Goal: Task Accomplishment & Management: Manage account settings

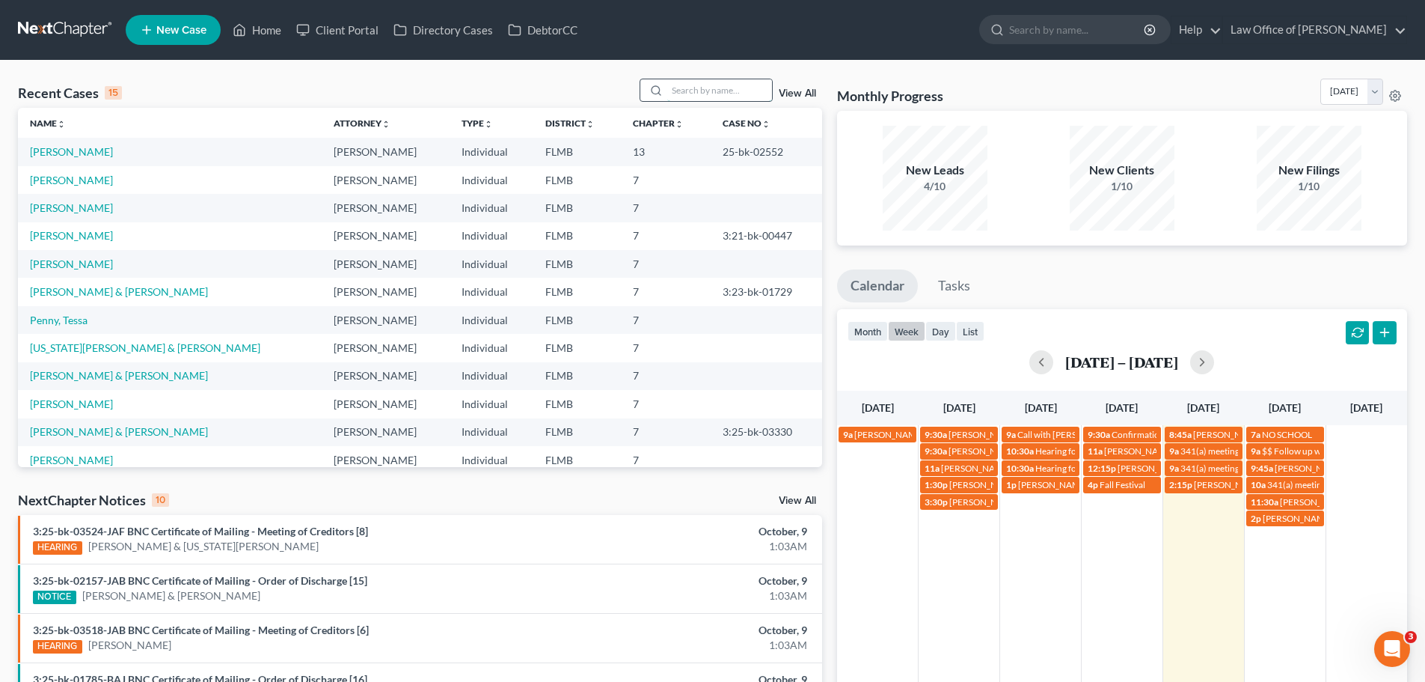
click at [696, 85] on input "search" at bounding box center [719, 90] width 105 height 22
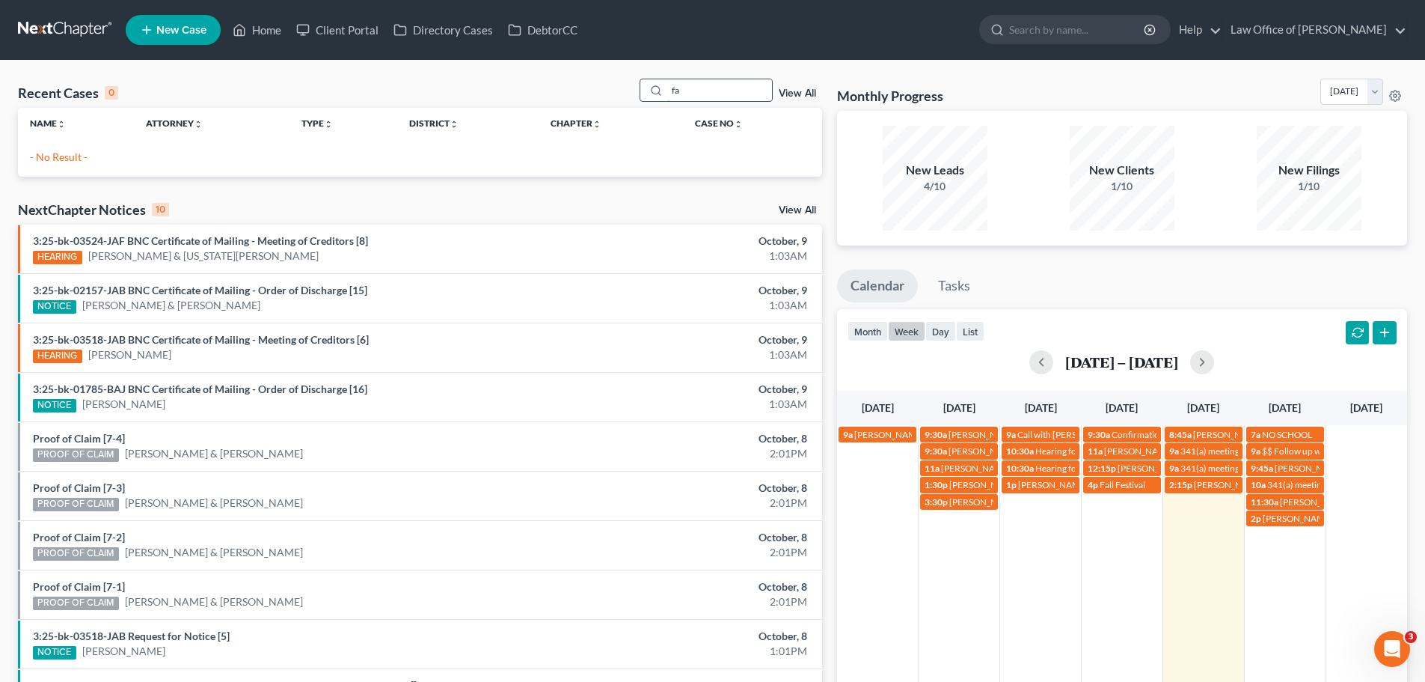
type input "f"
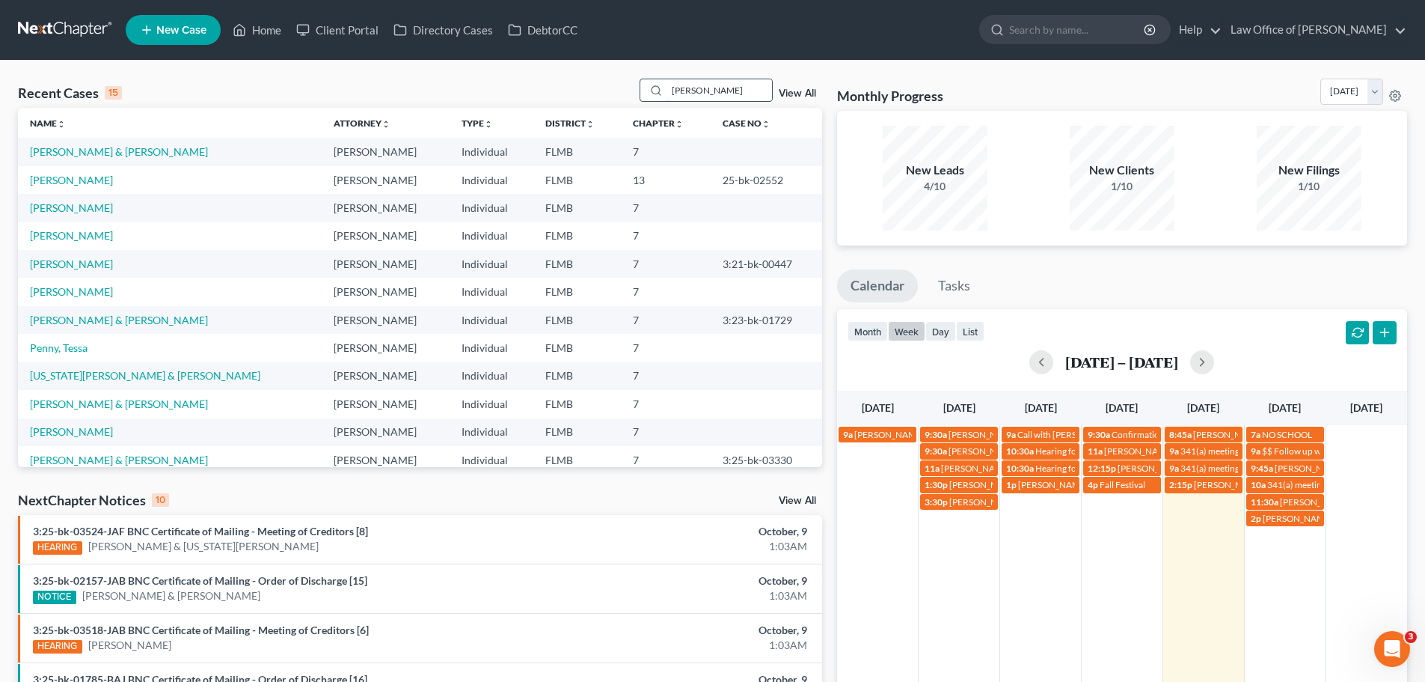
type input "[PERSON_NAME]"
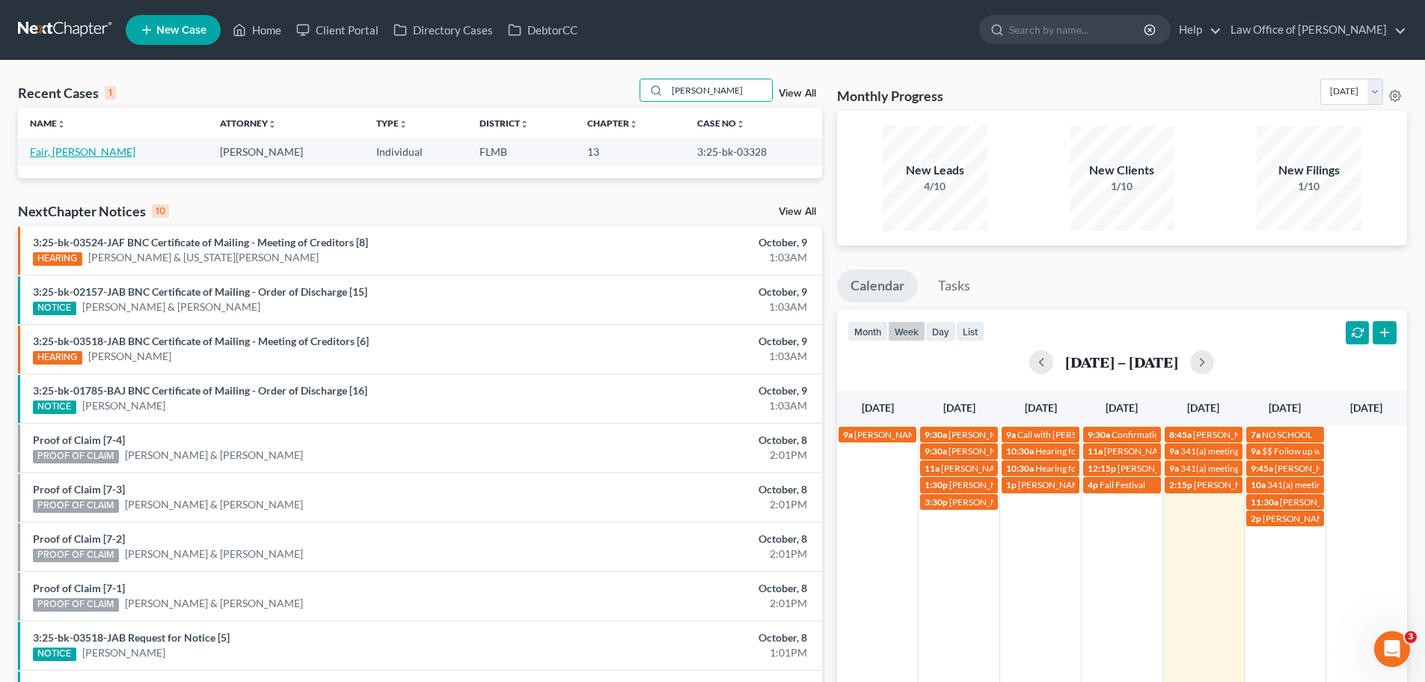
click at [65, 147] on link "Fair, [PERSON_NAME]" at bounding box center [82, 151] width 105 height 13
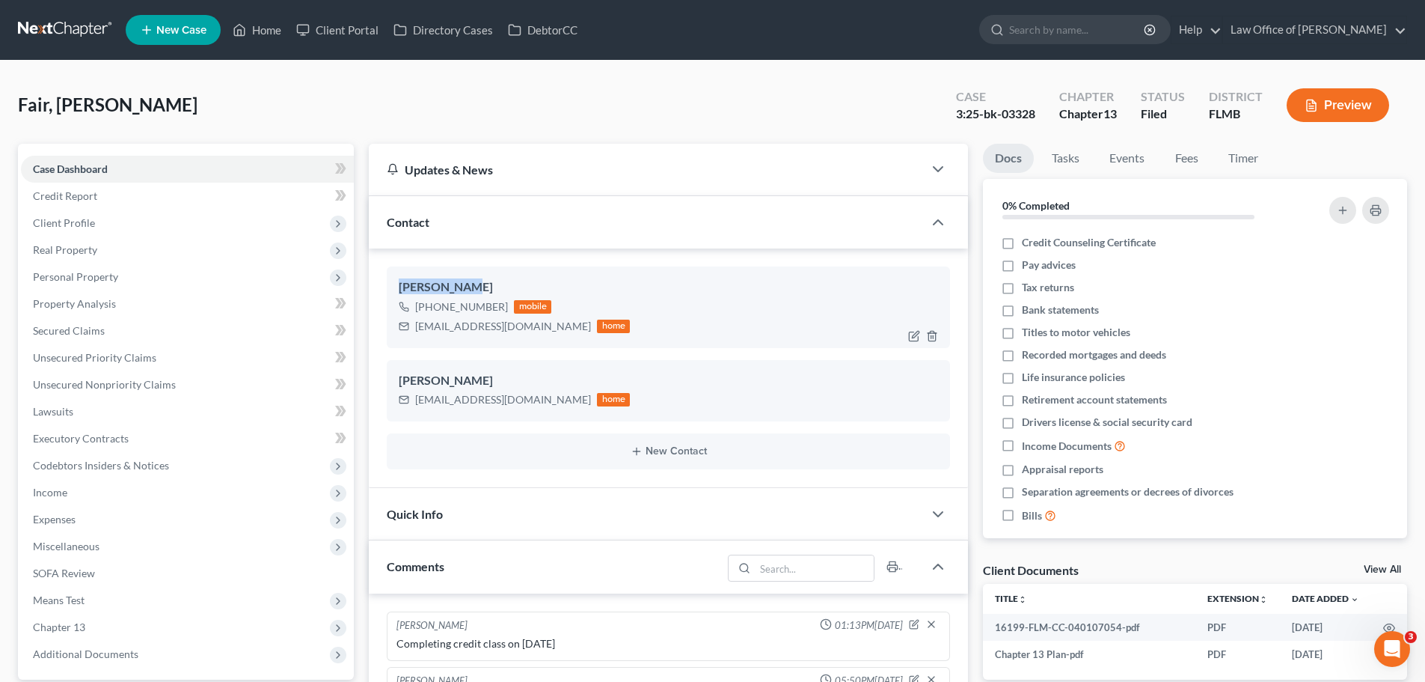
drag, startPoint x: 469, startPoint y: 289, endPoint x: 395, endPoint y: 284, distance: 74.2
click at [395, 284] on div "[PERSON_NAME] [PHONE_NUMBER] mobile [EMAIL_ADDRESS][DOMAIN_NAME] home" at bounding box center [668, 306] width 563 height 81
copy div "[PERSON_NAME]"
click at [263, 36] on link "Home" at bounding box center [257, 29] width 64 height 27
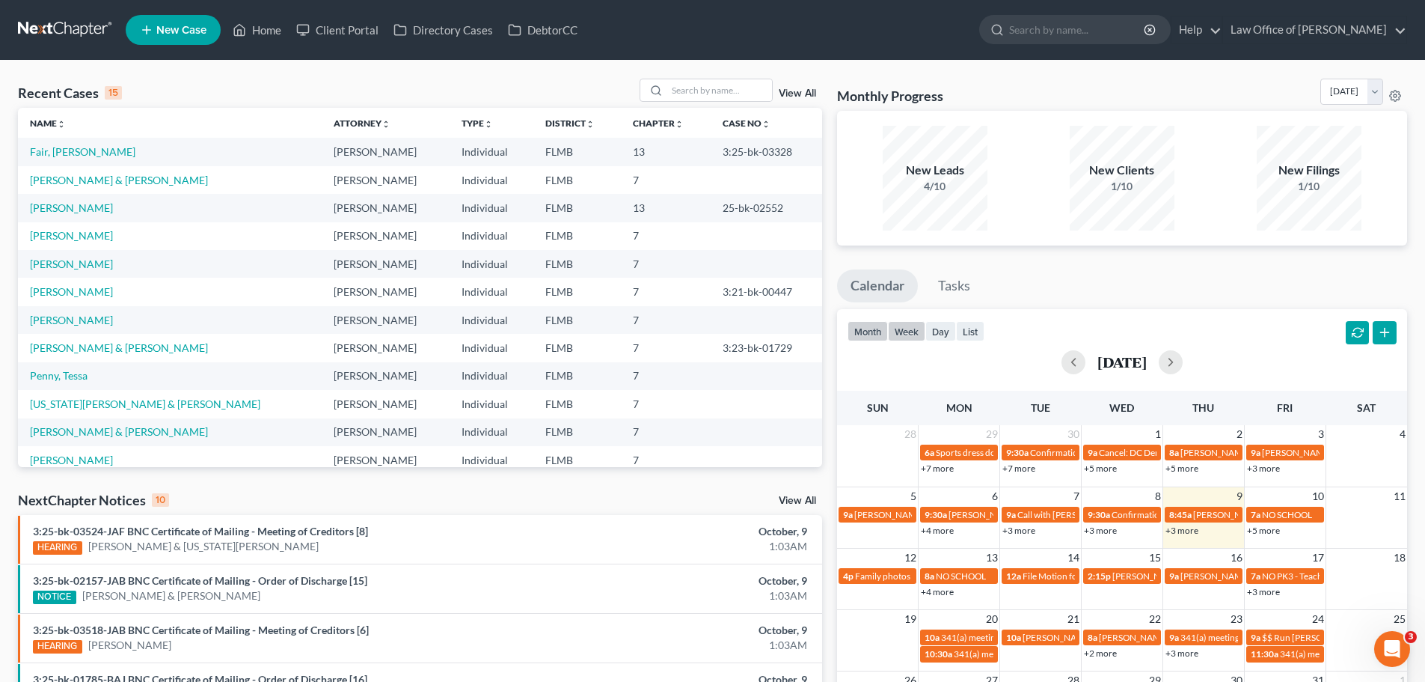
click at [910, 334] on button "week" at bounding box center [906, 331] width 37 height 20
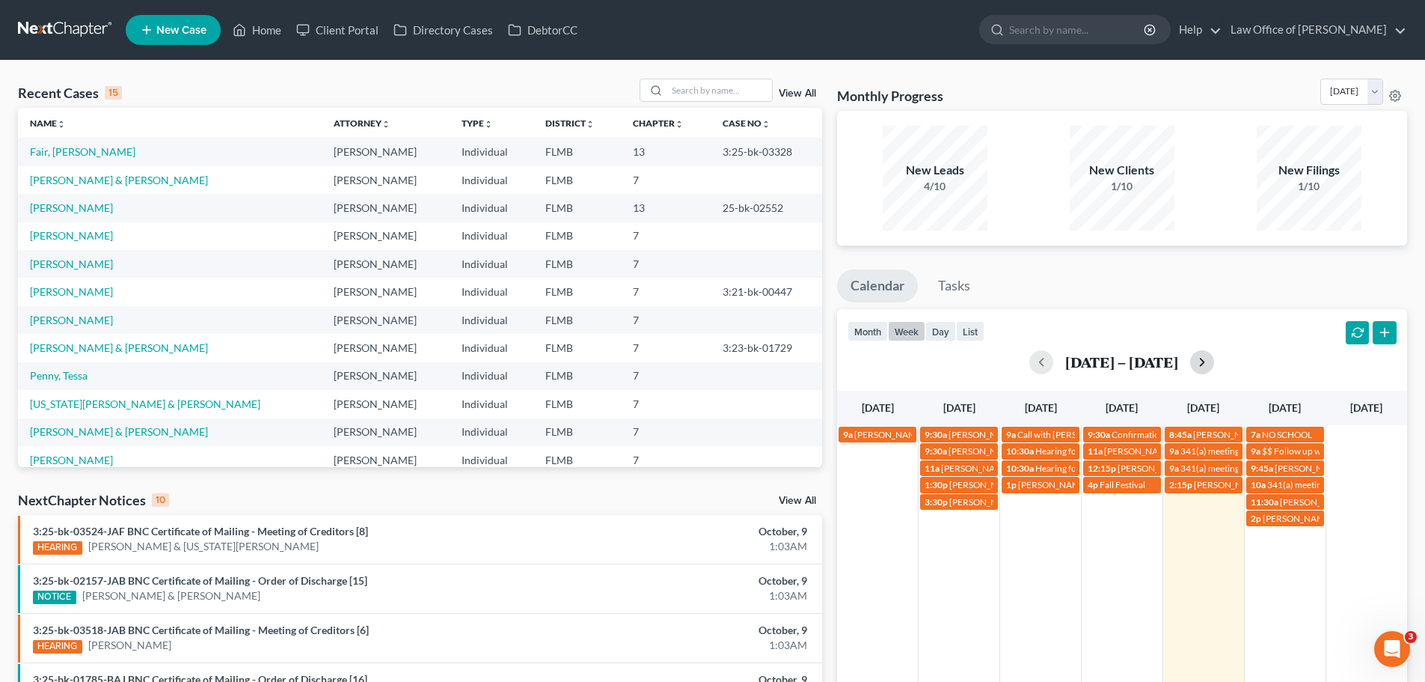
click at [1201, 364] on button "button" at bounding box center [1202, 362] width 24 height 24
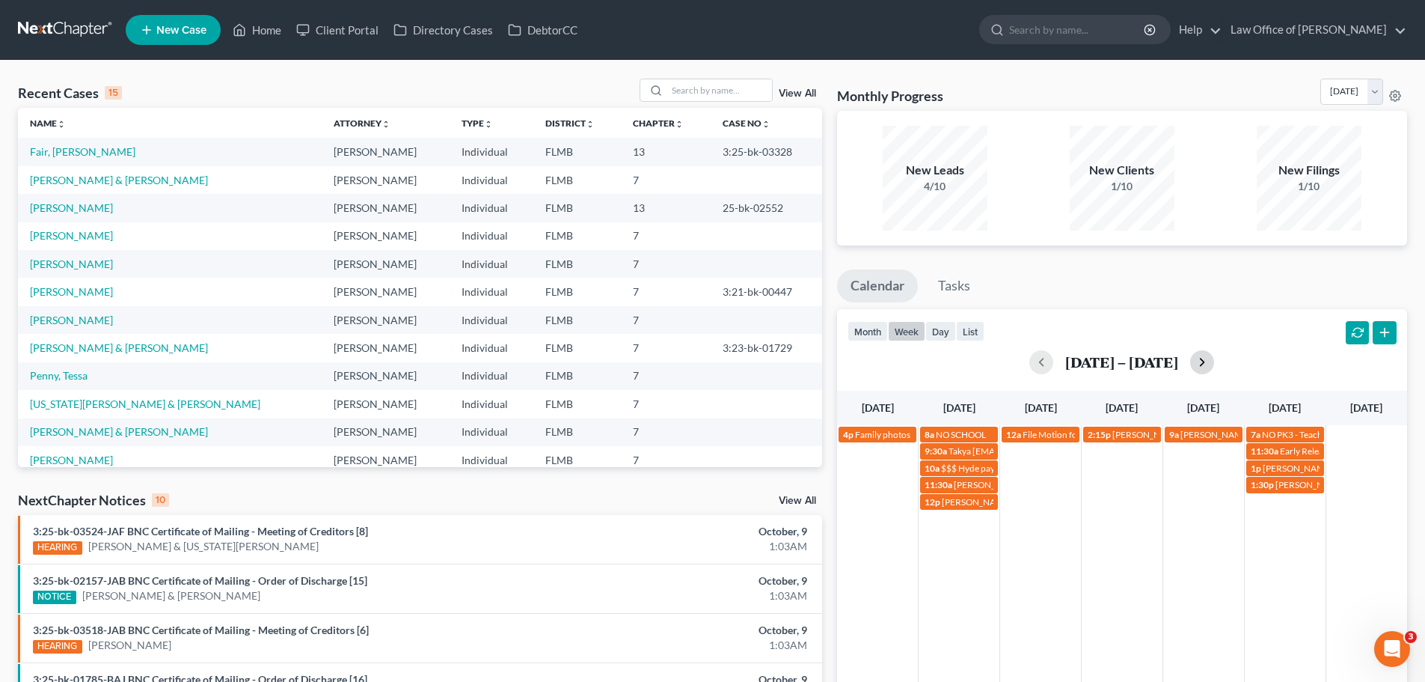
click at [1205, 353] on button "button" at bounding box center [1202, 362] width 24 height 24
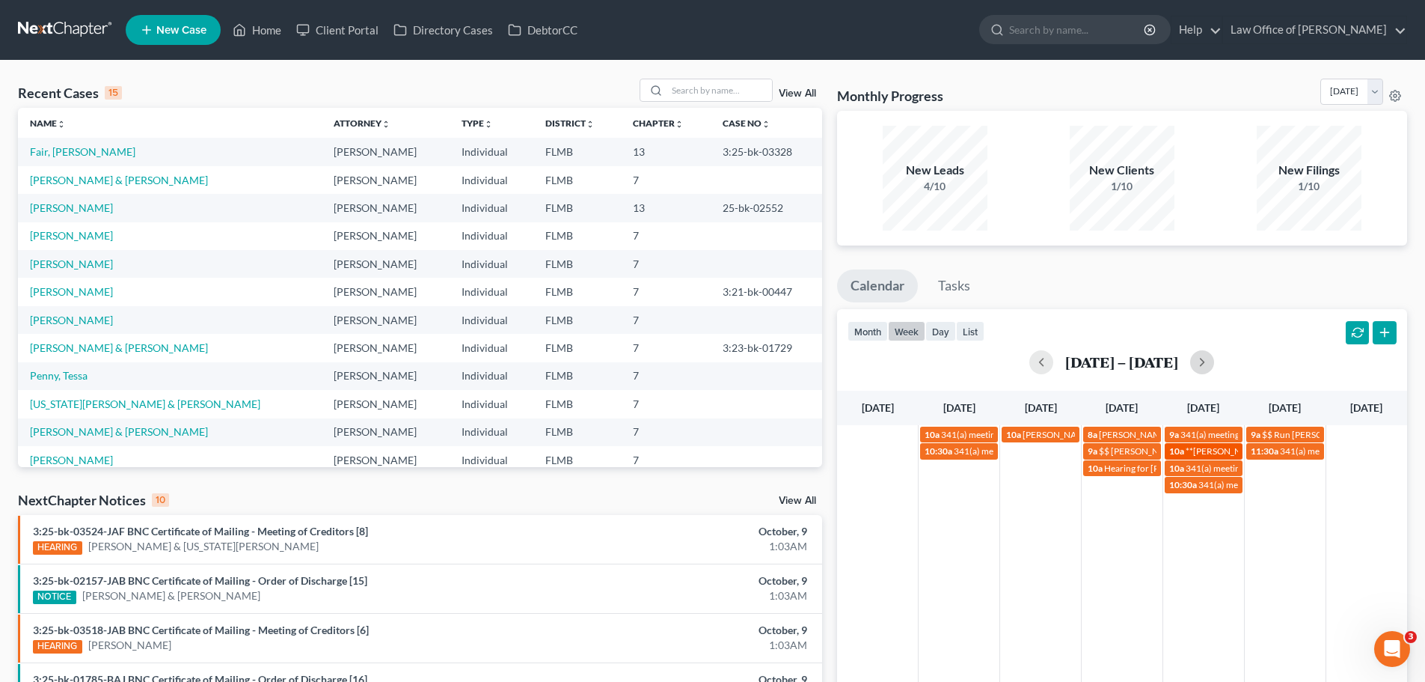
click at [1225, 450] on span "**[PERSON_NAME]** [PERSON_NAME] - send reminder 341 meeting (text)" at bounding box center [1332, 450] width 293 height 11
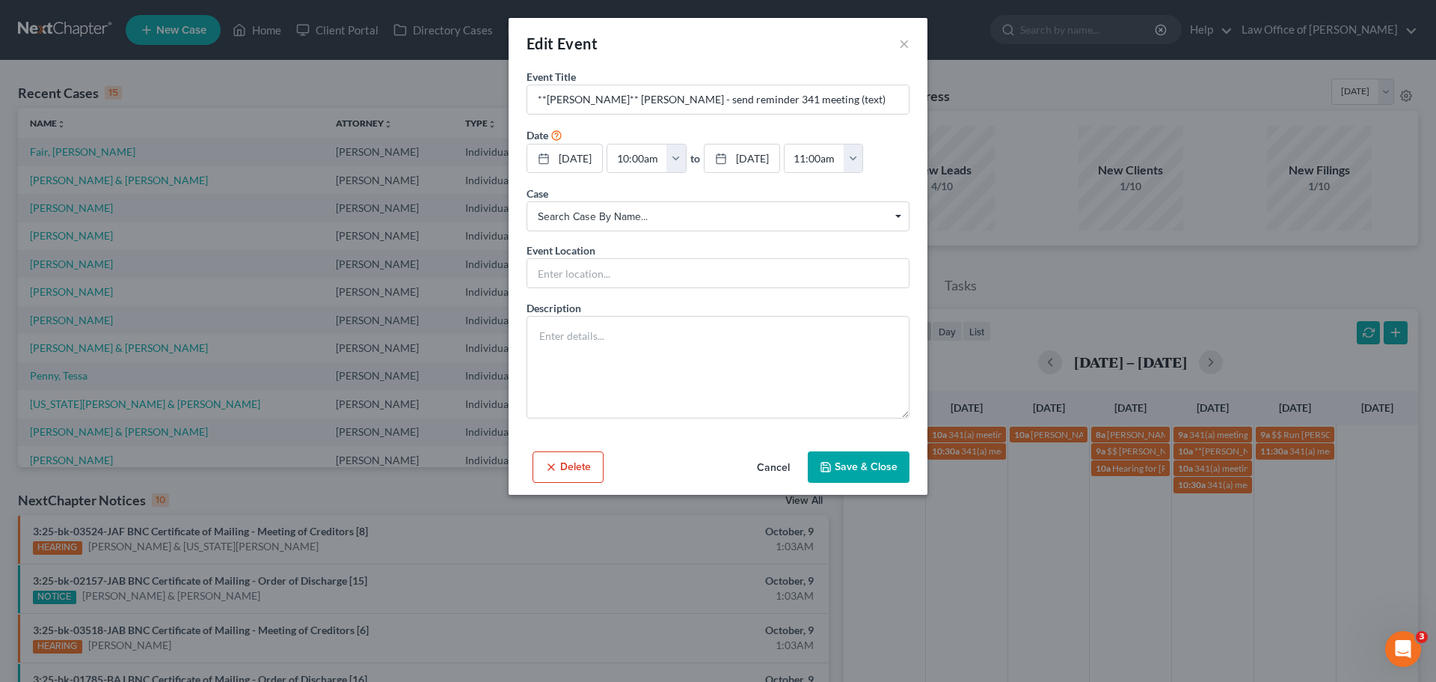
click at [898, 40] on div "Edit Event ×" at bounding box center [718, 43] width 419 height 51
click at [905, 45] on button "×" at bounding box center [904, 43] width 10 height 18
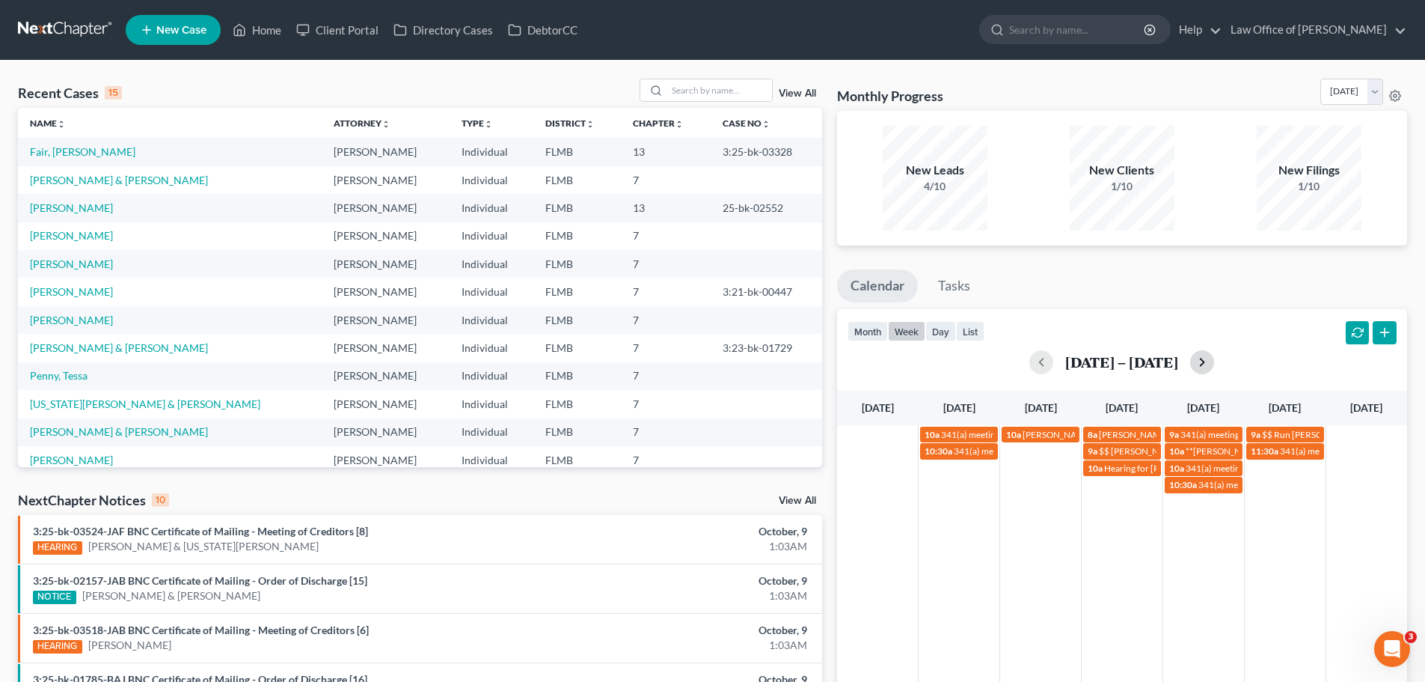
click at [1203, 362] on button "button" at bounding box center [1202, 362] width 24 height 24
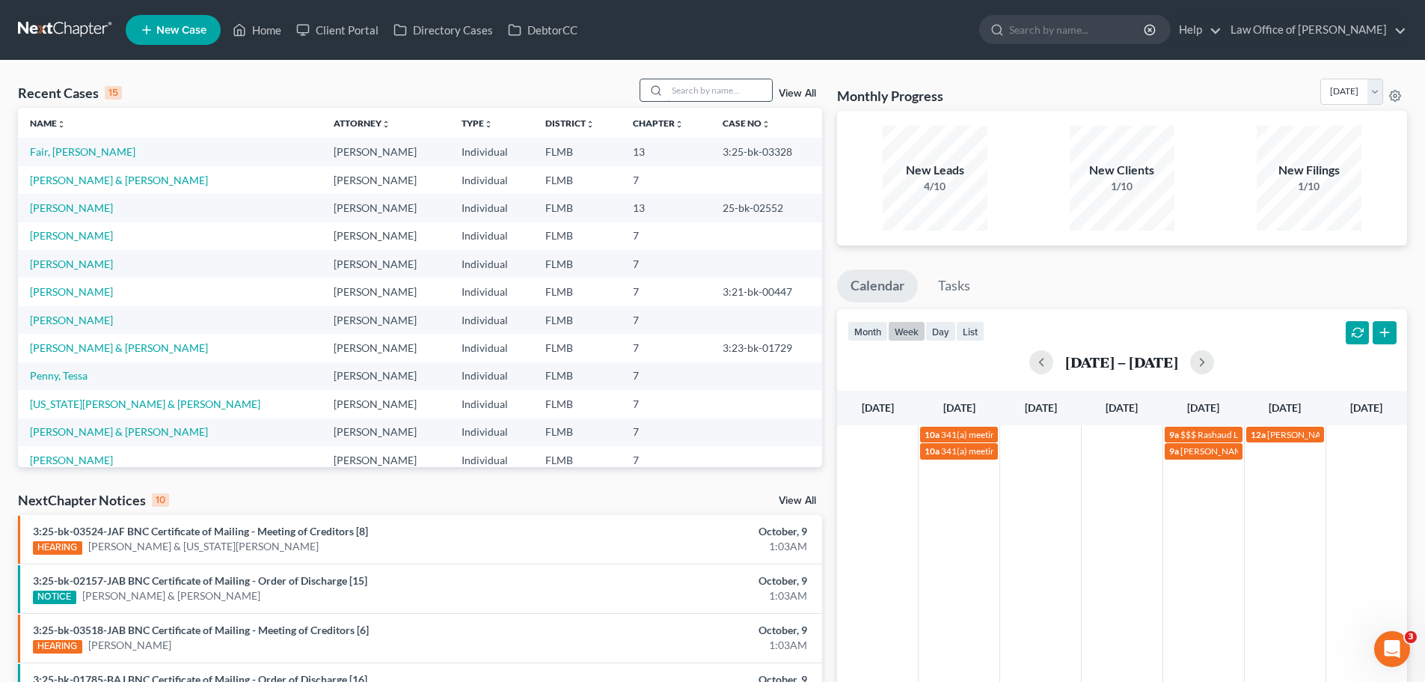
click at [703, 94] on input "search" at bounding box center [719, 90] width 105 height 22
type input "coat"
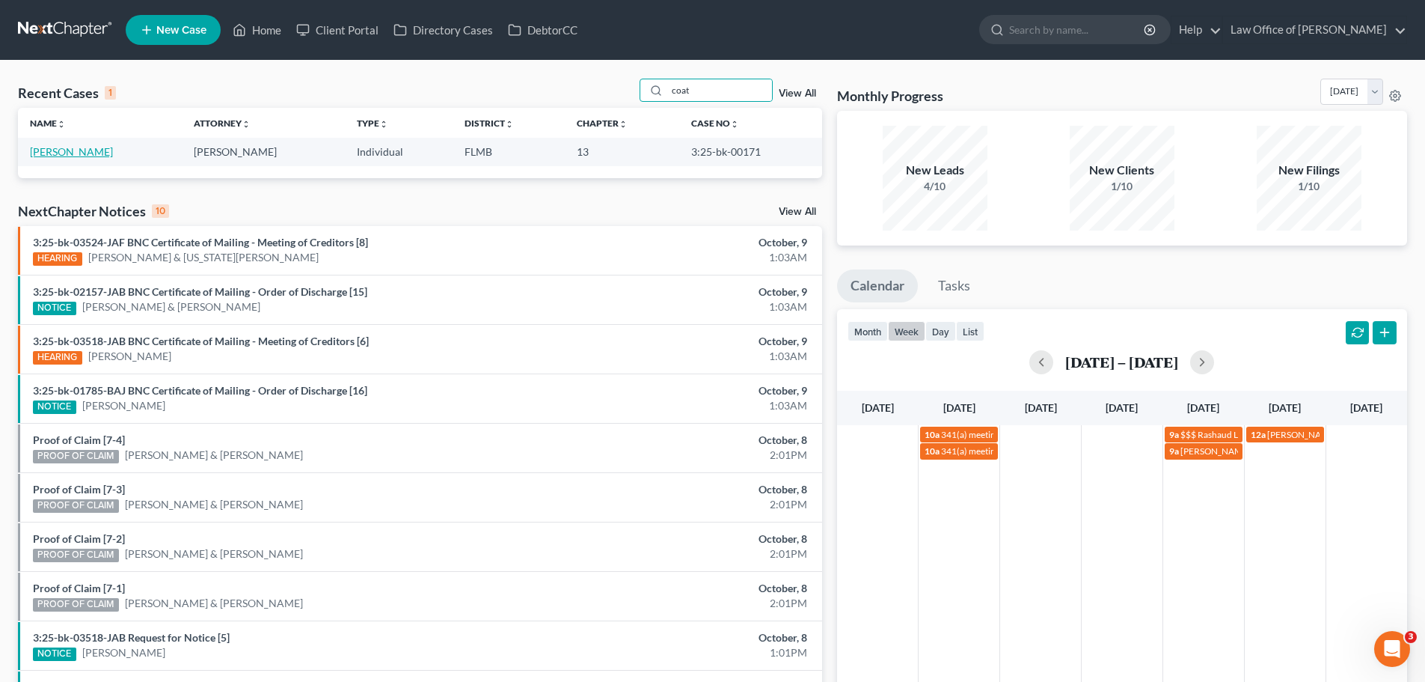
click at [59, 147] on link "[PERSON_NAME]" at bounding box center [71, 151] width 83 height 13
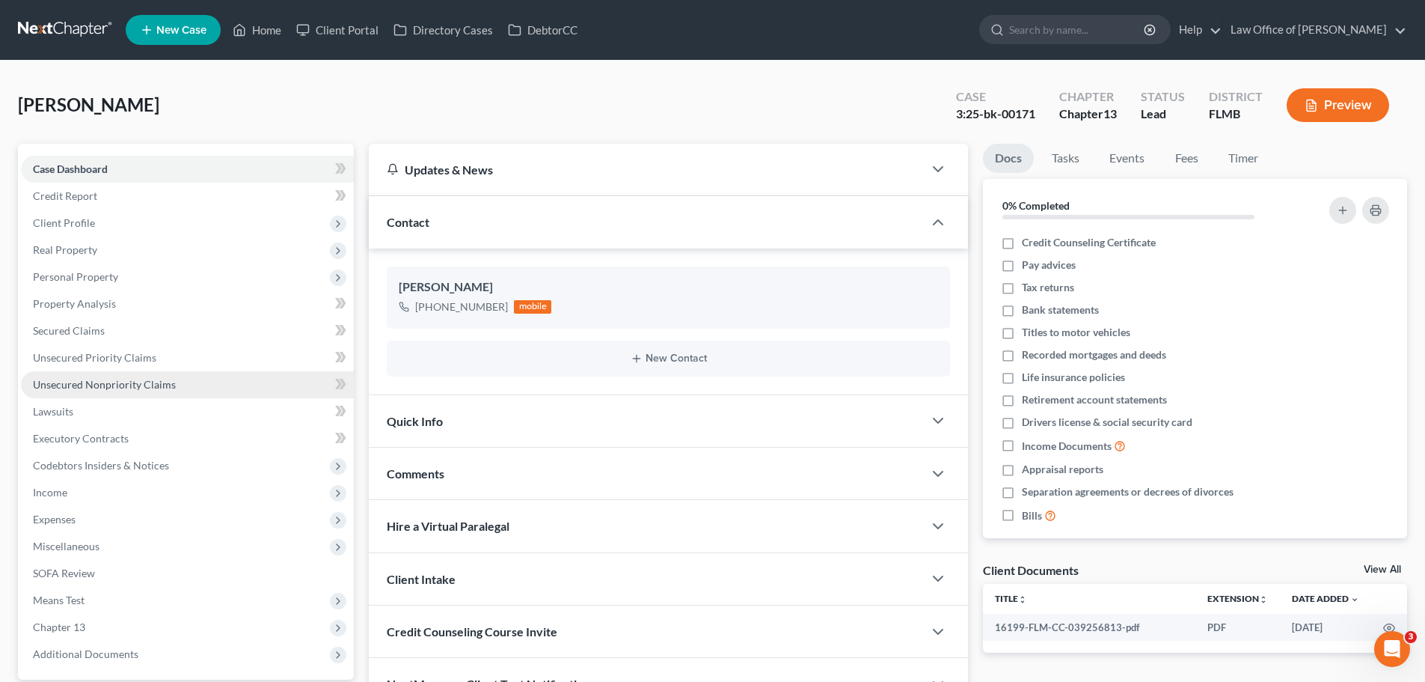
click at [108, 384] on span "Unsecured Nonpriority Claims" at bounding box center [104, 384] width 143 height 13
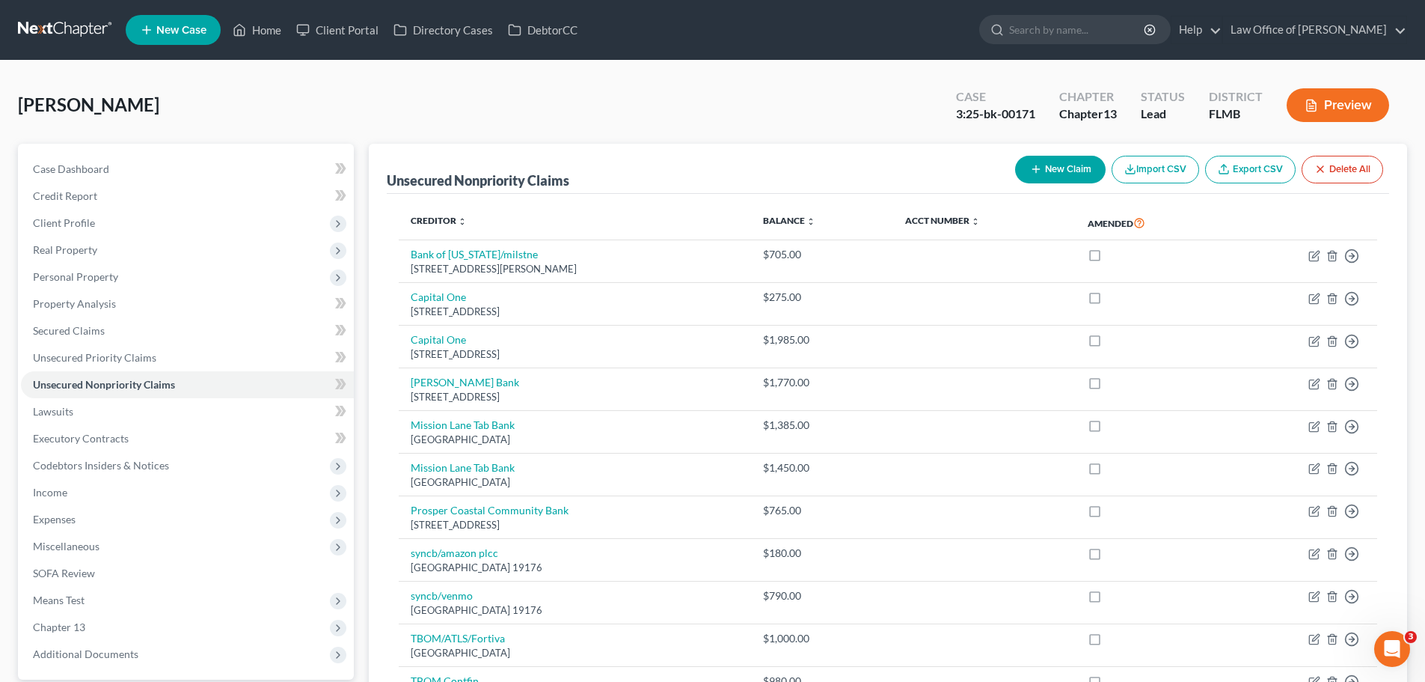
click at [205, 119] on div "[PERSON_NAME] Upgraded Case 3:25-bk-00171 Chapter Chapter 13 Status Lead Distri…" at bounding box center [712, 111] width 1389 height 65
click at [271, 31] on link "Home" at bounding box center [257, 29] width 64 height 27
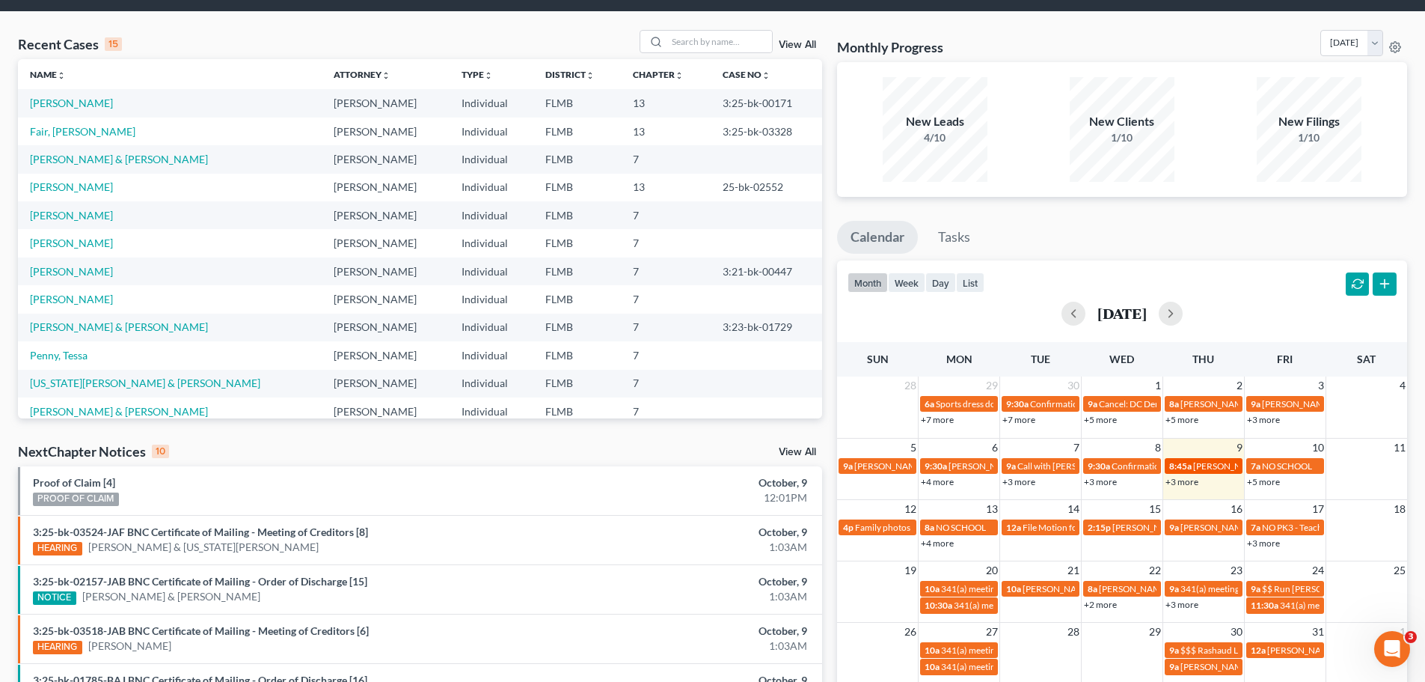
scroll to position [75, 0]
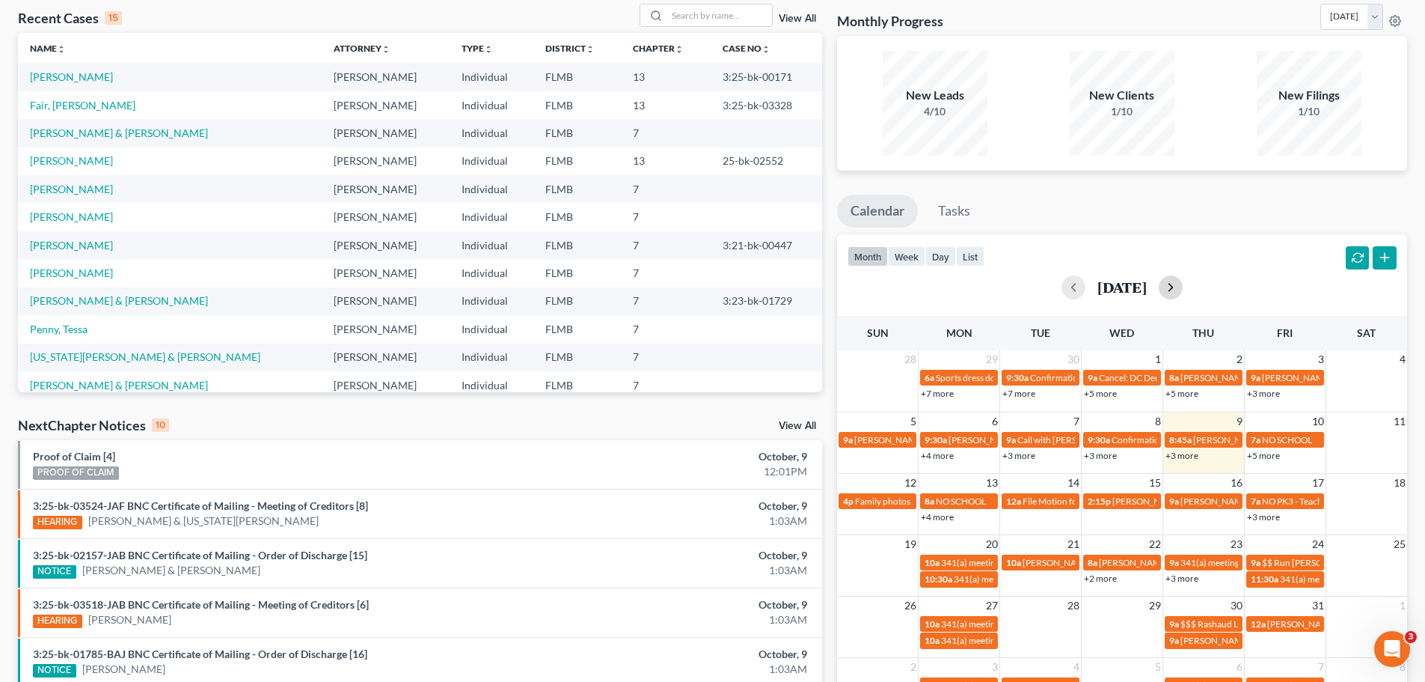
click at [1183, 281] on button "button" at bounding box center [1171, 287] width 24 height 24
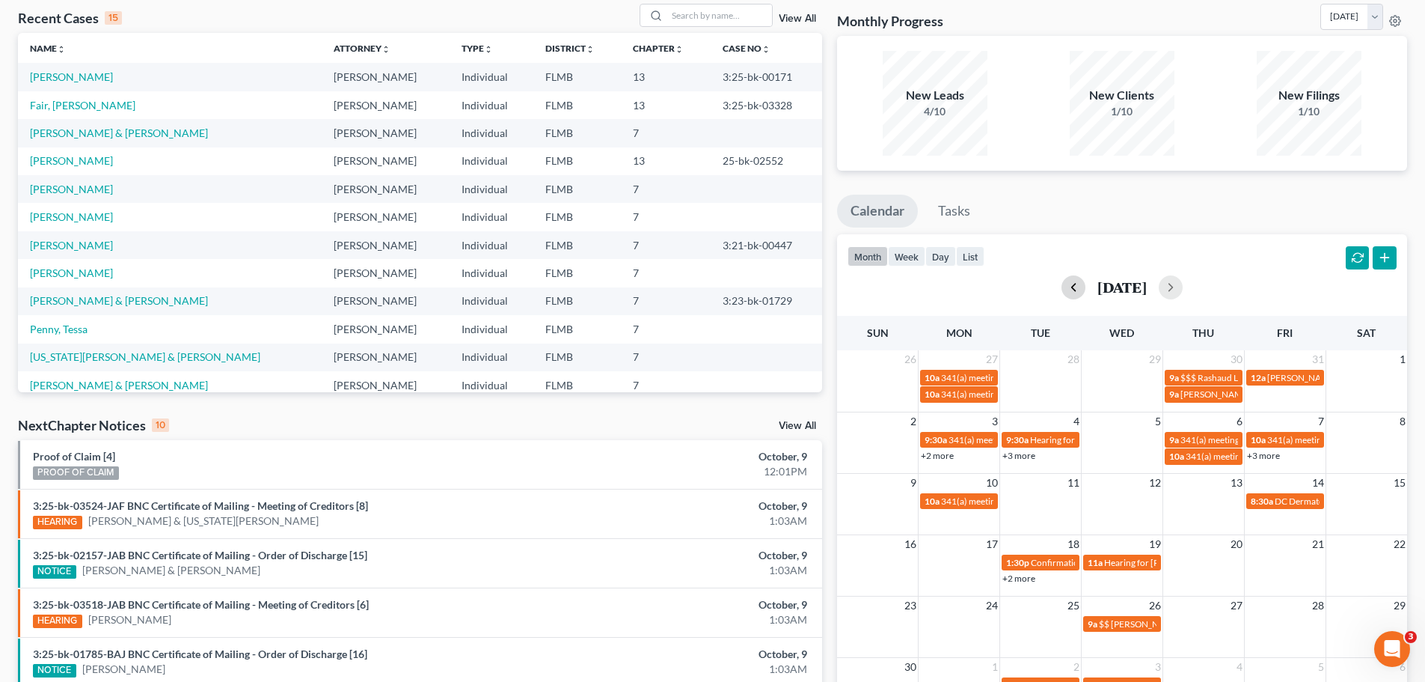
click at [1062, 290] on button "button" at bounding box center [1074, 287] width 24 height 24
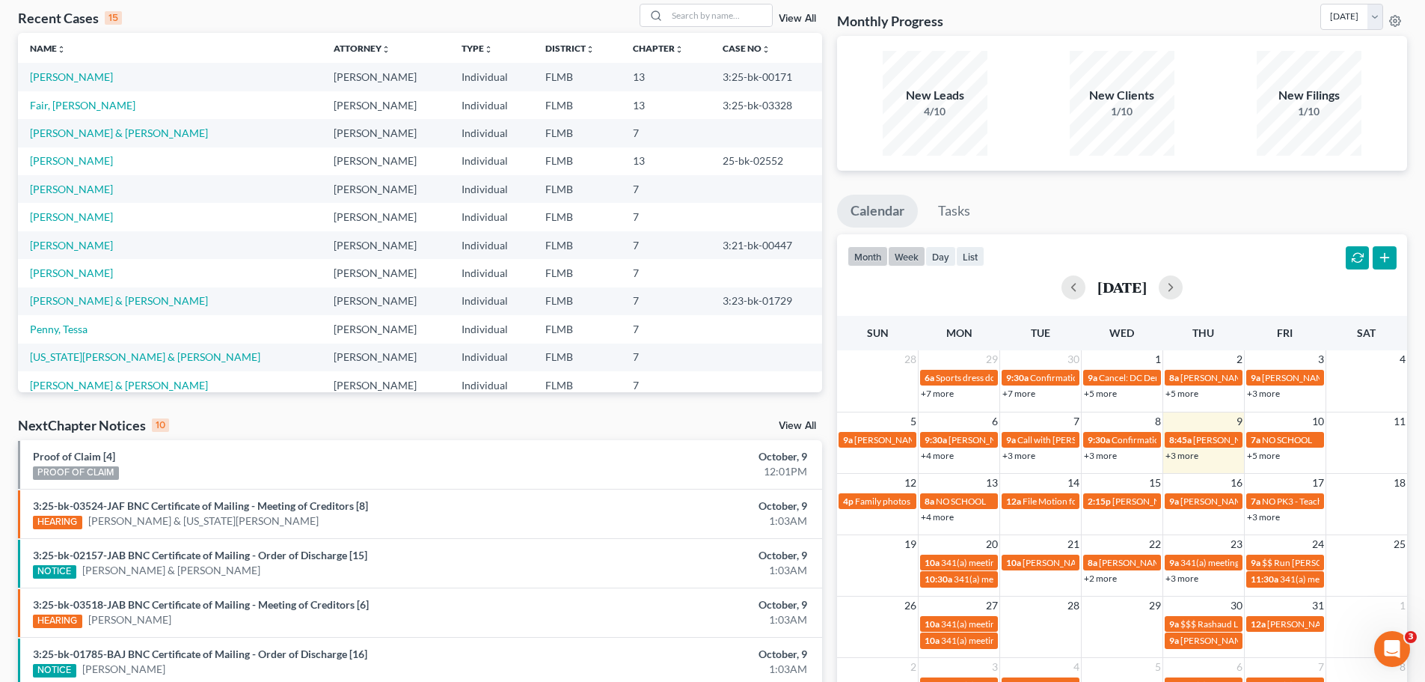
click at [916, 254] on button "week" at bounding box center [906, 256] width 37 height 20
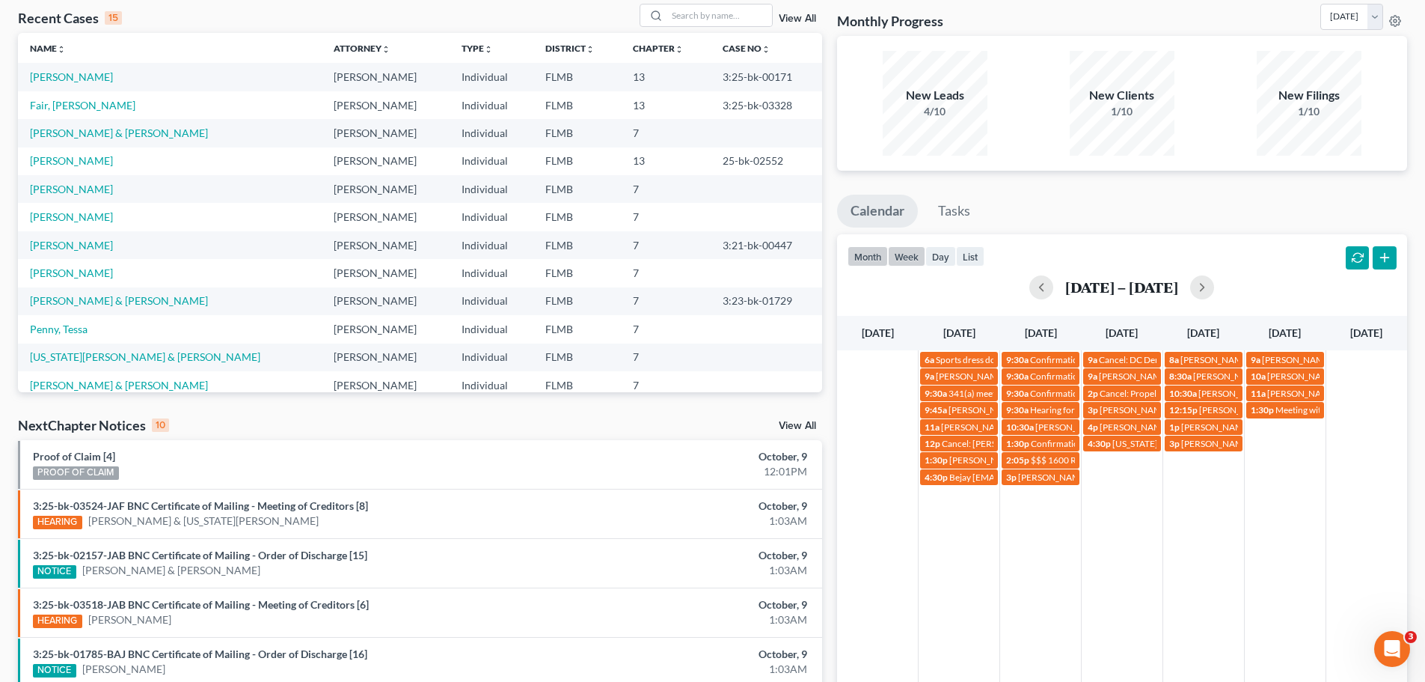
drag, startPoint x: 871, startPoint y: 256, endPoint x: 885, endPoint y: 262, distance: 15.4
click at [873, 257] on button "month" at bounding box center [868, 256] width 40 height 20
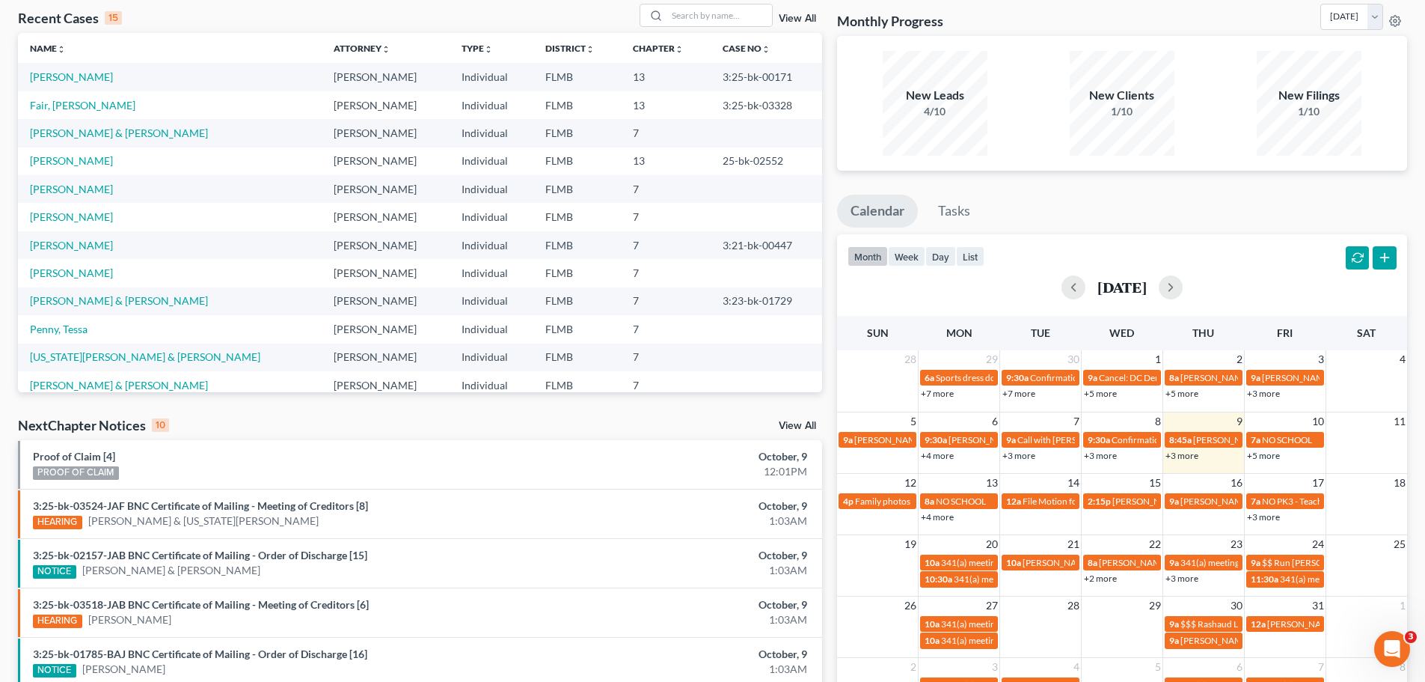
click at [1190, 457] on link "+3 more" at bounding box center [1182, 455] width 33 height 11
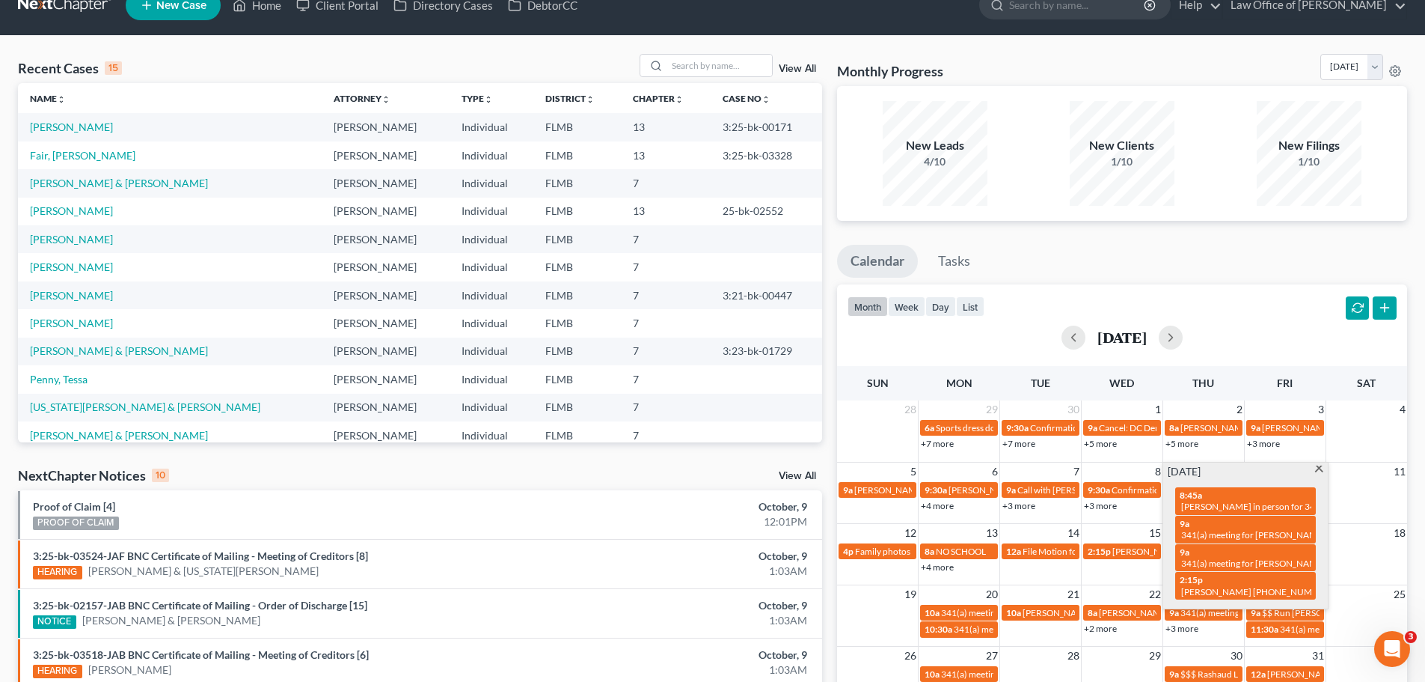
scroll to position [0, 0]
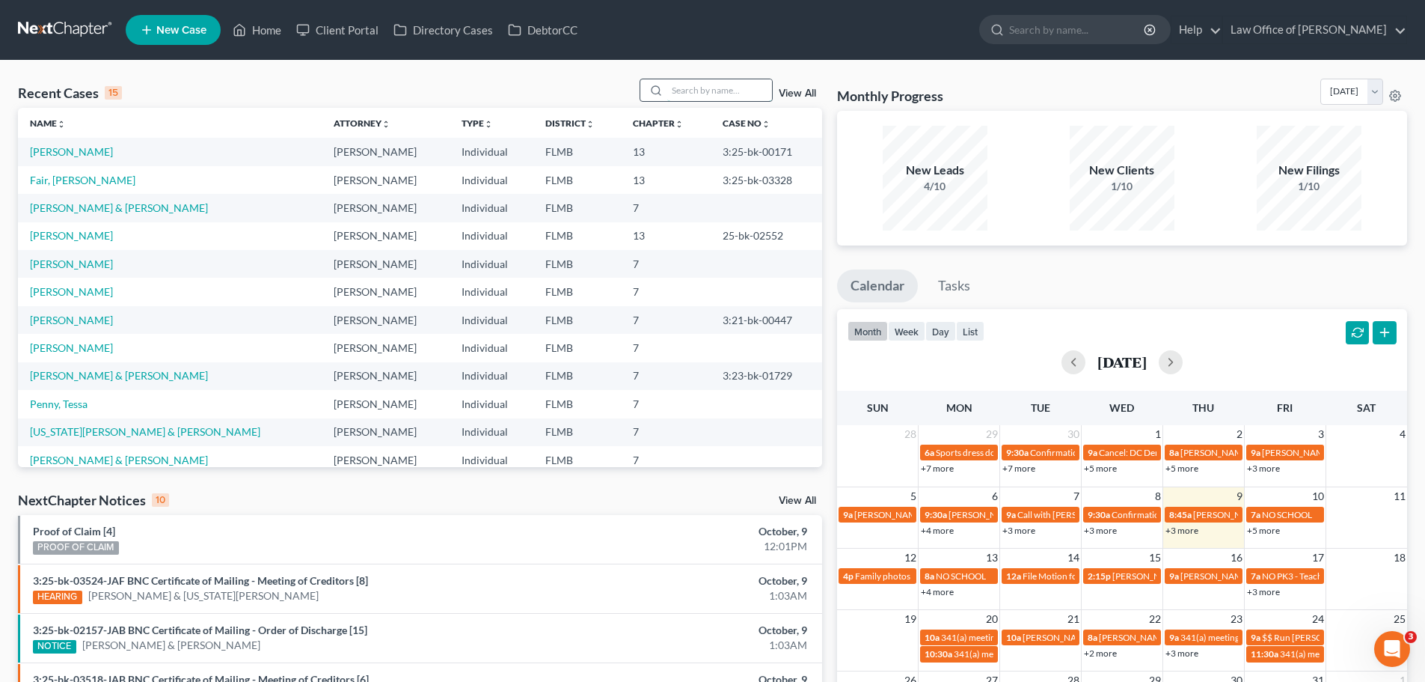
click at [719, 94] on input "search" at bounding box center [719, 90] width 105 height 22
type input "[PERSON_NAME]"
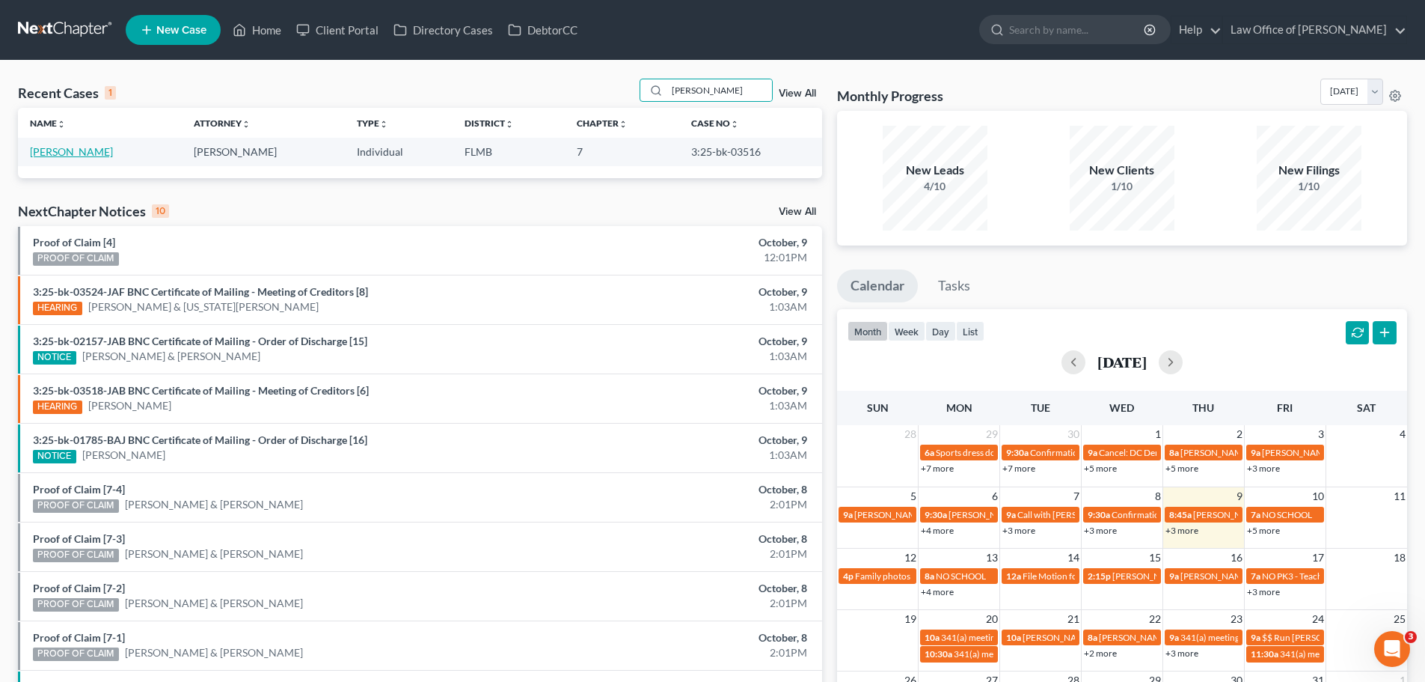
click at [59, 149] on link "[PERSON_NAME]" at bounding box center [71, 151] width 83 height 13
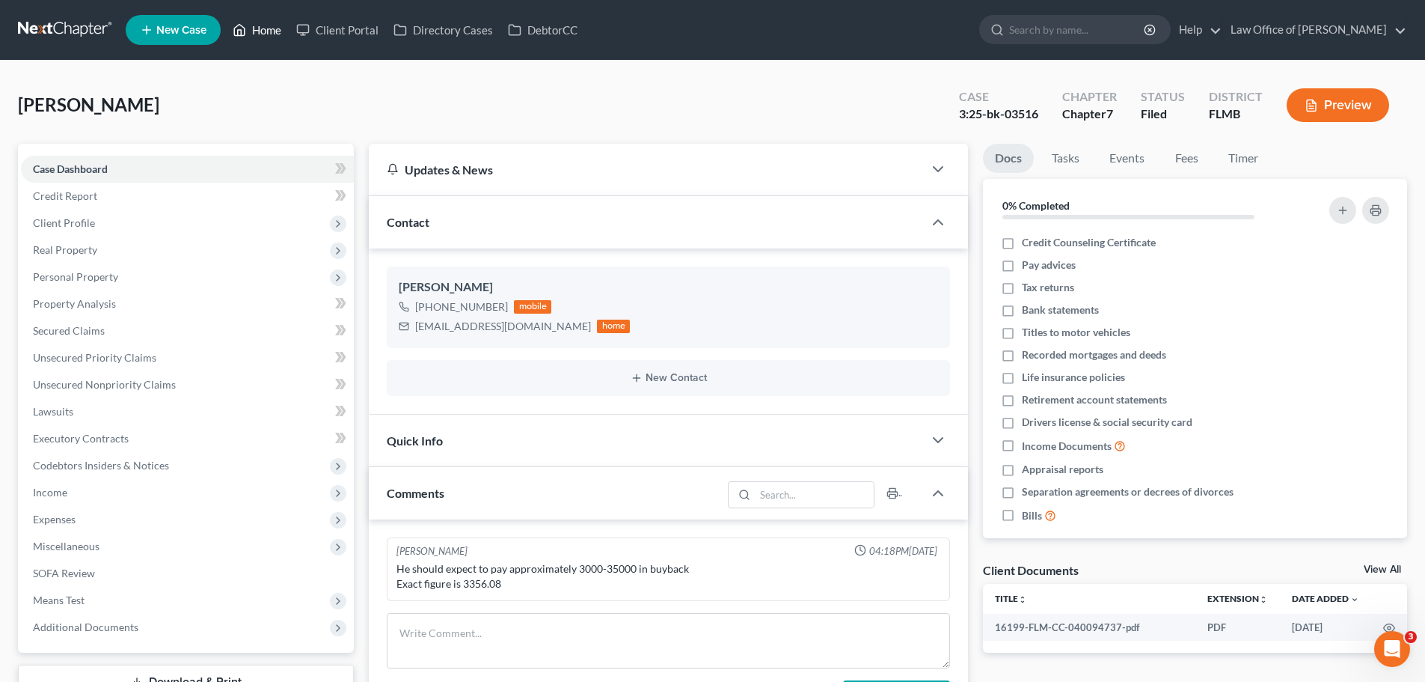
click at [252, 31] on link "Home" at bounding box center [257, 29] width 64 height 27
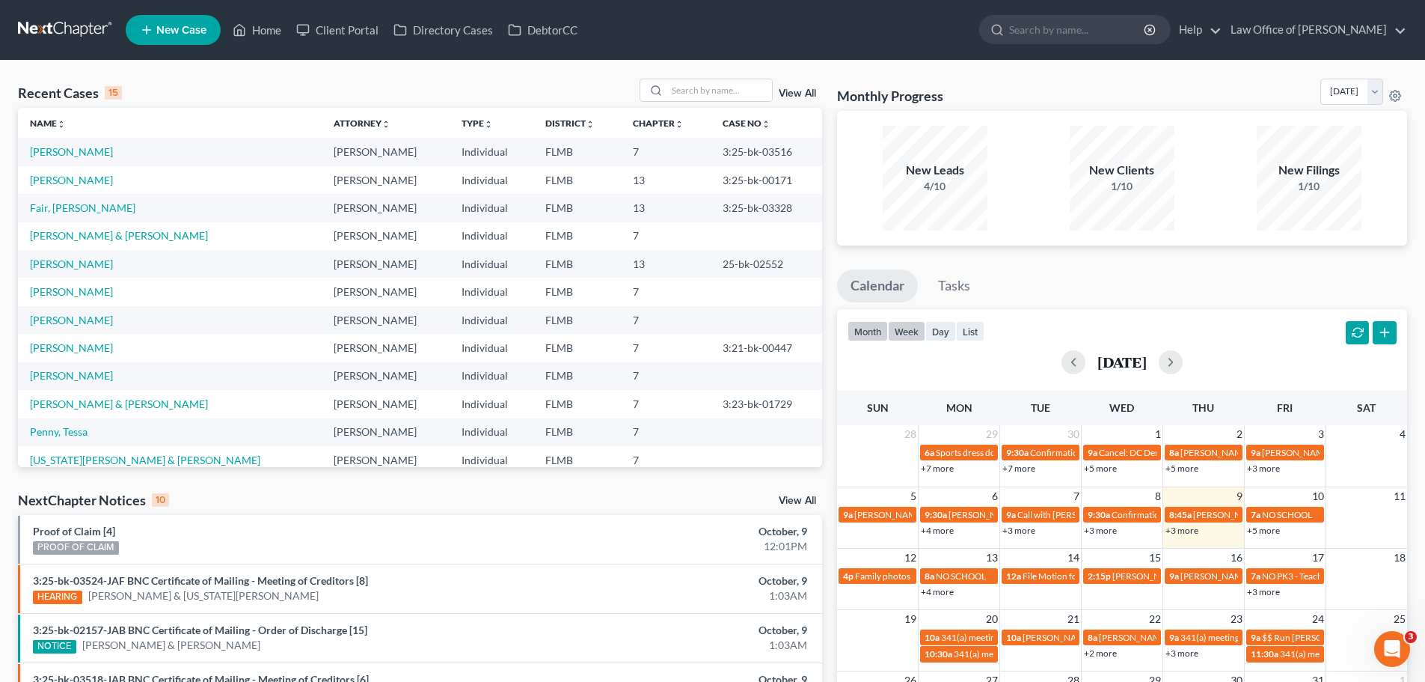
click at [910, 327] on button "week" at bounding box center [906, 331] width 37 height 20
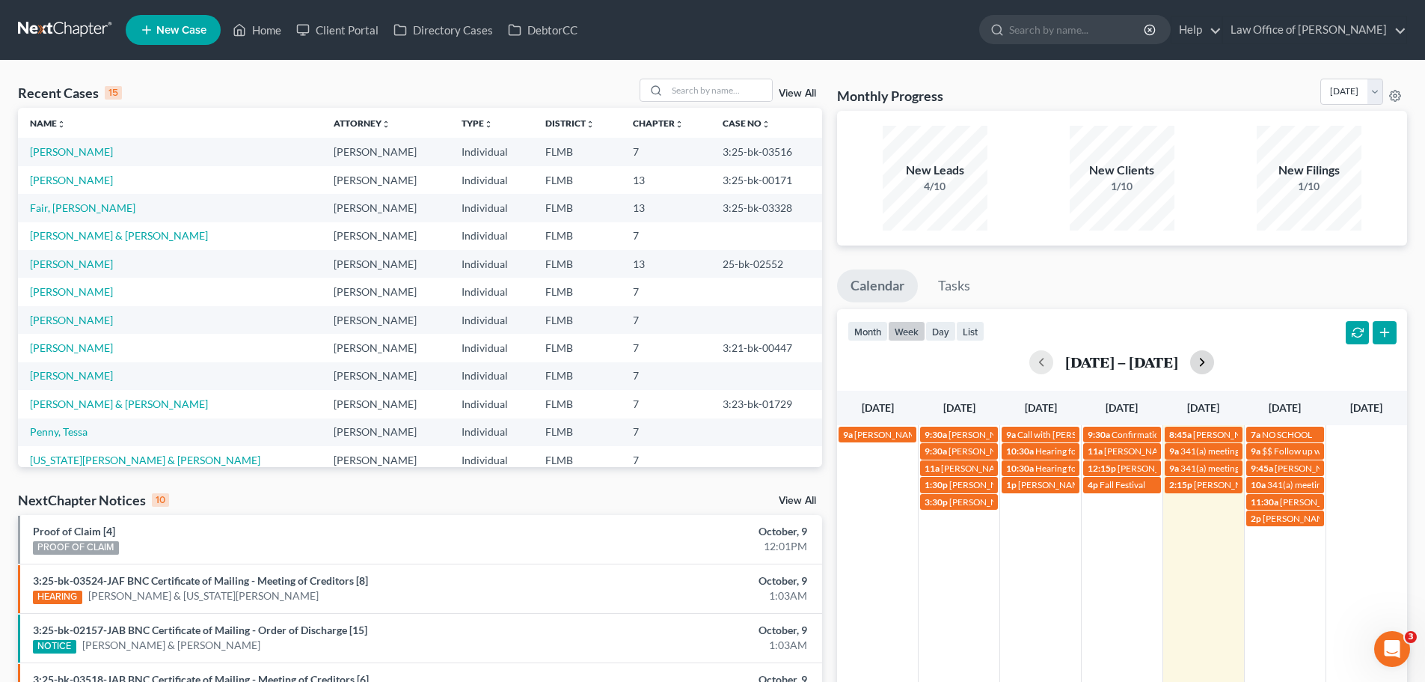
click at [1197, 366] on button "button" at bounding box center [1202, 362] width 24 height 24
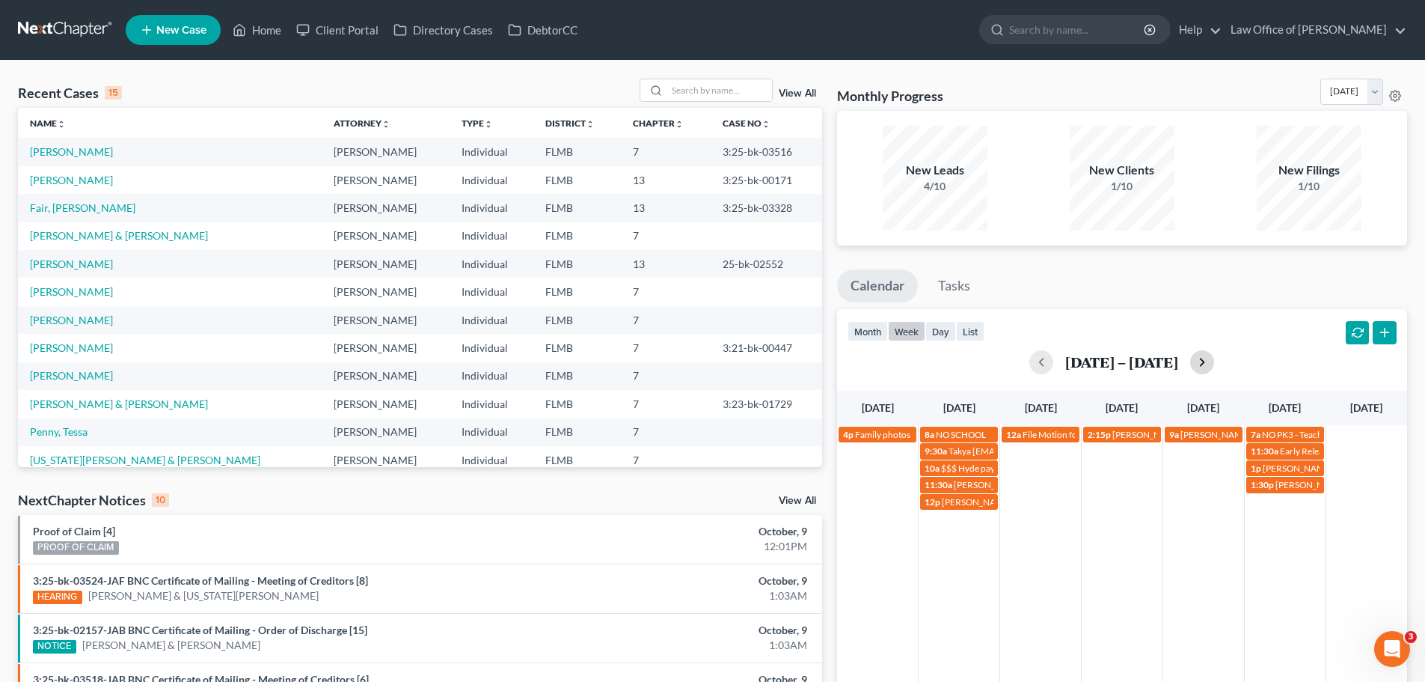
click at [1197, 366] on button "button" at bounding box center [1202, 362] width 24 height 24
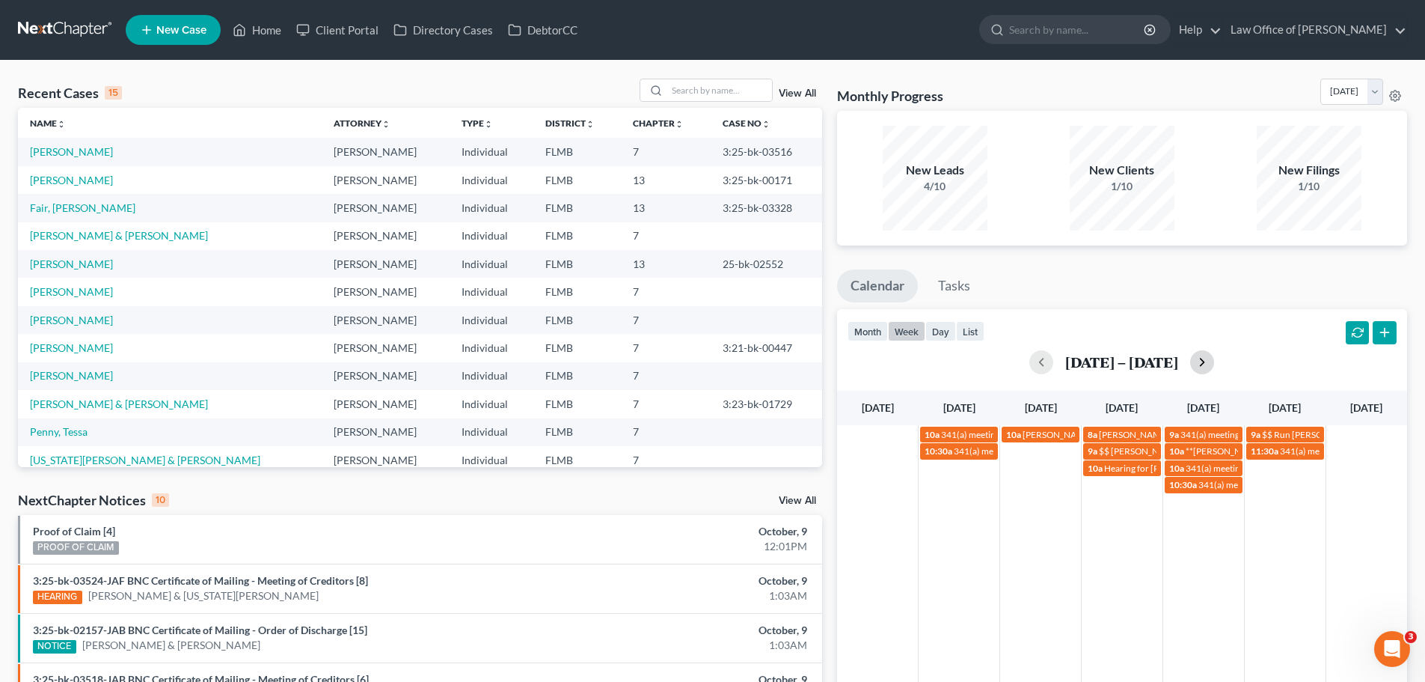
click at [1197, 366] on button "button" at bounding box center [1202, 362] width 24 height 24
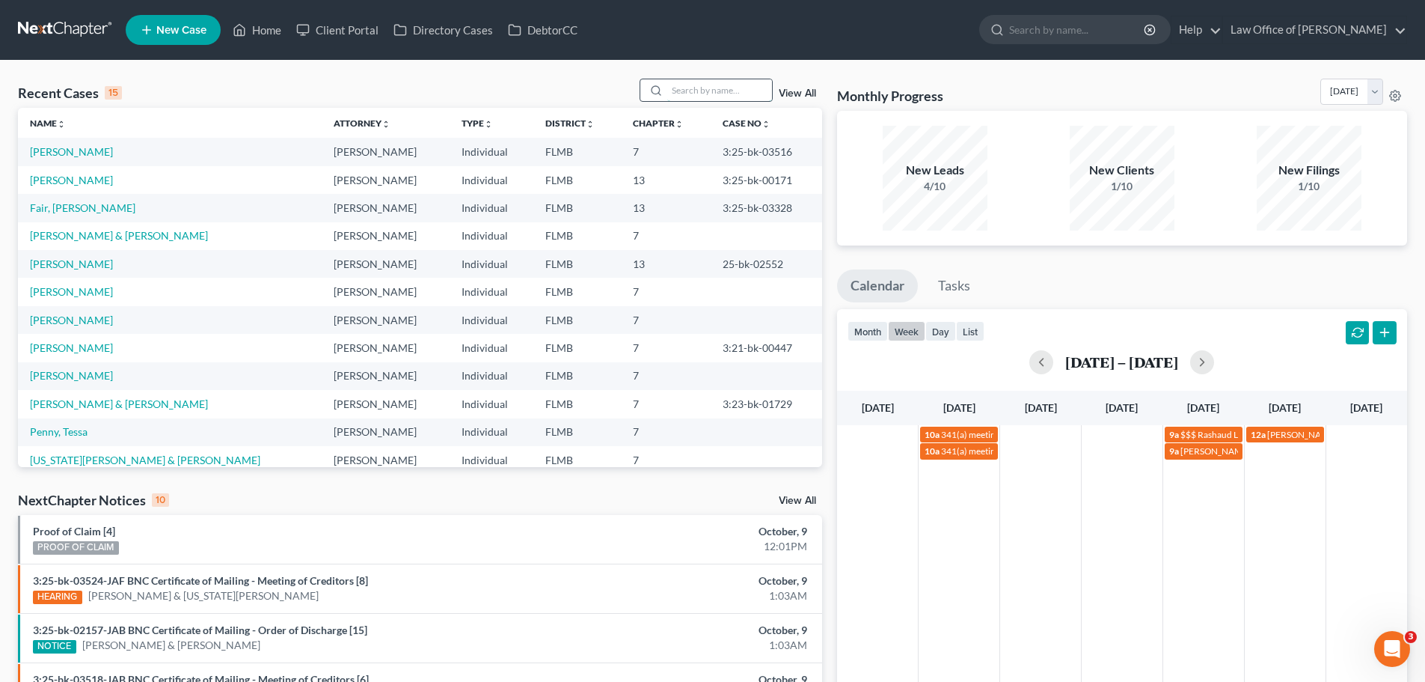
click at [702, 91] on input "search" at bounding box center [719, 90] width 105 height 22
type input "[PERSON_NAME]"
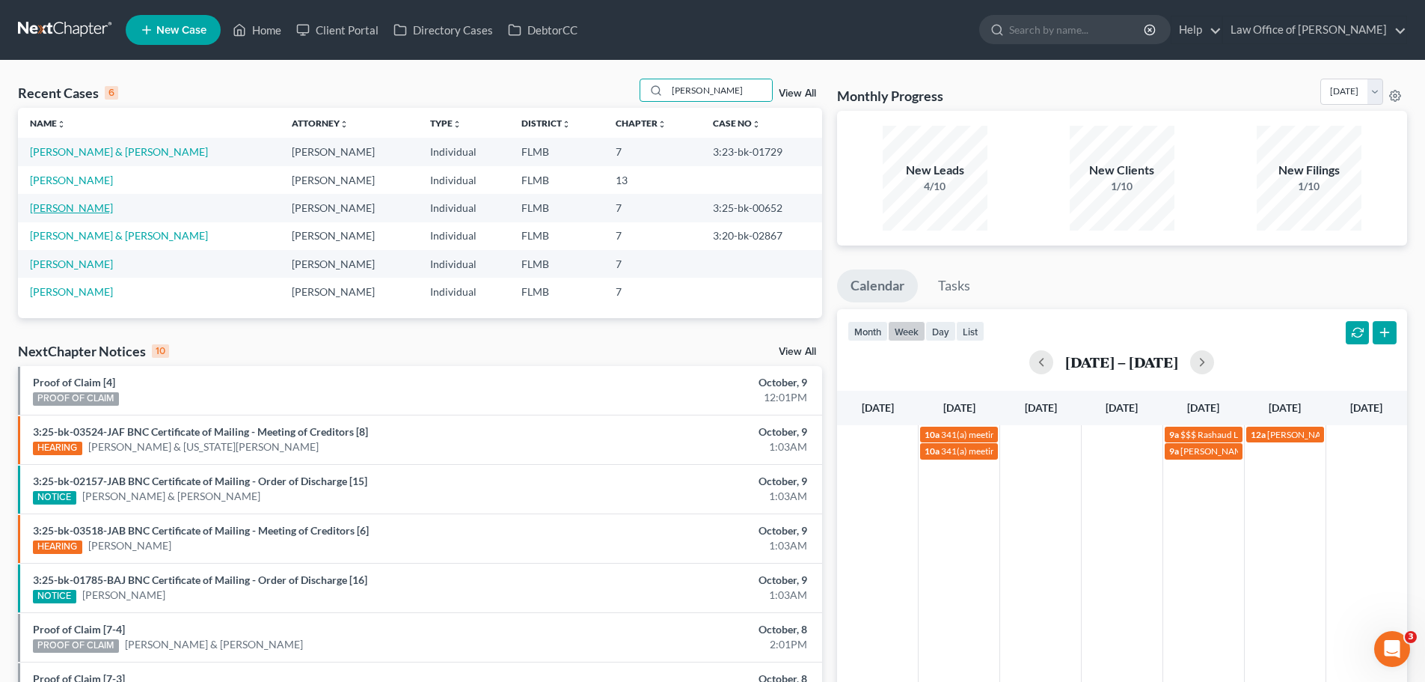
click at [49, 202] on link "[PERSON_NAME]" at bounding box center [71, 207] width 83 height 13
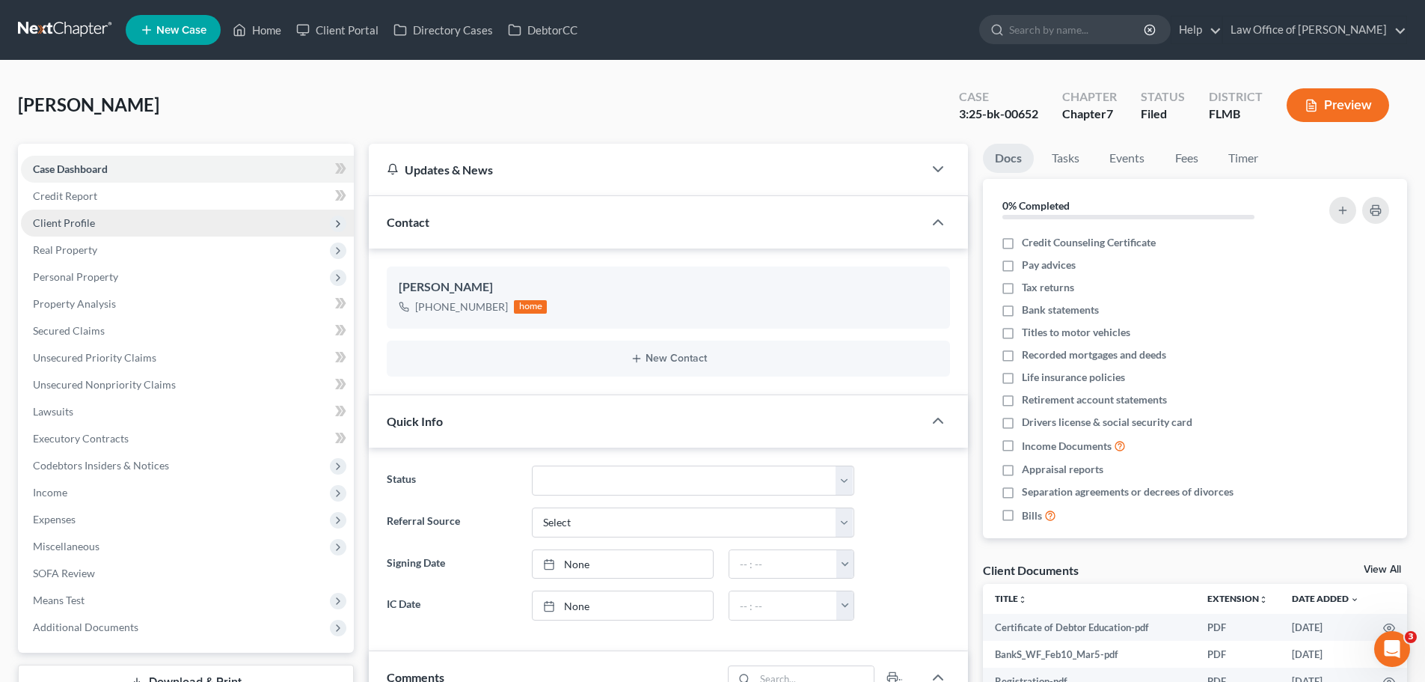
click at [76, 221] on span "Client Profile" at bounding box center [64, 222] width 62 height 13
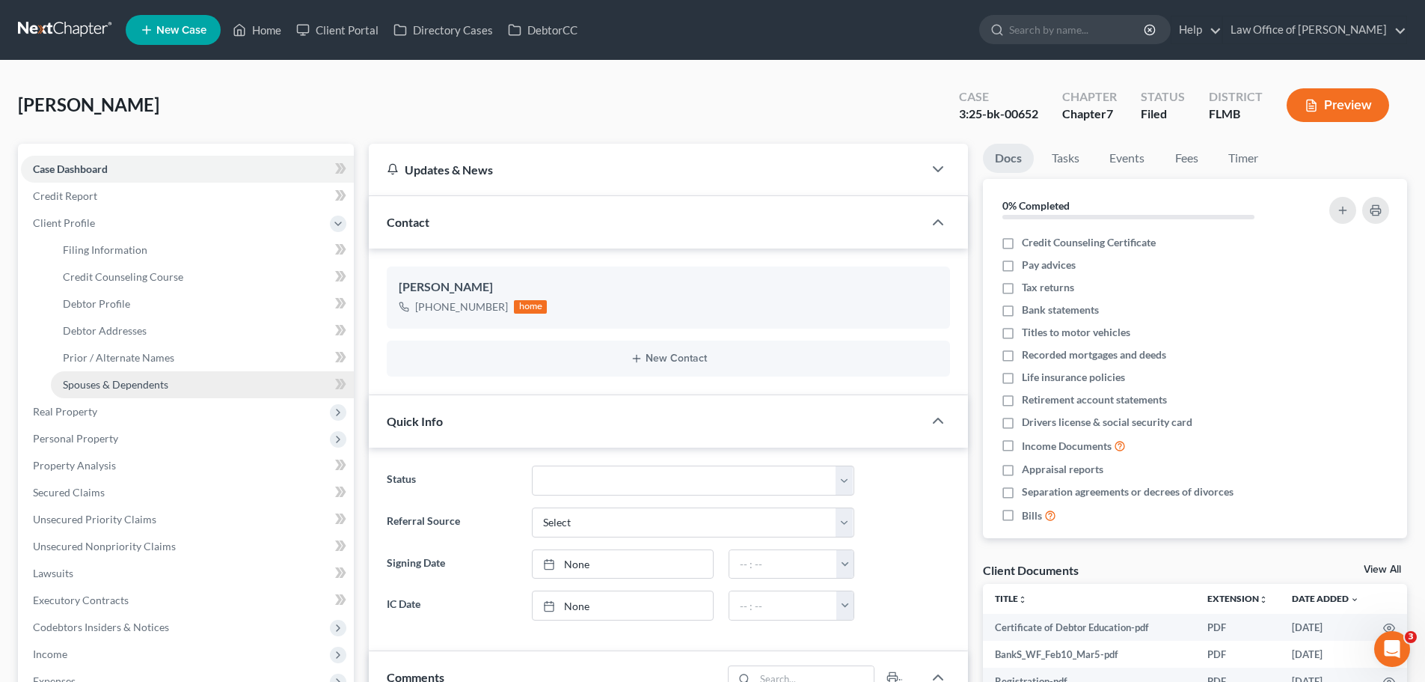
click at [122, 387] on span "Spouses & Dependents" at bounding box center [115, 384] width 105 height 13
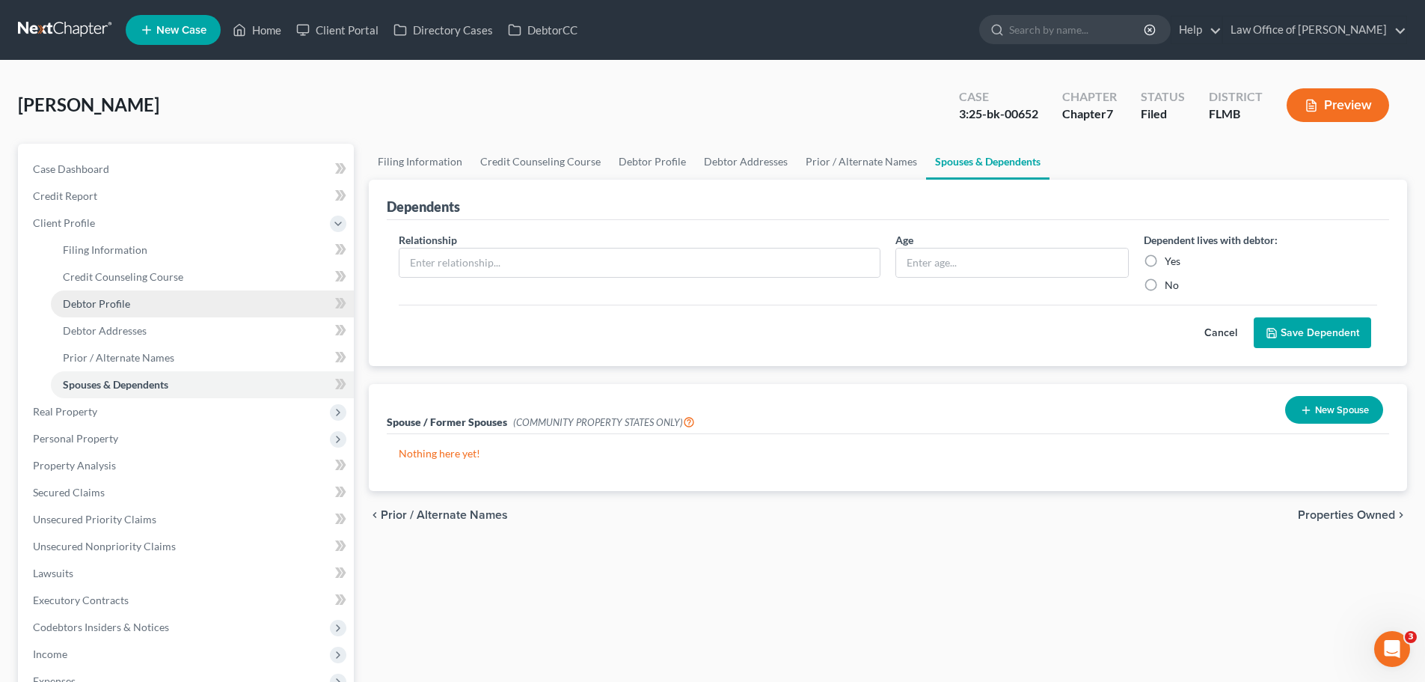
click at [107, 306] on span "Debtor Profile" at bounding box center [96, 303] width 67 height 13
select select "0"
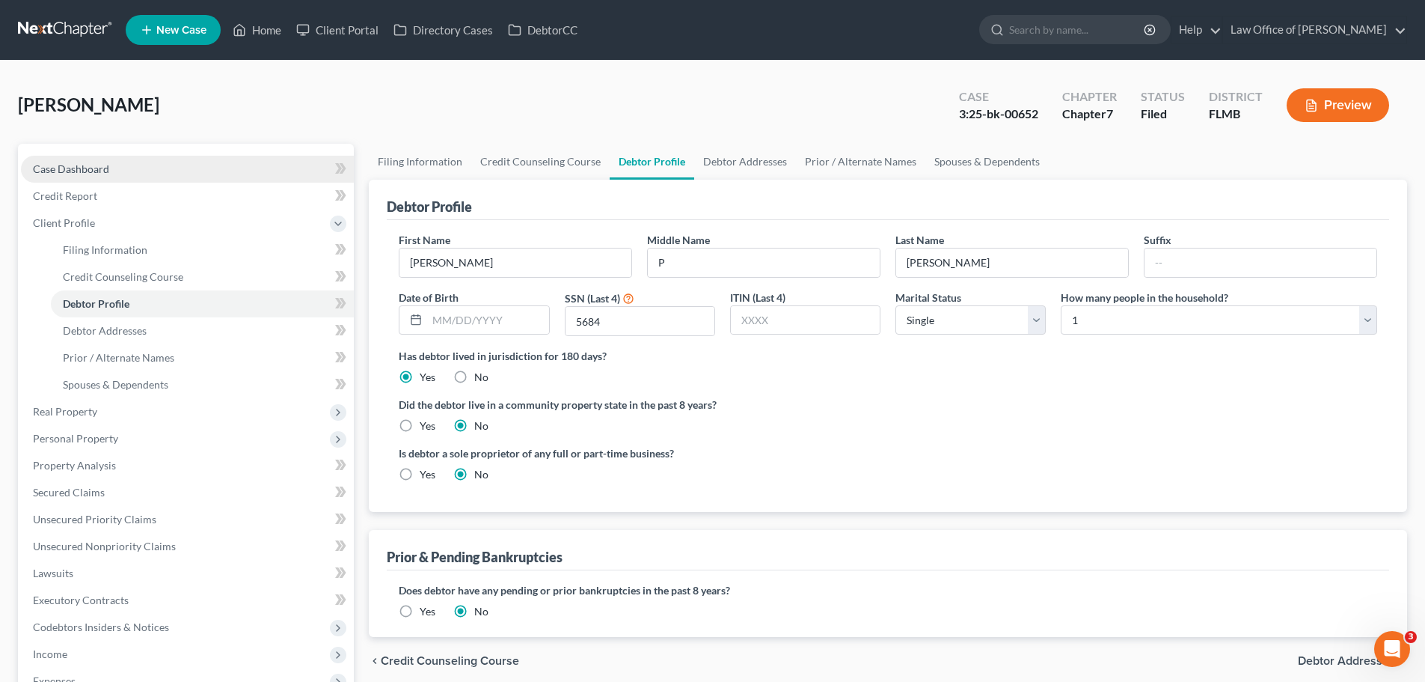
click at [95, 172] on span "Case Dashboard" at bounding box center [71, 168] width 76 height 13
select select "2"
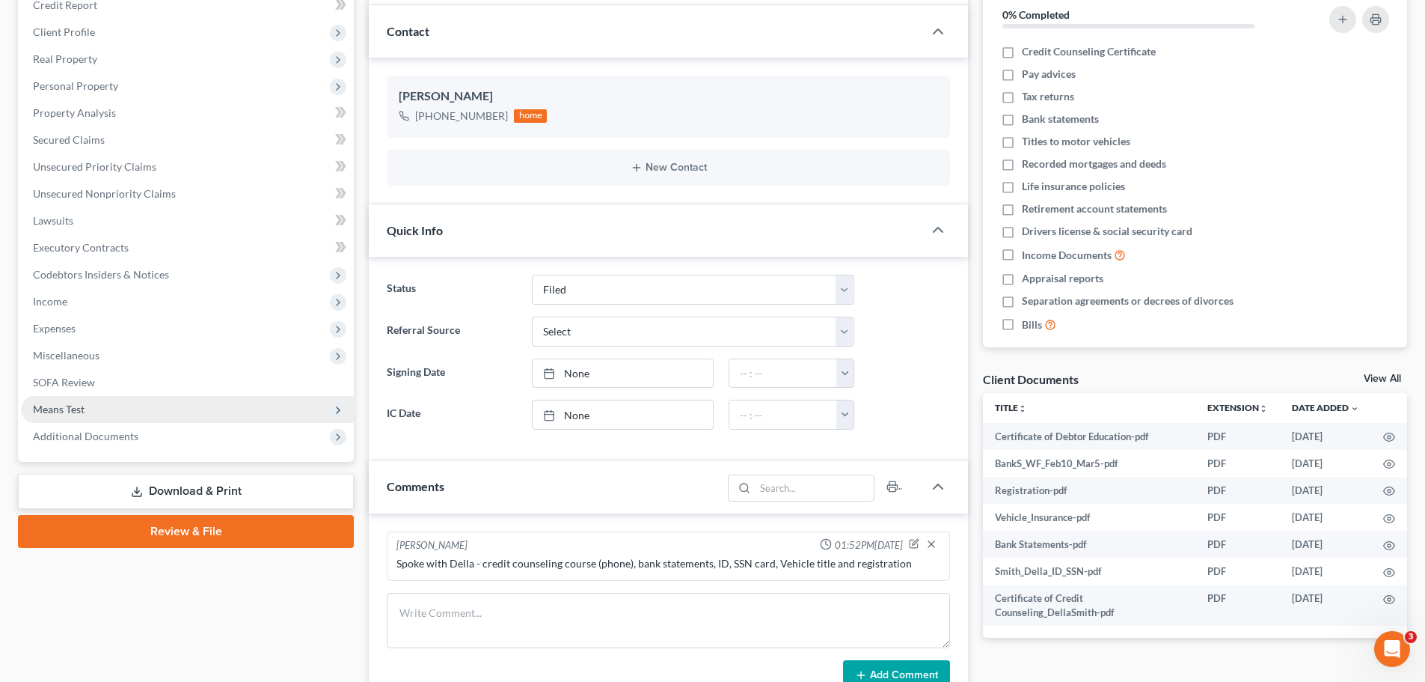
scroll to position [224, 0]
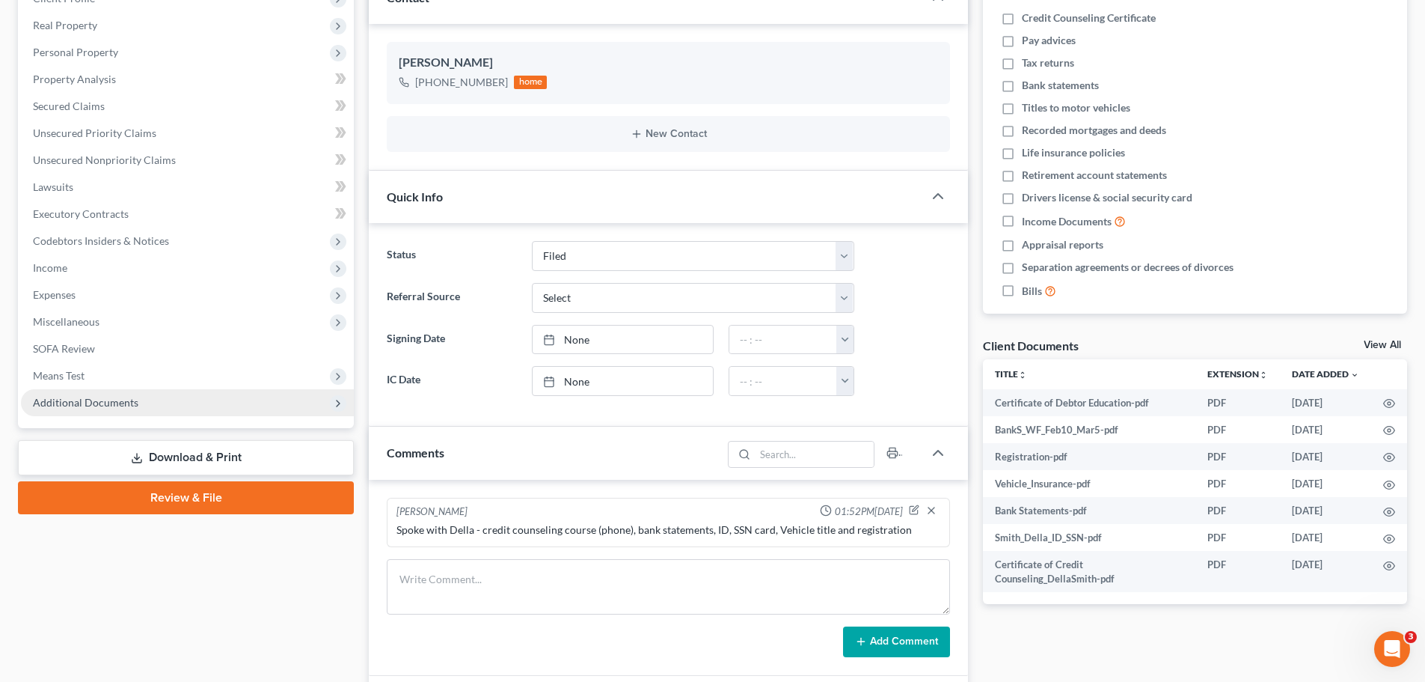
click at [77, 399] on span "Additional Documents" at bounding box center [85, 402] width 105 height 13
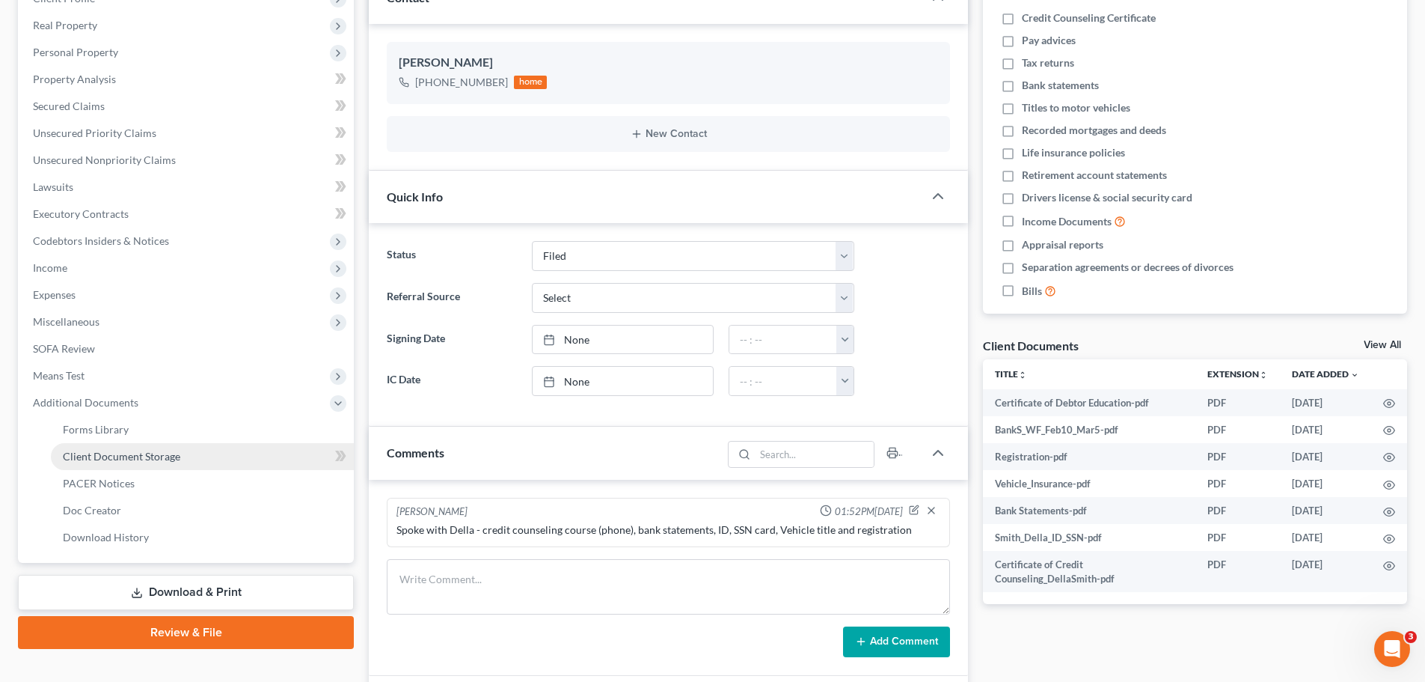
click at [215, 462] on link "Client Document Storage" at bounding box center [202, 456] width 303 height 27
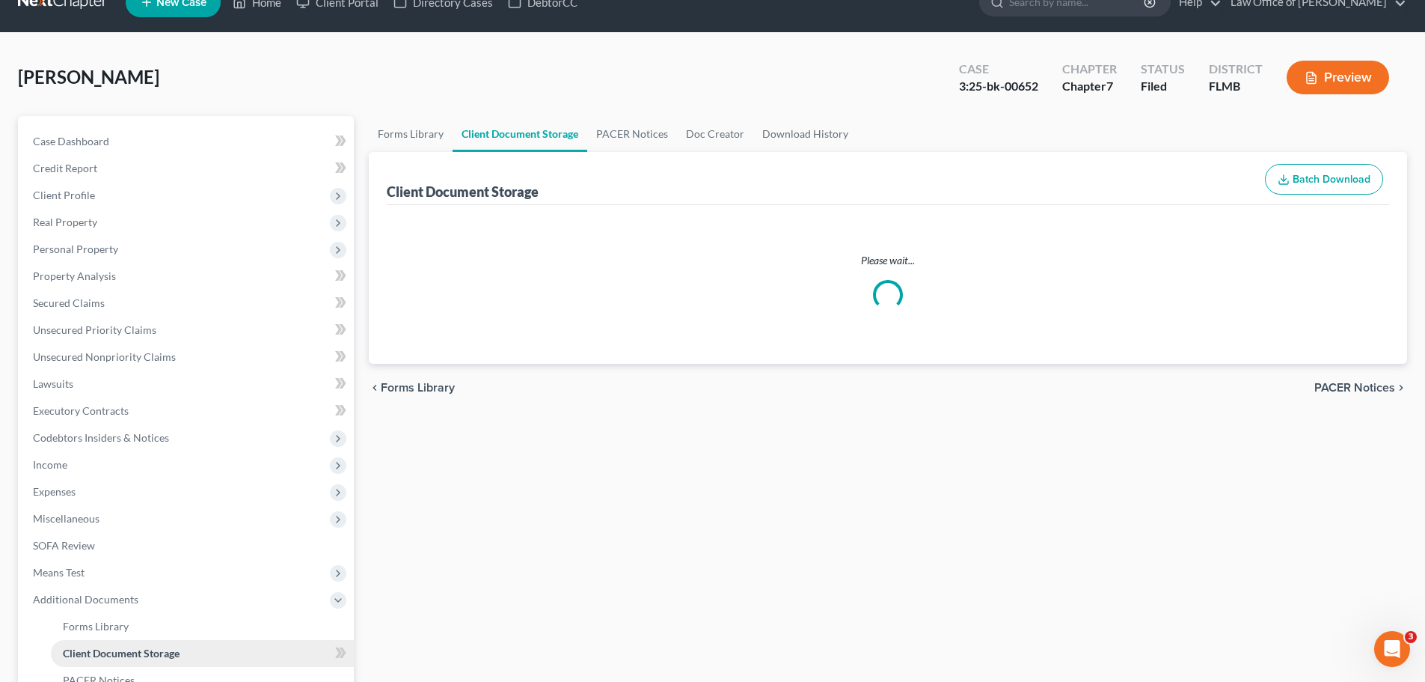
select select "9"
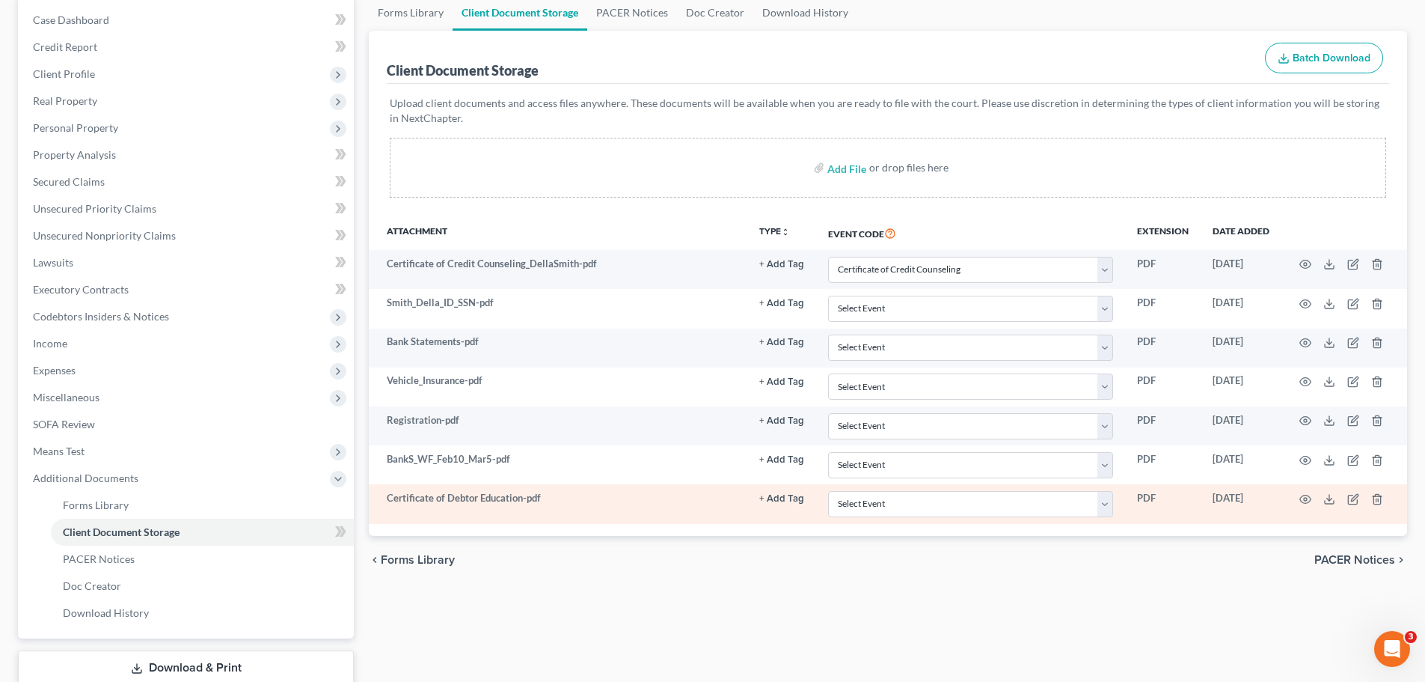
scroll to position [150, 0]
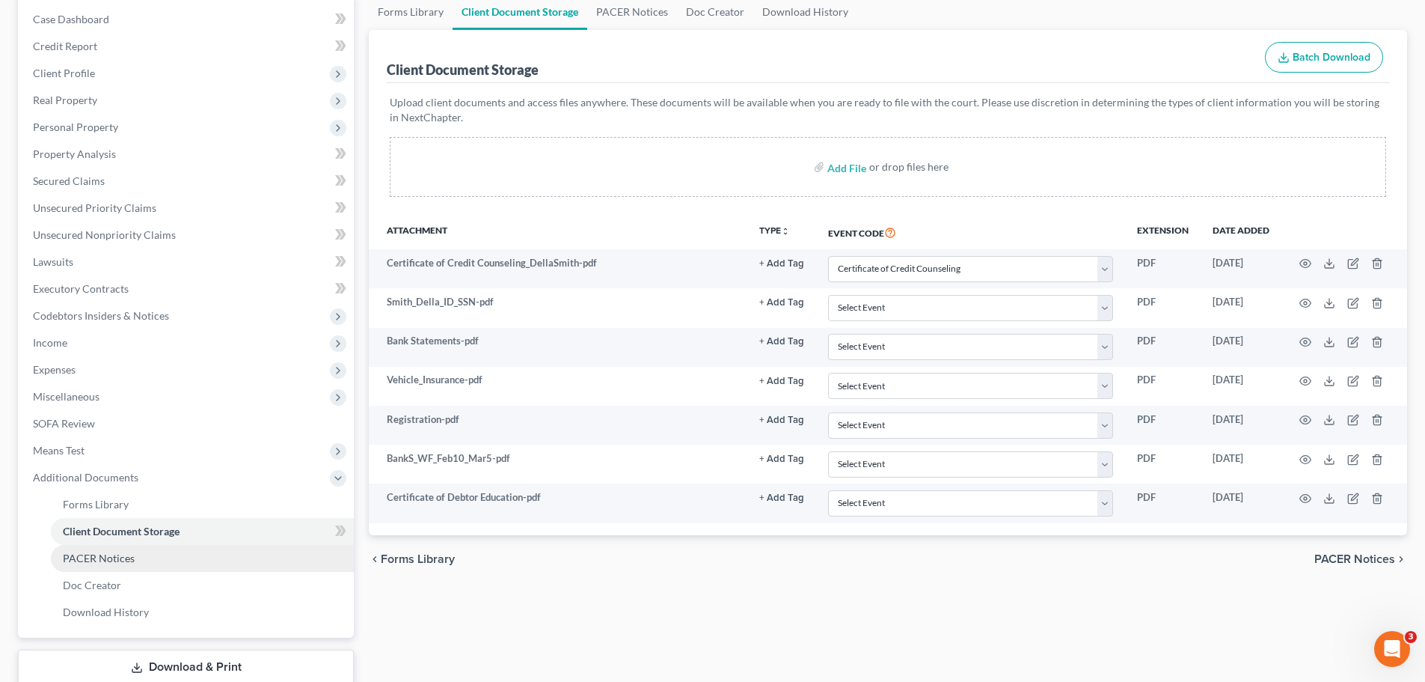
click at [188, 561] on link "PACER Notices" at bounding box center [202, 558] width 303 height 27
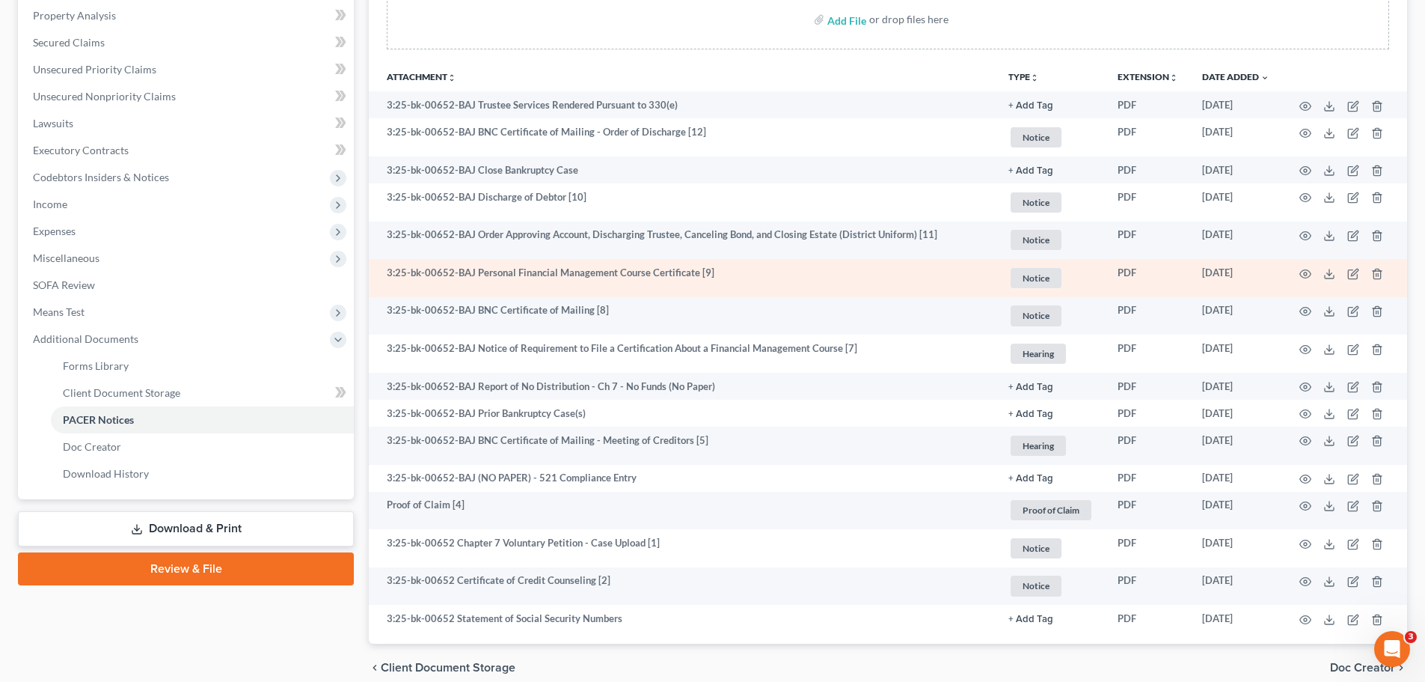
scroll to position [299, 0]
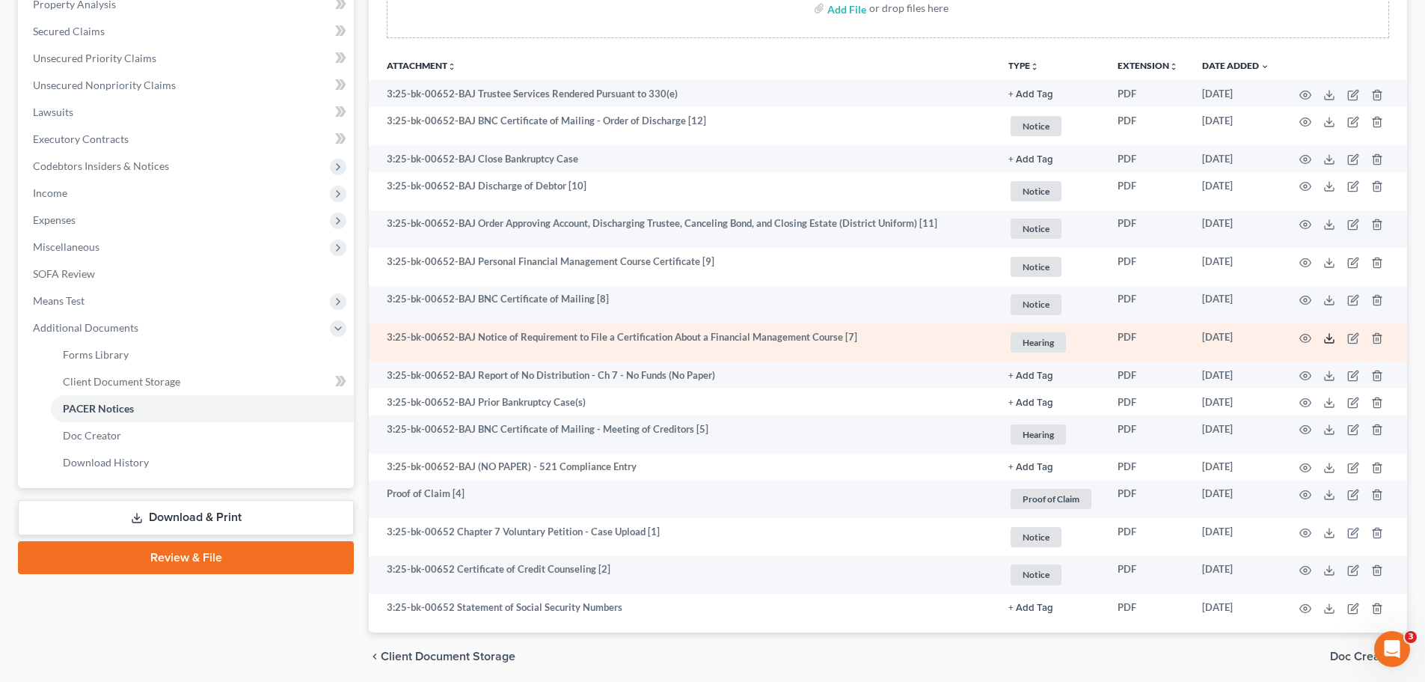
click at [1330, 341] on icon at bounding box center [1329, 338] width 12 height 12
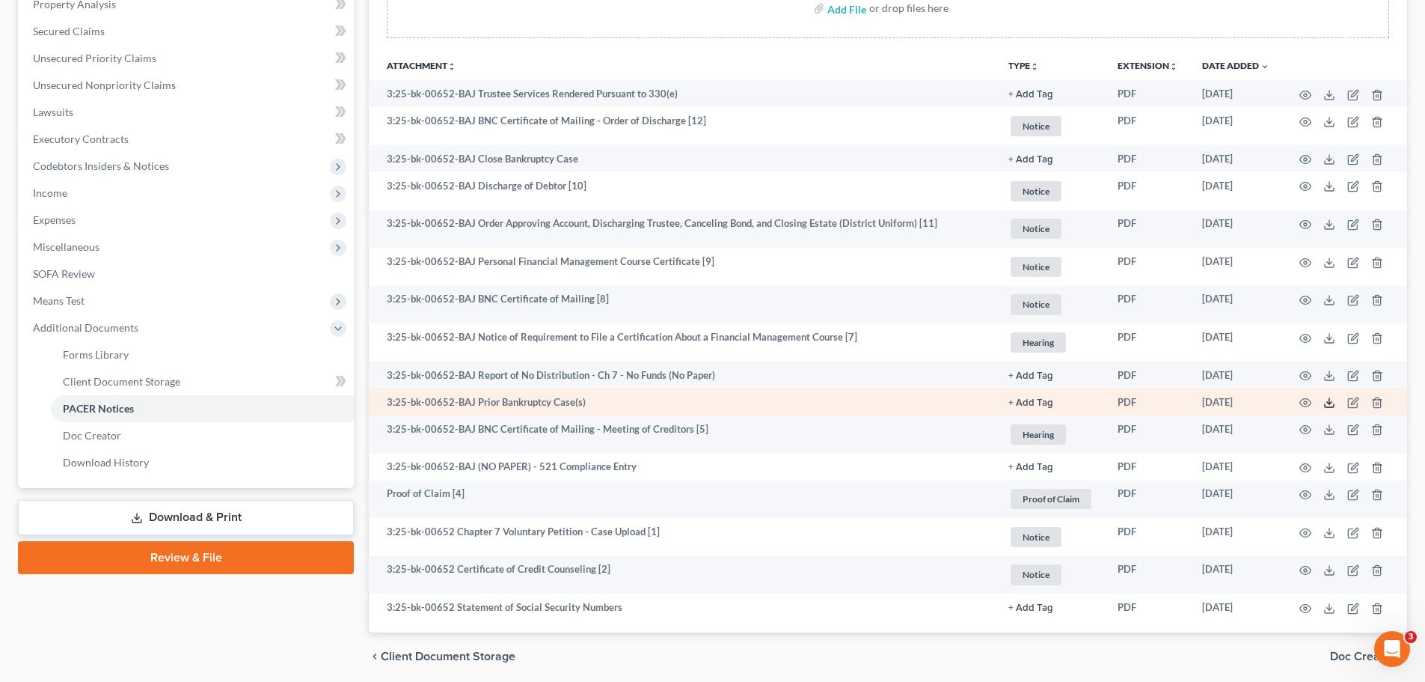
click at [1327, 400] on icon at bounding box center [1329, 402] width 12 height 12
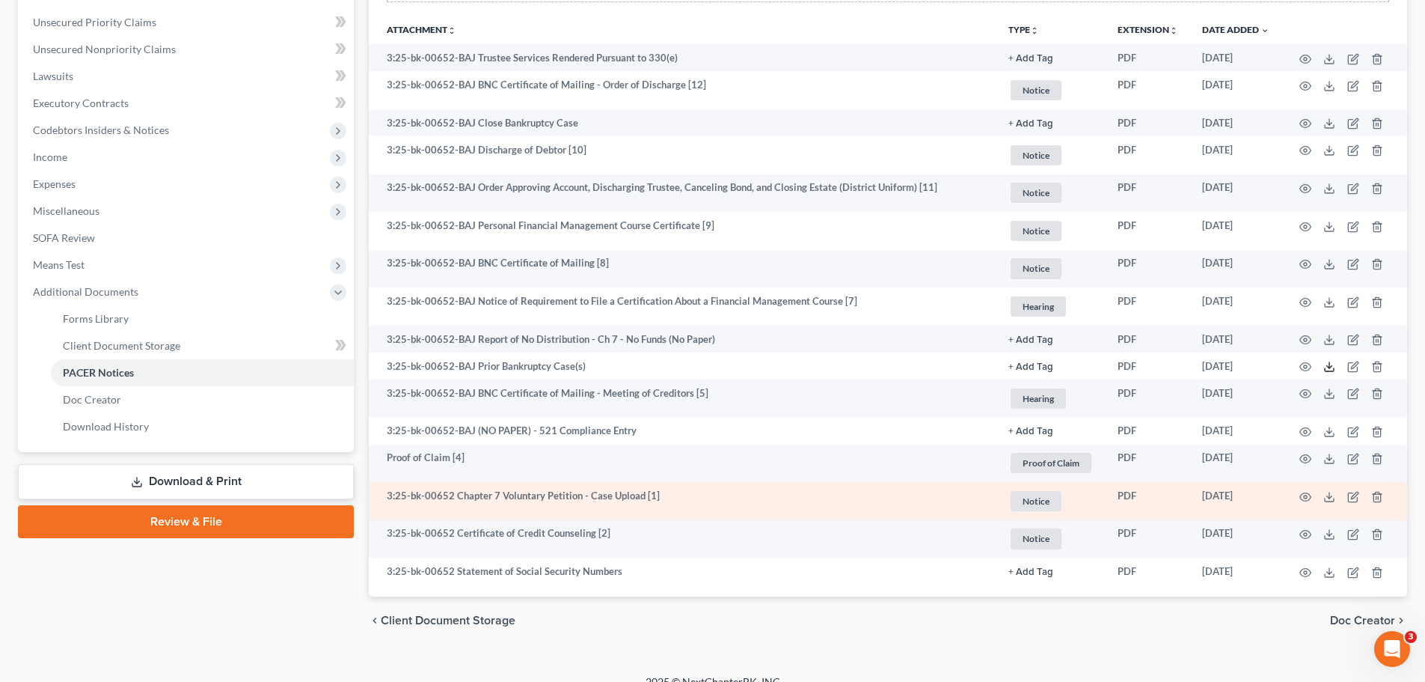
scroll to position [355, 0]
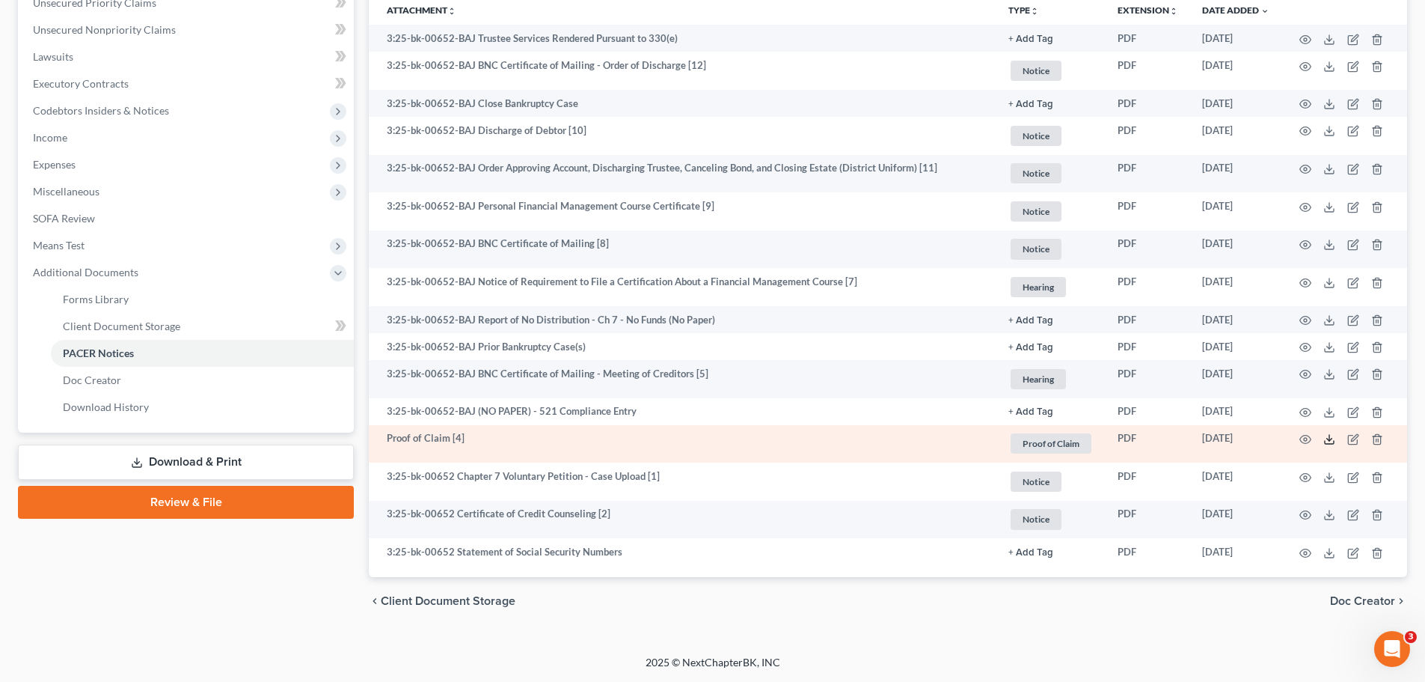
click at [1328, 438] on icon at bounding box center [1329, 439] width 12 height 12
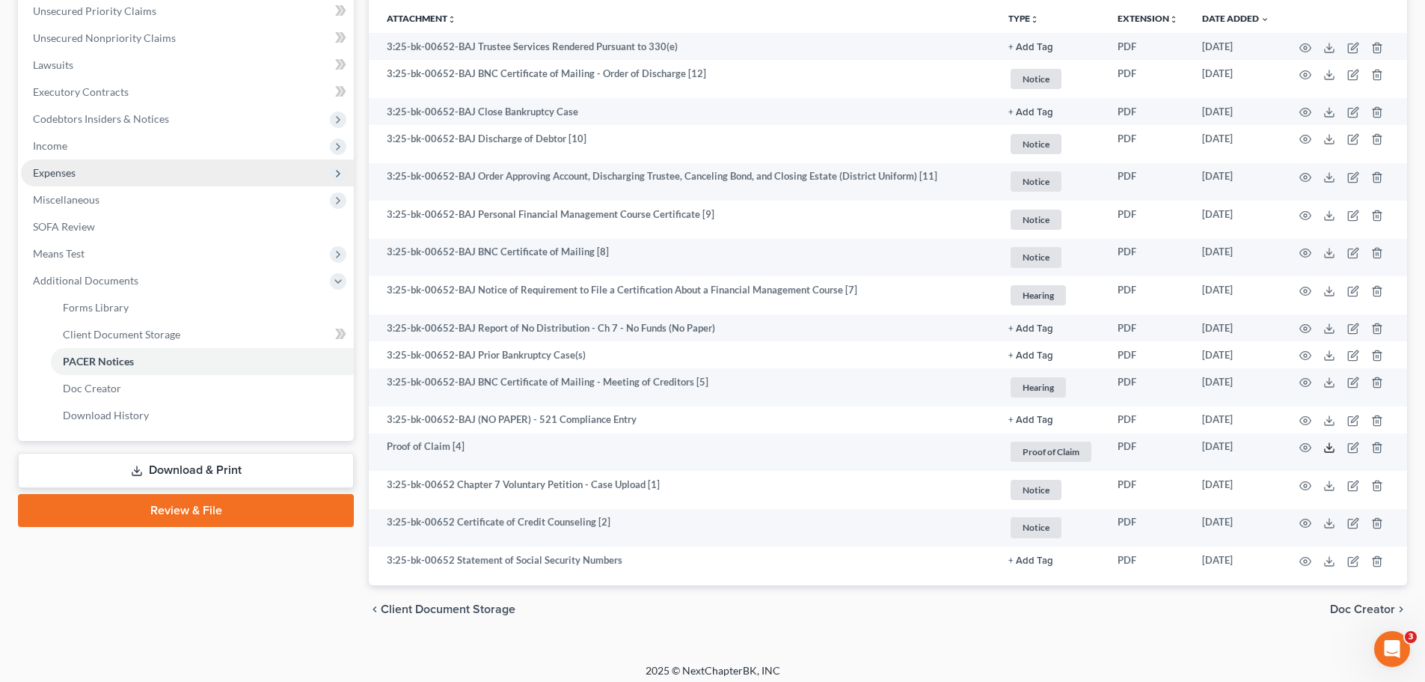
scroll to position [0, 0]
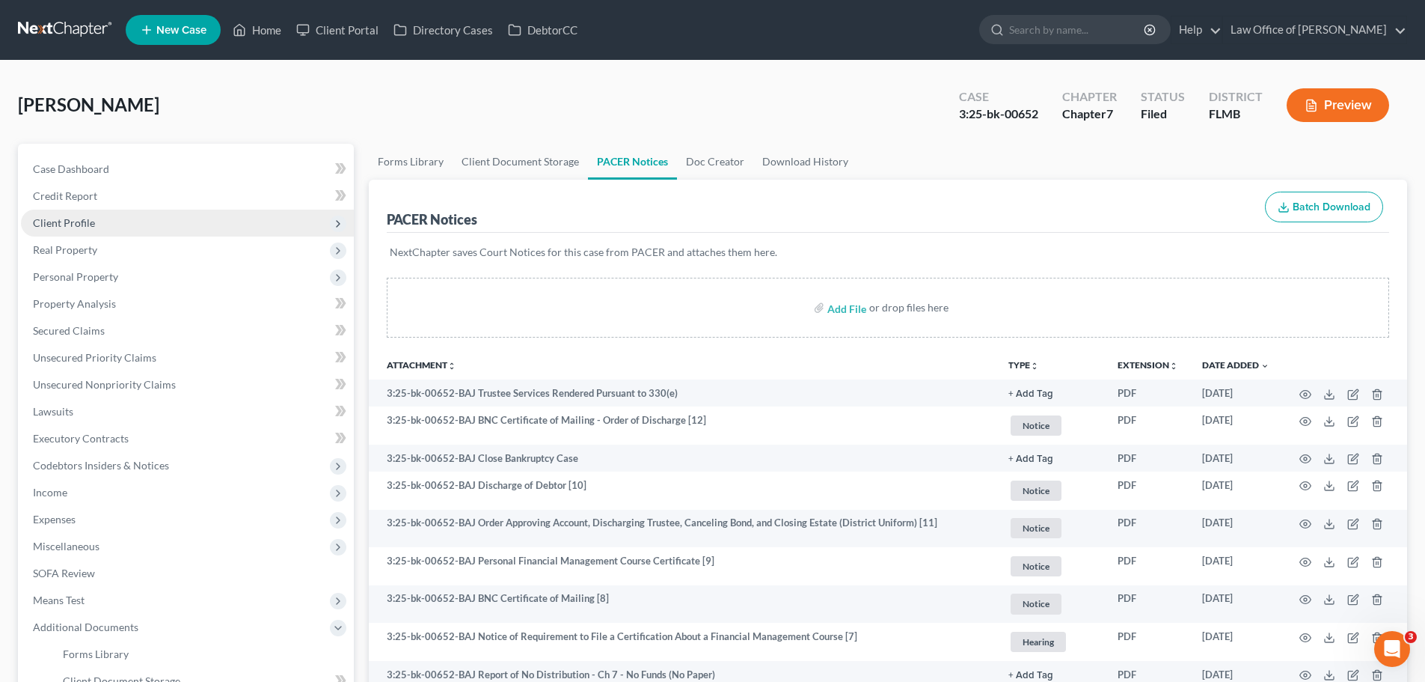
click at [124, 221] on span "Client Profile" at bounding box center [187, 222] width 333 height 27
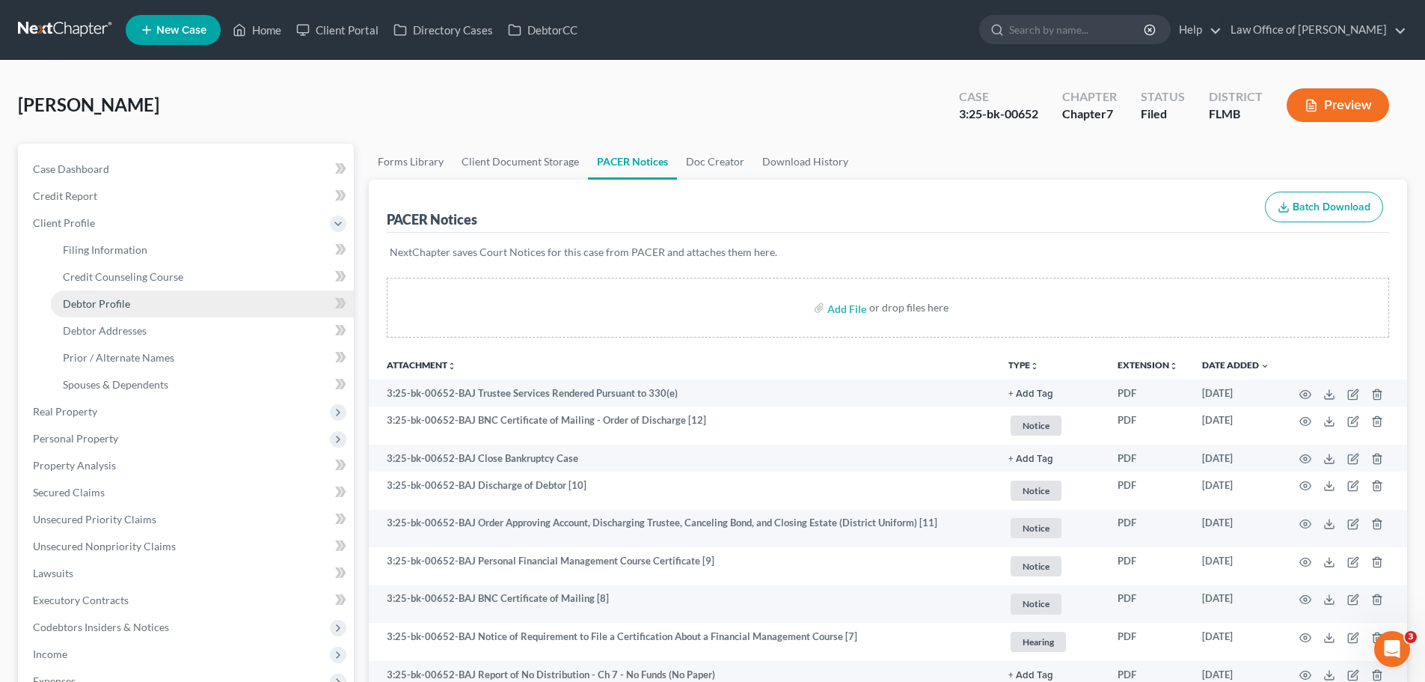
click at [134, 302] on link "Debtor Profile" at bounding box center [202, 303] width 303 height 27
select select "0"
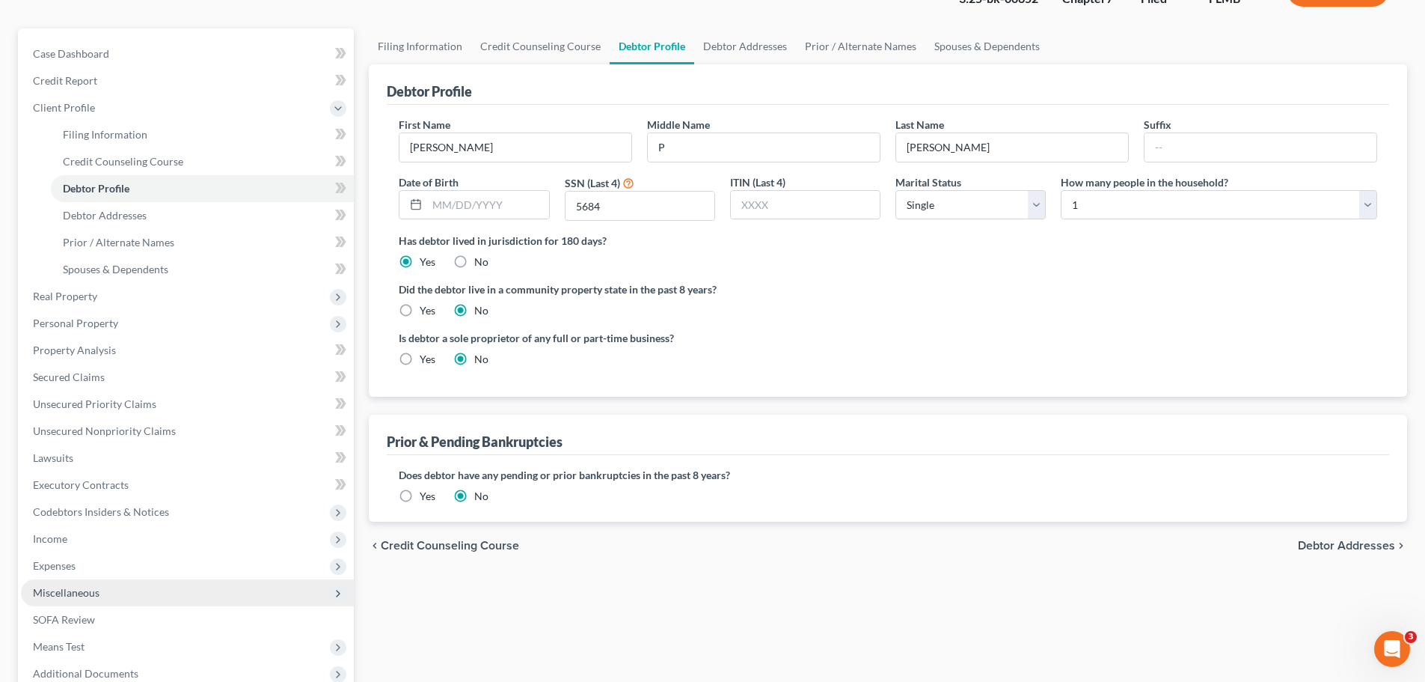
scroll to position [224, 0]
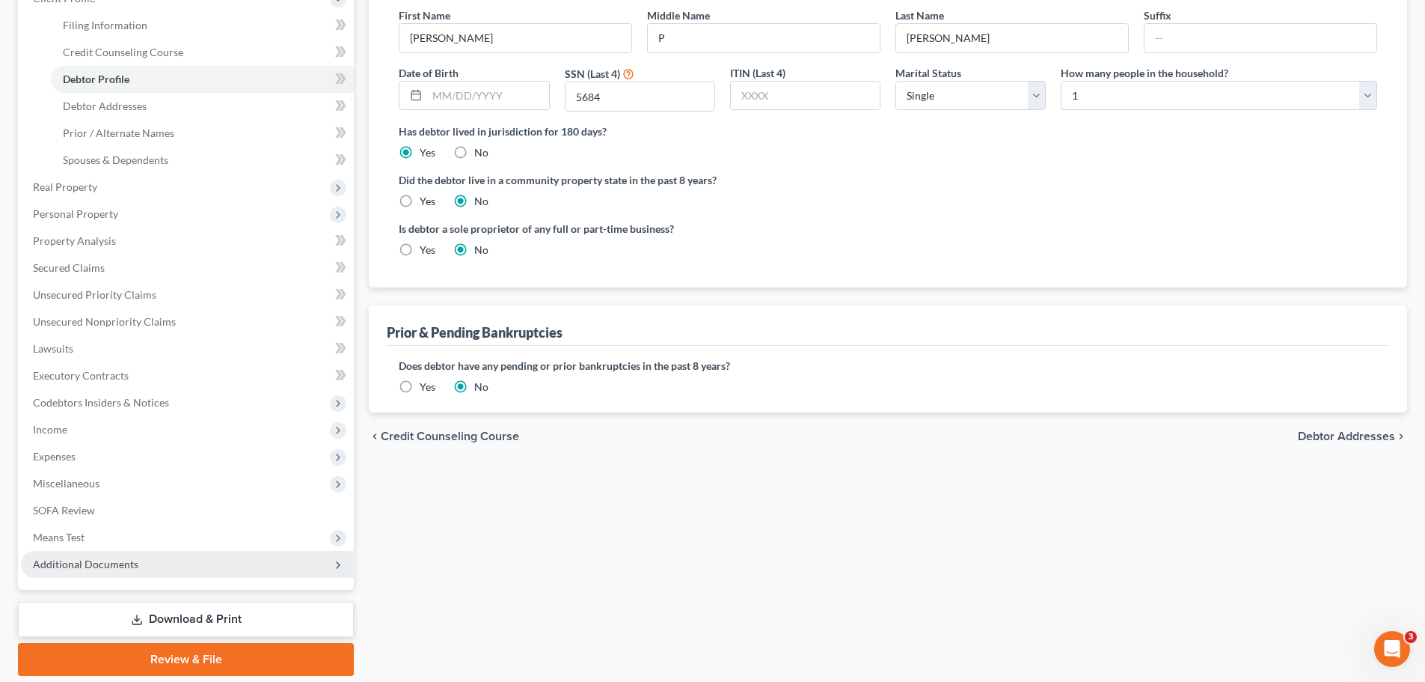
click at [93, 560] on span "Additional Documents" at bounding box center [85, 563] width 105 height 13
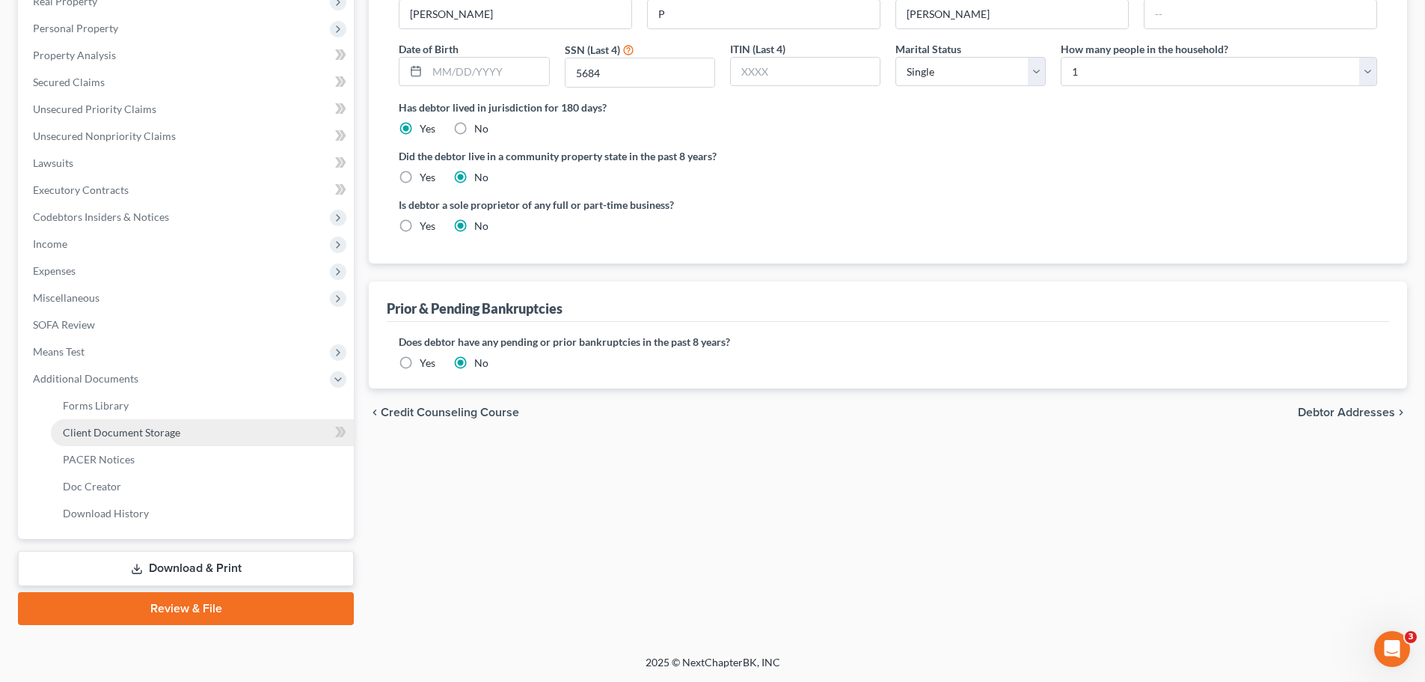
click at [108, 429] on span "Client Document Storage" at bounding box center [121, 432] width 117 height 13
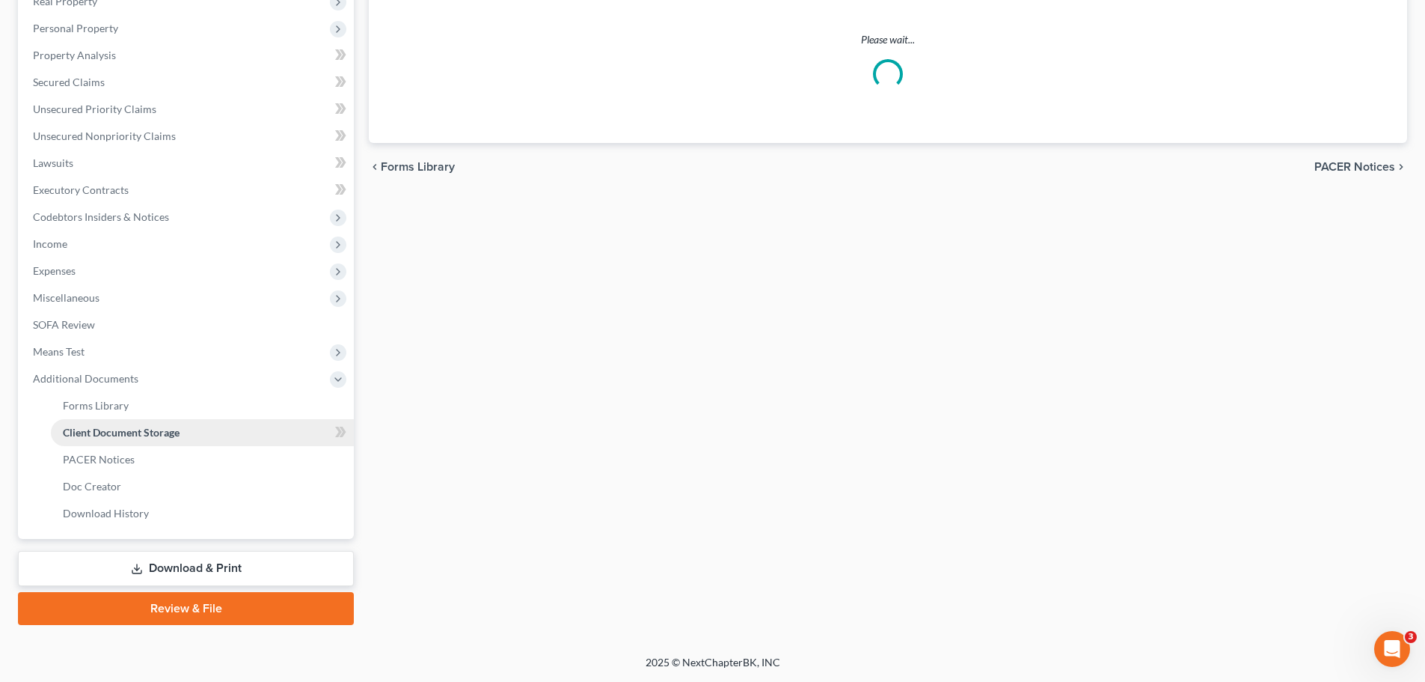
scroll to position [8, 0]
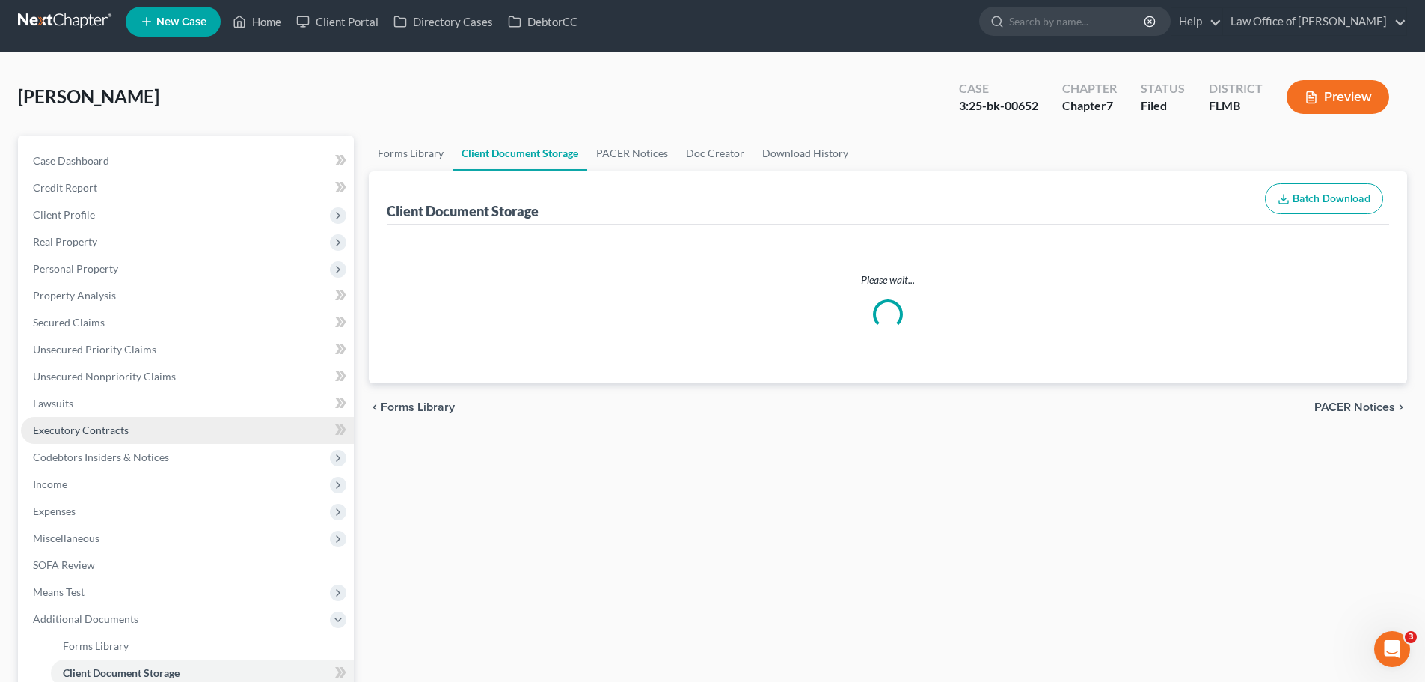
select select "9"
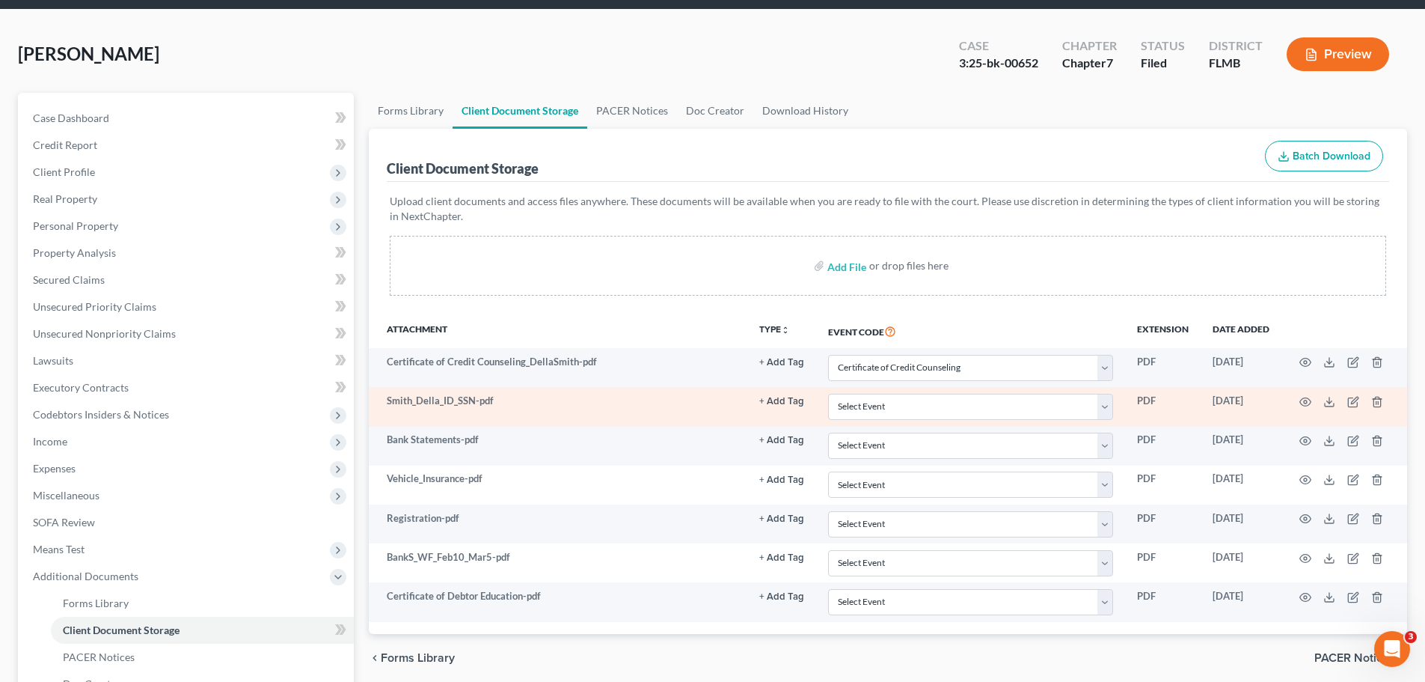
scroll to position [75, 0]
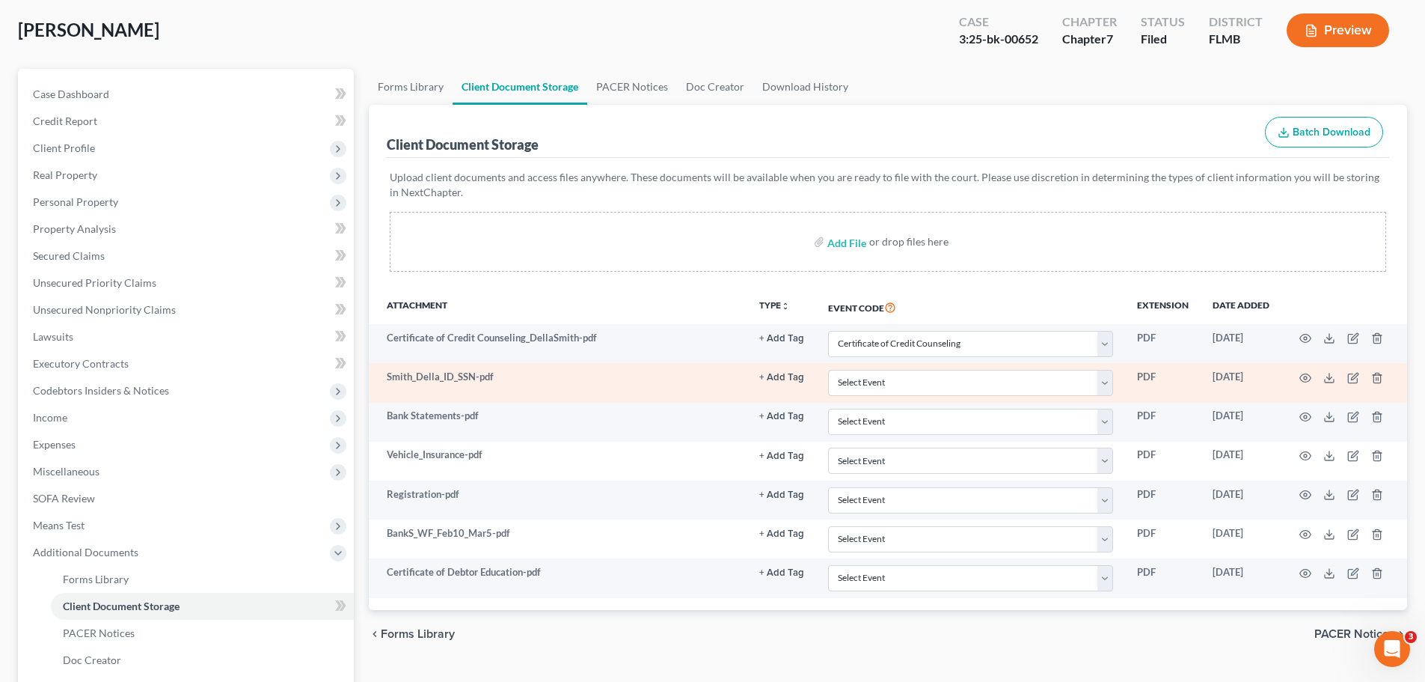
click at [600, 380] on td "Smith_Della_ID_SSN-pdf" at bounding box center [558, 382] width 379 height 39
click at [1329, 379] on polyline at bounding box center [1329, 377] width 5 height 2
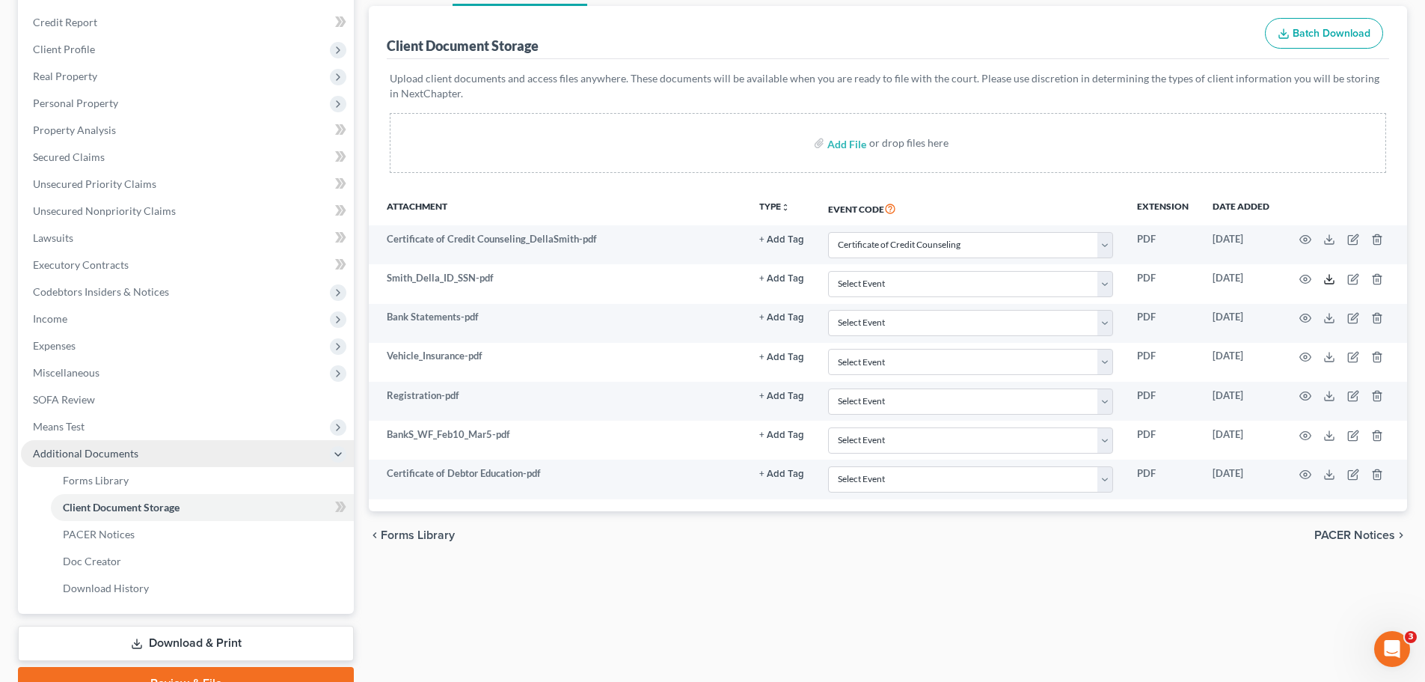
scroll to position [224, 0]
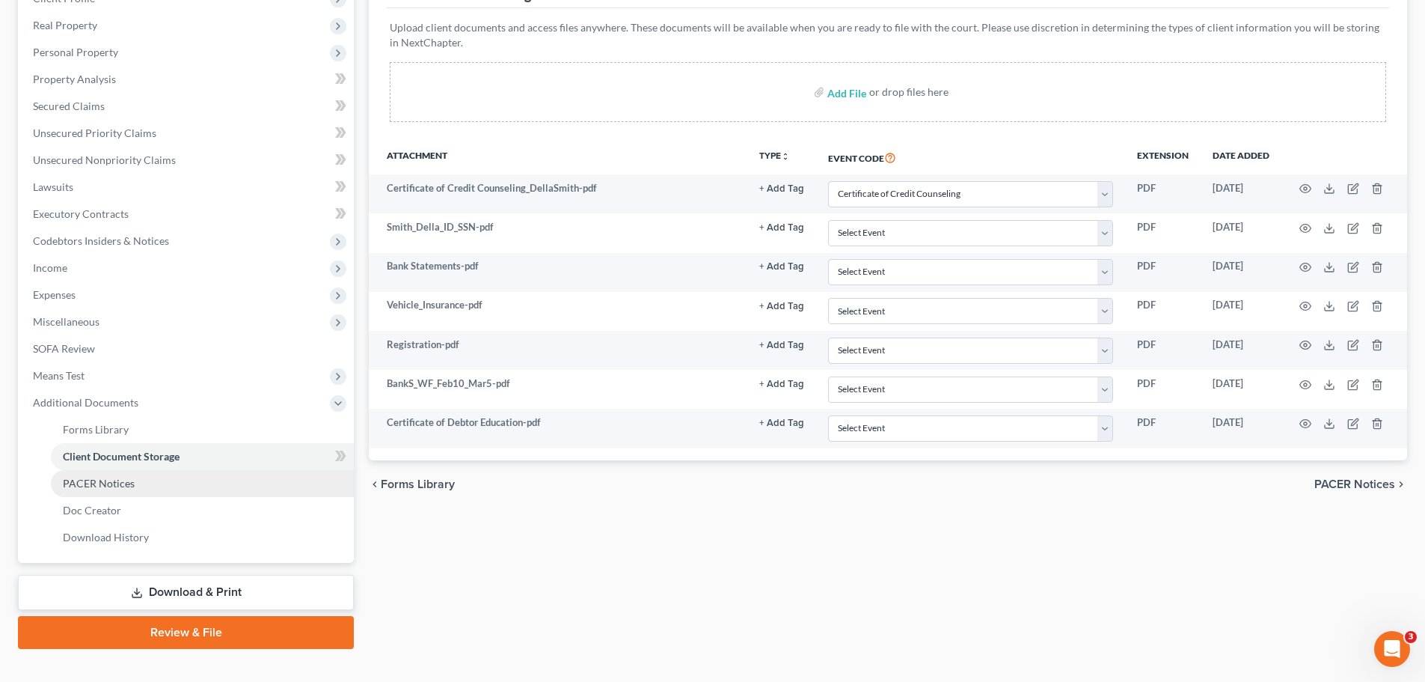
click at [113, 480] on span "PACER Notices" at bounding box center [99, 483] width 72 height 13
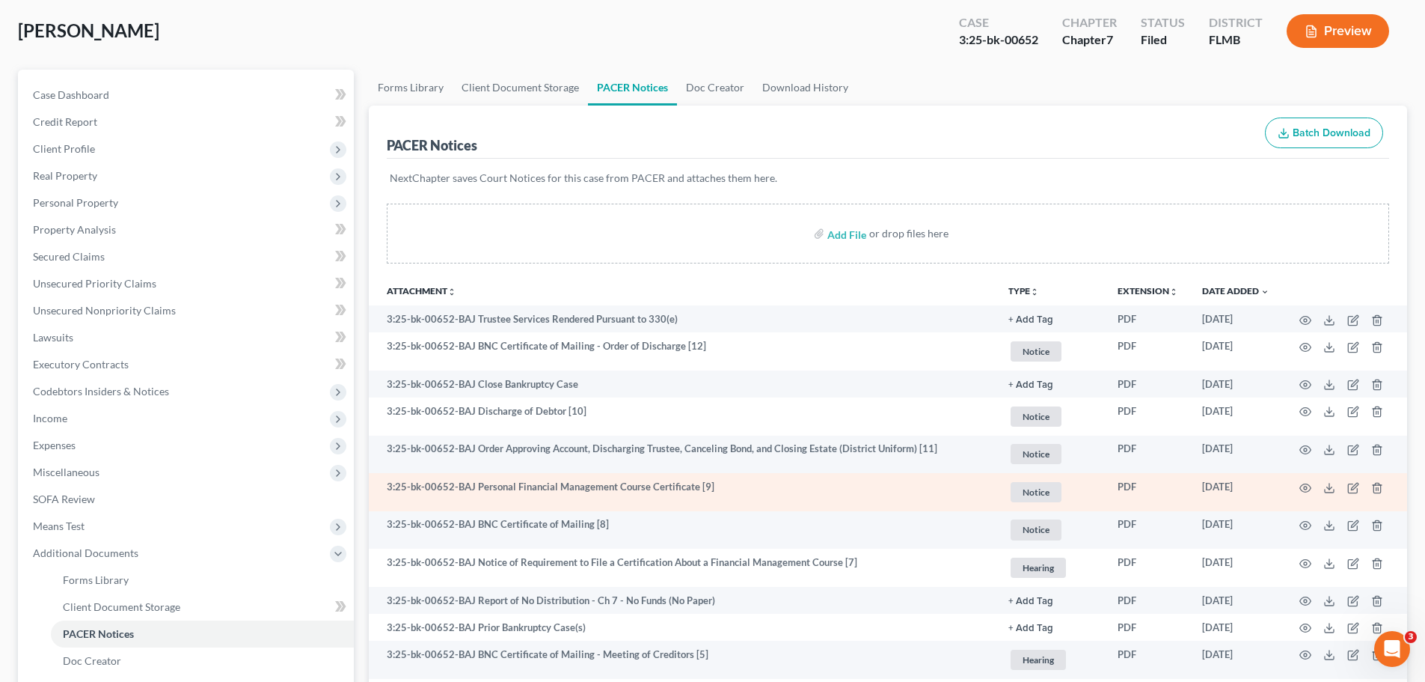
scroll to position [75, 0]
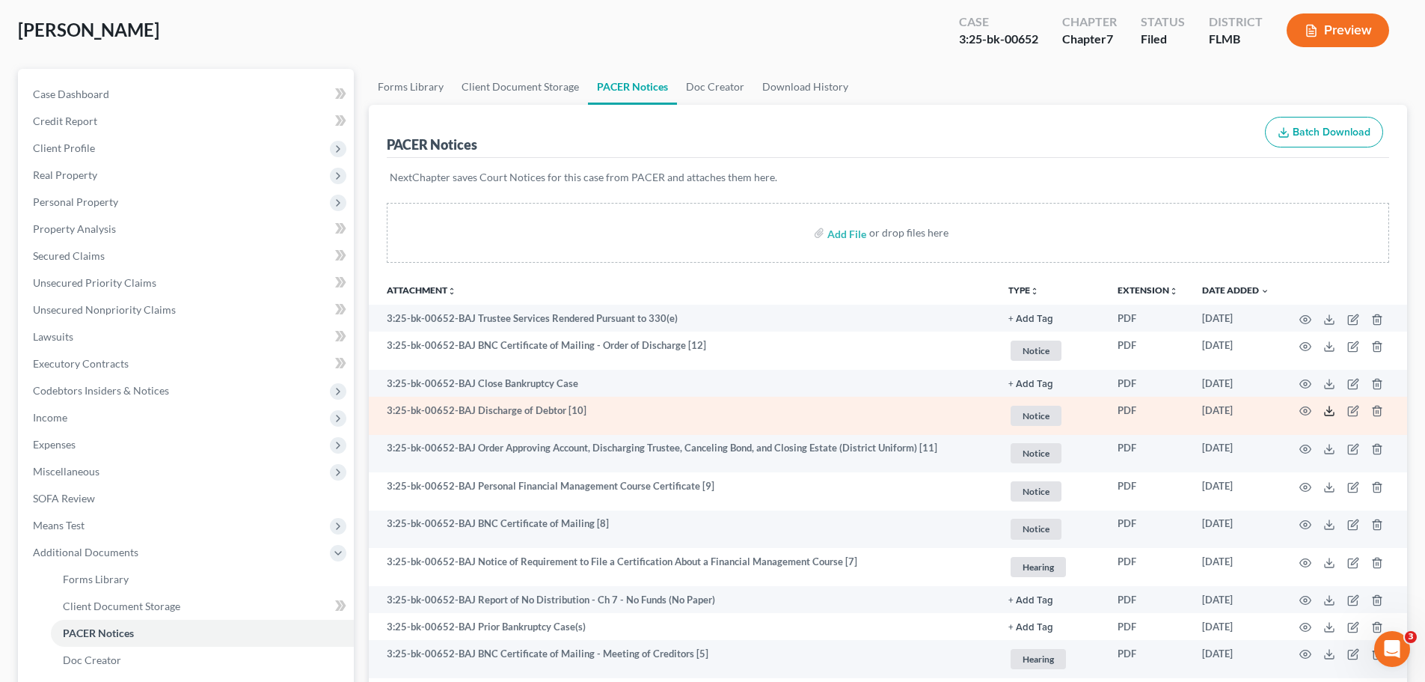
click at [1330, 405] on icon at bounding box center [1329, 411] width 12 height 12
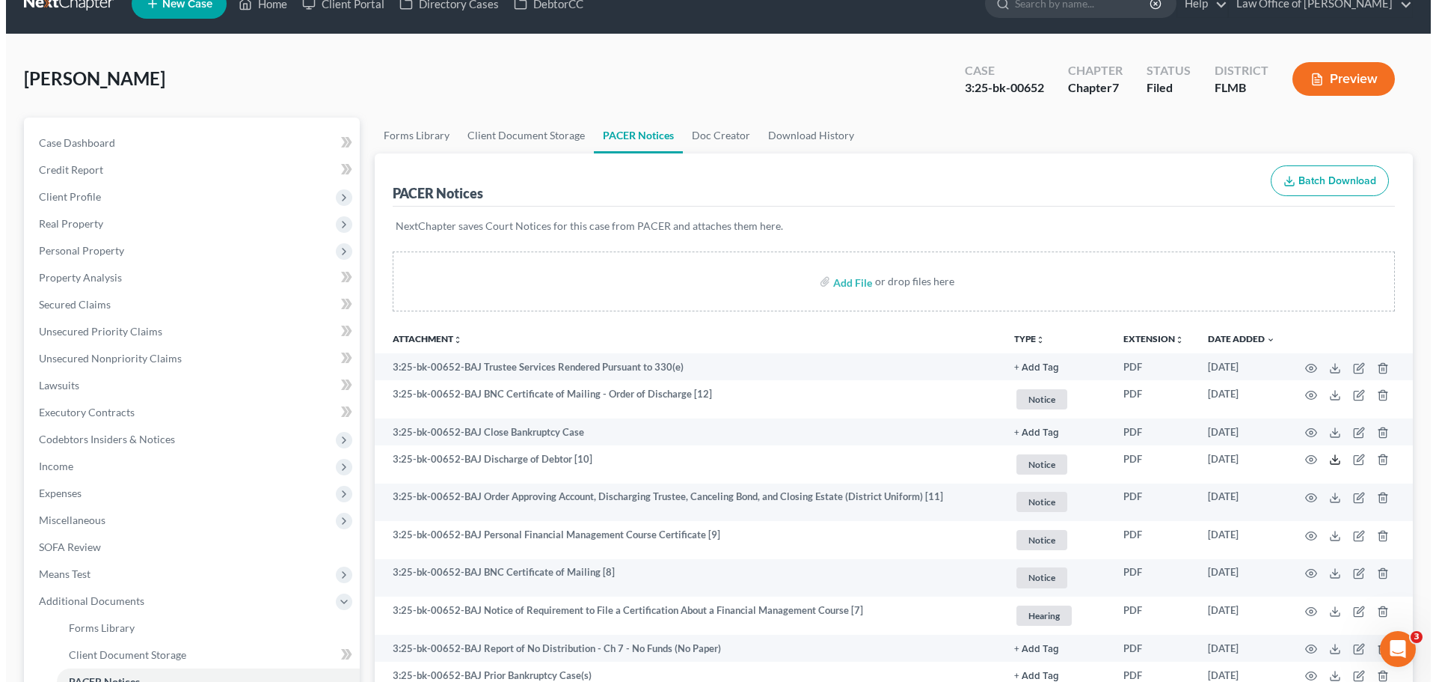
scroll to position [0, 0]
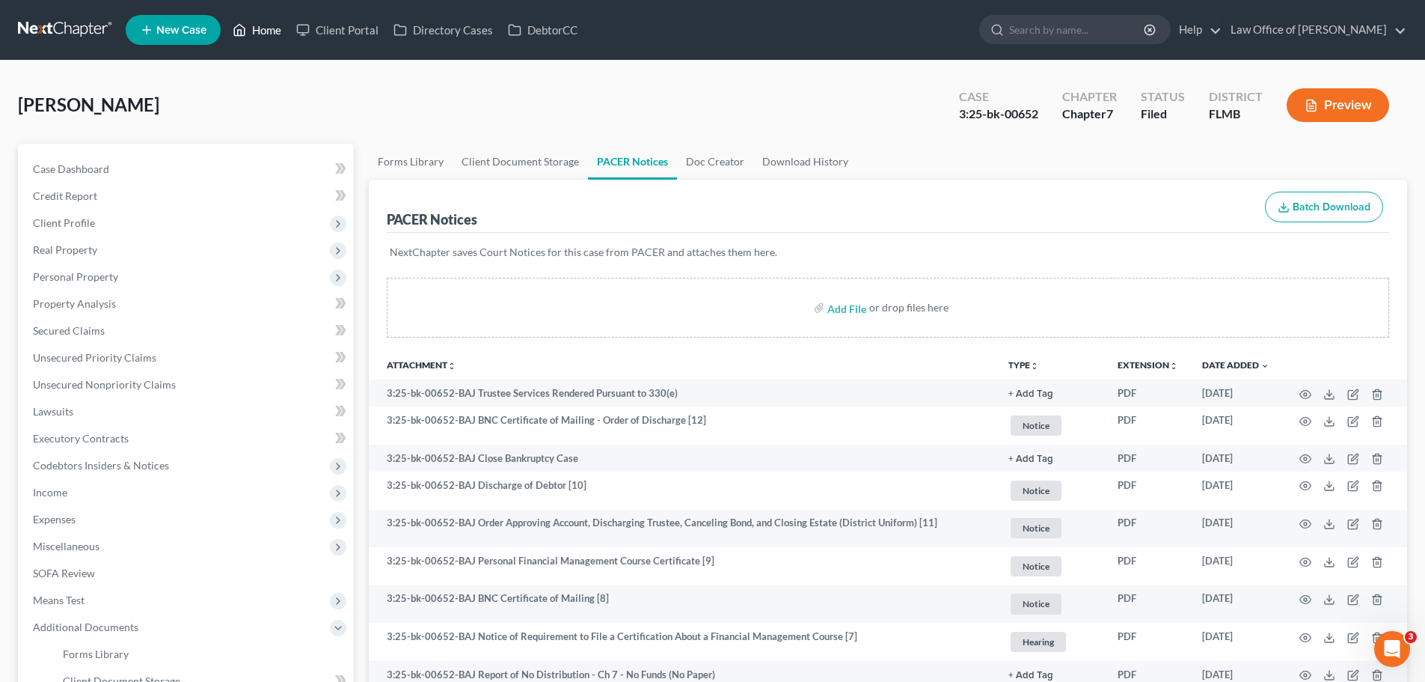
click at [275, 32] on link "Home" at bounding box center [257, 29] width 64 height 27
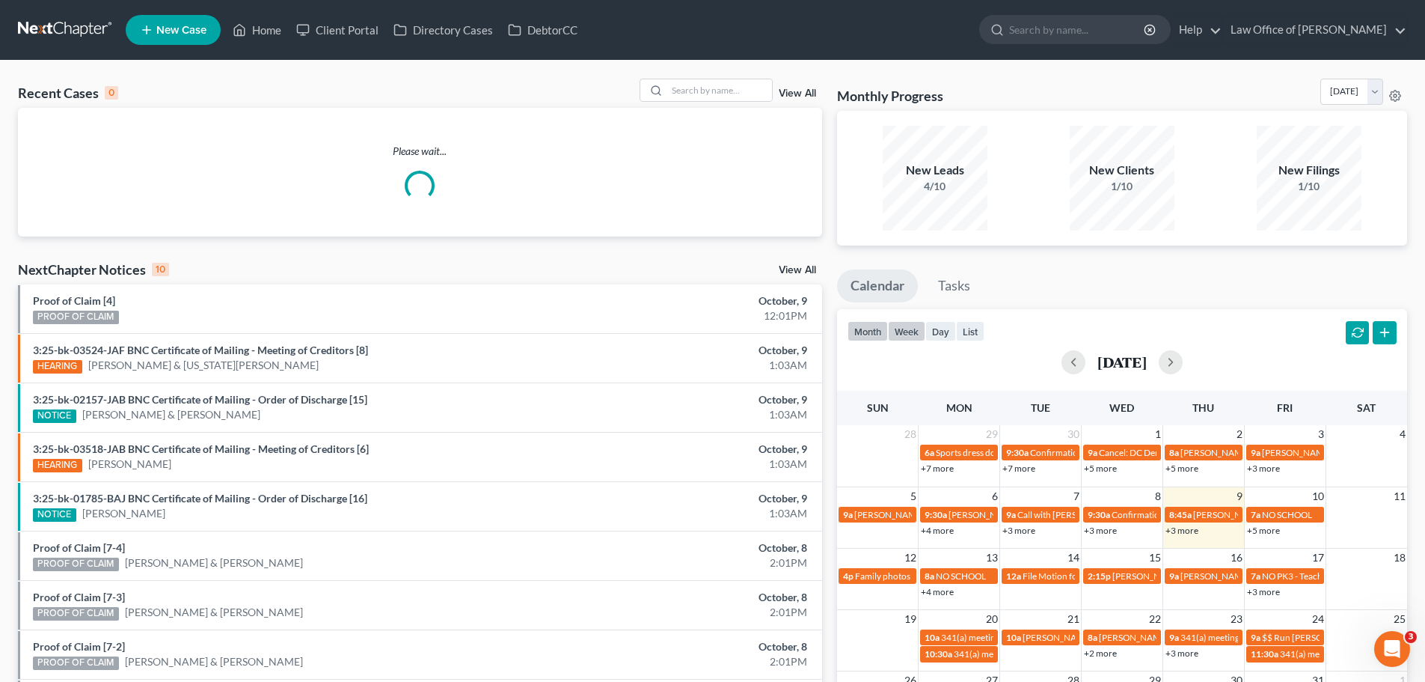
click at [913, 335] on button "week" at bounding box center [906, 331] width 37 height 20
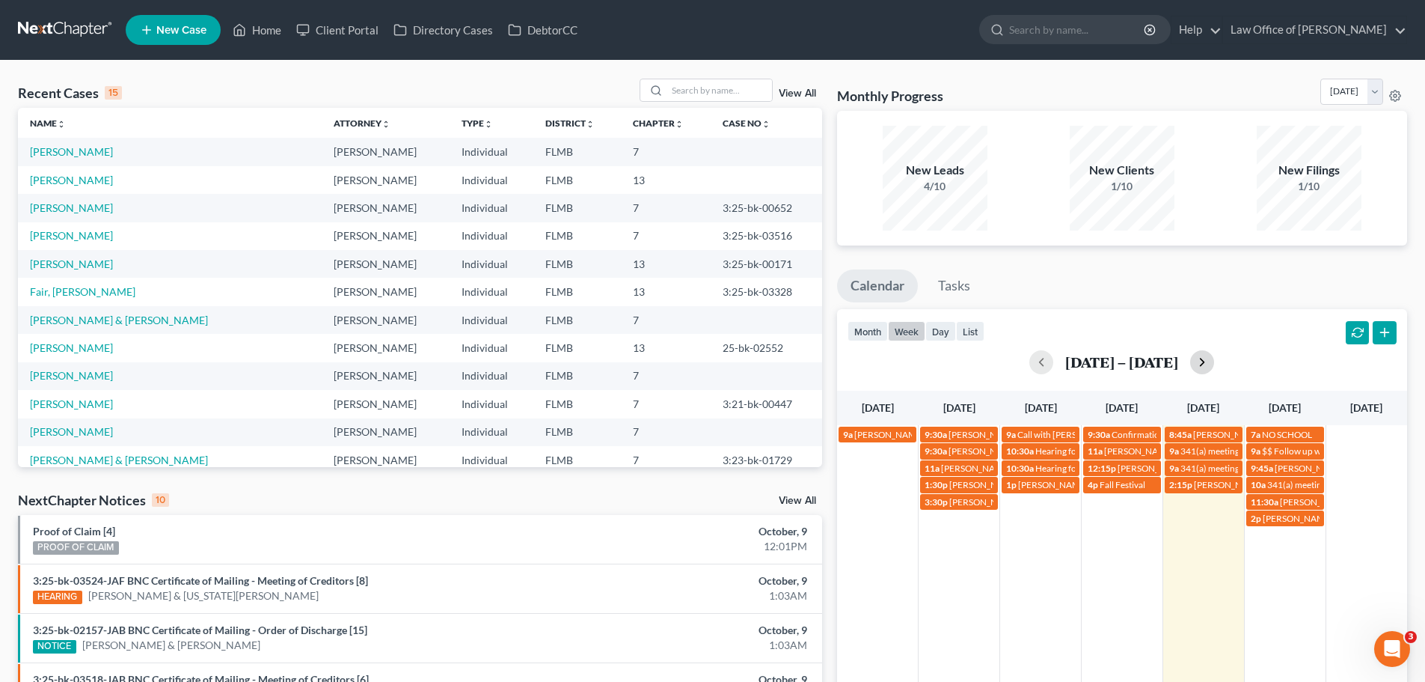
click at [1204, 362] on button "button" at bounding box center [1202, 362] width 24 height 24
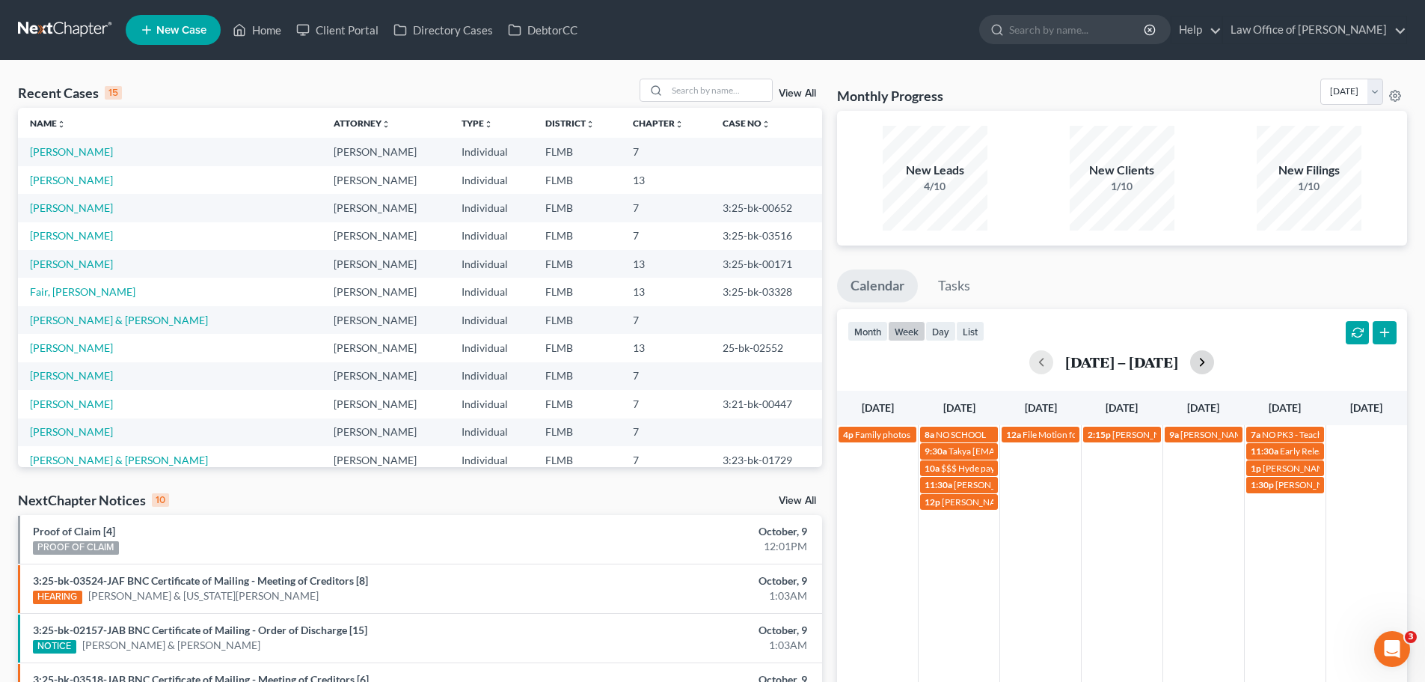
click at [1204, 362] on button "button" at bounding box center [1202, 362] width 24 height 24
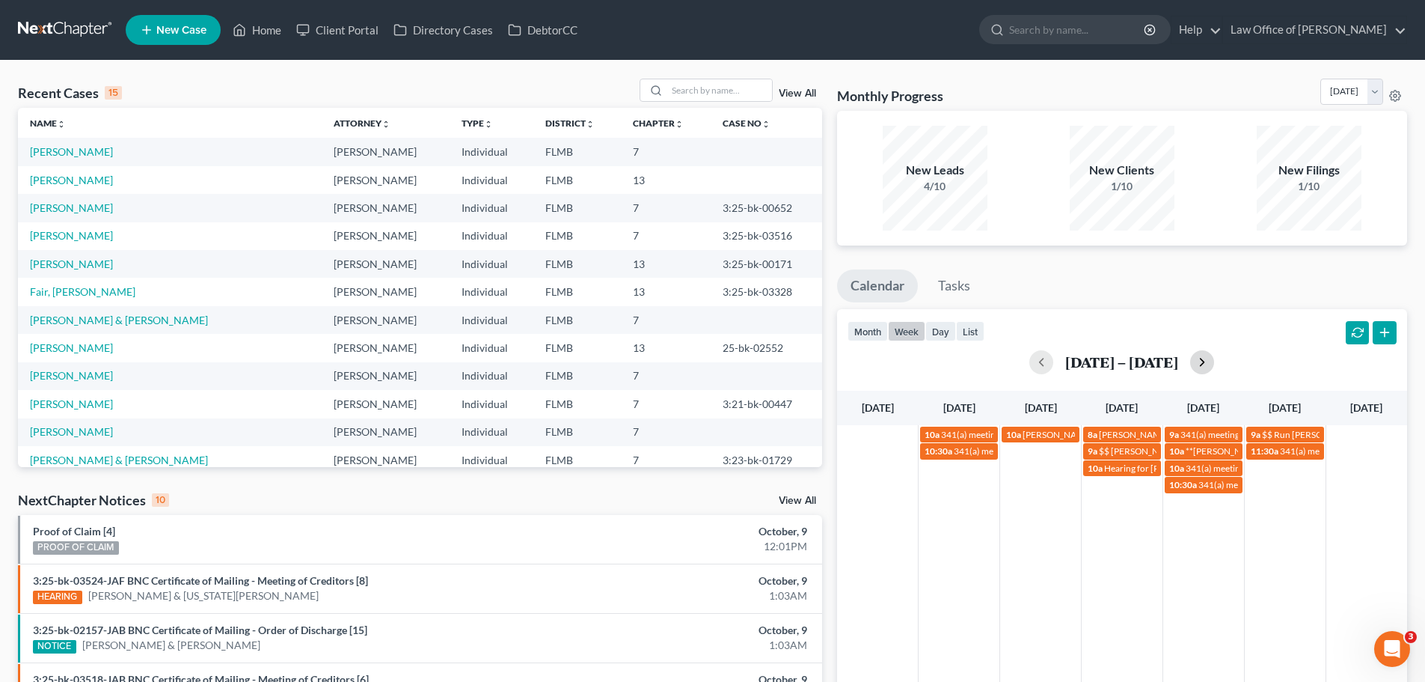
click at [1204, 362] on button "button" at bounding box center [1202, 362] width 24 height 24
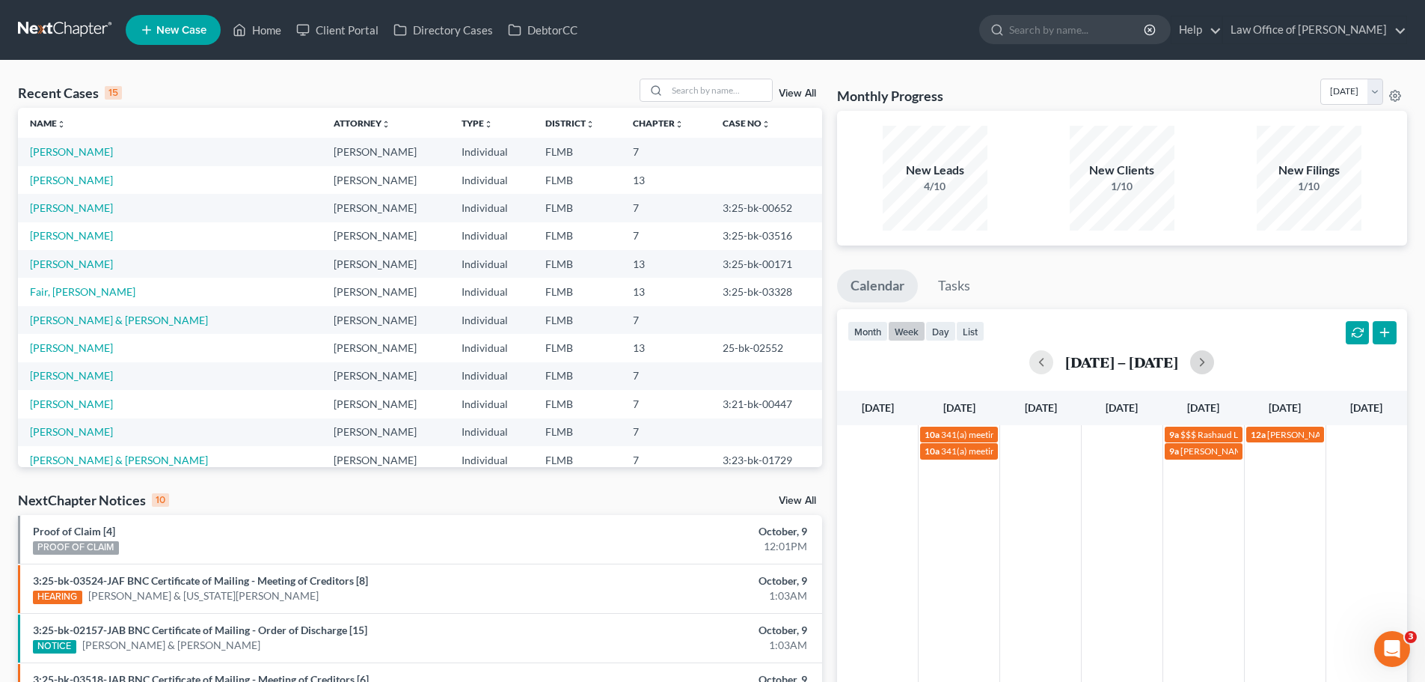
click at [1011, 442] on td at bounding box center [1041, 442] width 82 height 34
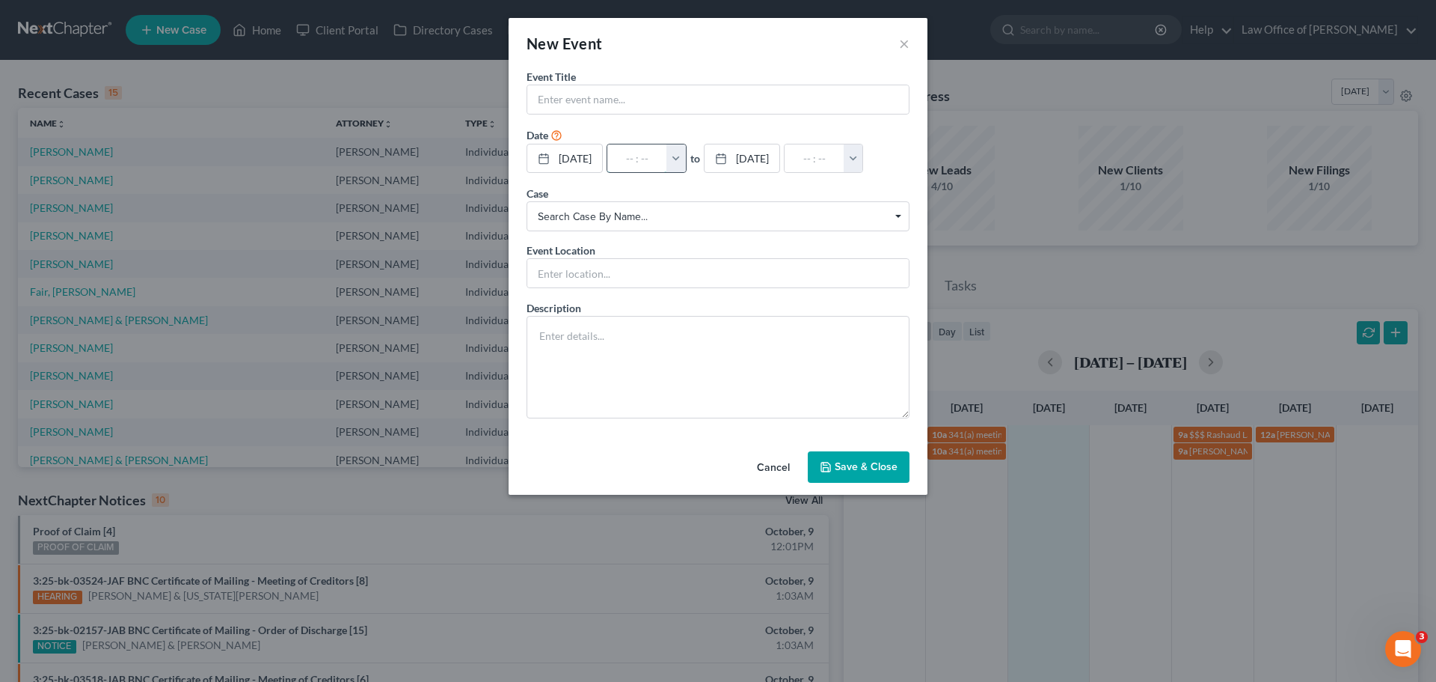
click at [655, 159] on input "text" at bounding box center [637, 158] width 60 height 28
type input "1"
type input "01:00am"
type input "10:"
type input "11:00am"
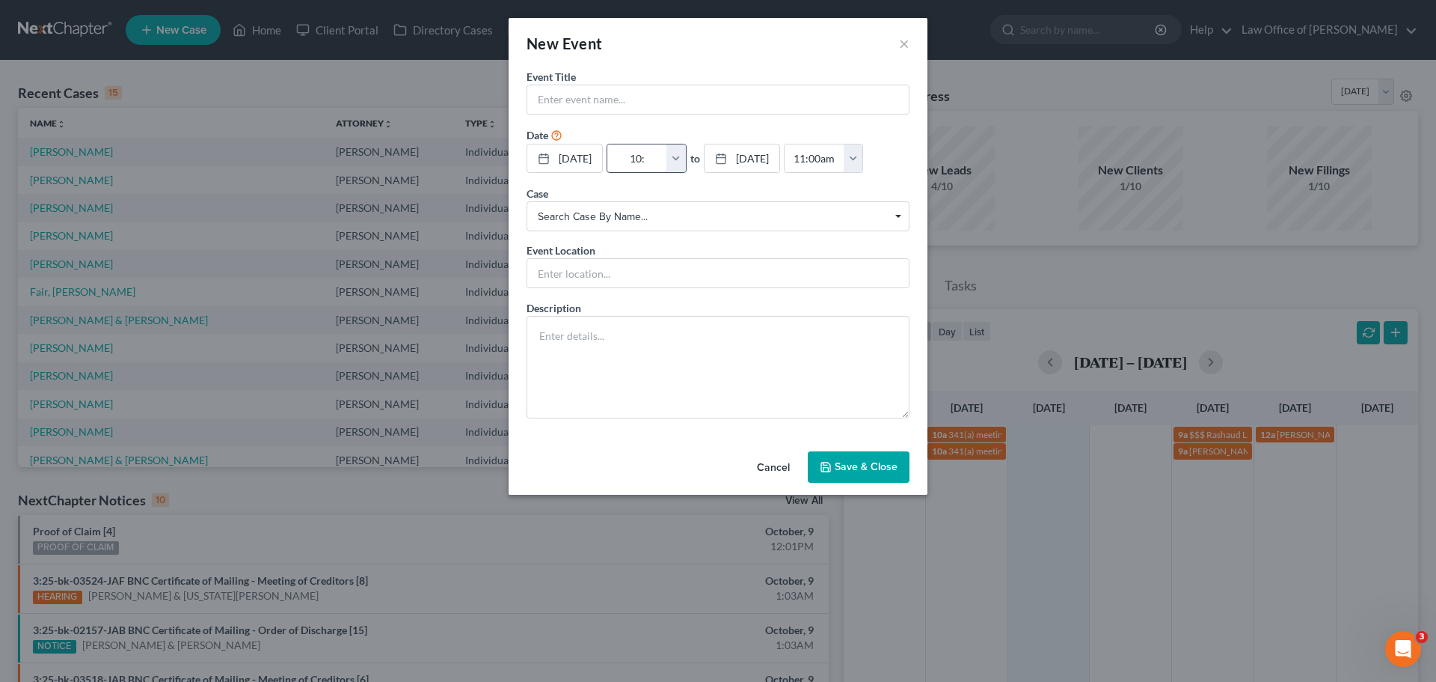
type input "10:3"
type input "01:00am"
type input "10:30"
type input "11:30am"
type input "10:30a"
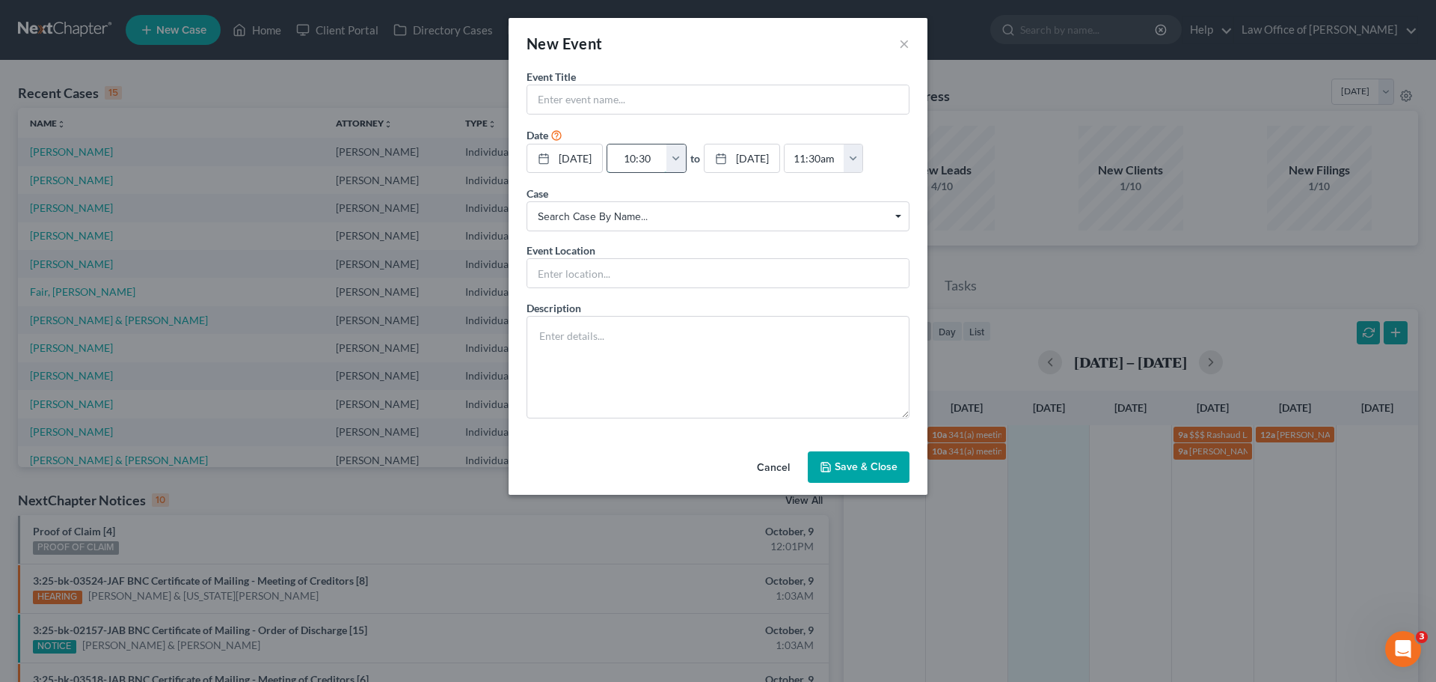
type input "01:00am"
type input "10:30am"
type input "11:30am"
type input "10:30am,"
type input "01:00am"
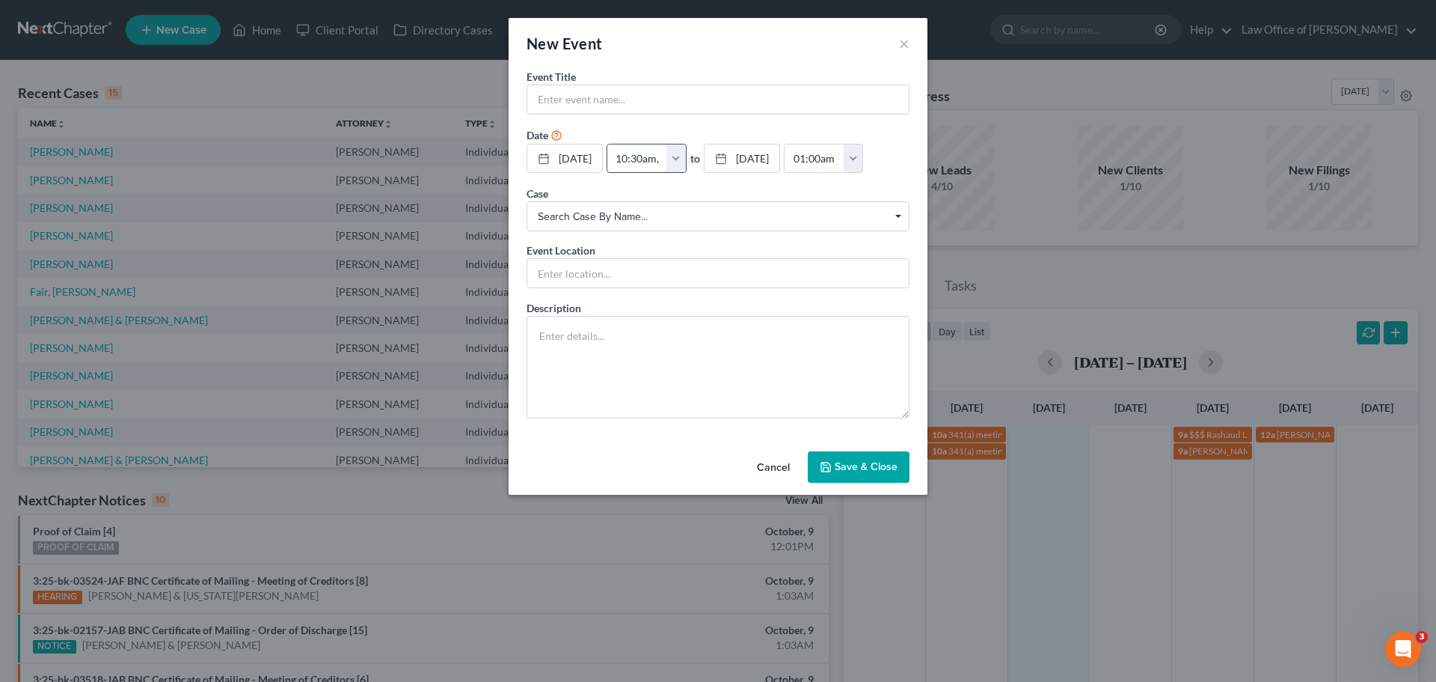
type input "10:30am"
type input "11:30am"
type input "10:30am"
click at [710, 94] on input "text" at bounding box center [718, 99] width 382 height 28
type input "Scorpion check-in"
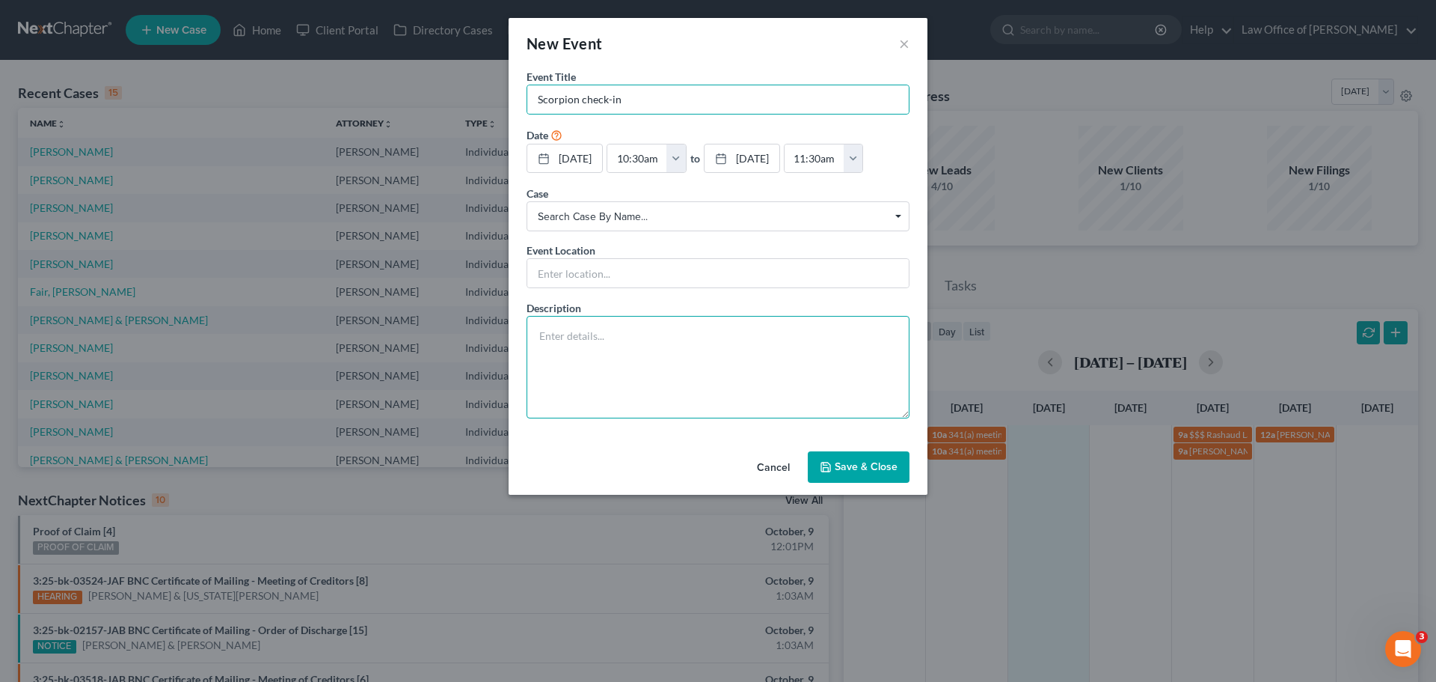
click at [619, 418] on textarea at bounding box center [718, 367] width 383 height 102
click at [733, 417] on textarea at bounding box center [718, 367] width 383 height 102
paste textarea "[PERSON_NAME][EMAIL_ADDRESS][PERSON_NAME][DOMAIN_NAME] is inviting you to a sch…"
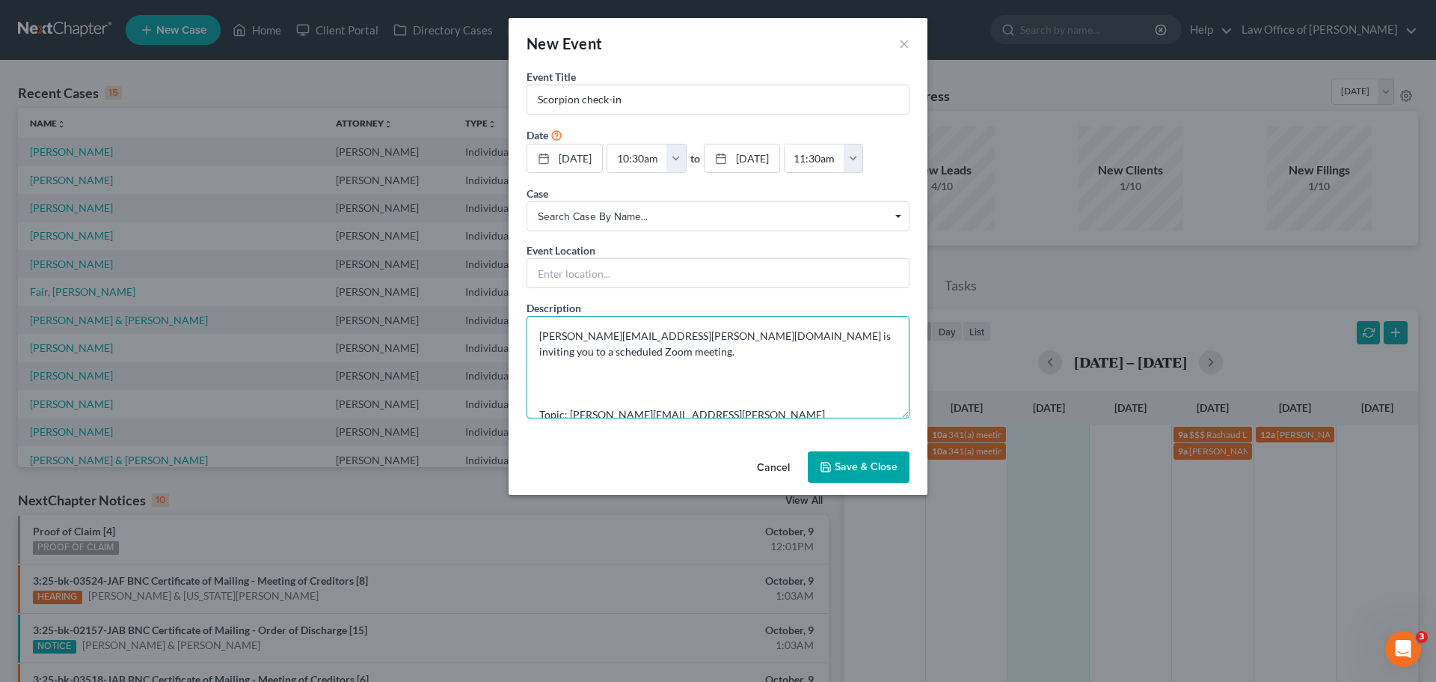
type textarea "[PERSON_NAME][EMAIL_ADDRESS][PERSON_NAME][DOMAIN_NAME] is inviting you to a sch…"
click at [878, 483] on button "Save & Close" at bounding box center [859, 466] width 102 height 31
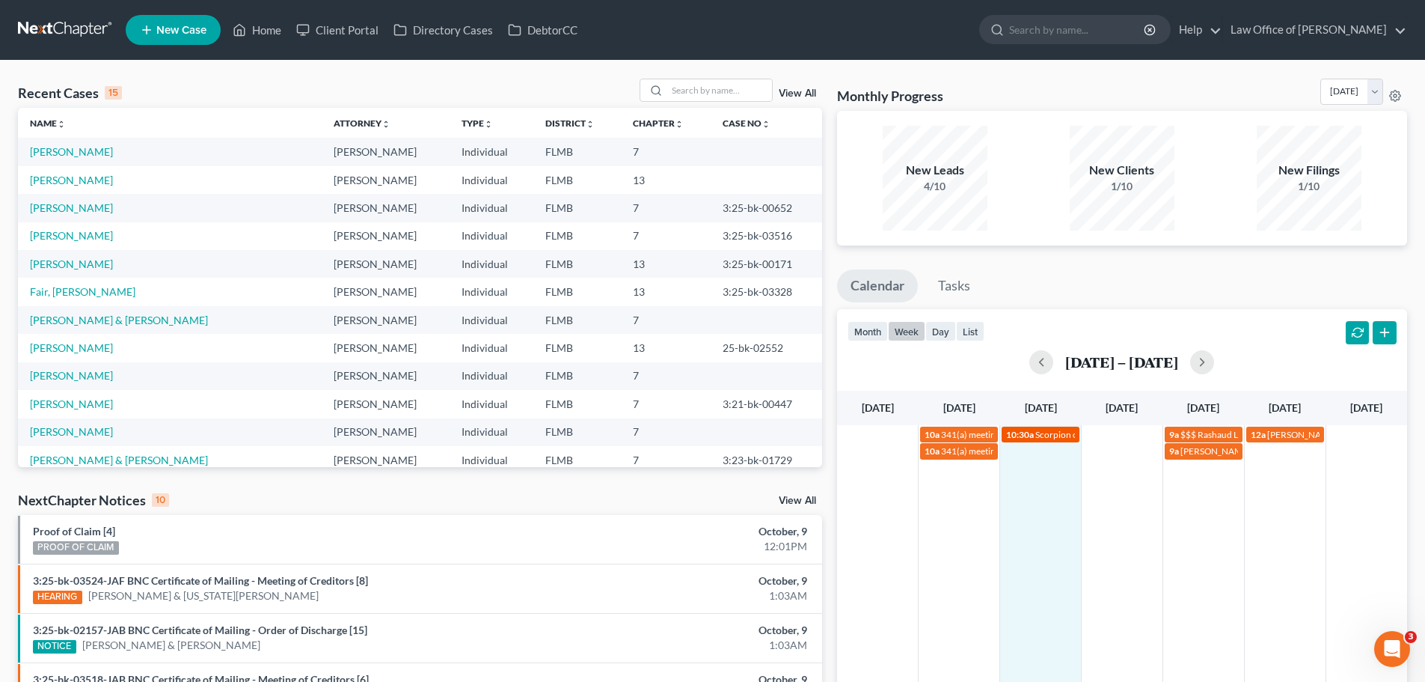
click at [1021, 434] on span "10:30a" at bounding box center [1020, 434] width 28 height 11
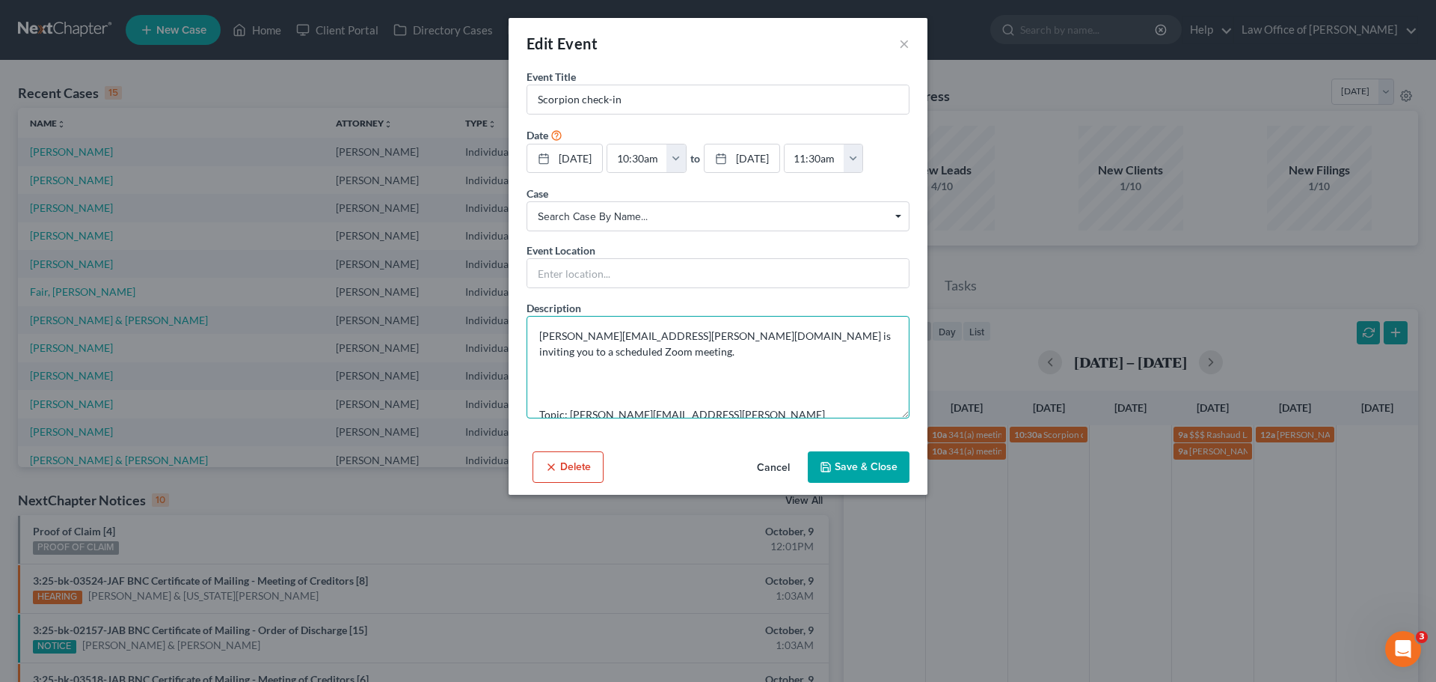
click at [565, 409] on textarea "[PERSON_NAME][EMAIL_ADDRESS][PERSON_NAME][DOMAIN_NAME] is inviting you to a sch…" at bounding box center [718, 367] width 383 height 102
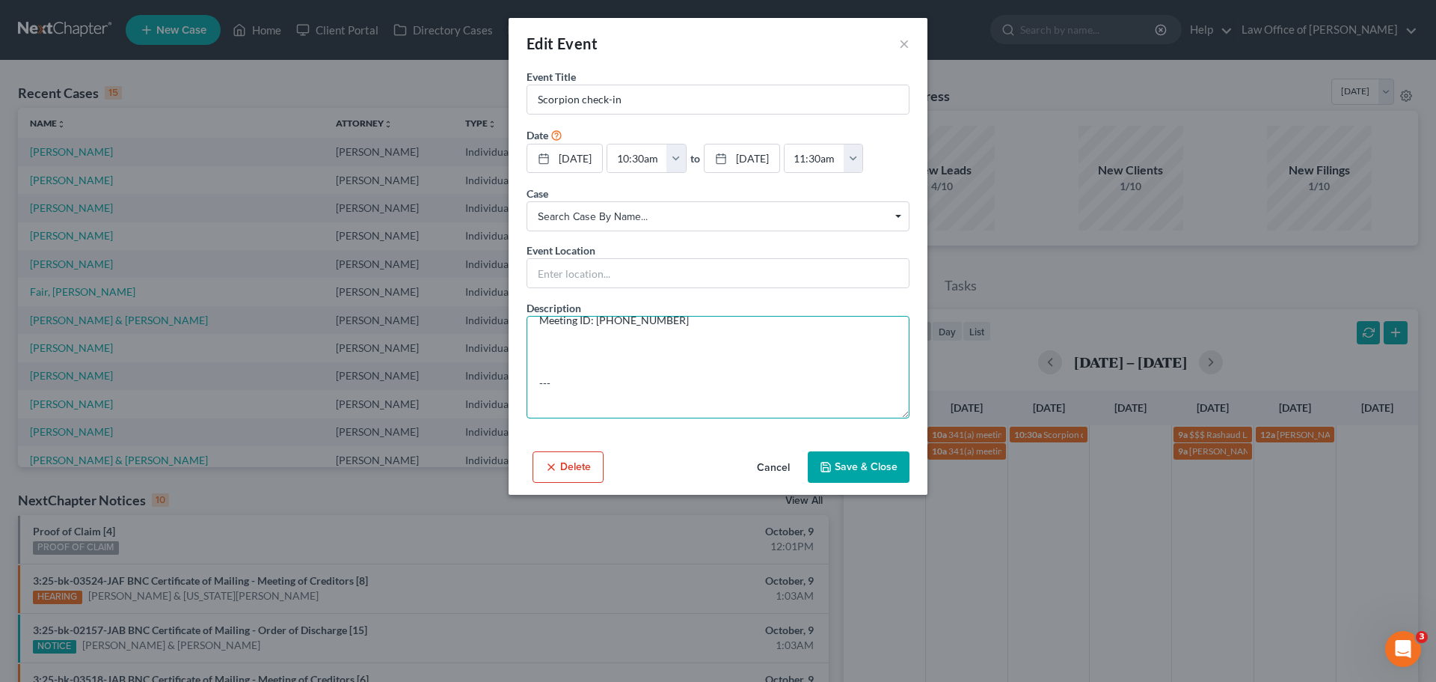
scroll to position [224, 0]
click at [575, 407] on textarea "[PERSON_NAME][EMAIL_ADDRESS][PERSON_NAME][DOMAIN_NAME] is inviting you to a sch…" at bounding box center [718, 367] width 383 height 102
click at [549, 367] on textarea "[PERSON_NAME][EMAIL_ADDRESS][PERSON_NAME][DOMAIN_NAME] is inviting you to a sch…" at bounding box center [718, 367] width 383 height 102
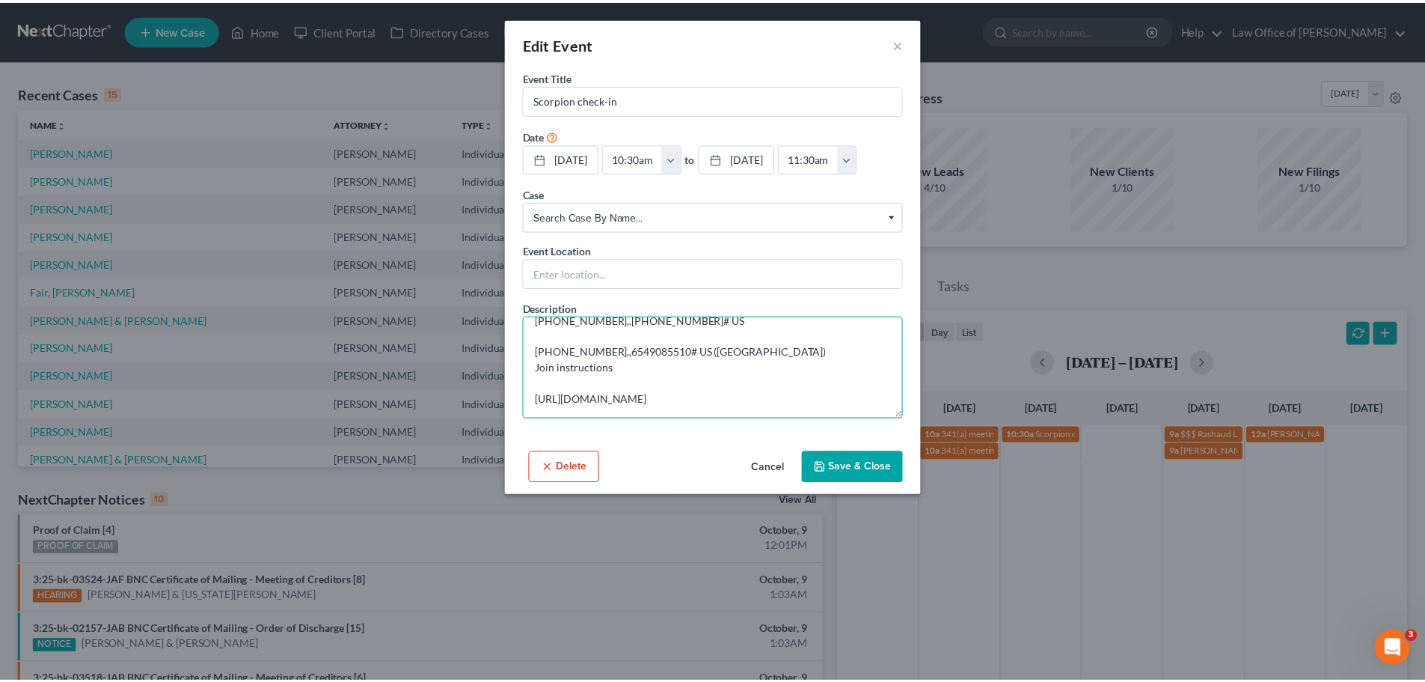
scroll to position [251, 0]
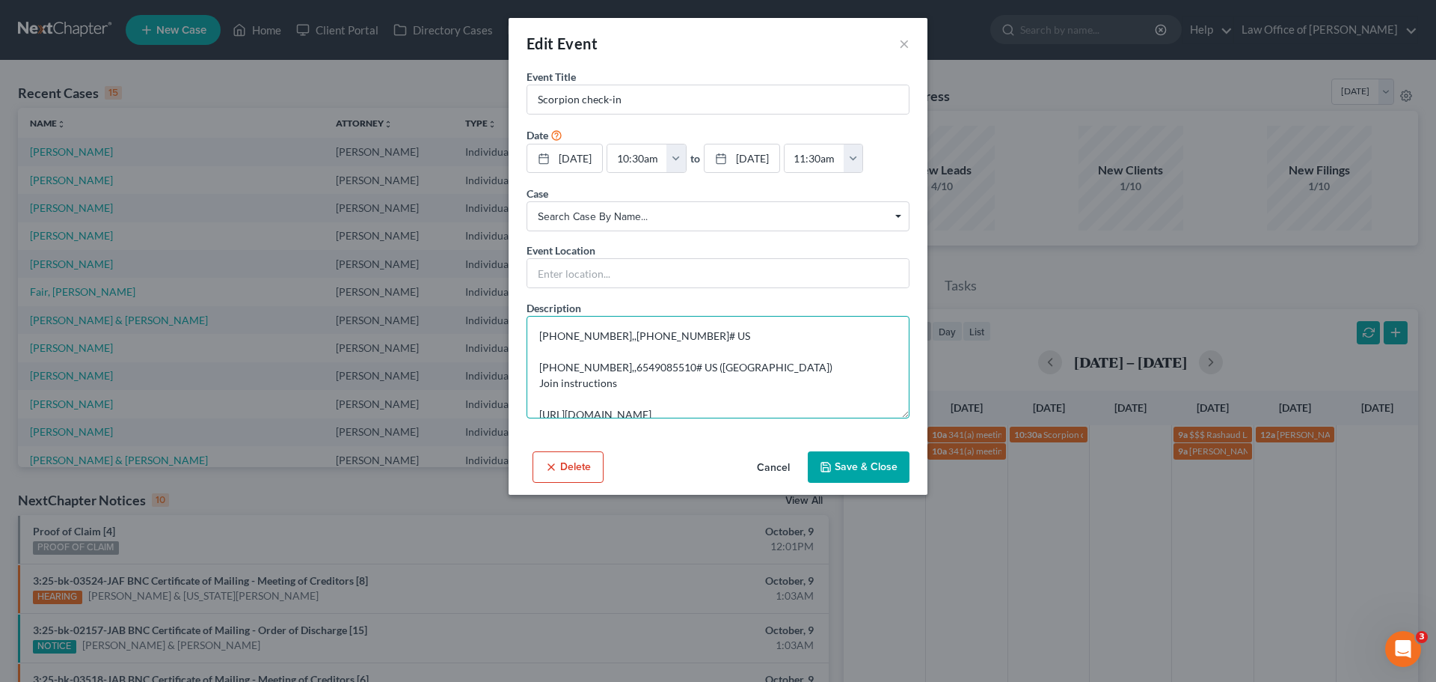
type textarea "[PERSON_NAME][EMAIL_ADDRESS][PERSON_NAME][DOMAIN_NAME] is inviting you to a sch…"
click at [878, 483] on button "Save & Close" at bounding box center [859, 466] width 102 height 31
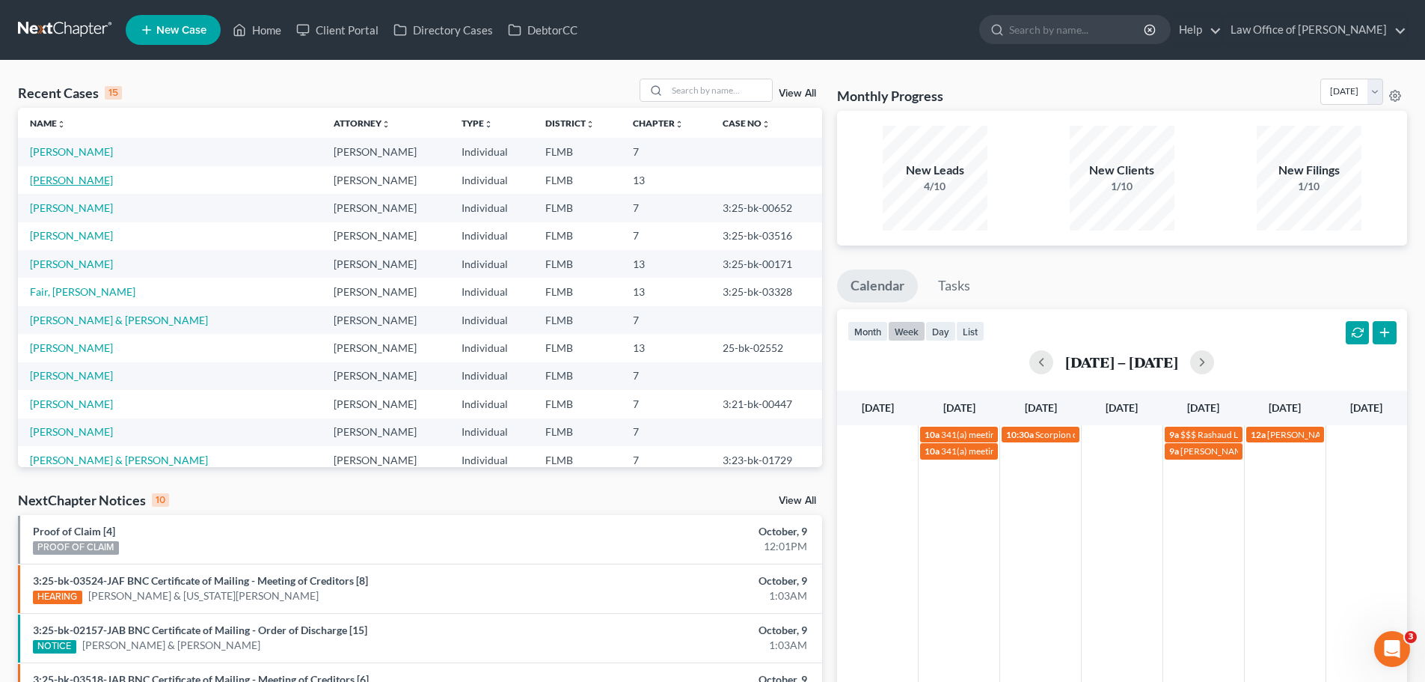
click at [56, 174] on link "[PERSON_NAME]" at bounding box center [71, 180] width 83 height 13
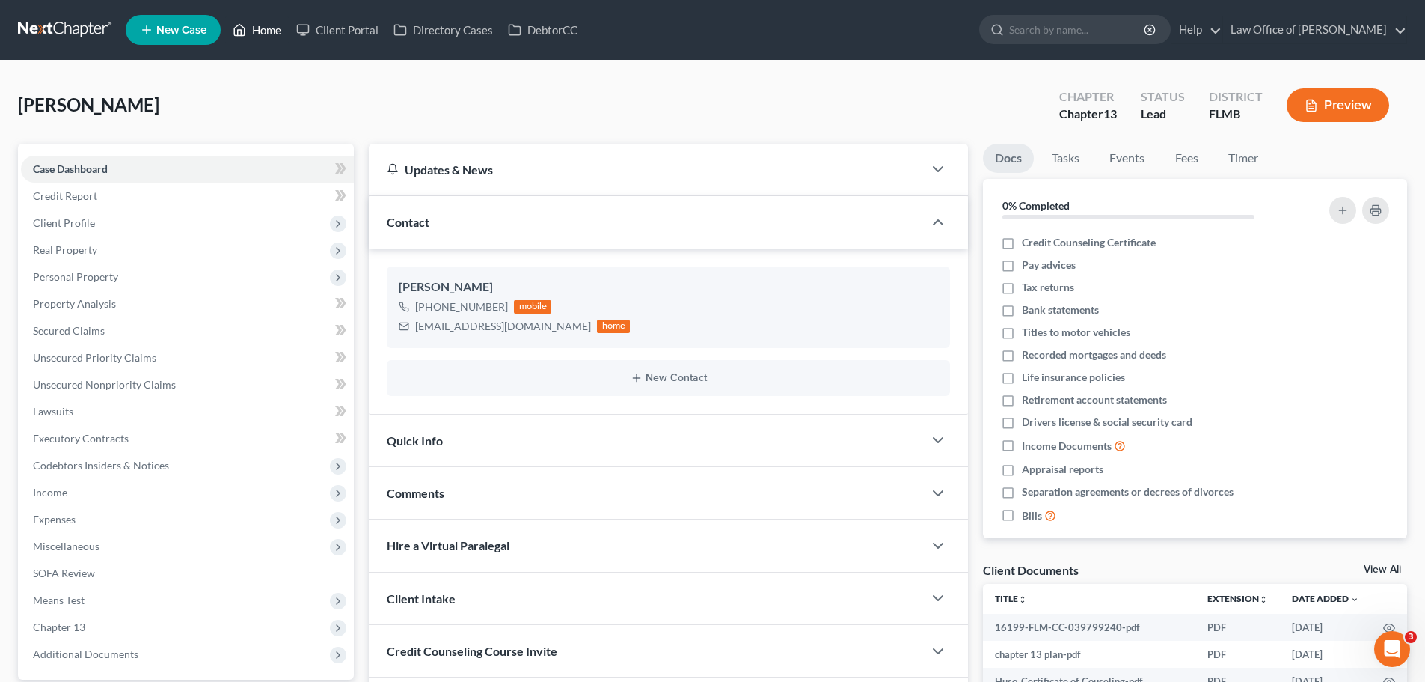
click at [254, 22] on link "Home" at bounding box center [257, 29] width 64 height 27
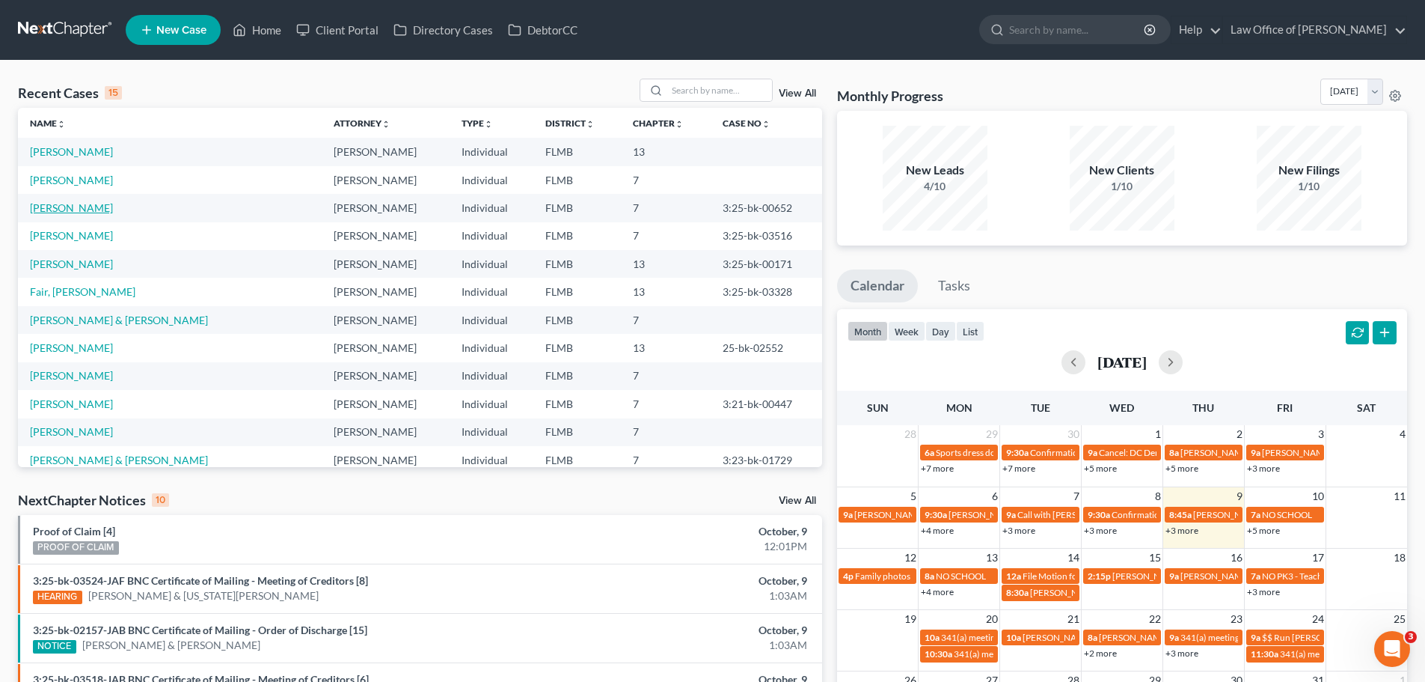
click at [64, 209] on link "[PERSON_NAME]" at bounding box center [71, 207] width 83 height 13
select select "2"
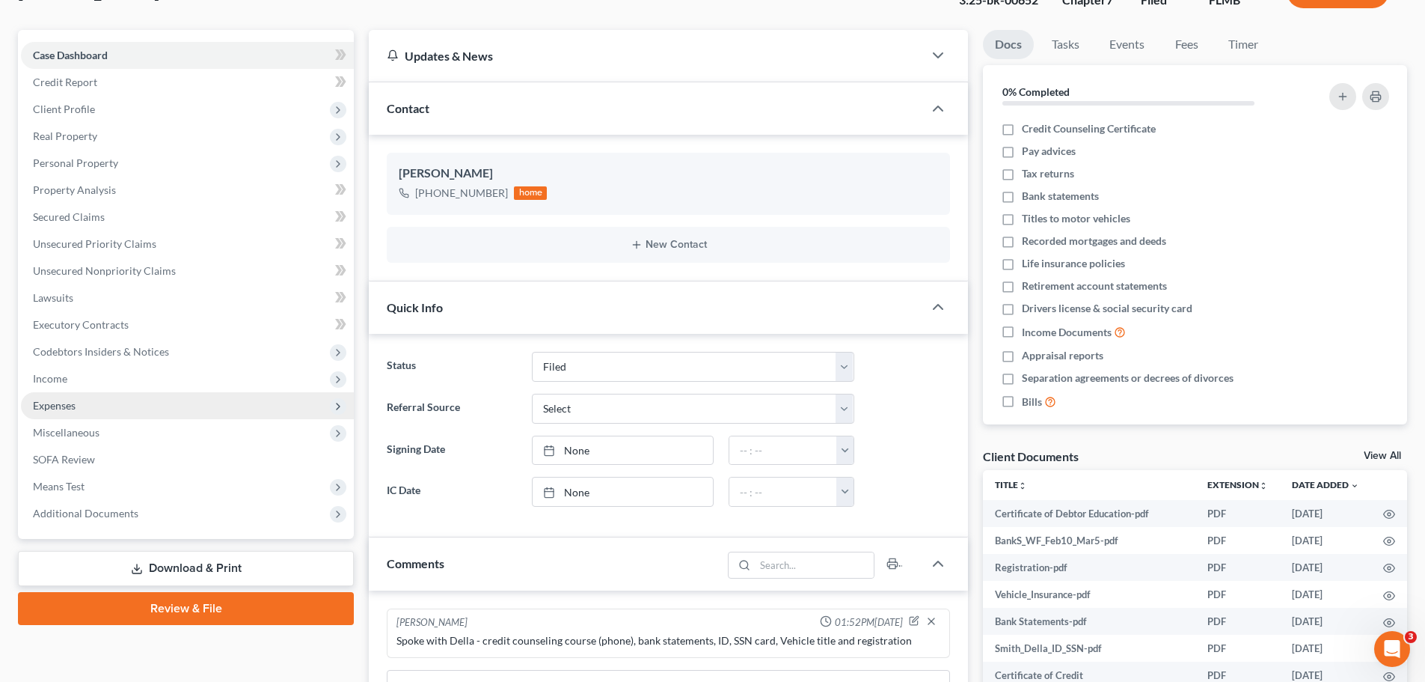
scroll to position [150, 0]
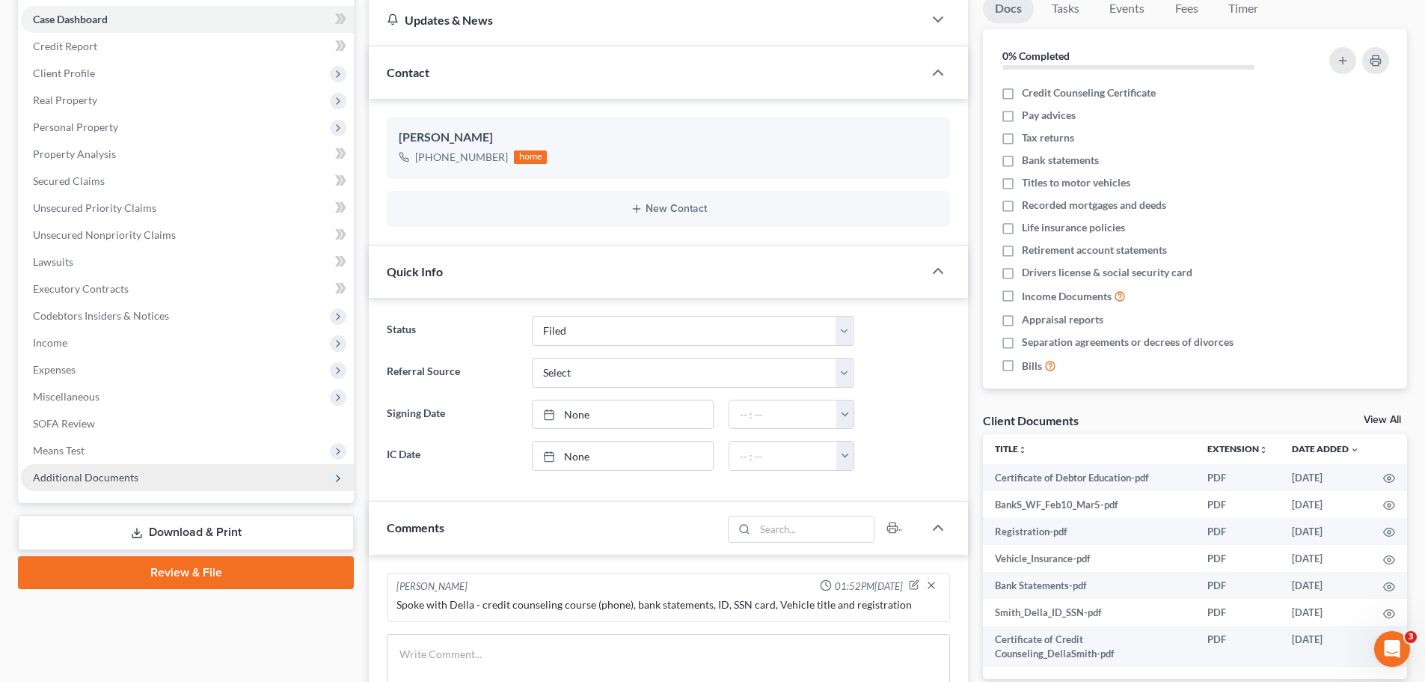
click at [159, 487] on span "Additional Documents" at bounding box center [187, 477] width 333 height 27
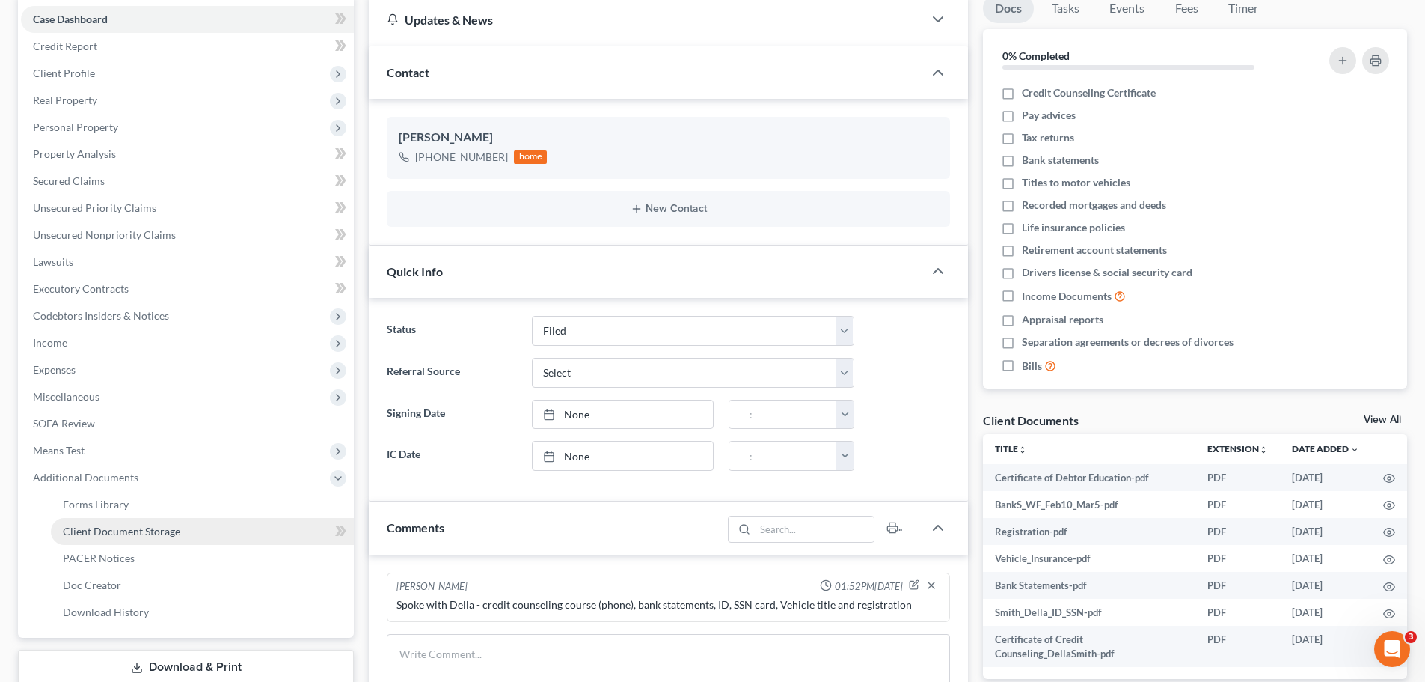
click at [145, 540] on link "Client Document Storage" at bounding box center [202, 531] width 303 height 27
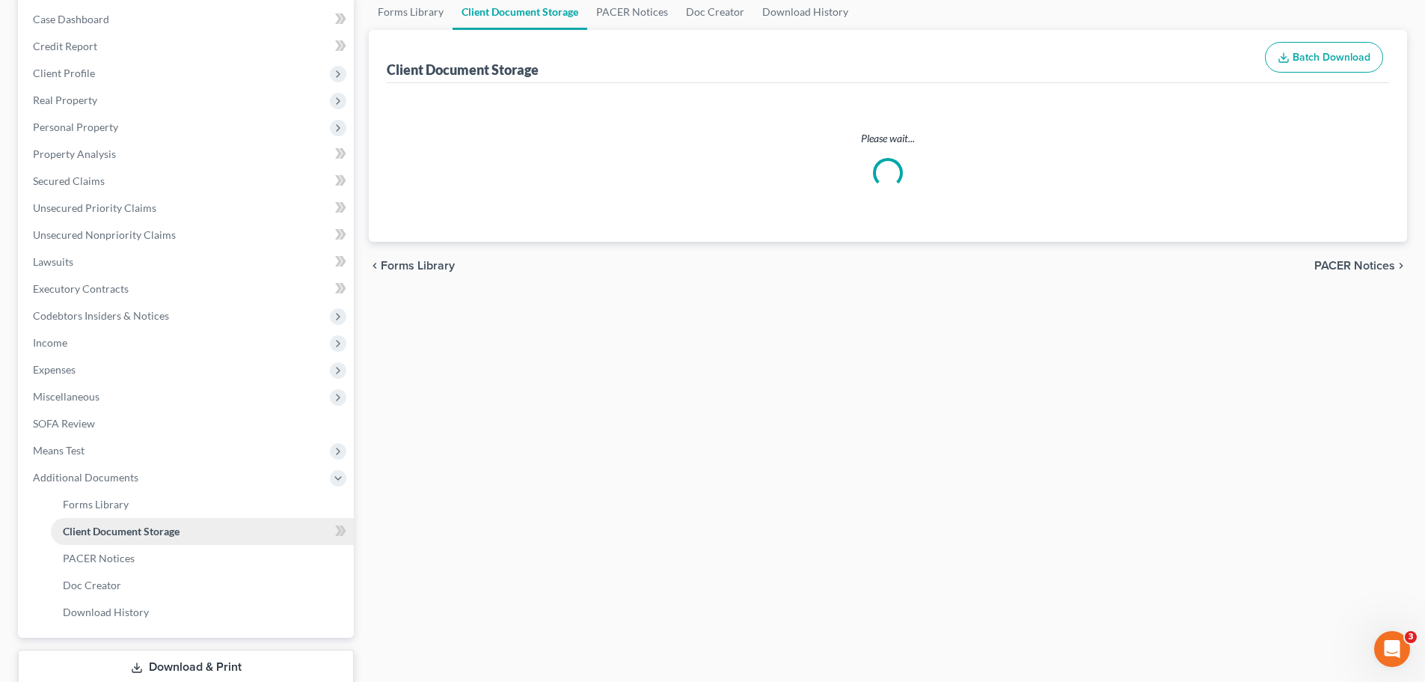
scroll to position [14, 0]
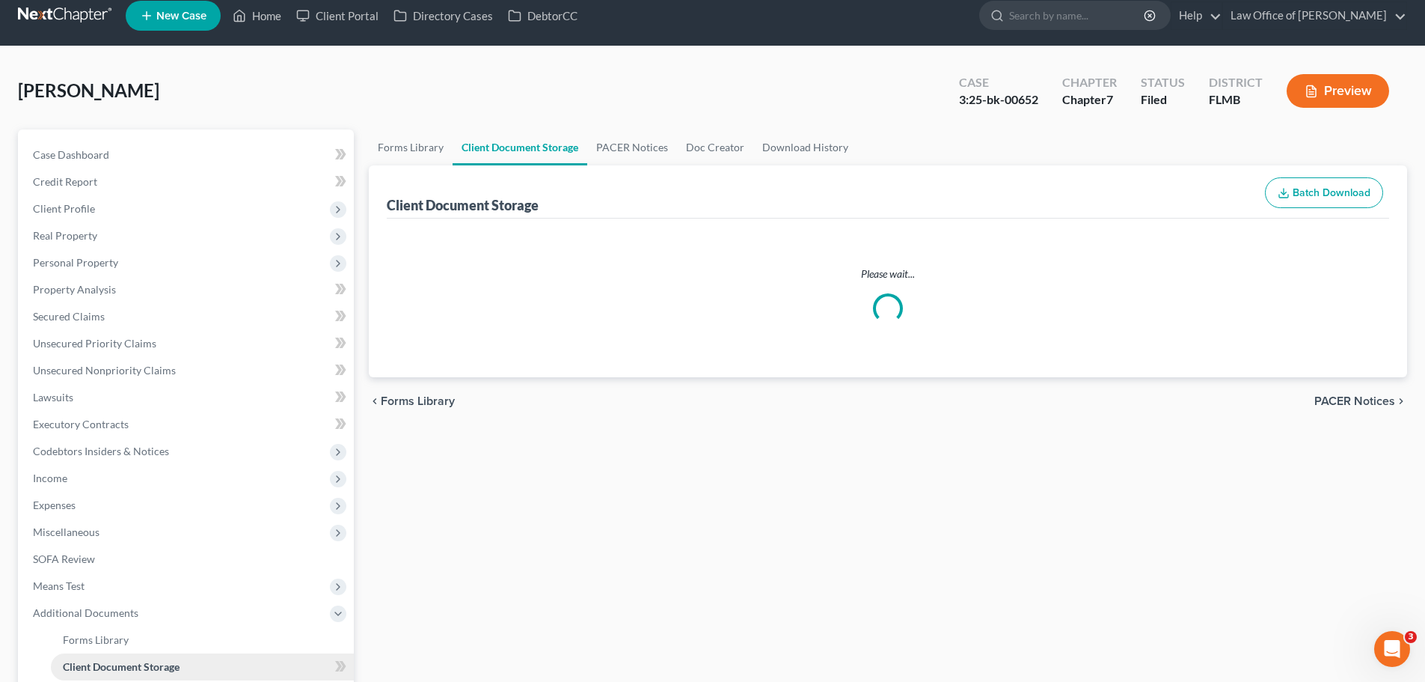
select select "9"
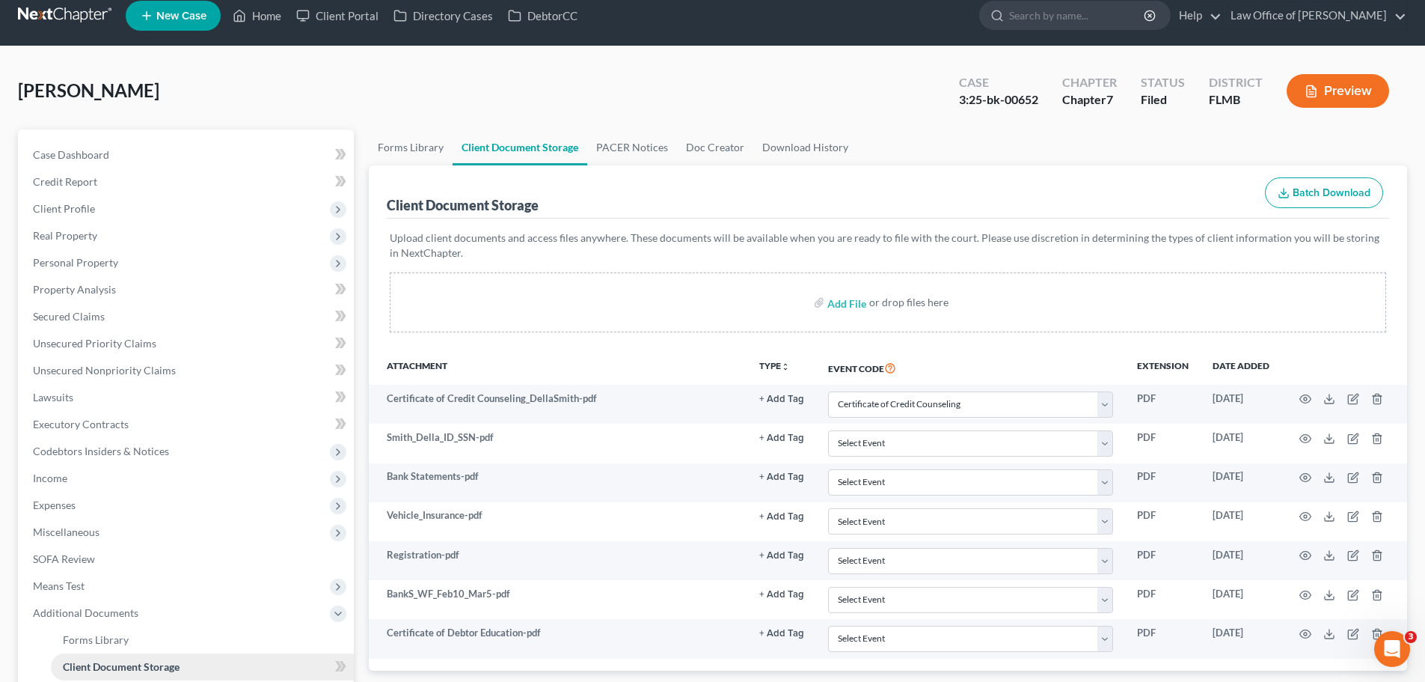
scroll to position [0, 0]
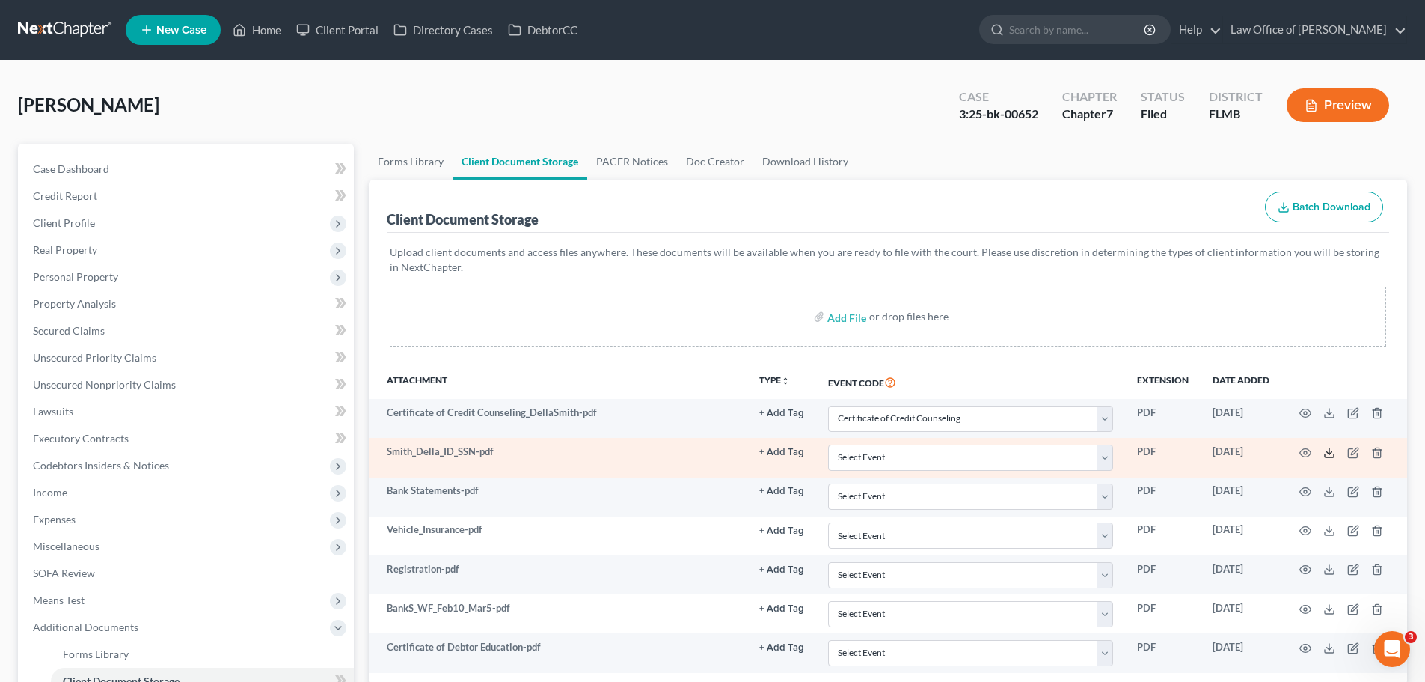
click at [1326, 453] on icon at bounding box center [1329, 453] width 12 height 12
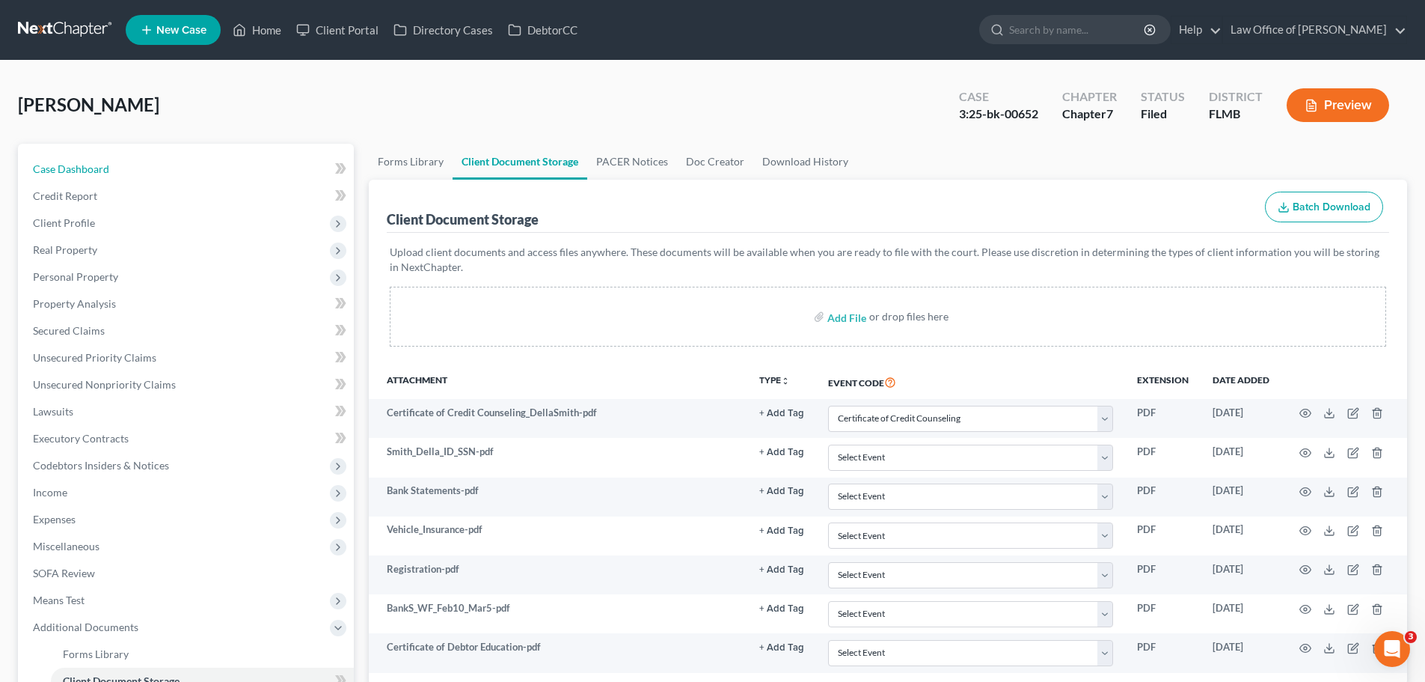
drag, startPoint x: 46, startPoint y: 171, endPoint x: 425, endPoint y: 102, distance: 385.5
click at [46, 171] on span "Case Dashboard" at bounding box center [71, 168] width 76 height 13
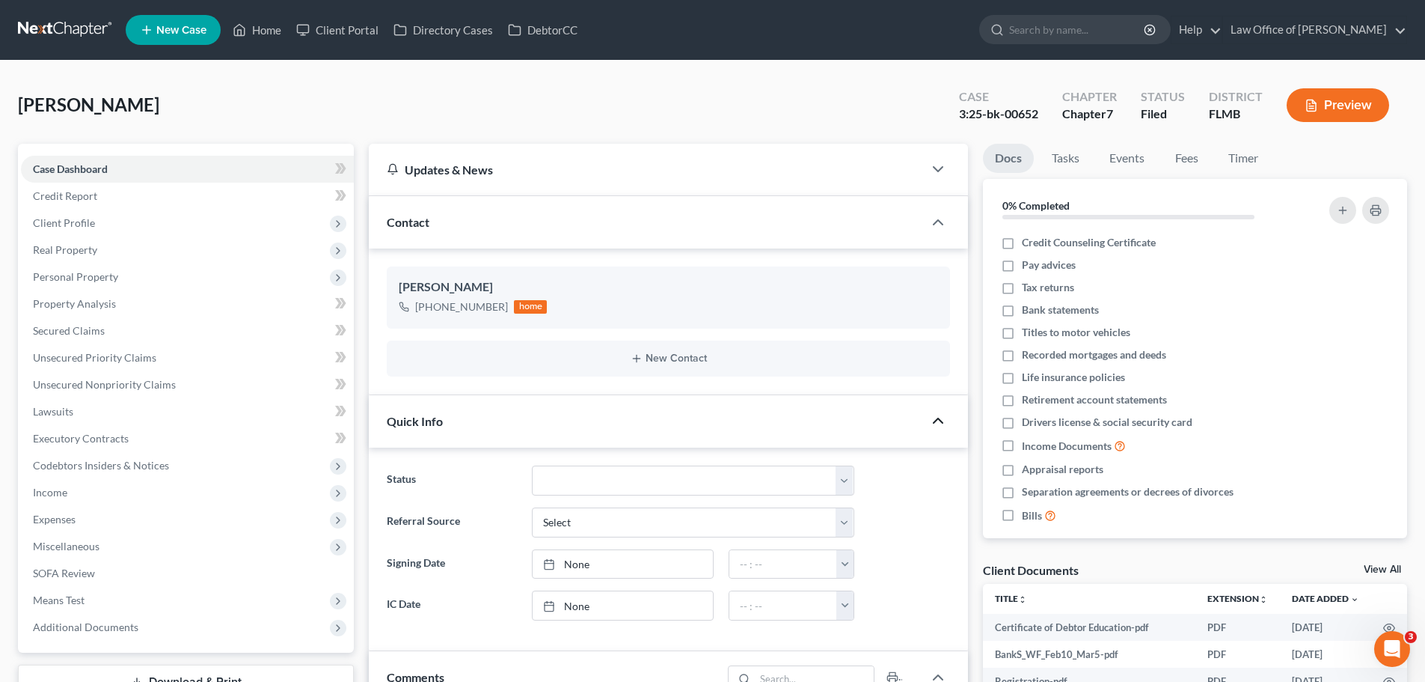
click at [939, 423] on icon "button" at bounding box center [938, 420] width 18 height 18
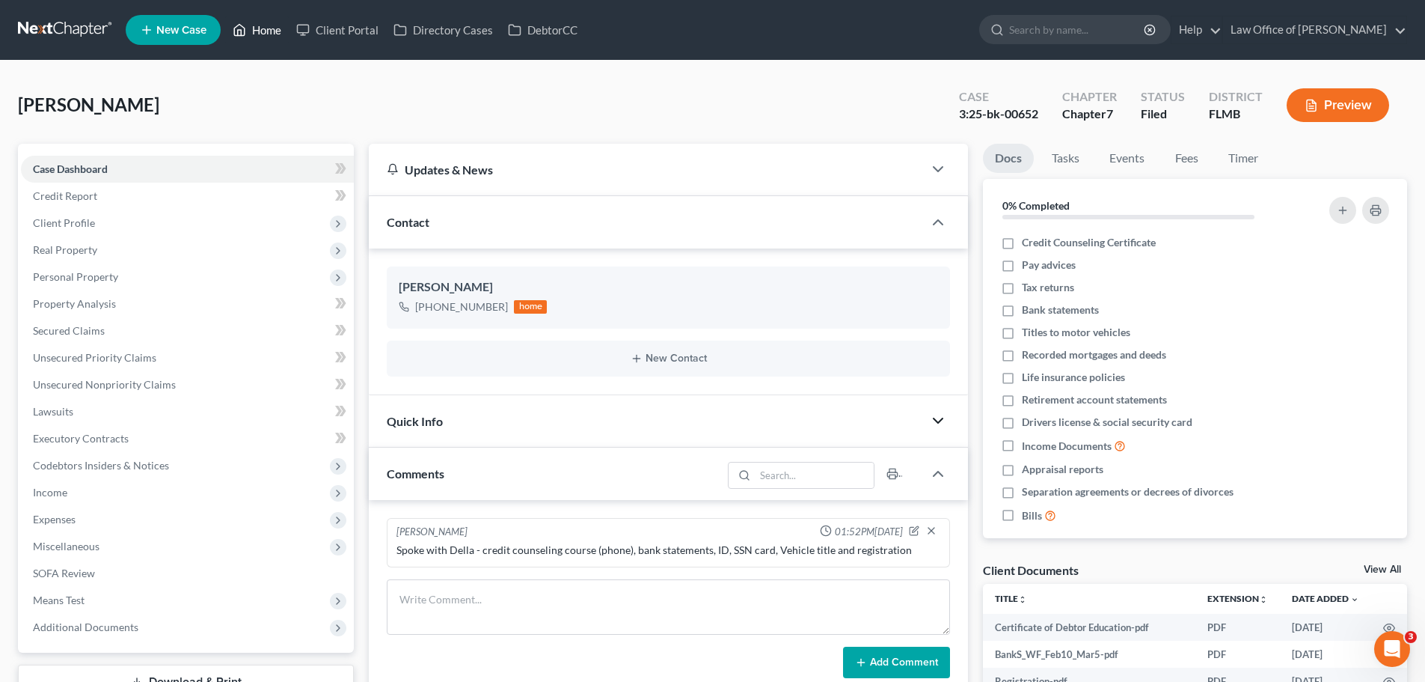
click at [268, 36] on link "Home" at bounding box center [257, 29] width 64 height 27
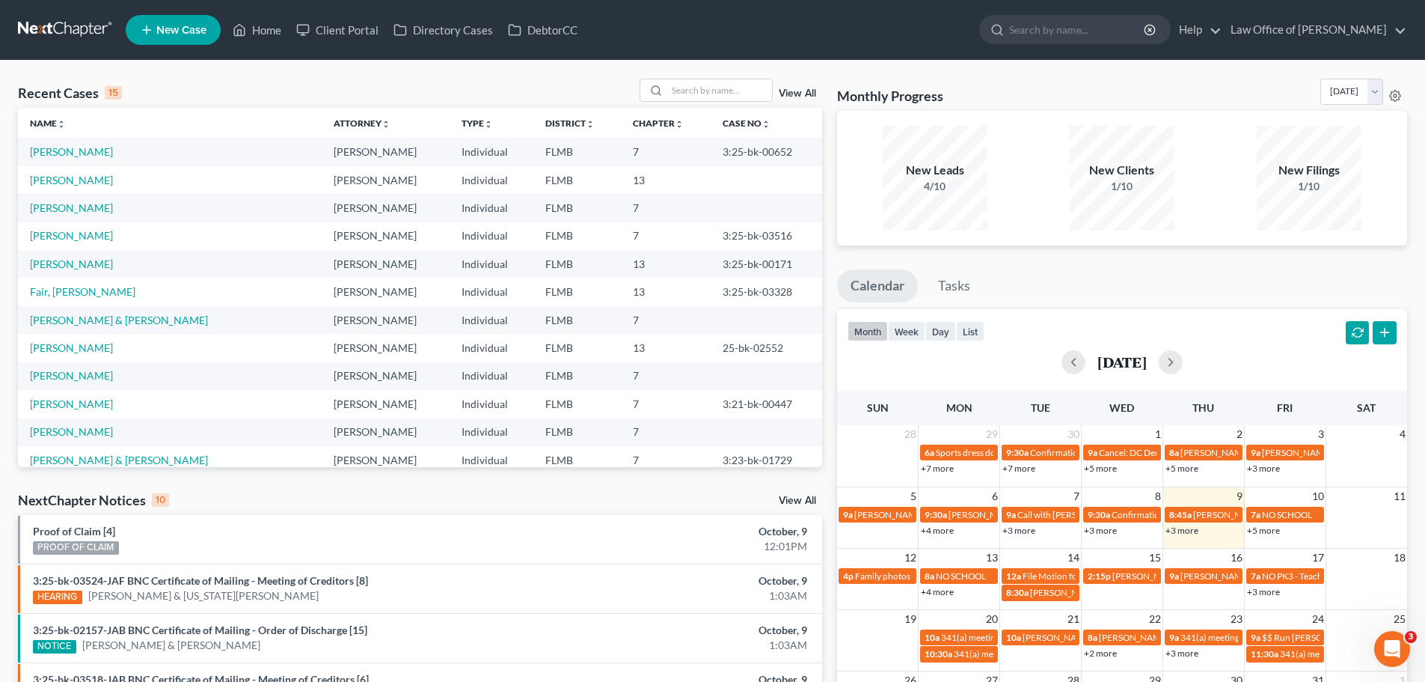
click at [85, 151] on td "[PERSON_NAME]" at bounding box center [170, 152] width 304 height 28
click at [80, 148] on link "[PERSON_NAME]" at bounding box center [71, 151] width 83 height 13
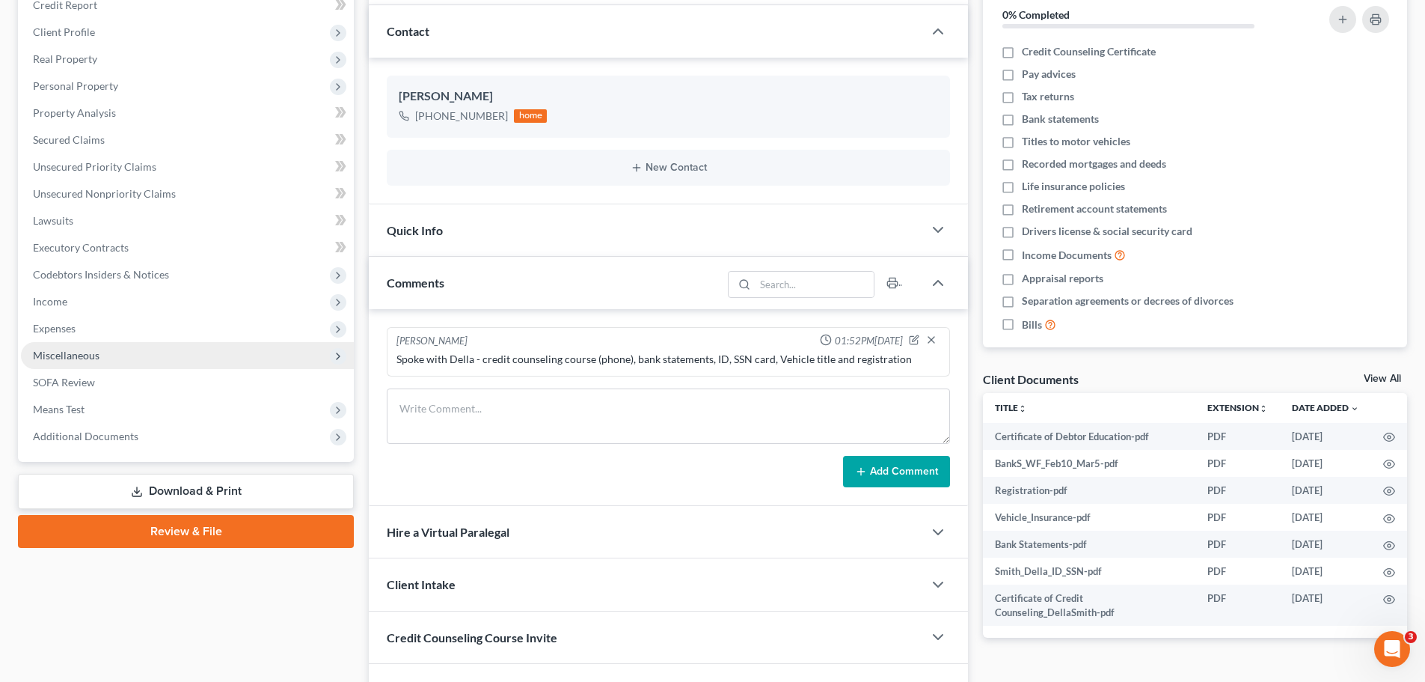
scroll to position [224, 0]
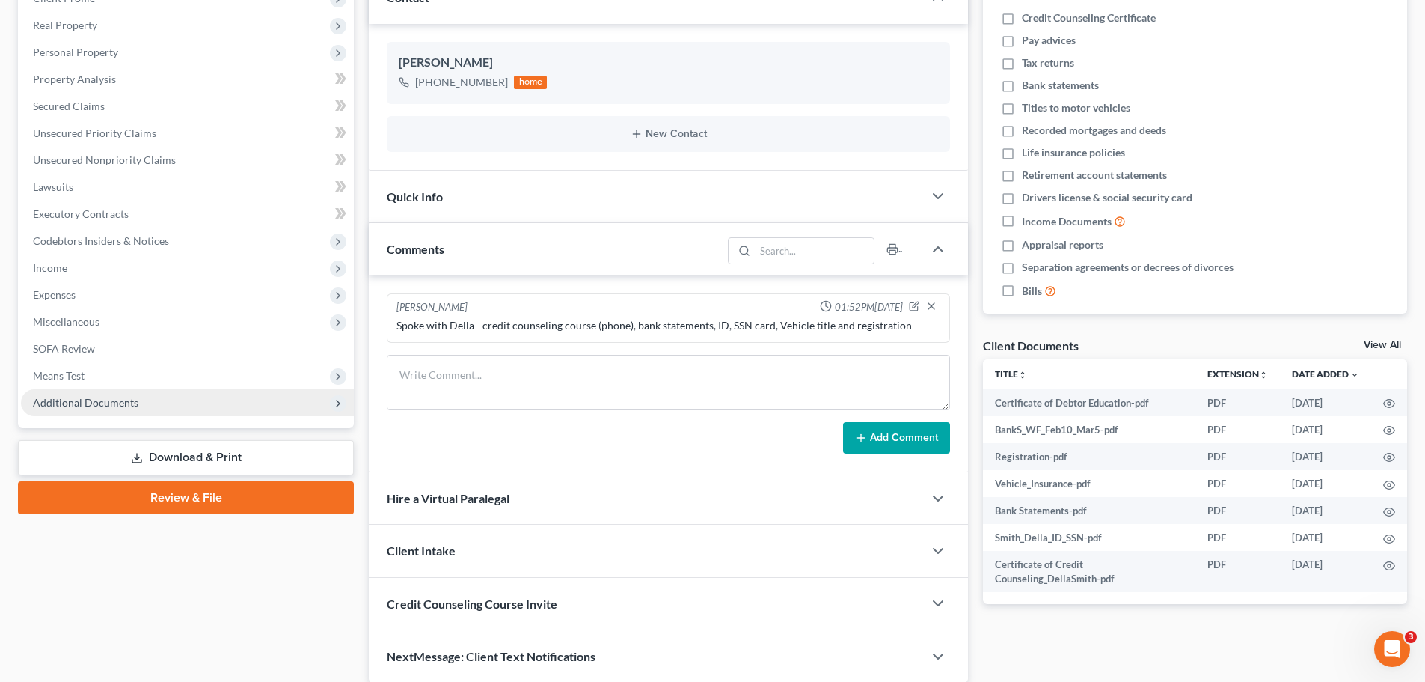
click at [116, 399] on span "Additional Documents" at bounding box center [85, 402] width 105 height 13
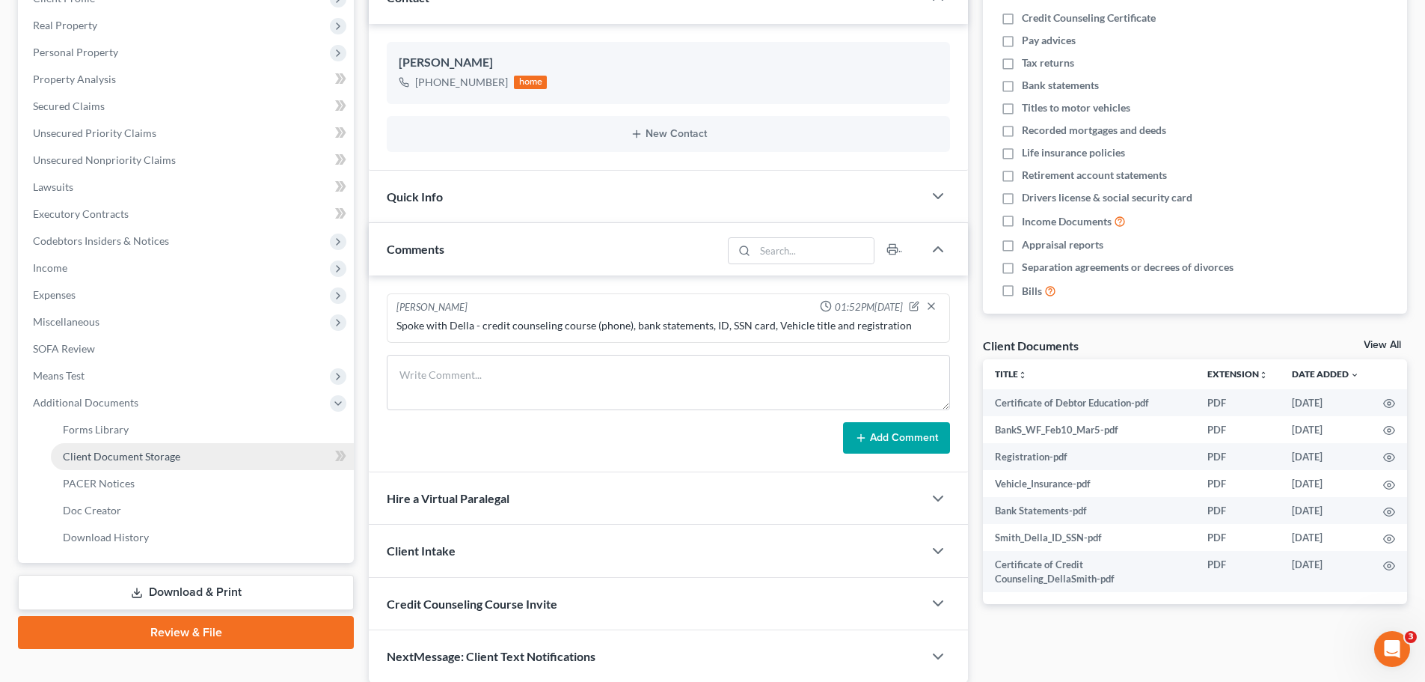
scroll to position [282, 0]
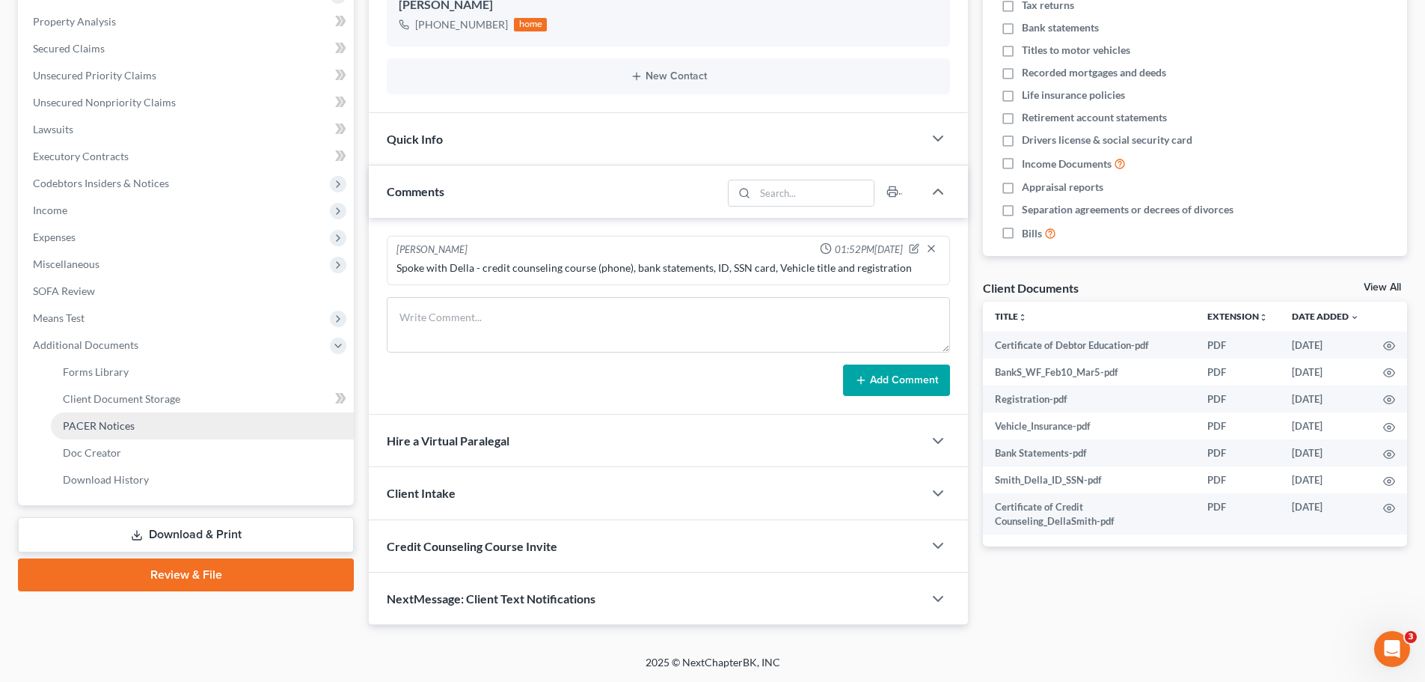
click at [125, 428] on span "PACER Notices" at bounding box center [99, 425] width 72 height 13
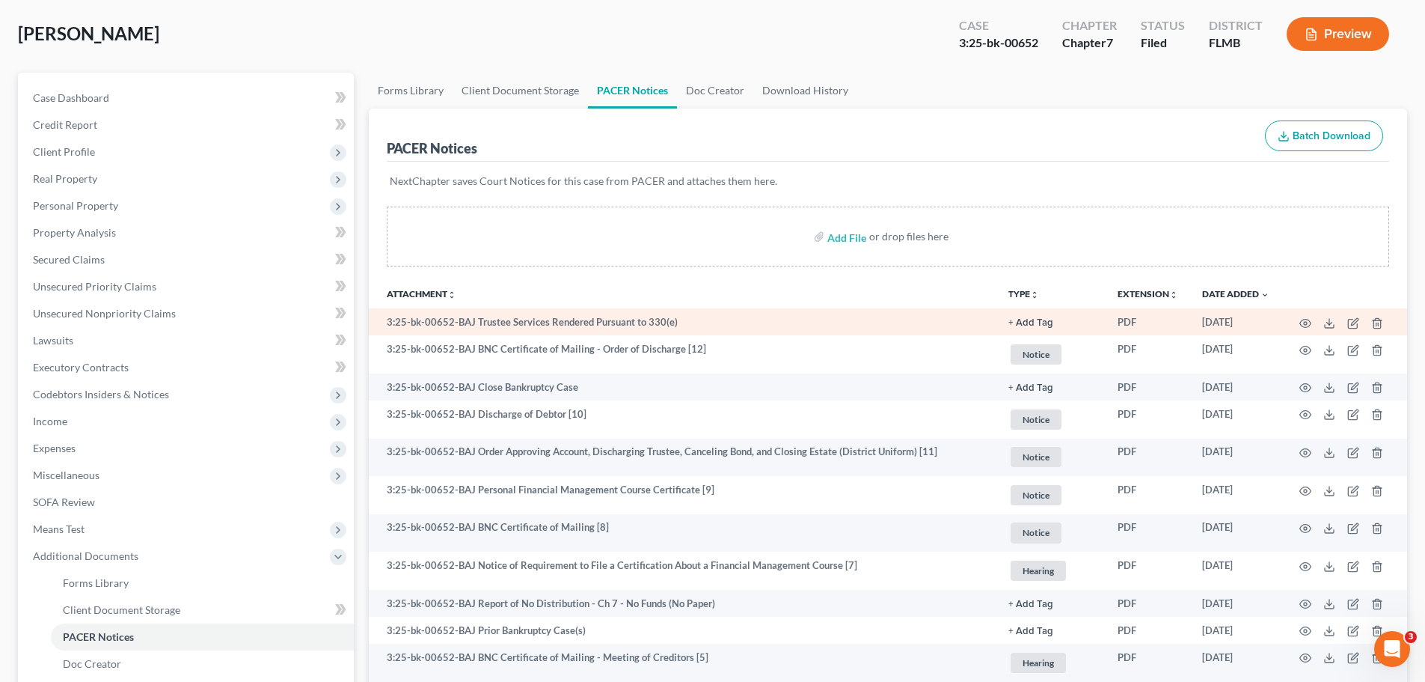
scroll to position [75, 0]
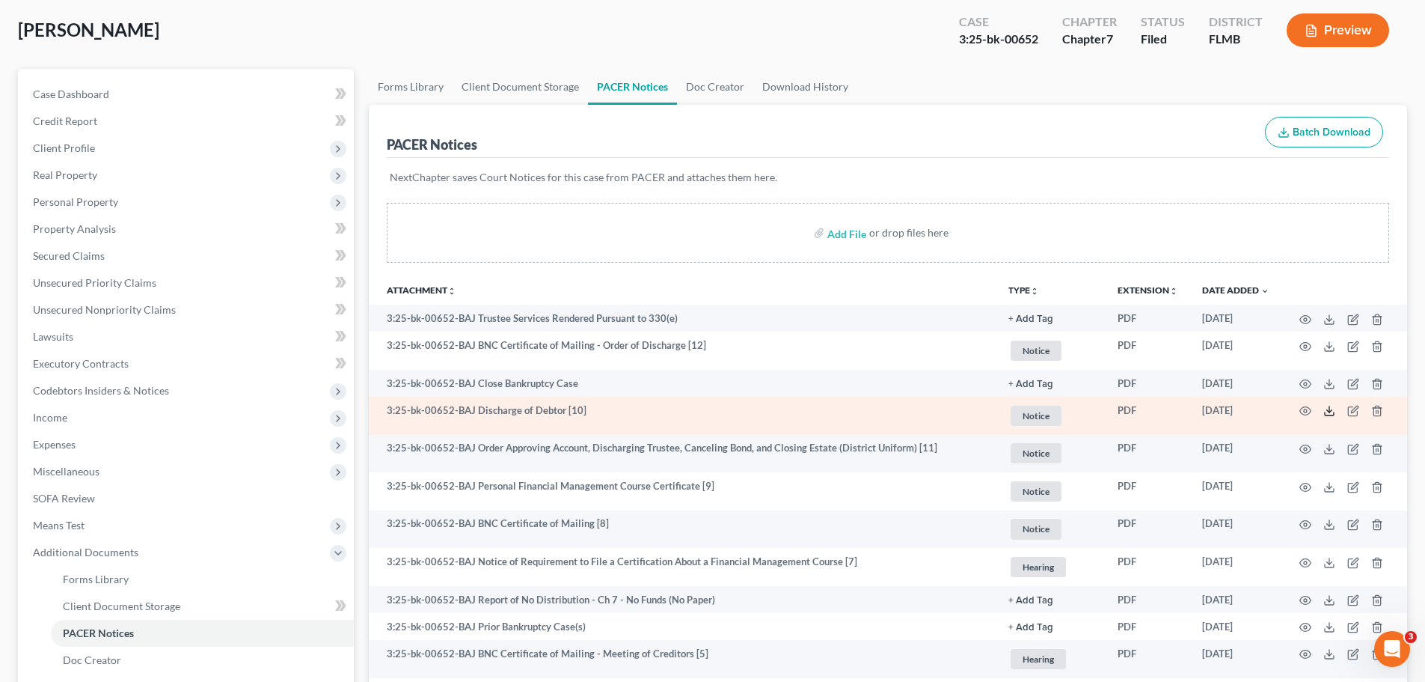
click at [1329, 411] on line at bounding box center [1329, 409] width 0 height 6
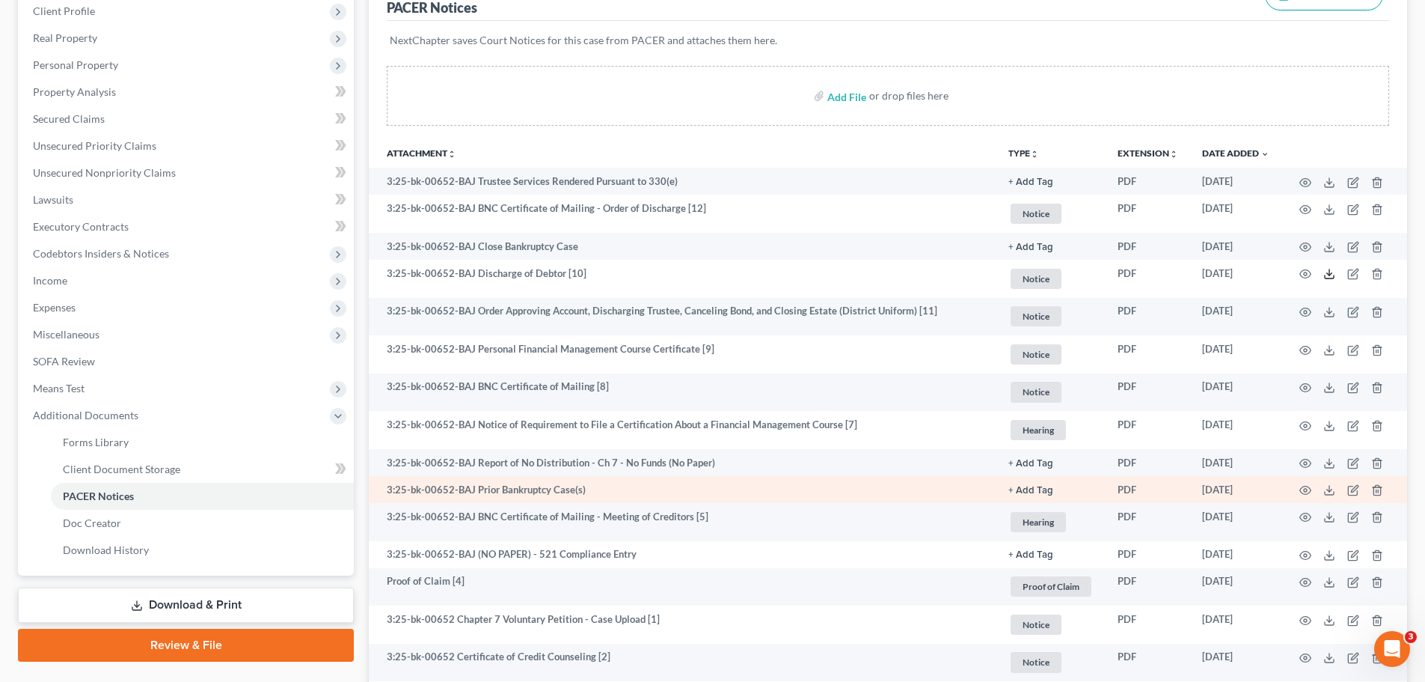
scroll to position [205, 0]
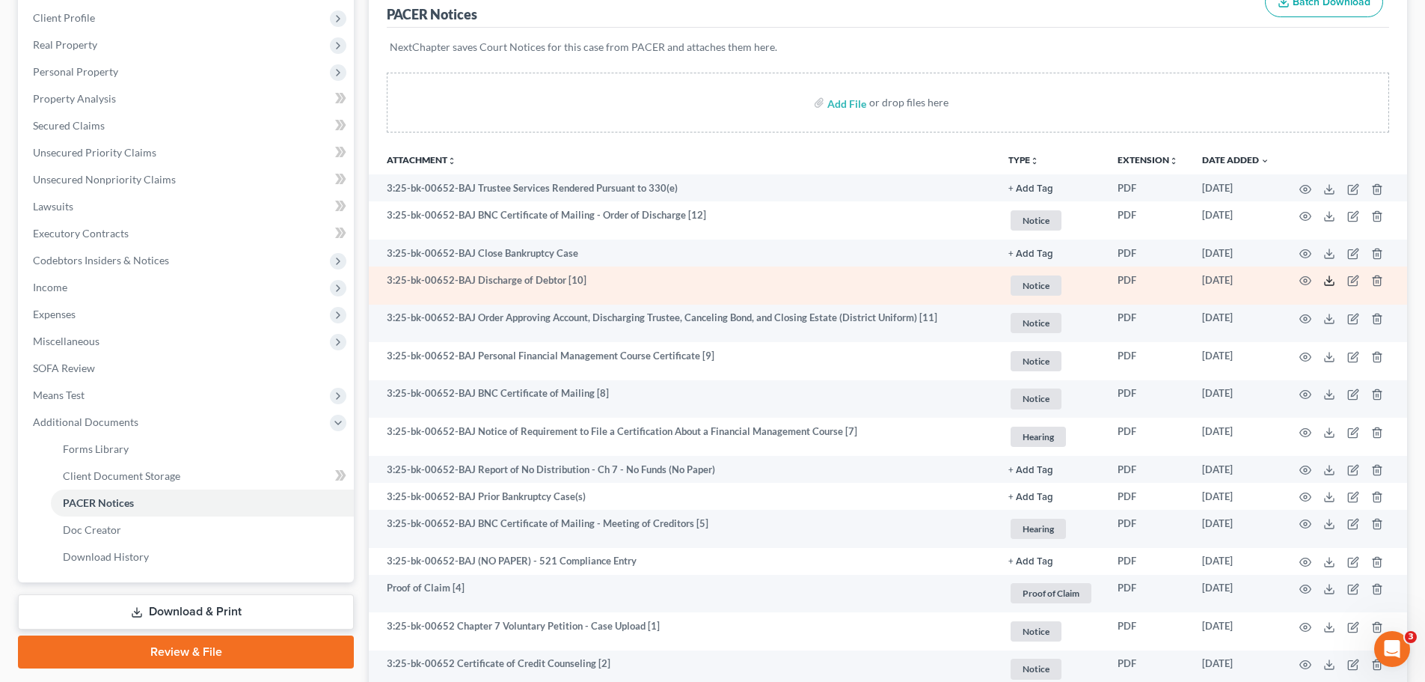
click at [1329, 280] on icon at bounding box center [1329, 281] width 12 height 12
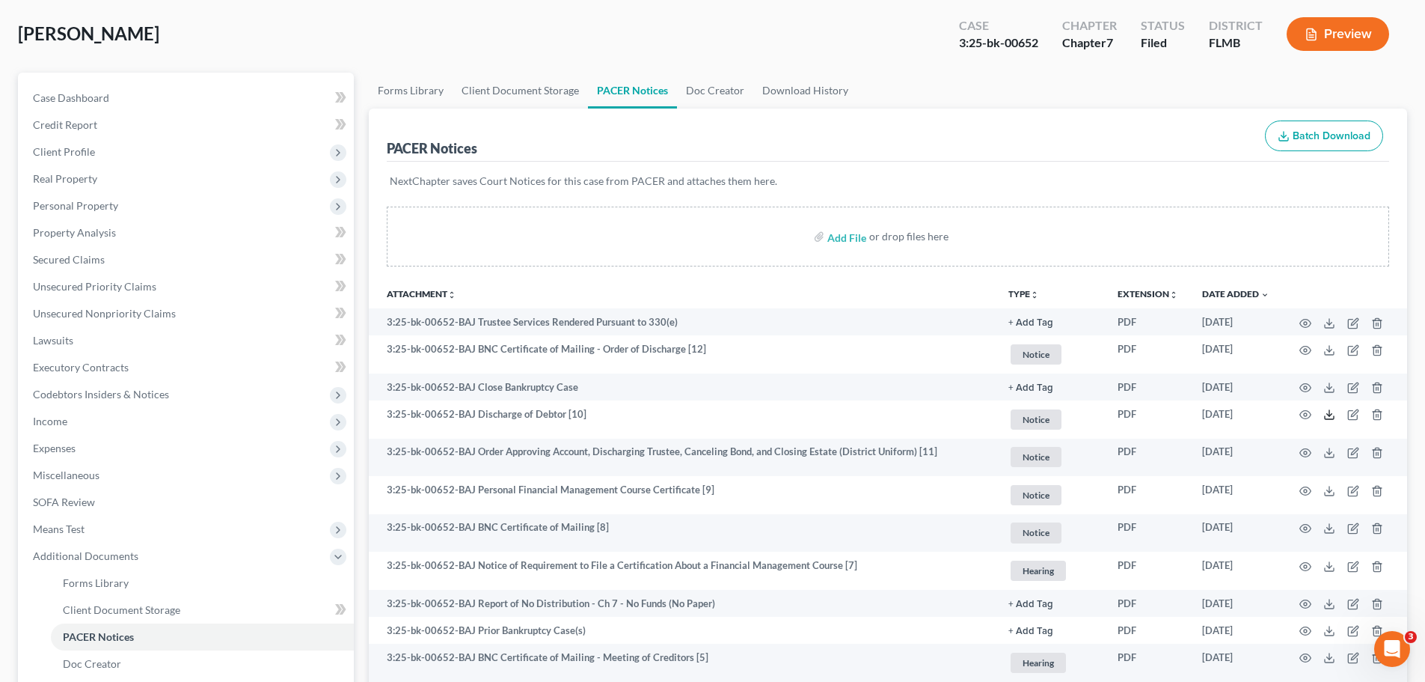
scroll to position [0, 0]
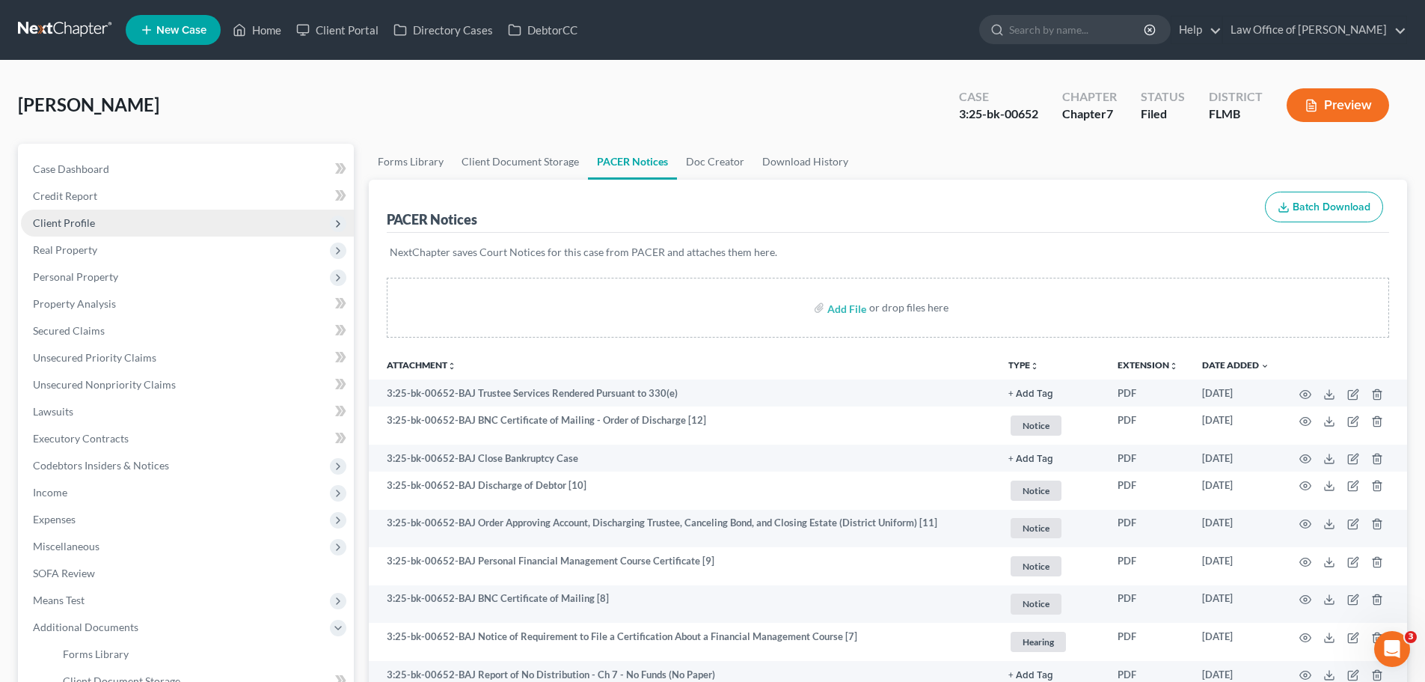
click at [120, 218] on span "Client Profile" at bounding box center [187, 222] width 333 height 27
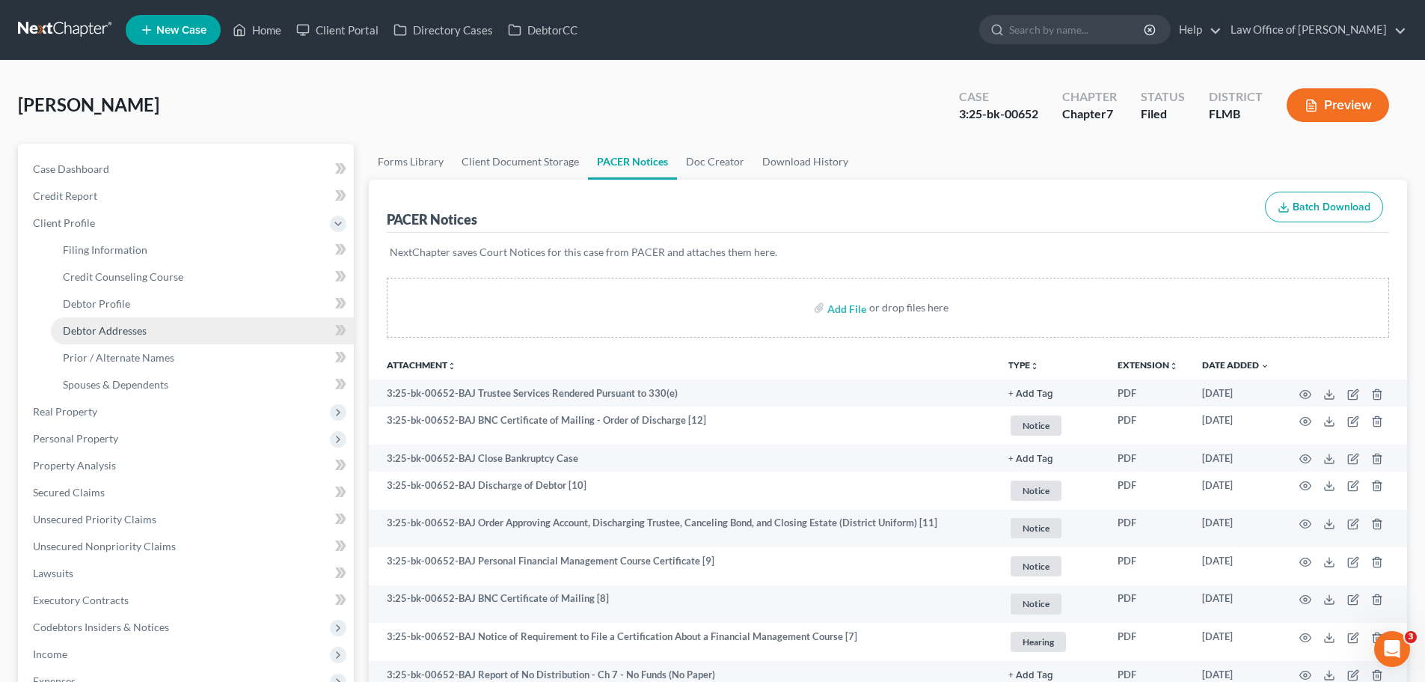
click at [125, 333] on span "Debtor Addresses" at bounding box center [105, 330] width 84 height 13
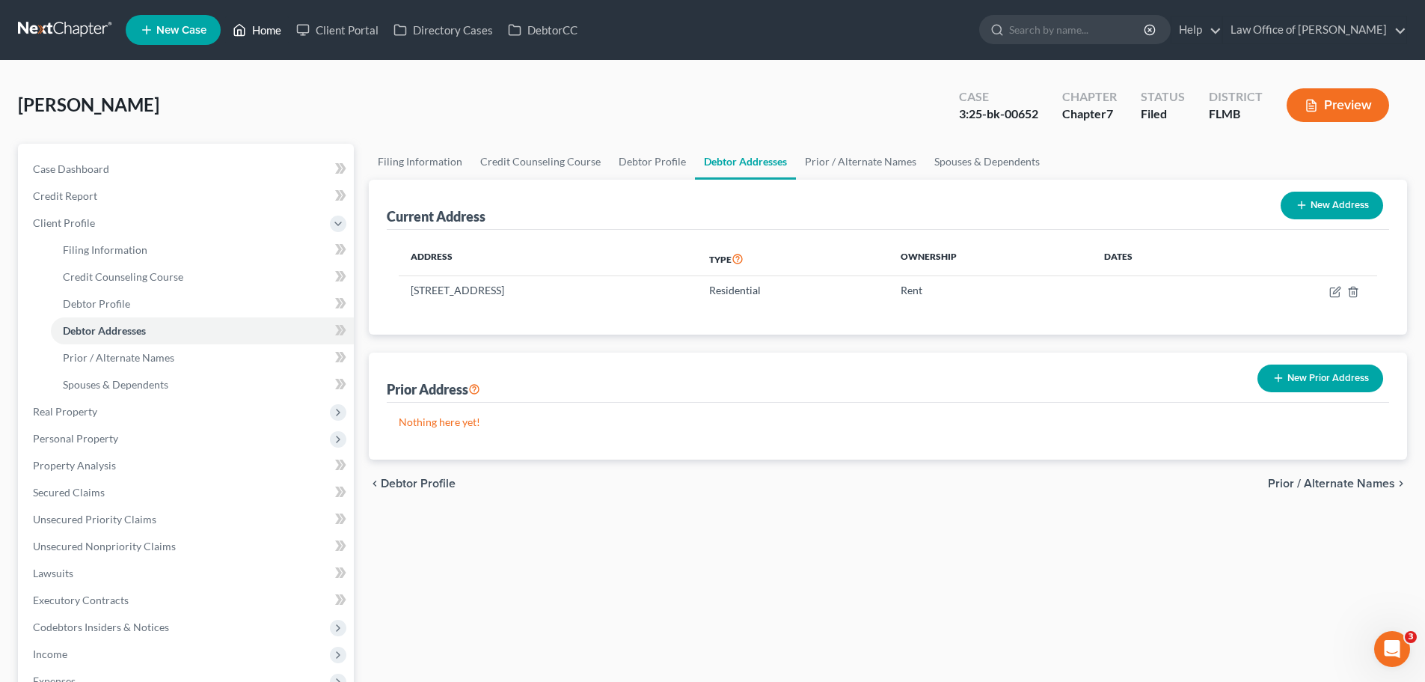
click at [264, 20] on link "Home" at bounding box center [257, 29] width 64 height 27
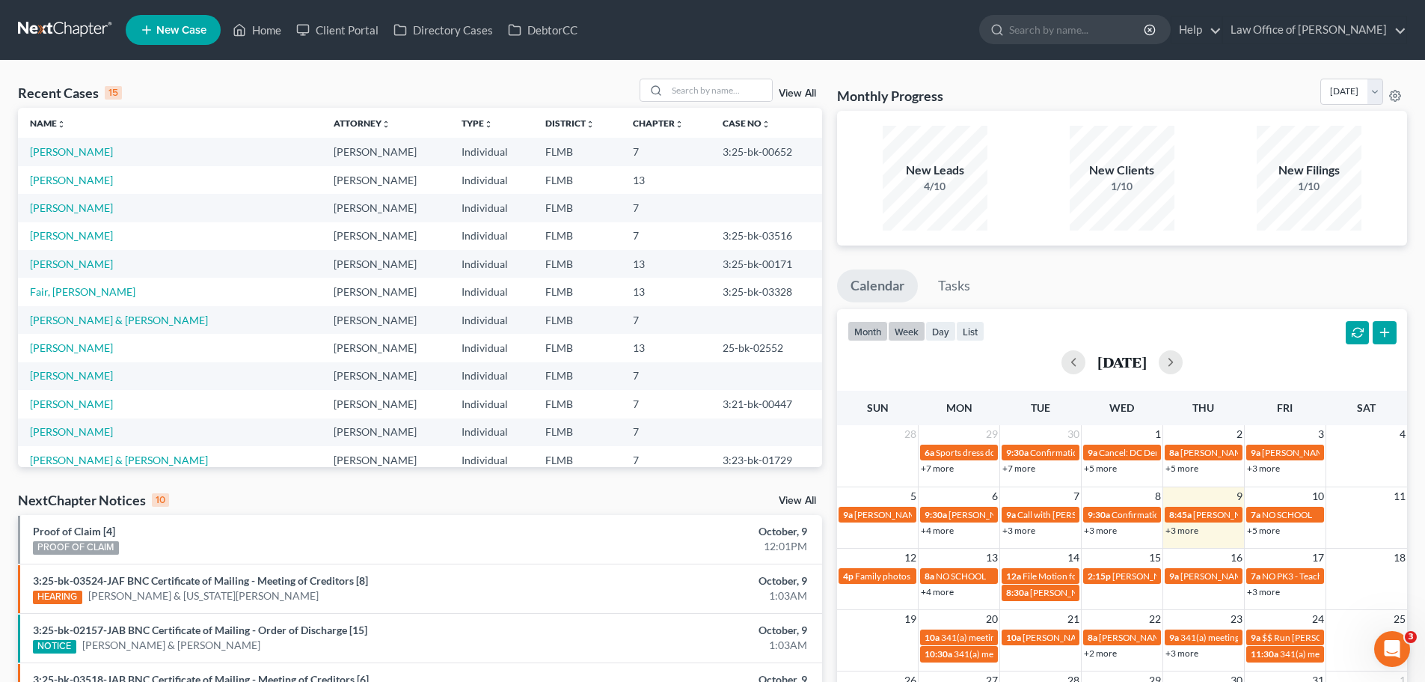
click at [917, 331] on button "week" at bounding box center [906, 331] width 37 height 20
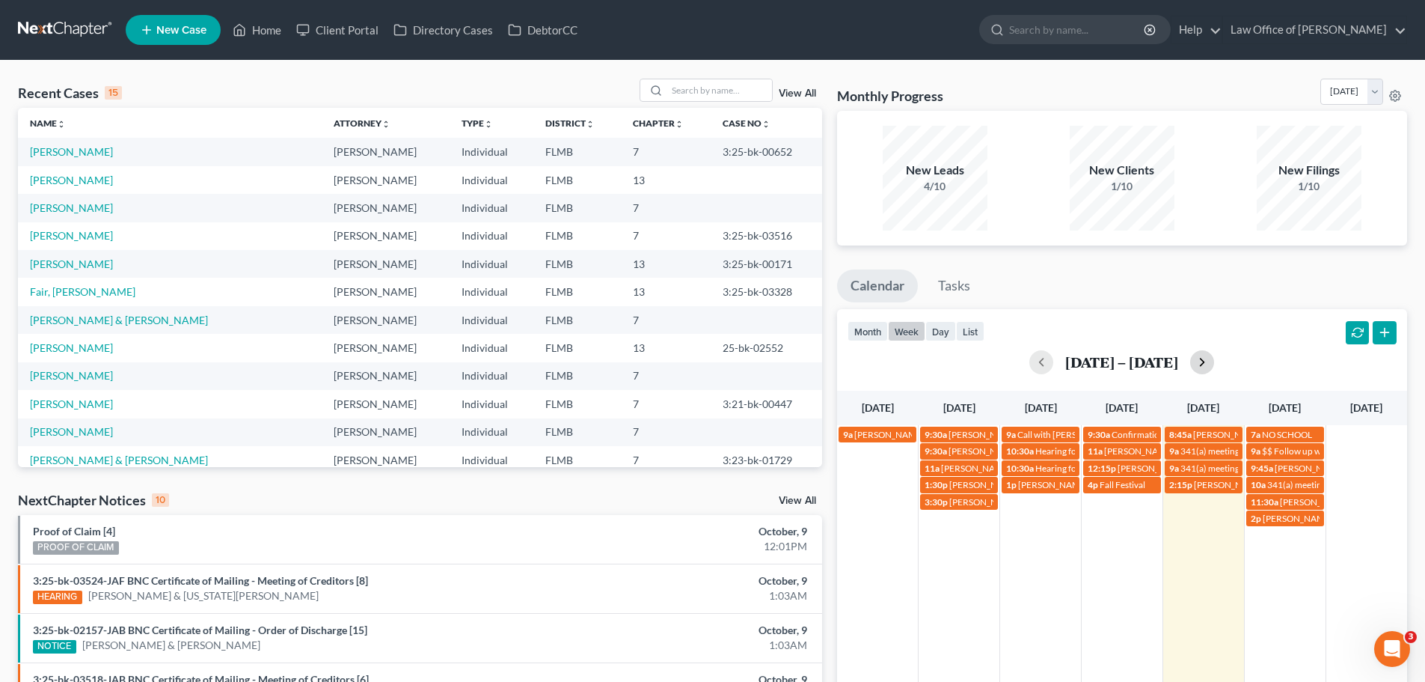
click at [1206, 369] on button "button" at bounding box center [1202, 362] width 24 height 24
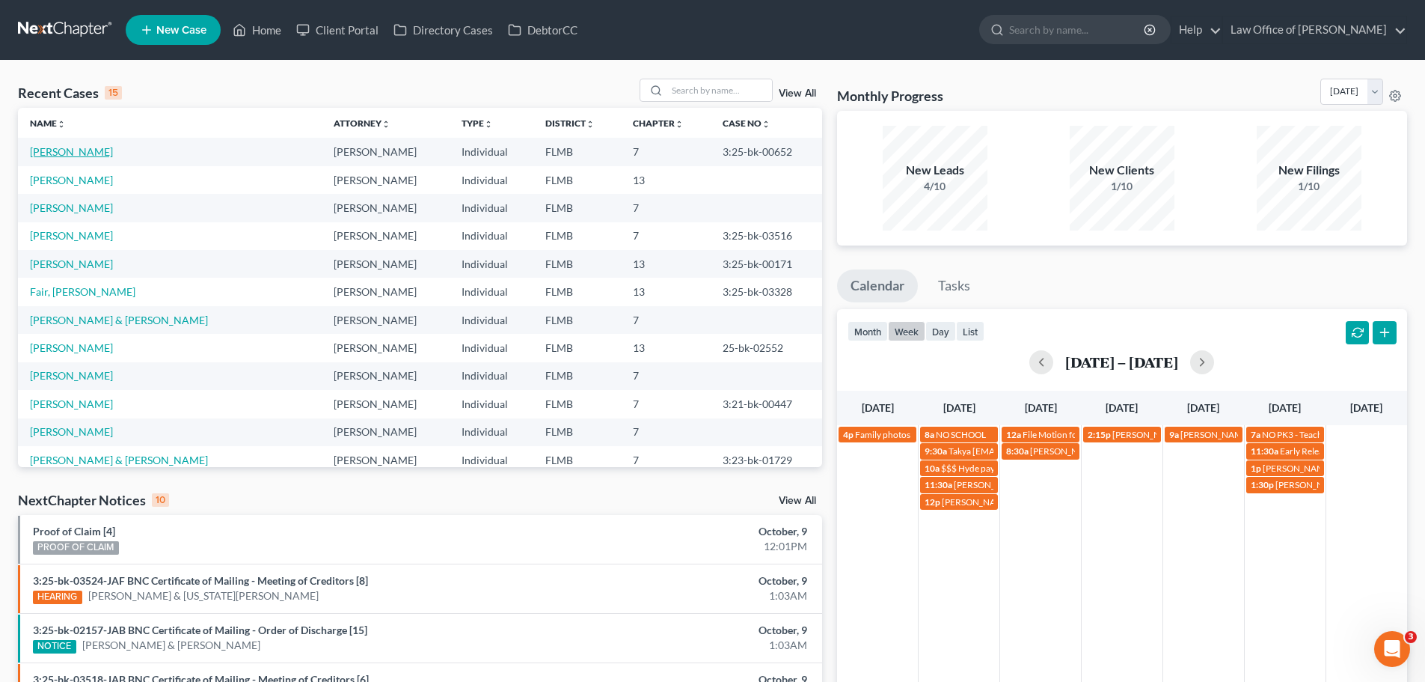
click at [70, 151] on link "[PERSON_NAME]" at bounding box center [71, 151] width 83 height 13
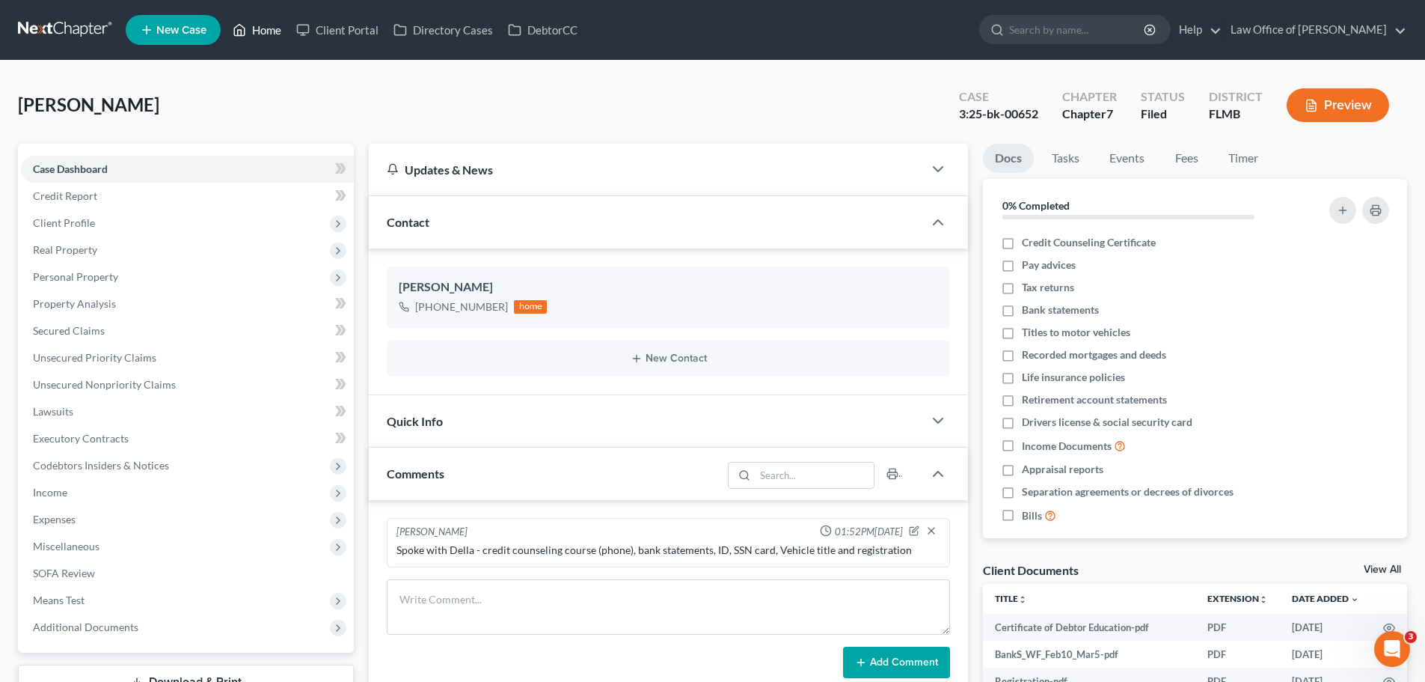
click at [243, 20] on link "Home" at bounding box center [257, 29] width 64 height 27
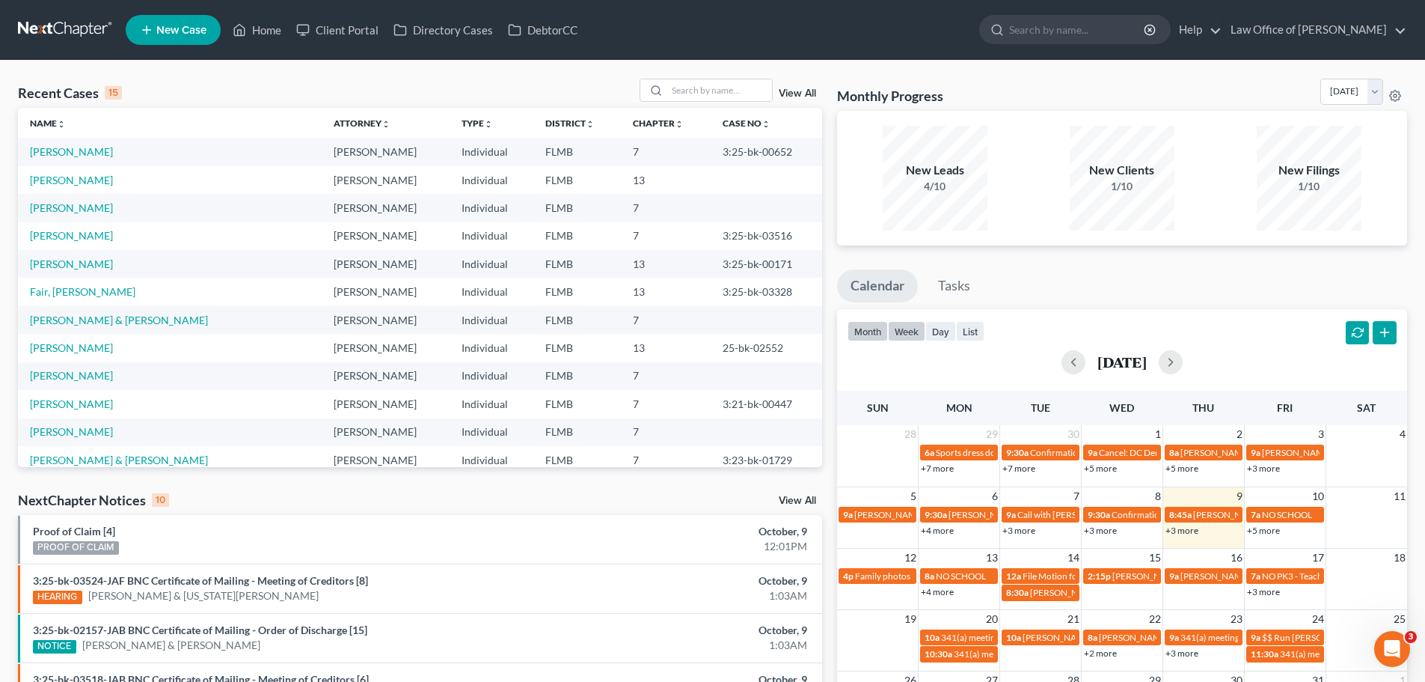
click at [919, 335] on button "week" at bounding box center [906, 331] width 37 height 20
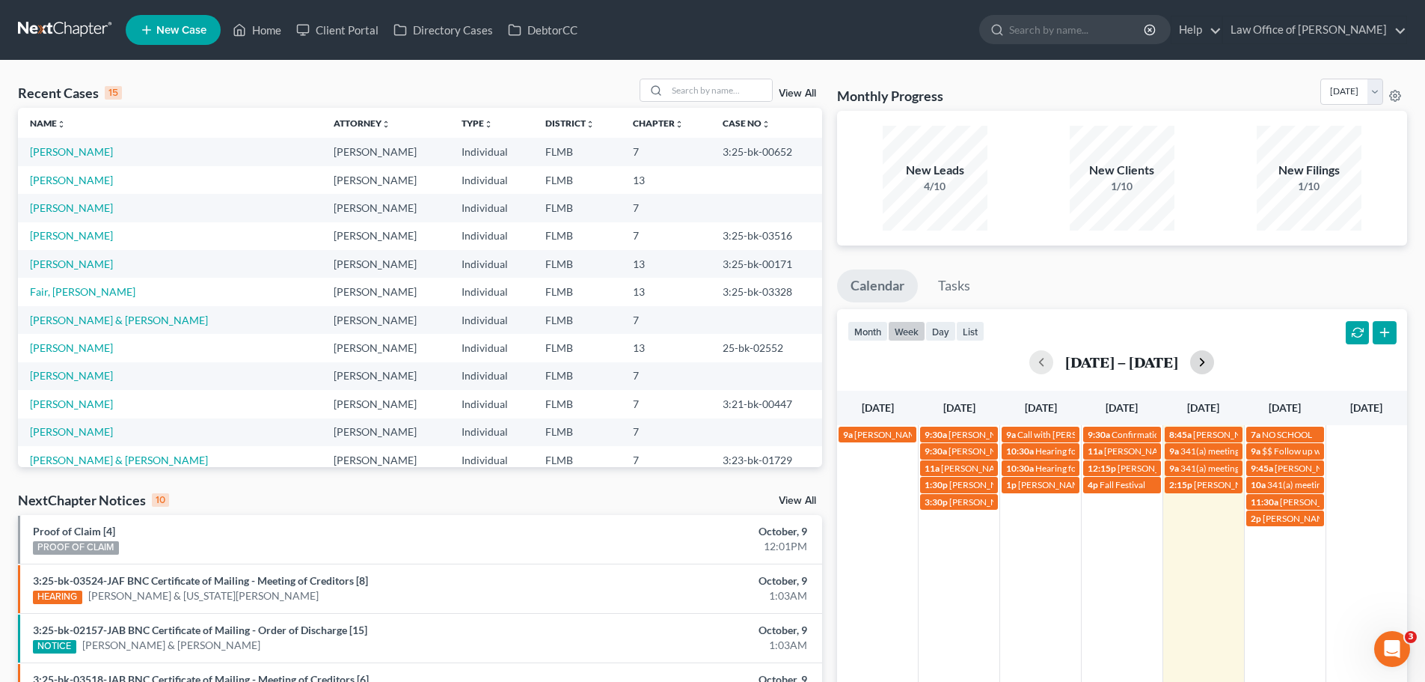
click at [1198, 366] on button "button" at bounding box center [1202, 362] width 24 height 24
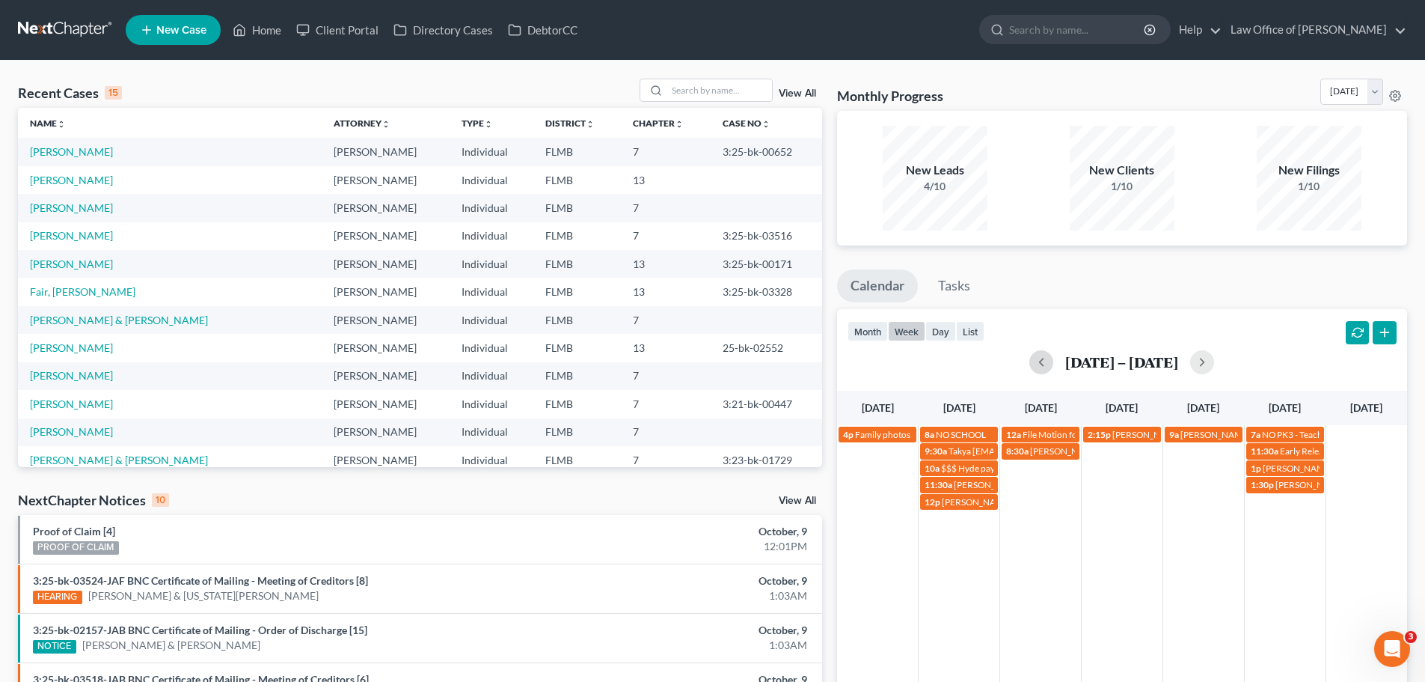
click at [1032, 363] on button "button" at bounding box center [1041, 362] width 24 height 24
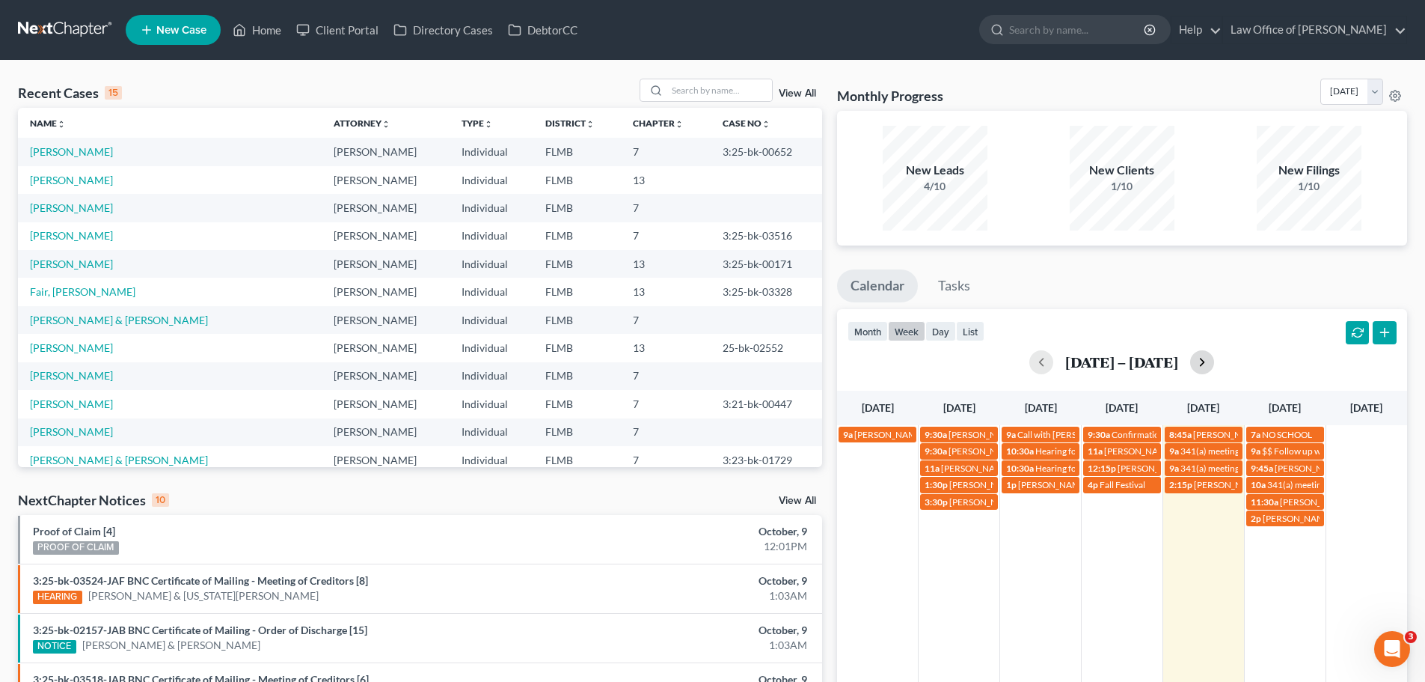
click at [1196, 362] on button "button" at bounding box center [1202, 362] width 24 height 24
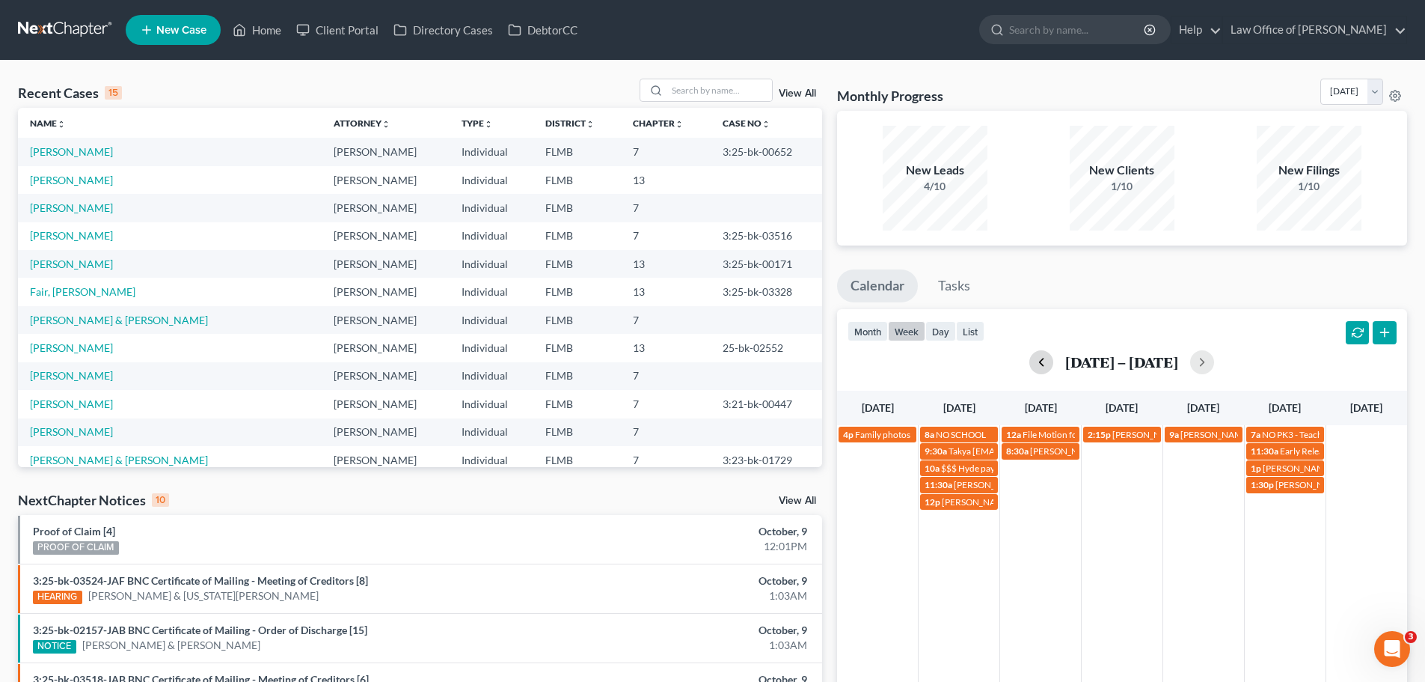
click at [1042, 366] on button "button" at bounding box center [1041, 362] width 24 height 24
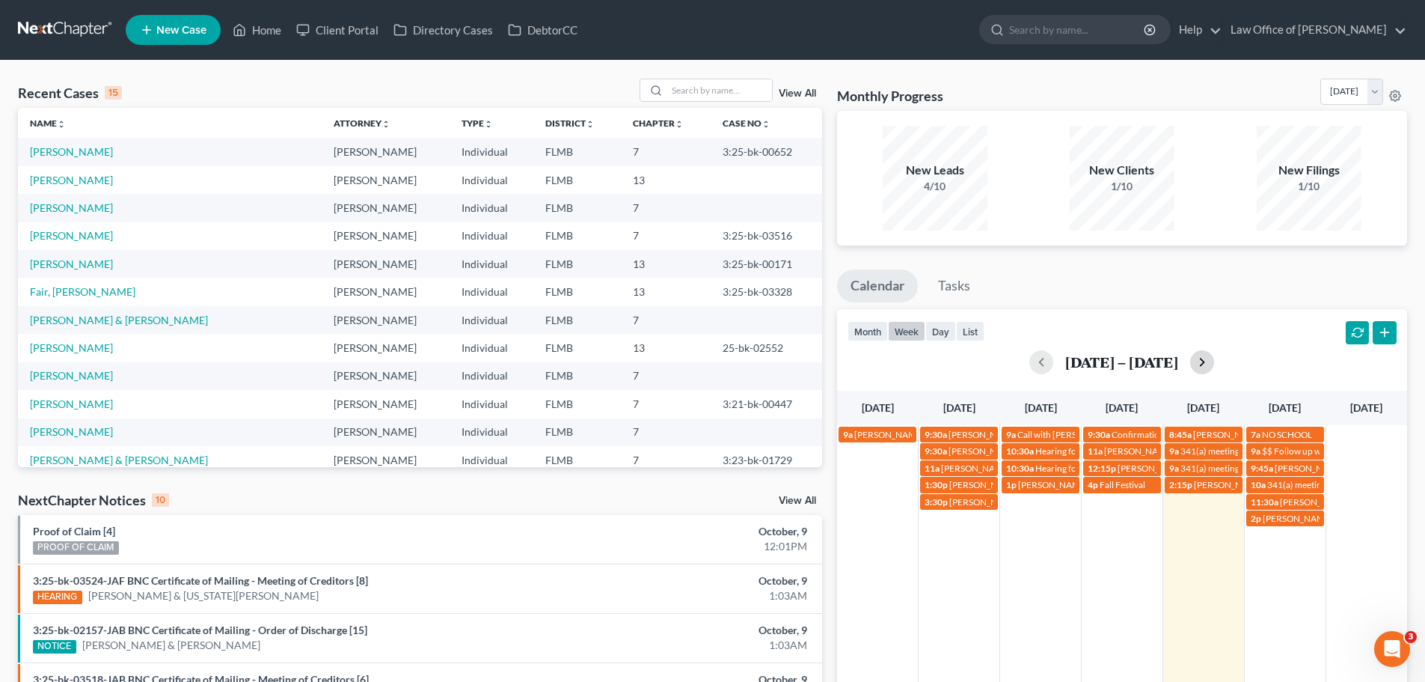
click at [1201, 367] on button "button" at bounding box center [1202, 362] width 24 height 24
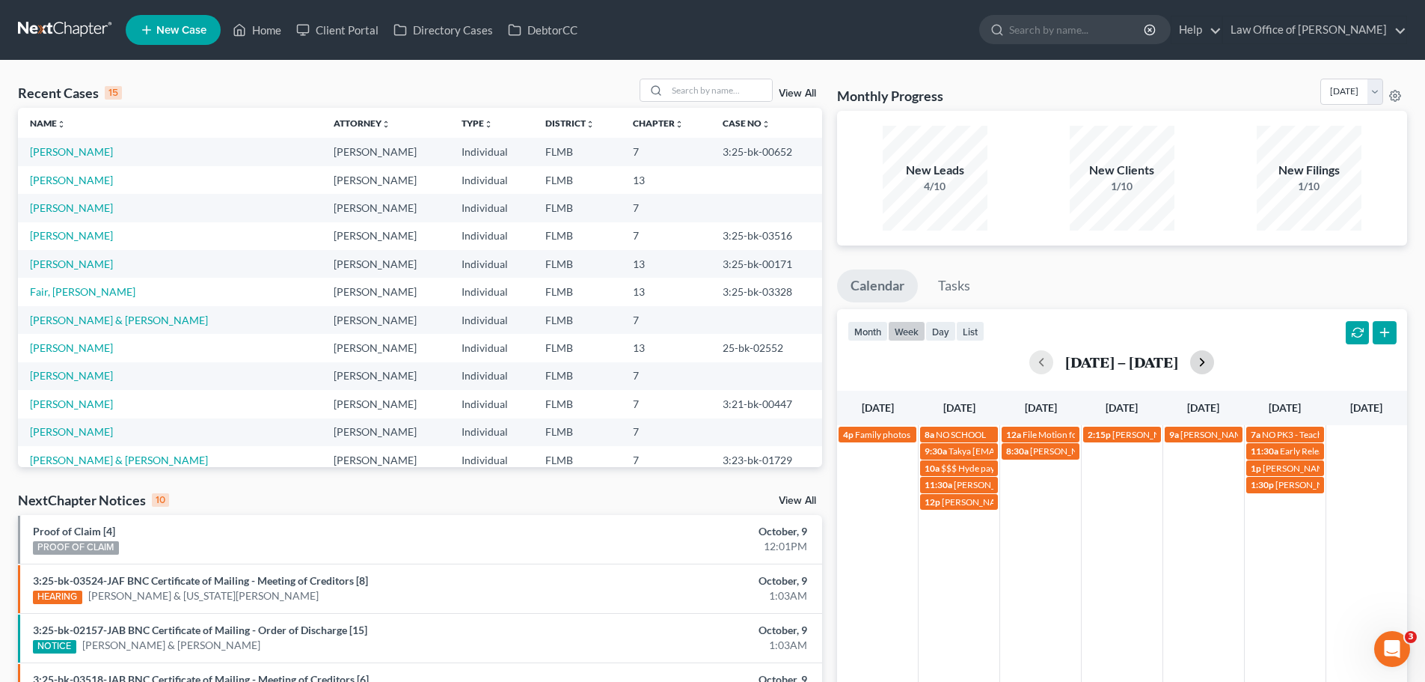
click at [1201, 367] on button "button" at bounding box center [1202, 362] width 24 height 24
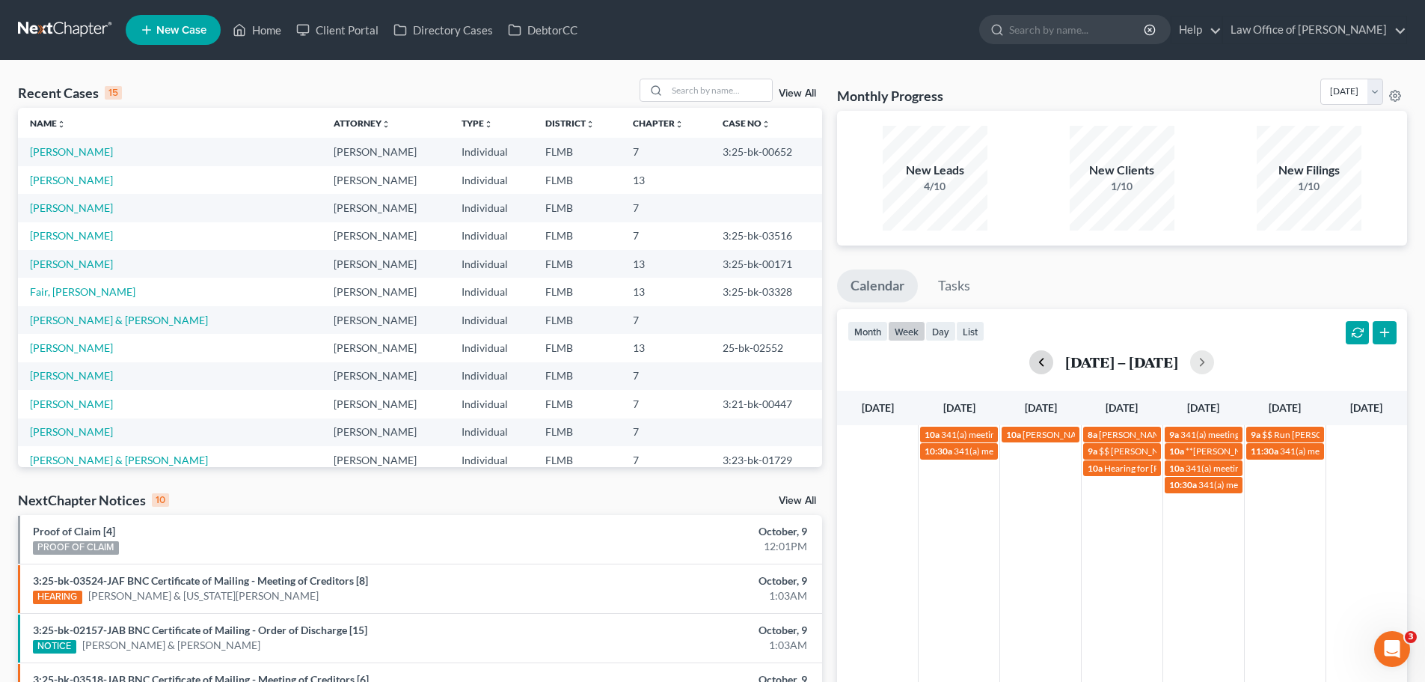
click at [1049, 367] on button "button" at bounding box center [1041, 362] width 24 height 24
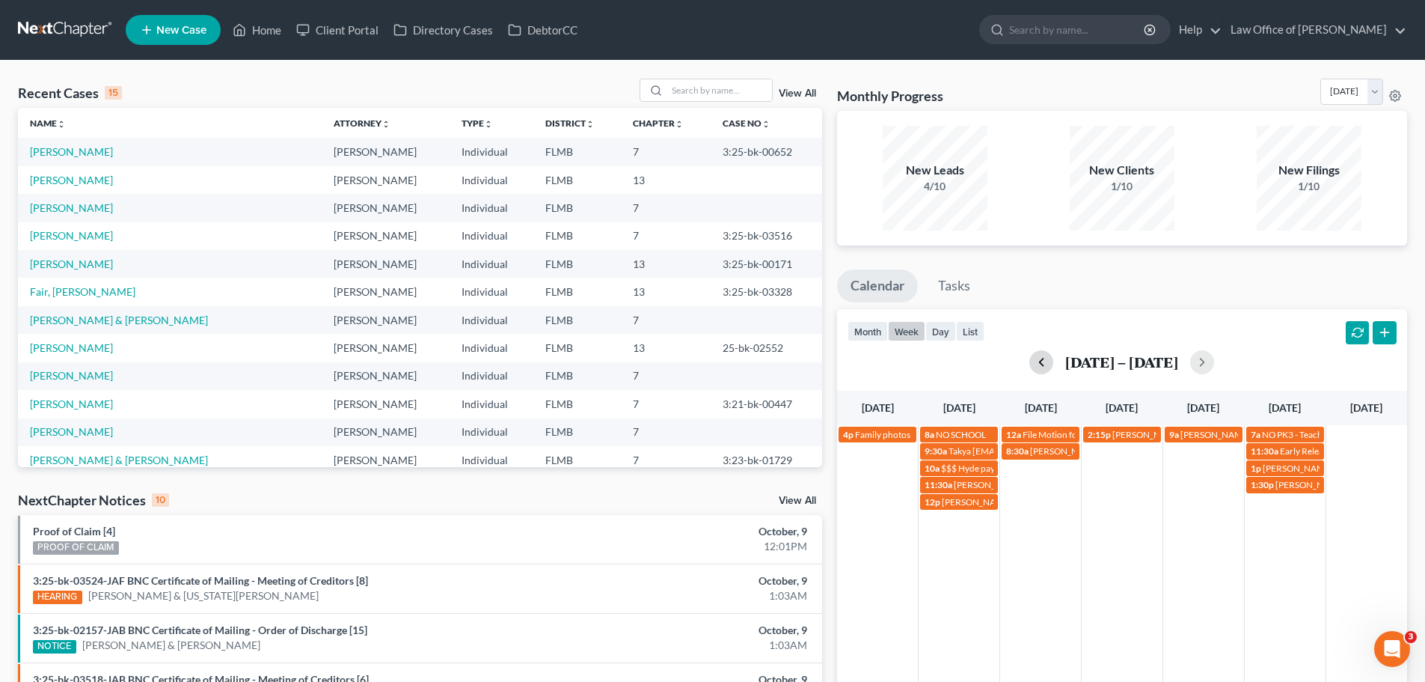
click at [1049, 367] on button "button" at bounding box center [1041, 362] width 24 height 24
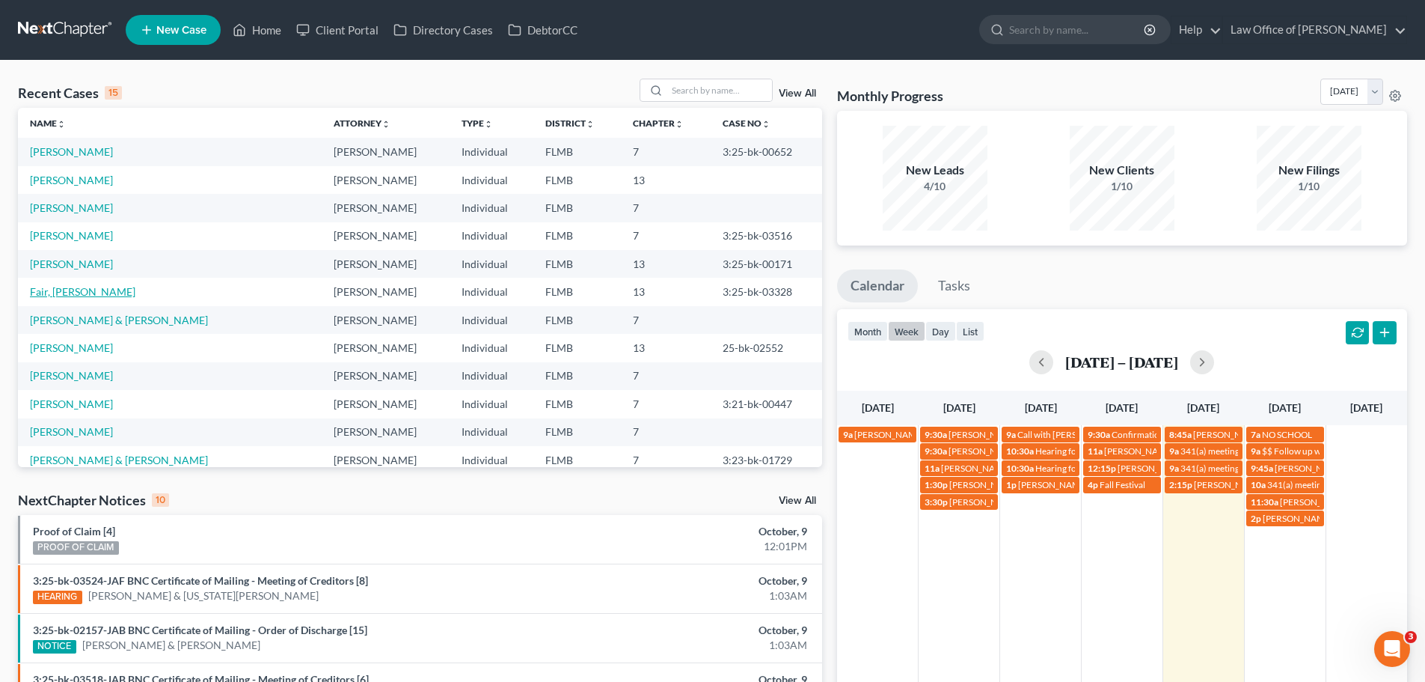
click at [64, 293] on link "Fair, [PERSON_NAME]" at bounding box center [82, 291] width 105 height 13
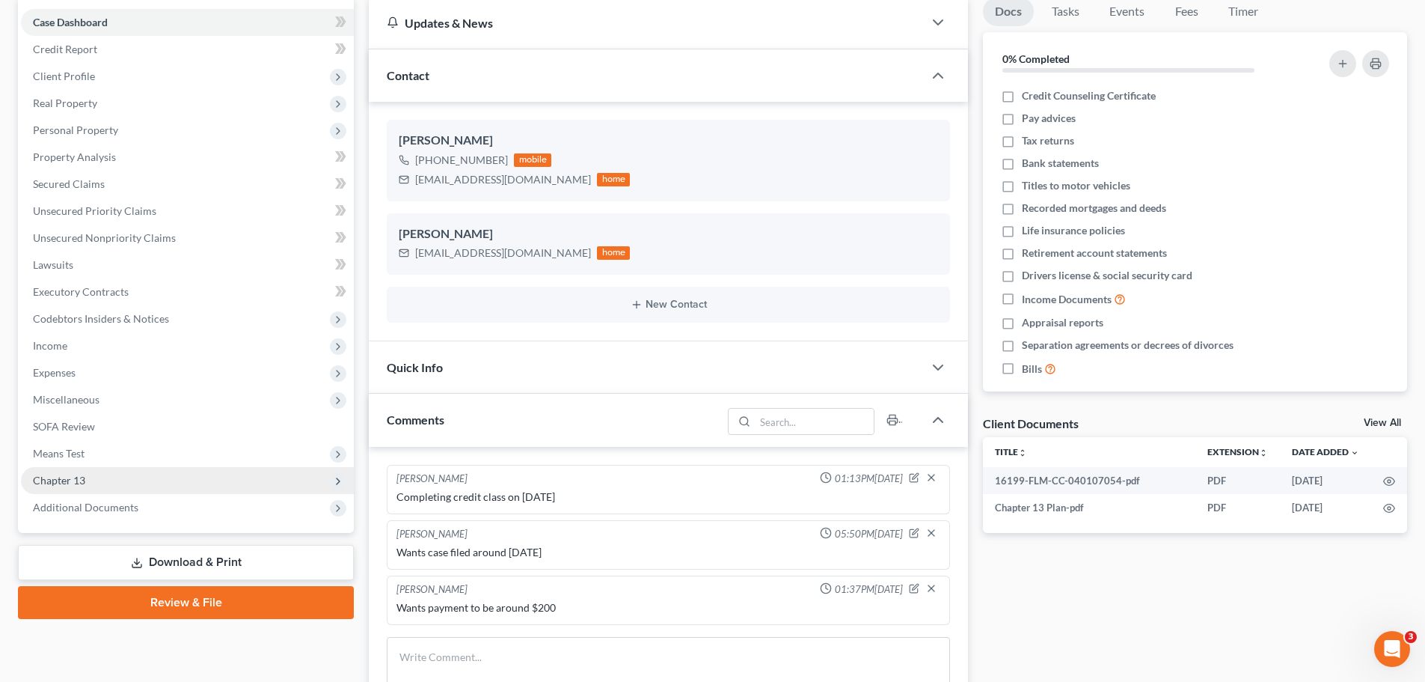
scroll to position [299, 0]
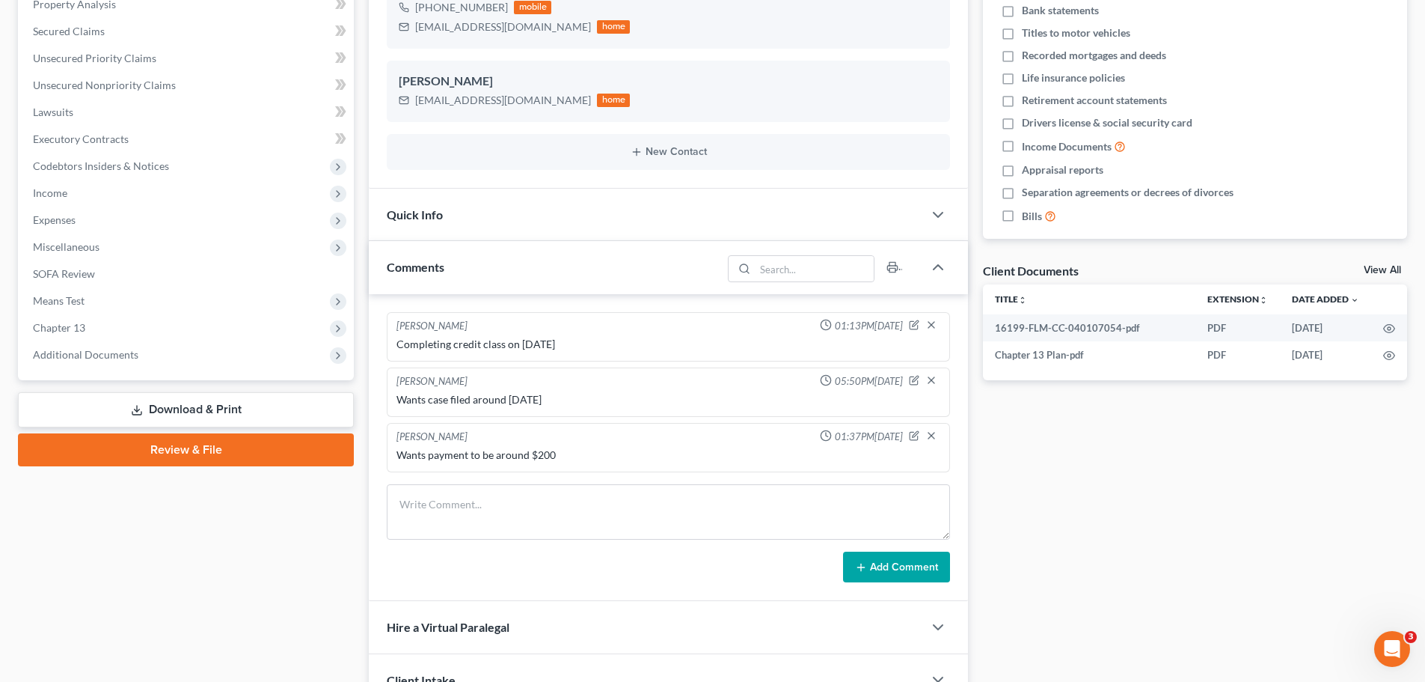
drag, startPoint x: 82, startPoint y: 356, endPoint x: 110, endPoint y: 393, distance: 45.9
click at [82, 356] on span "Additional Documents" at bounding box center [85, 354] width 105 height 13
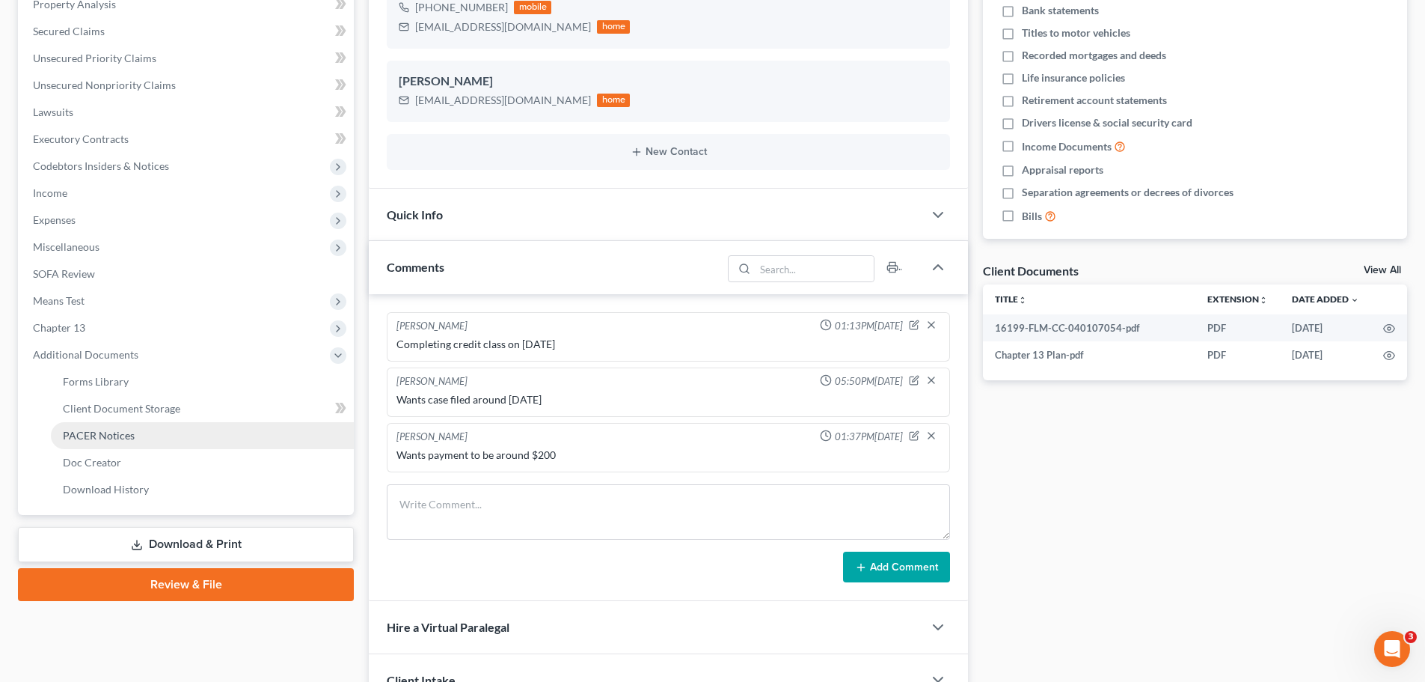
click at [144, 435] on link "PACER Notices" at bounding box center [202, 435] width 303 height 27
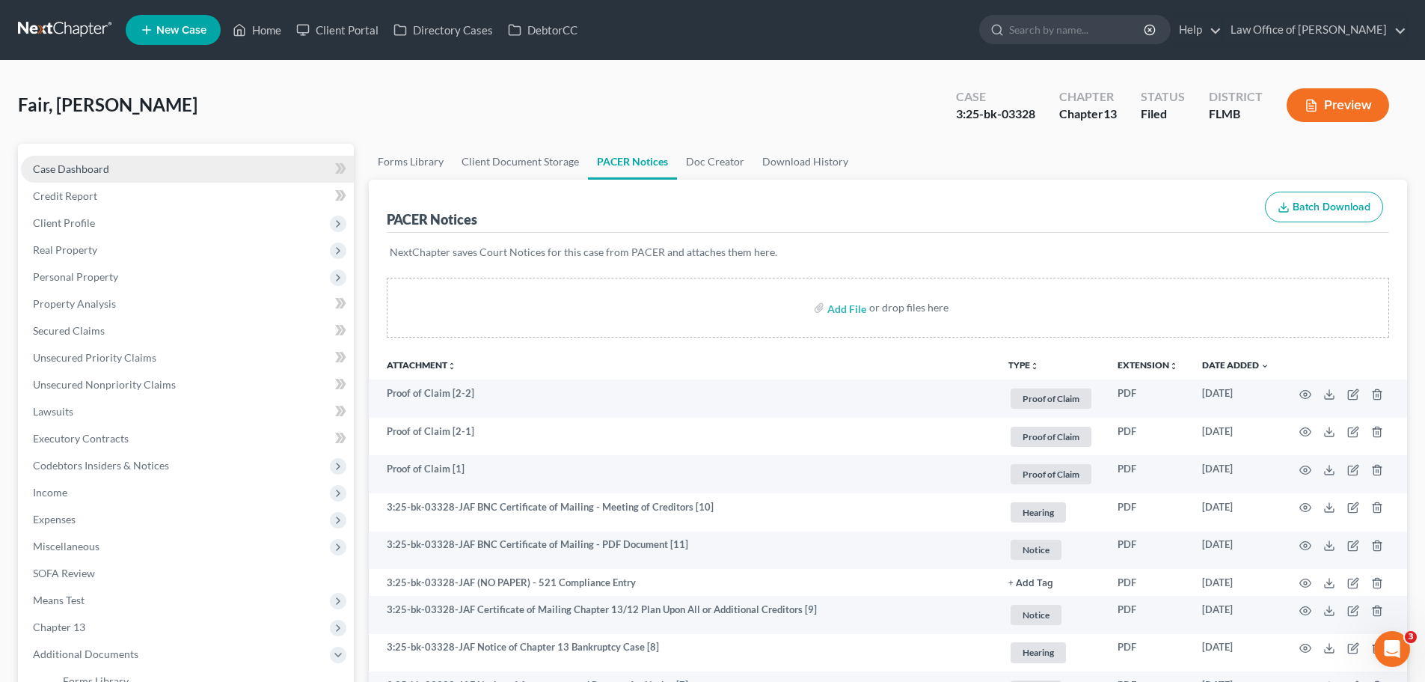
click at [91, 159] on link "Case Dashboard" at bounding box center [187, 169] width 333 height 27
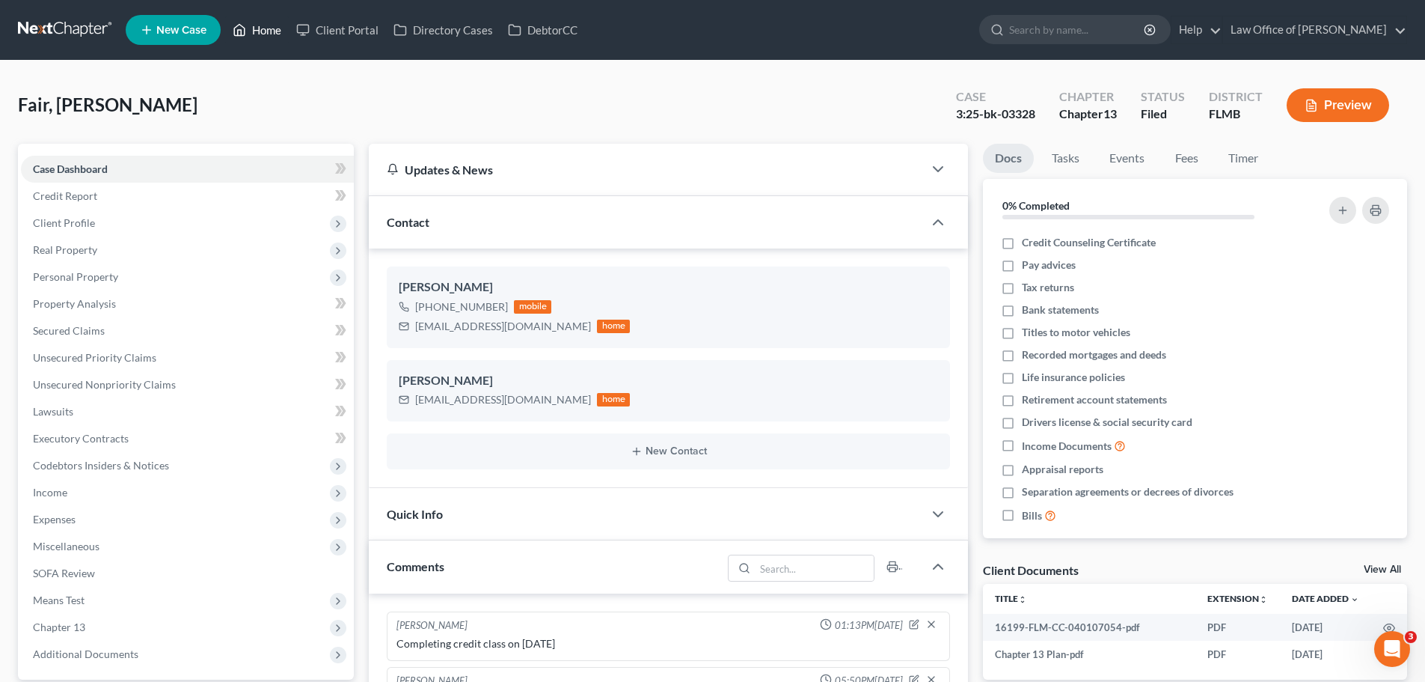
click at [244, 28] on icon at bounding box center [239, 30] width 13 height 18
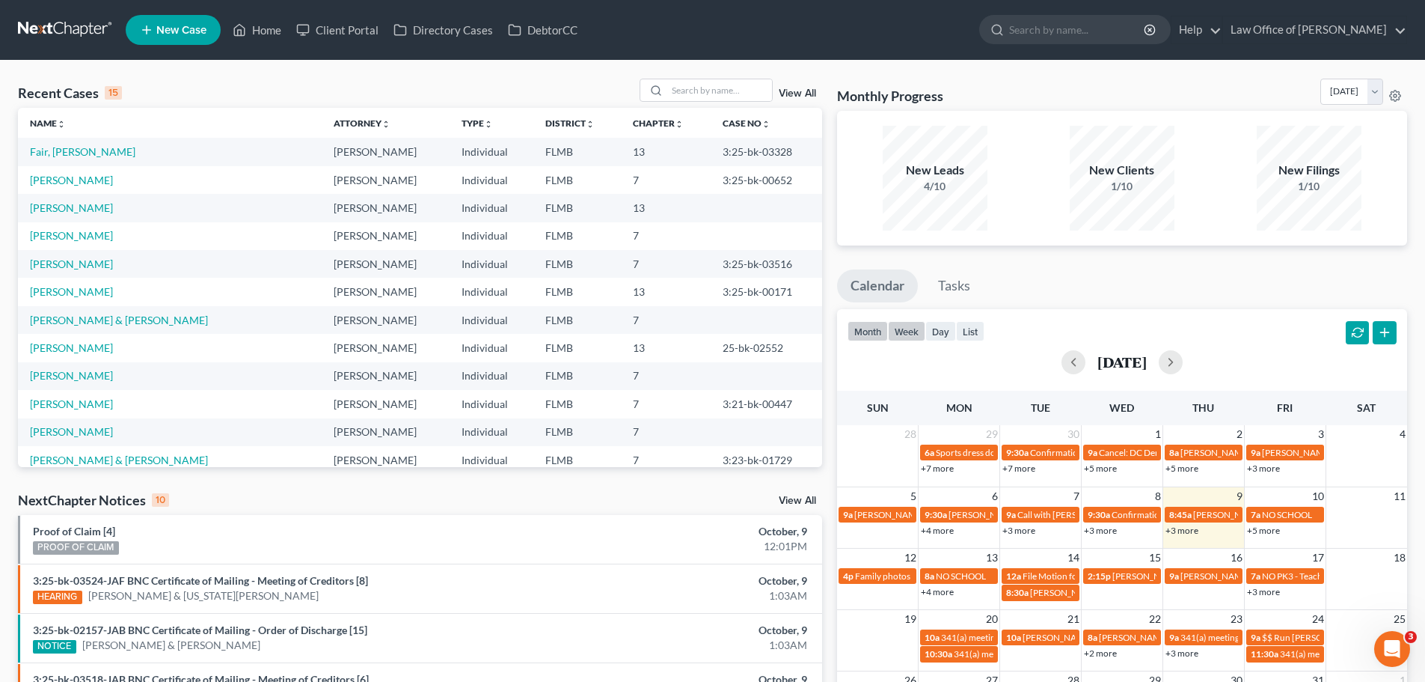
click at [904, 334] on button "week" at bounding box center [906, 331] width 37 height 20
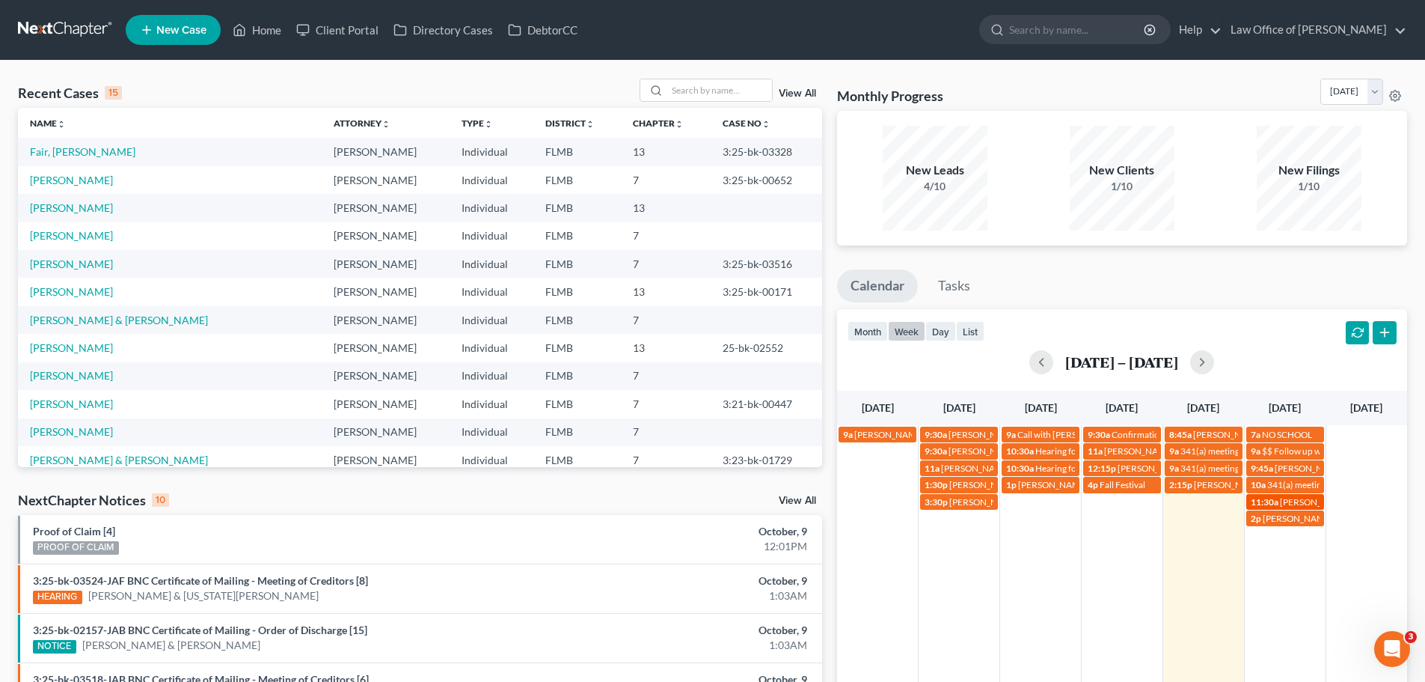
click at [1302, 502] on span "[PERSON_NAME] & Husband sign-up?" at bounding box center [1355, 501] width 150 height 11
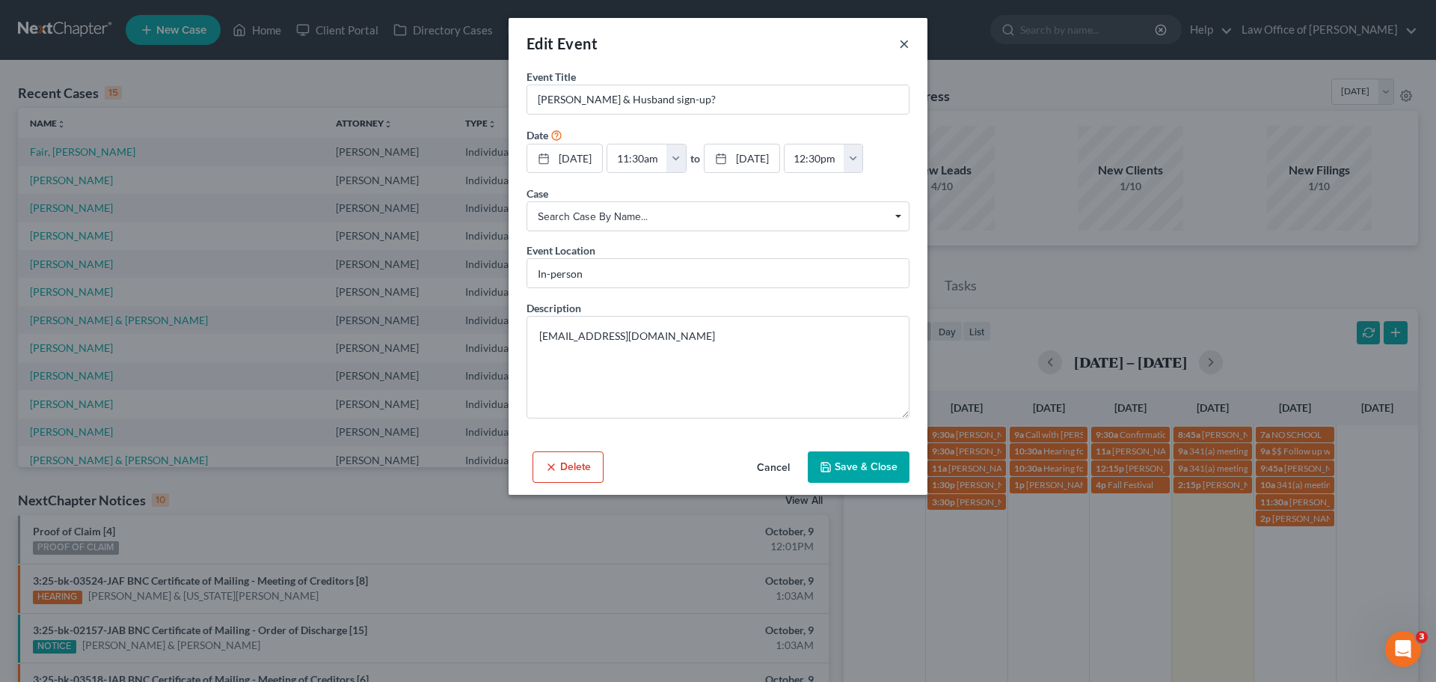
click at [904, 50] on button "×" at bounding box center [904, 43] width 10 height 18
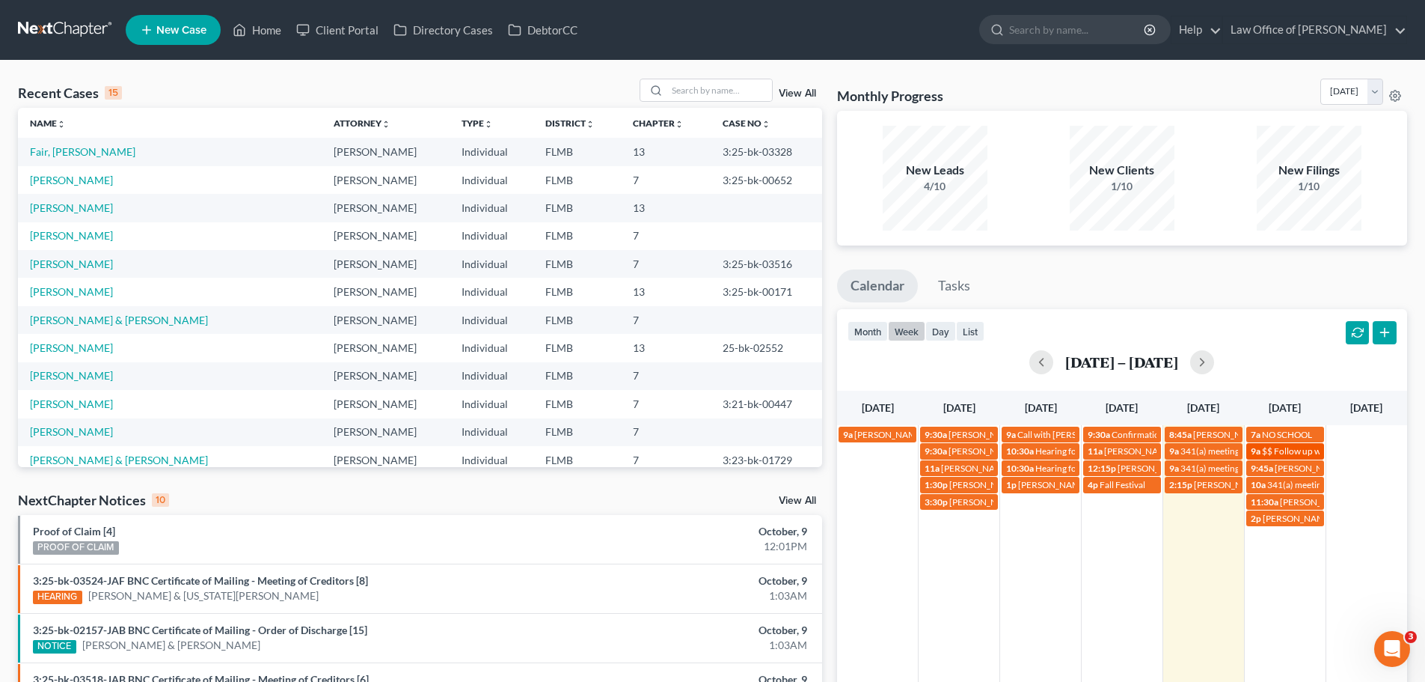
click at [1280, 446] on span "$$ Follow up with [PERSON_NAME] for payment" at bounding box center [1357, 450] width 191 height 11
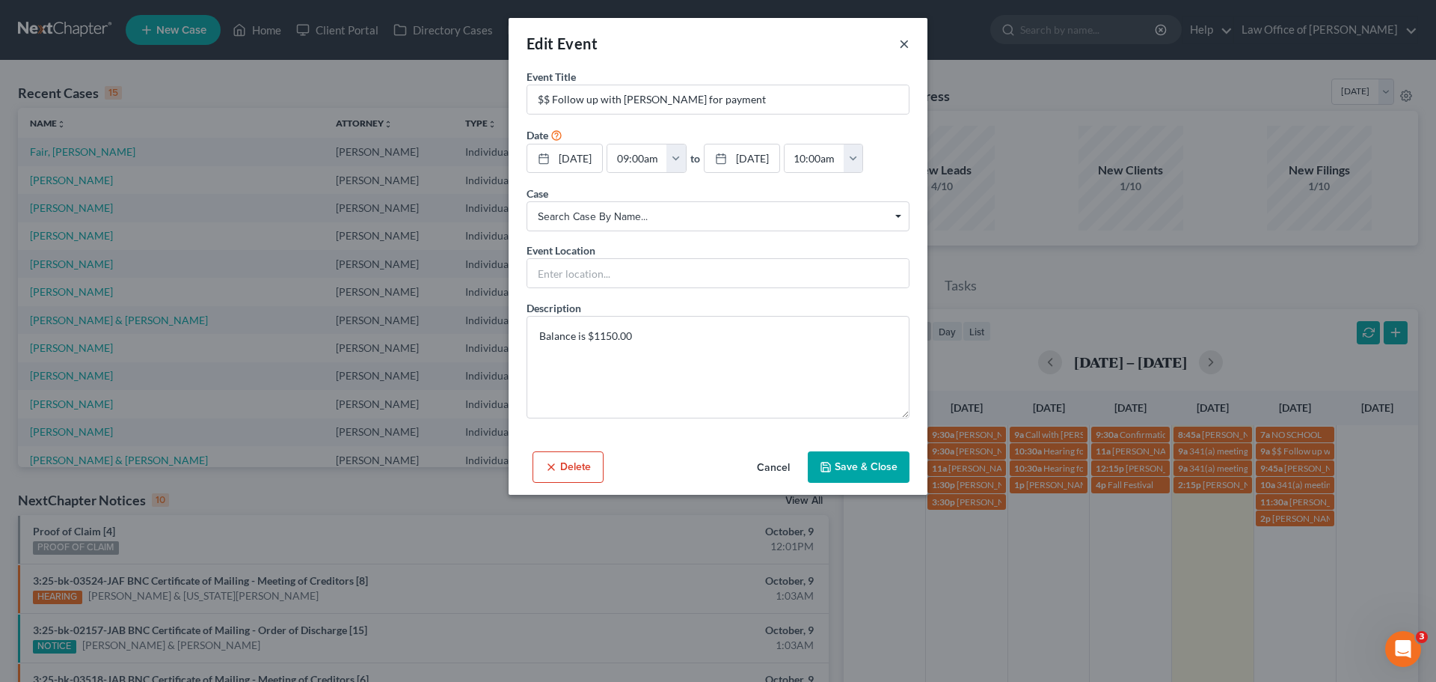
click at [902, 39] on button "×" at bounding box center [904, 43] width 10 height 18
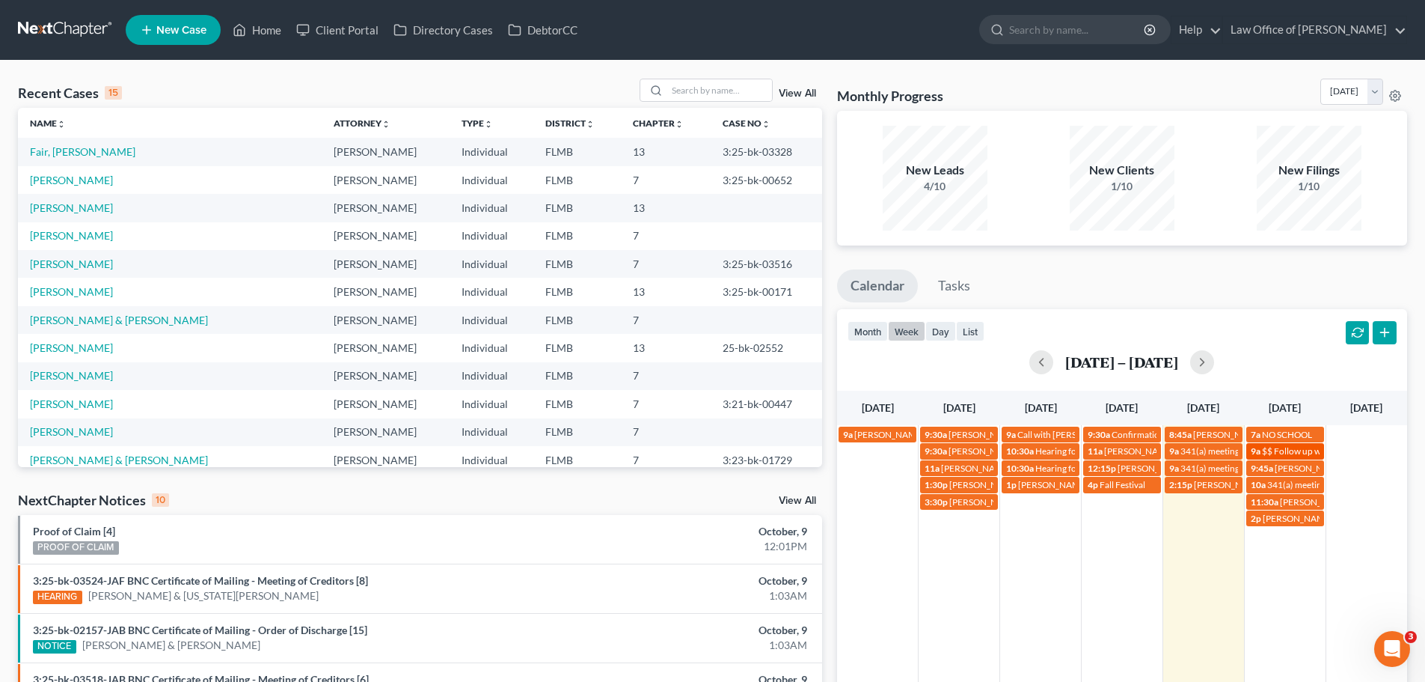
click at [1290, 447] on span "$$ Follow up with [PERSON_NAME] for payment" at bounding box center [1357, 450] width 191 height 11
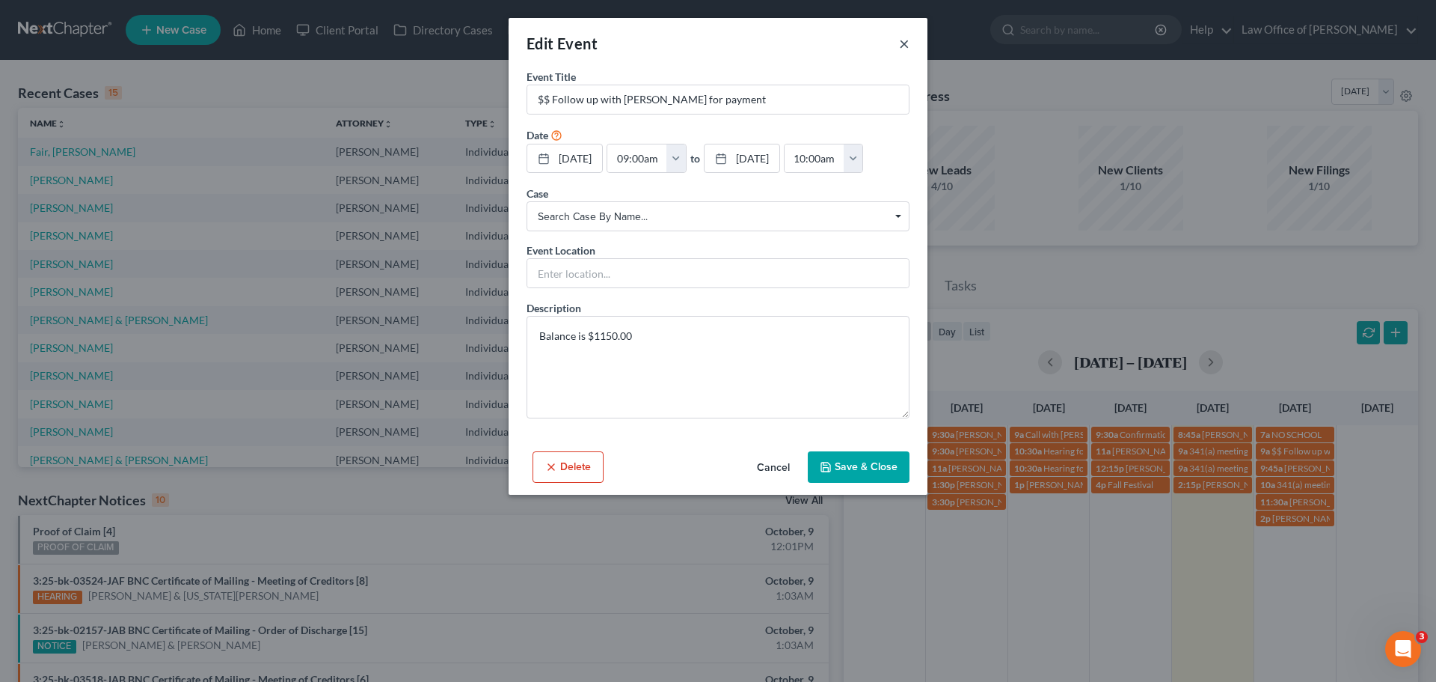
click at [901, 42] on button "×" at bounding box center [904, 43] width 10 height 18
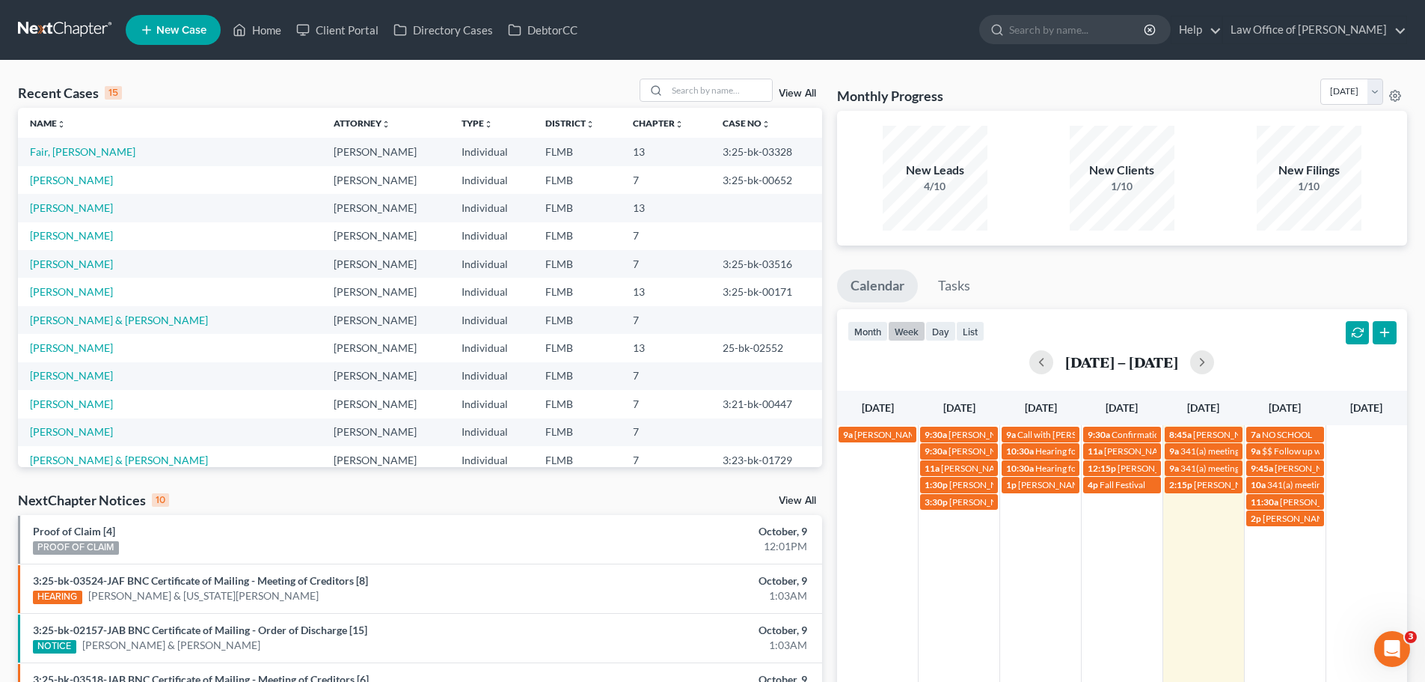
click at [1291, 540] on div "9a [PERSON_NAME] with [PERSON_NAME] & the girls 9:30a [PERSON_NAME] [EMAIL_ADDR…" at bounding box center [1122, 610] width 570 height 370
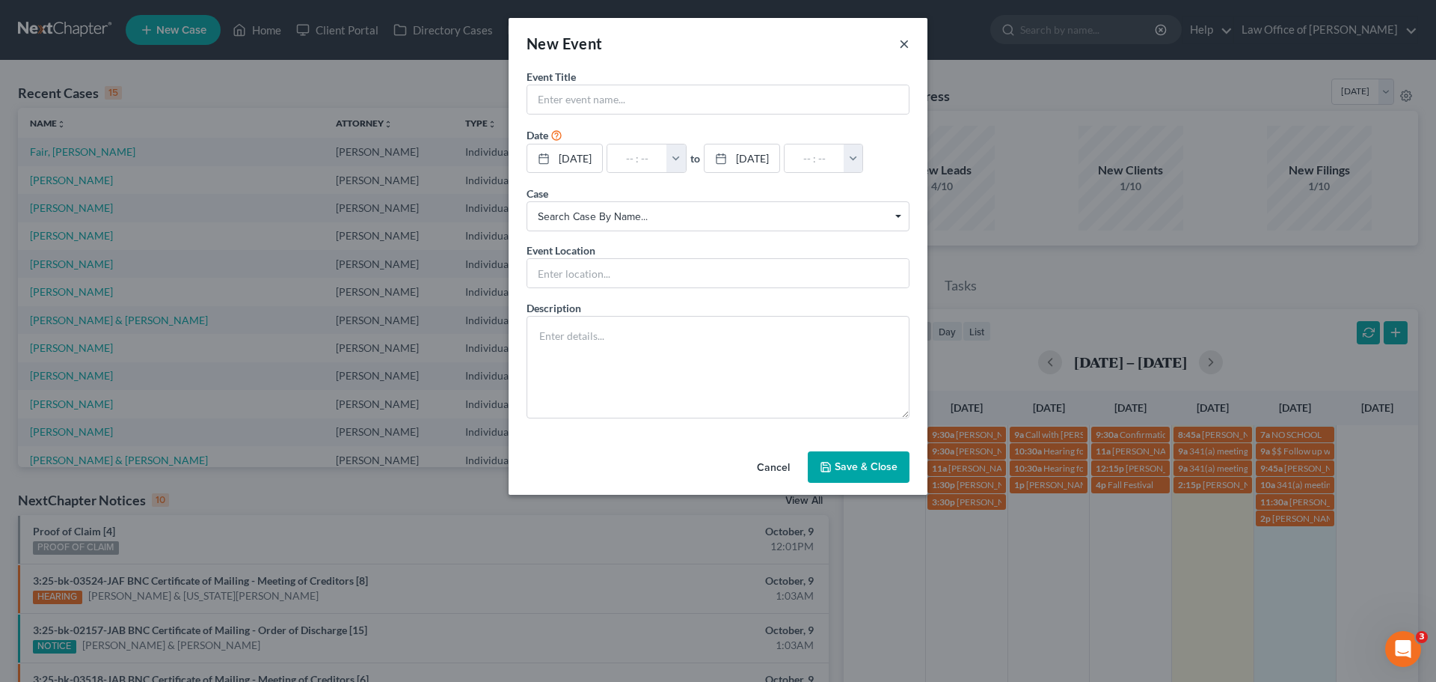
click at [905, 50] on button "×" at bounding box center [904, 43] width 10 height 18
click at [604, 94] on input "text" at bounding box center [718, 99] width 382 height 28
type input "[PERSON_NAME]"
click at [588, 287] on input "text" at bounding box center [718, 273] width 382 height 28
type input "In-person"
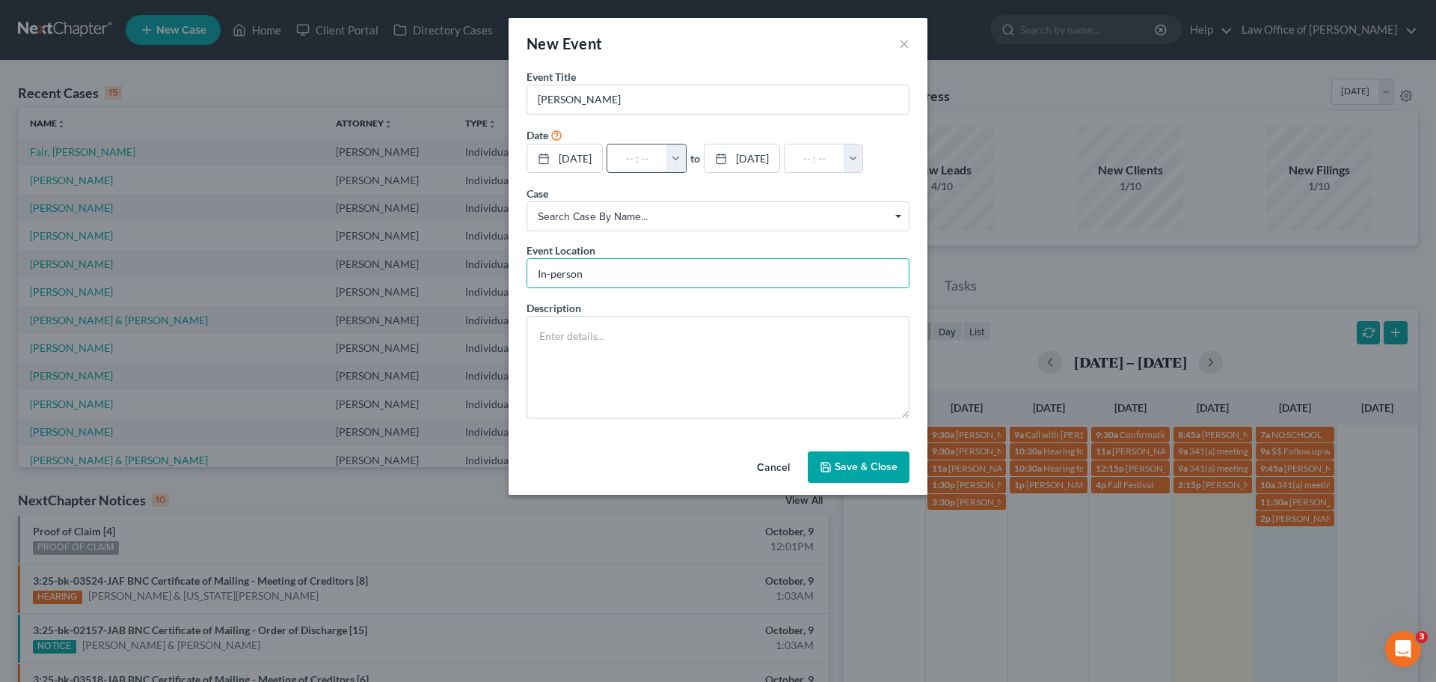
click at [648, 156] on input "text" at bounding box center [637, 158] width 60 height 28
type input "8"
type input "01:00am"
type input "8:"
type input "09:00am"
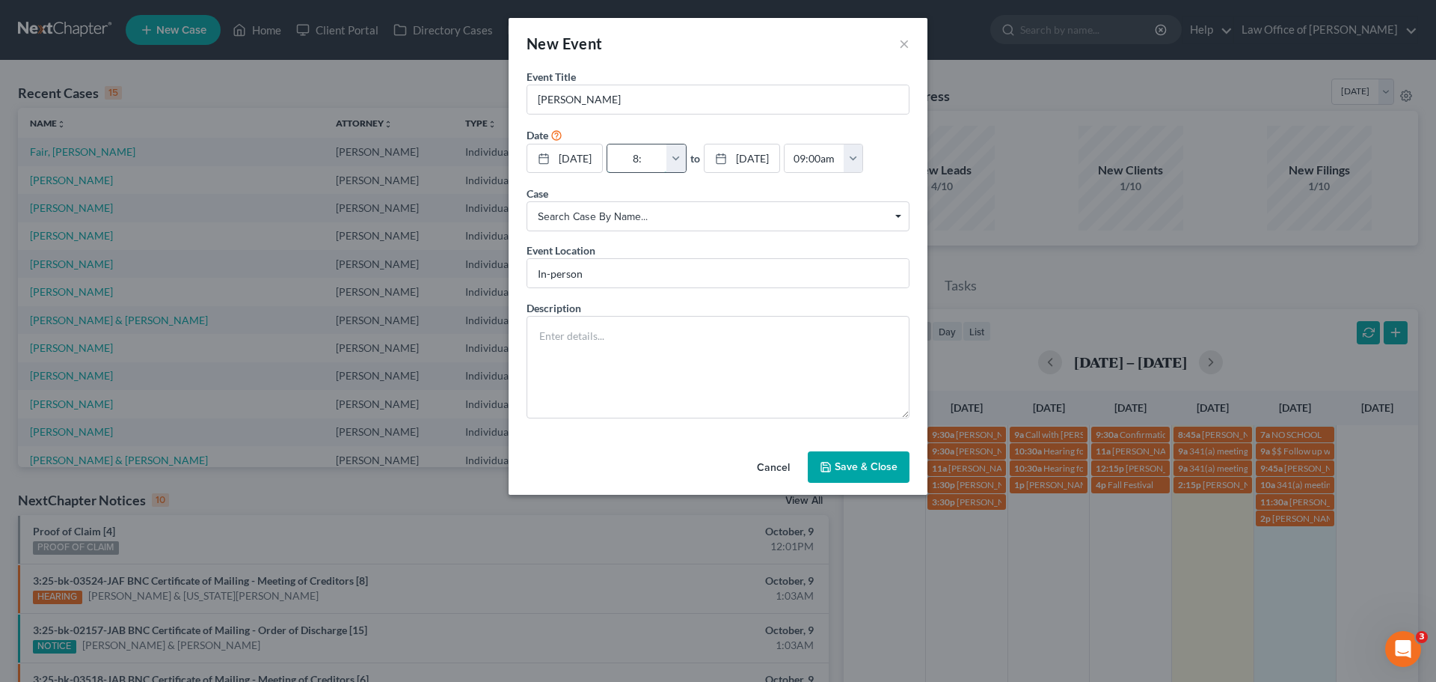
type input "8:3"
type input "01:00am"
type input "8:30"
type input "09:30am"
type input "8:30a"
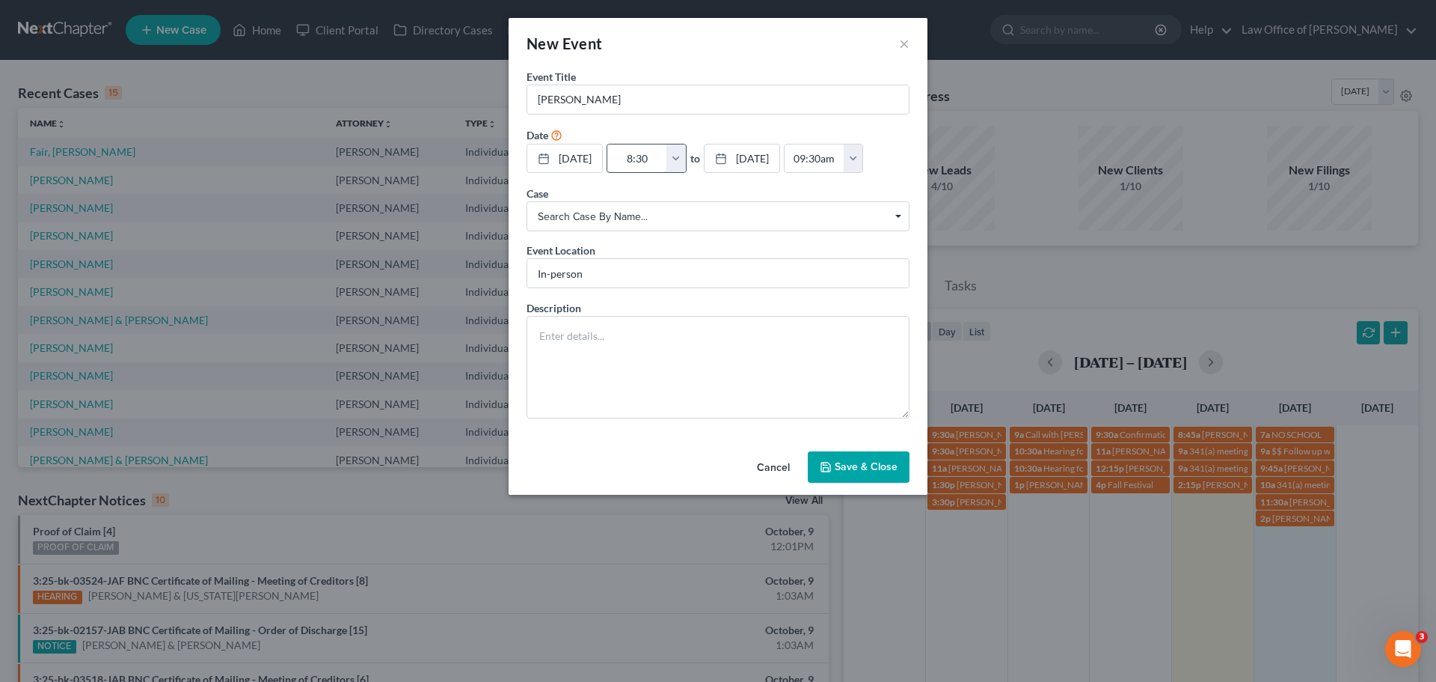
type input "01:00am"
type input "8:30am"
type input "09:30am"
type input "8:30am"
click at [606, 386] on textarea at bounding box center [718, 367] width 383 height 102
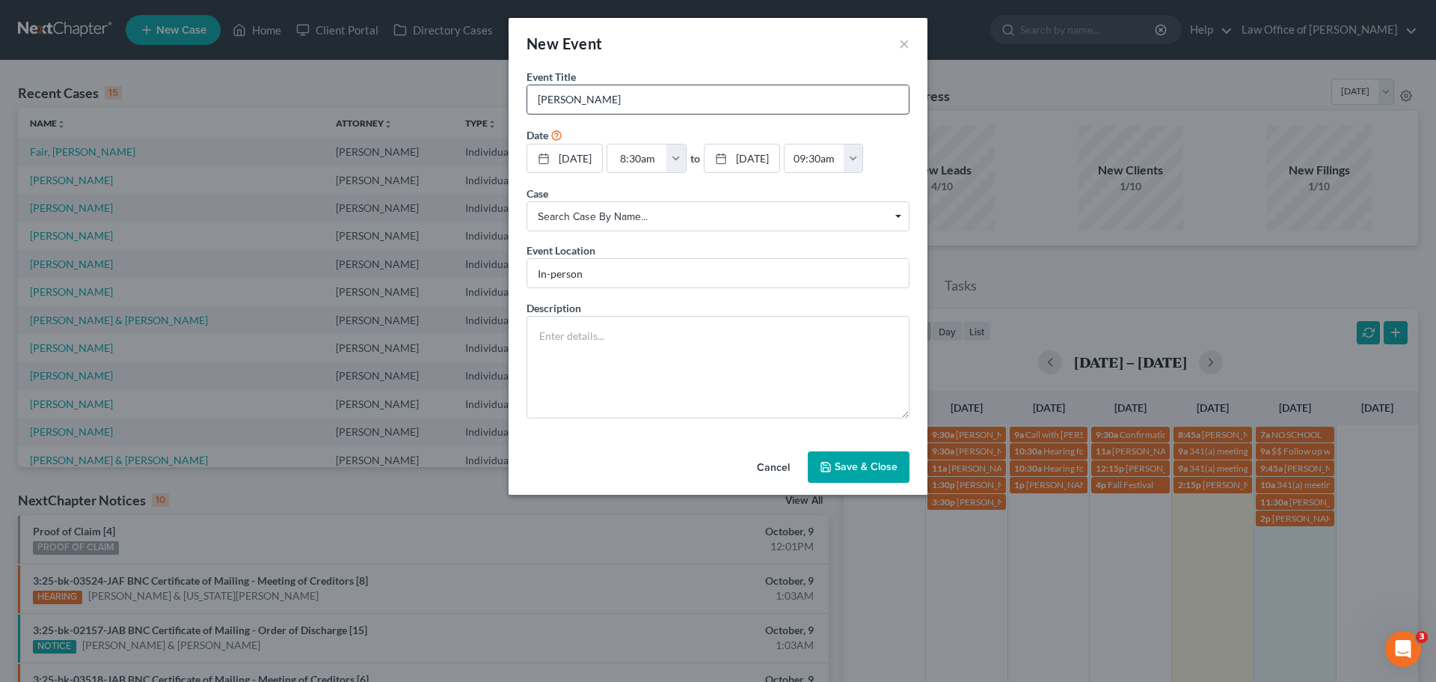
click at [604, 102] on input "[PERSON_NAME]" at bounding box center [718, 99] width 382 height 28
click at [595, 408] on textarea at bounding box center [718, 367] width 383 height 102
type textarea "pay her $250 show her how to make payment"
click at [633, 97] on input "[PERSON_NAME]" at bounding box center [718, 99] width 382 height 28
type input "[PERSON_NAME]"
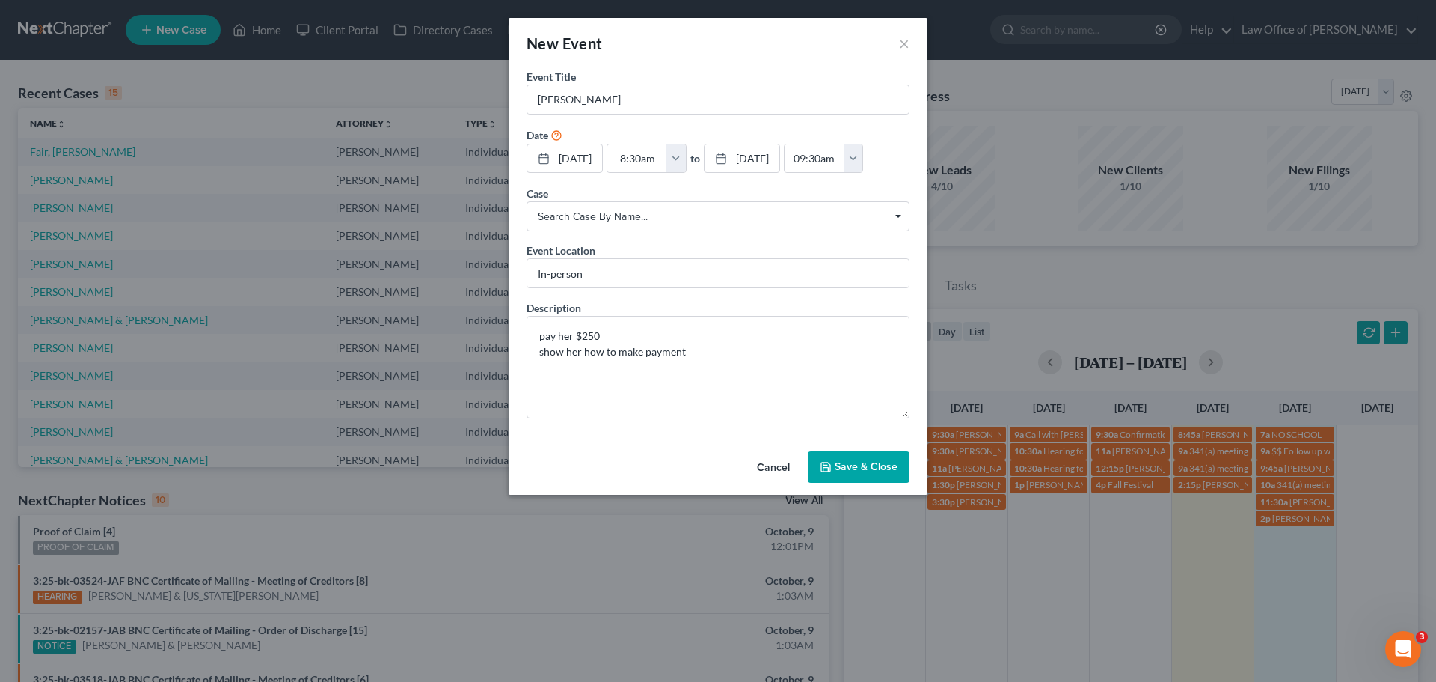
click at [837, 483] on button "Save & Close" at bounding box center [859, 466] width 102 height 31
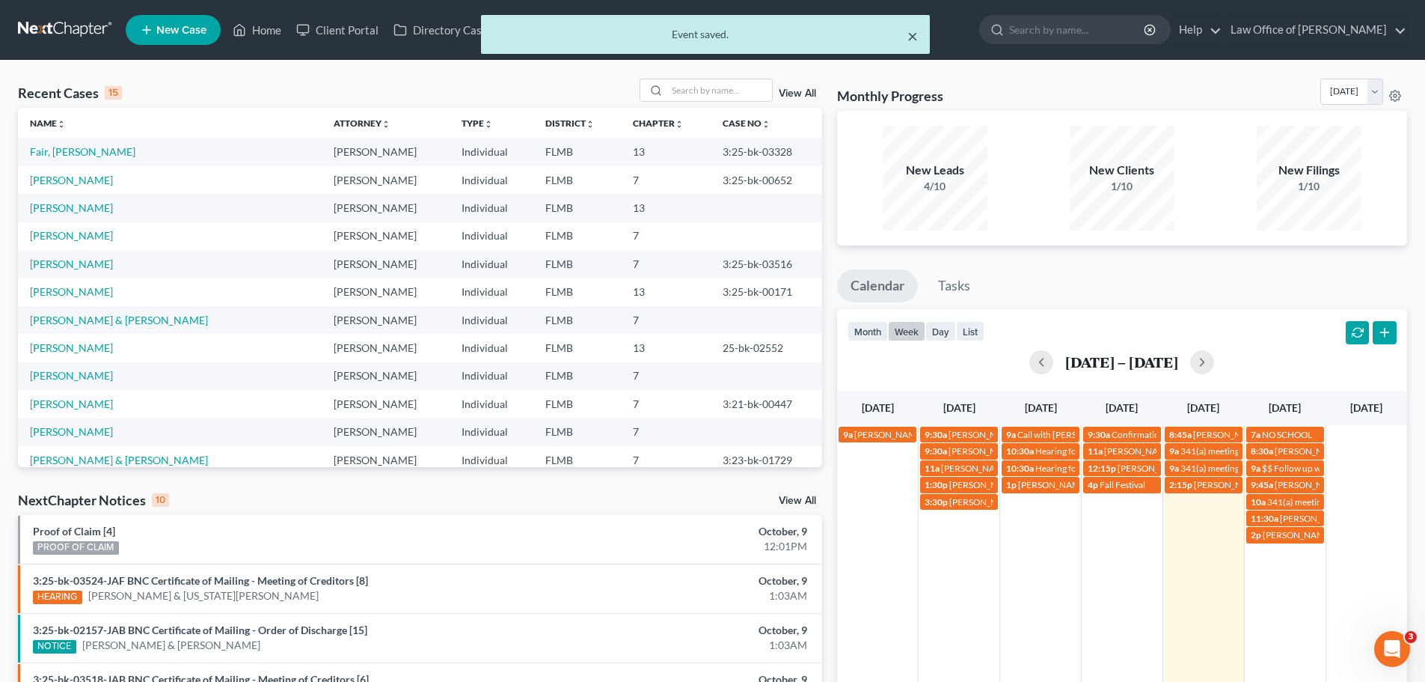
click at [916, 37] on button "×" at bounding box center [912, 36] width 10 height 18
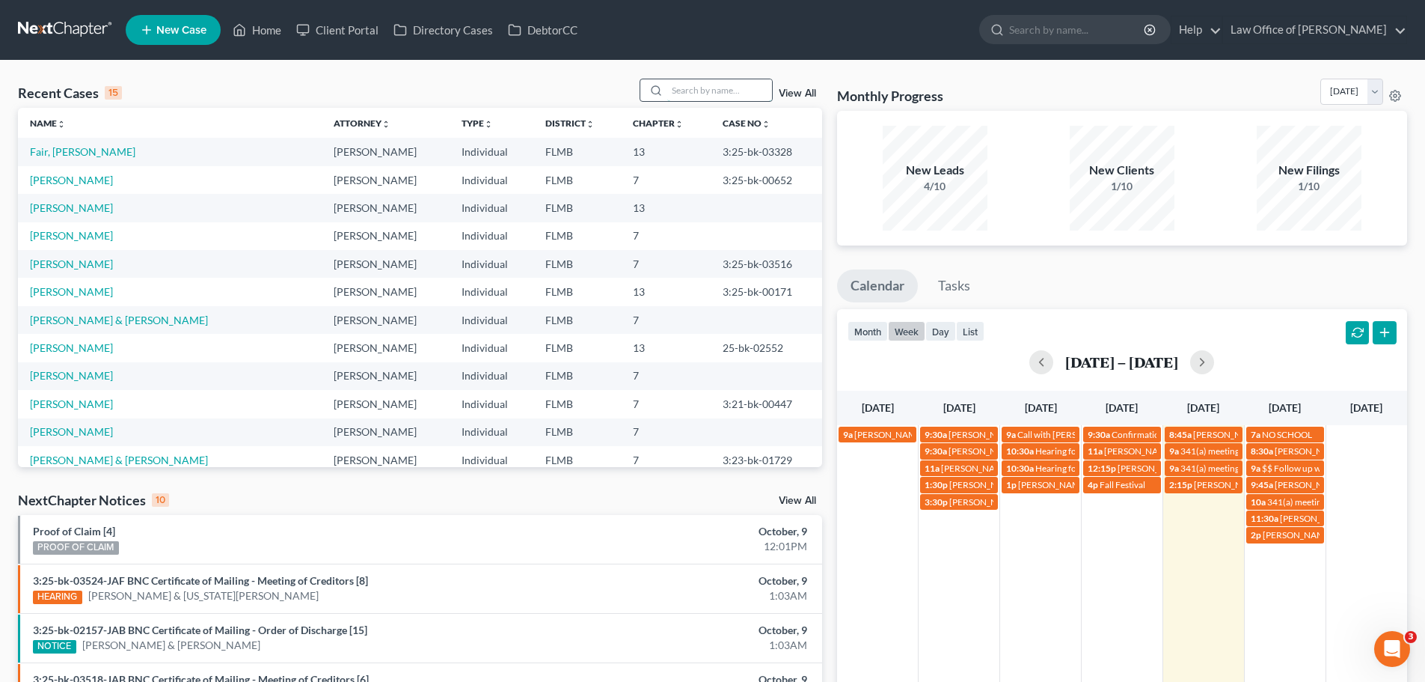
click at [687, 99] on input "search" at bounding box center [719, 90] width 105 height 22
click at [86, 236] on link "[PERSON_NAME]" at bounding box center [71, 235] width 83 height 13
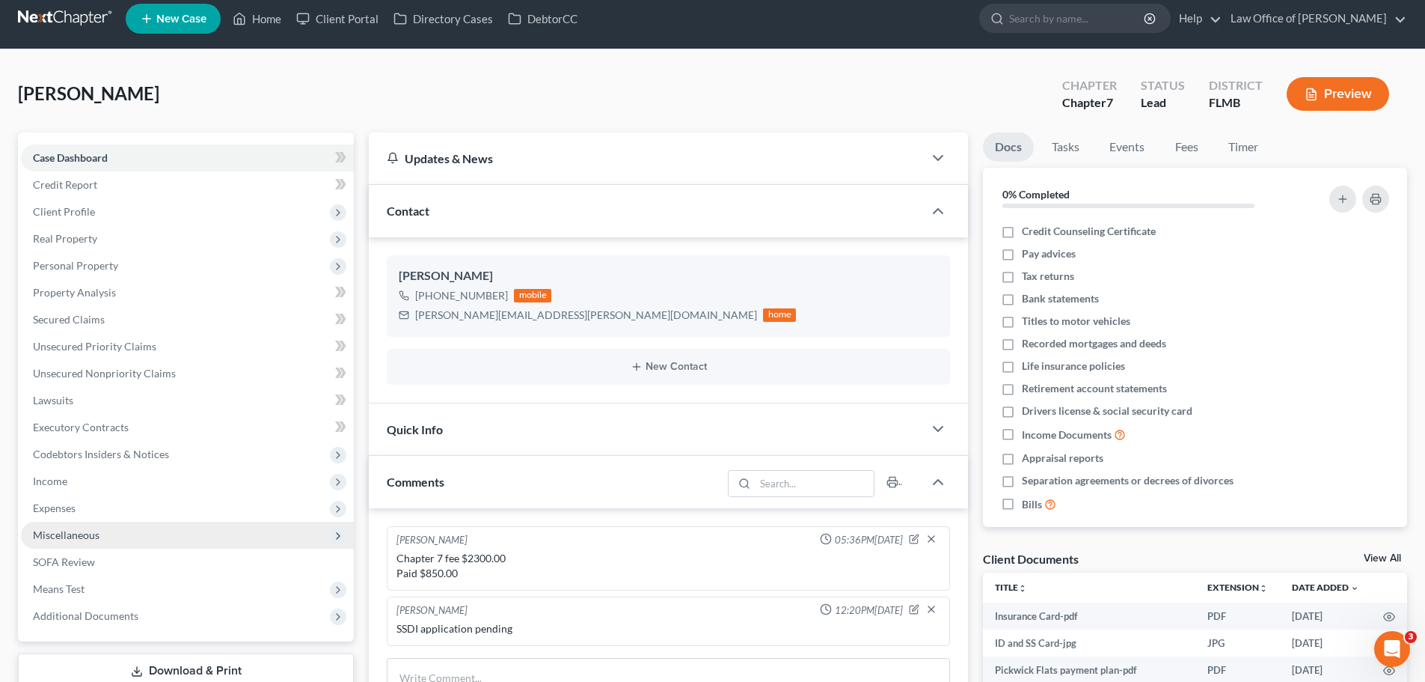
scroll to position [150, 0]
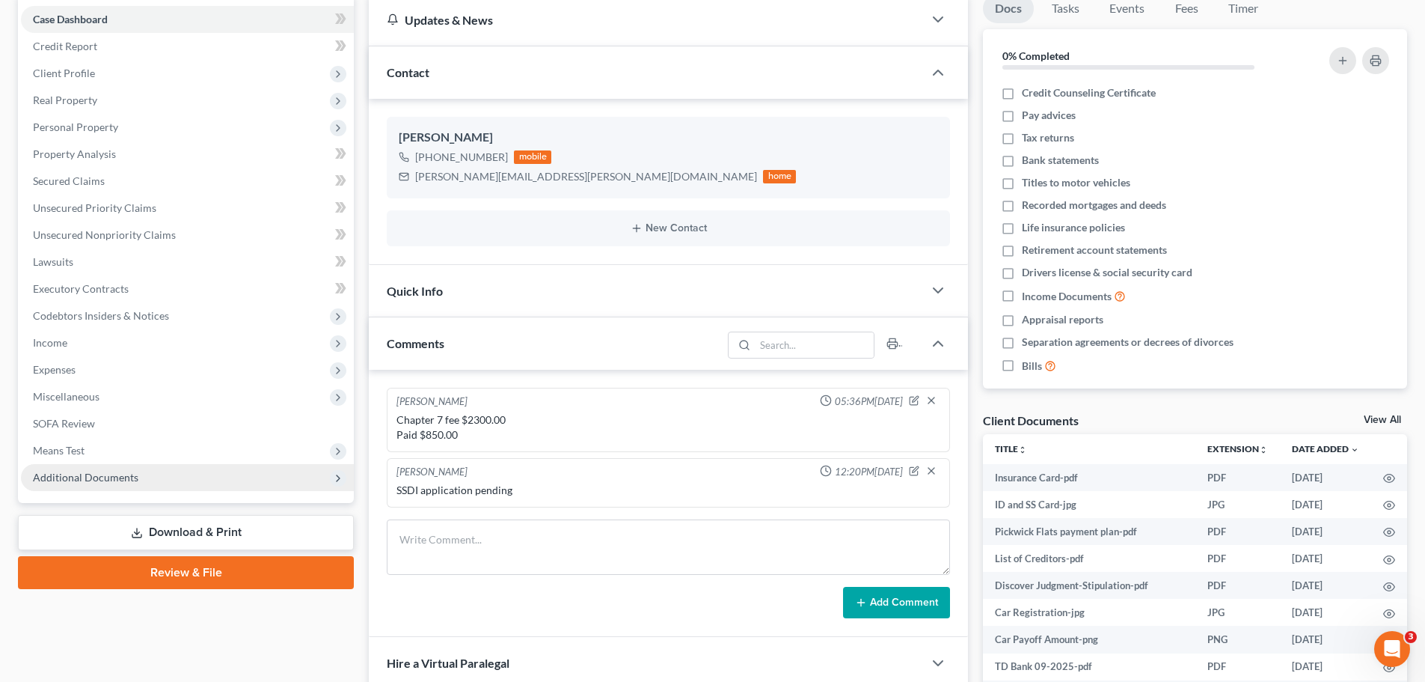
click at [161, 479] on span "Additional Documents" at bounding box center [187, 477] width 333 height 27
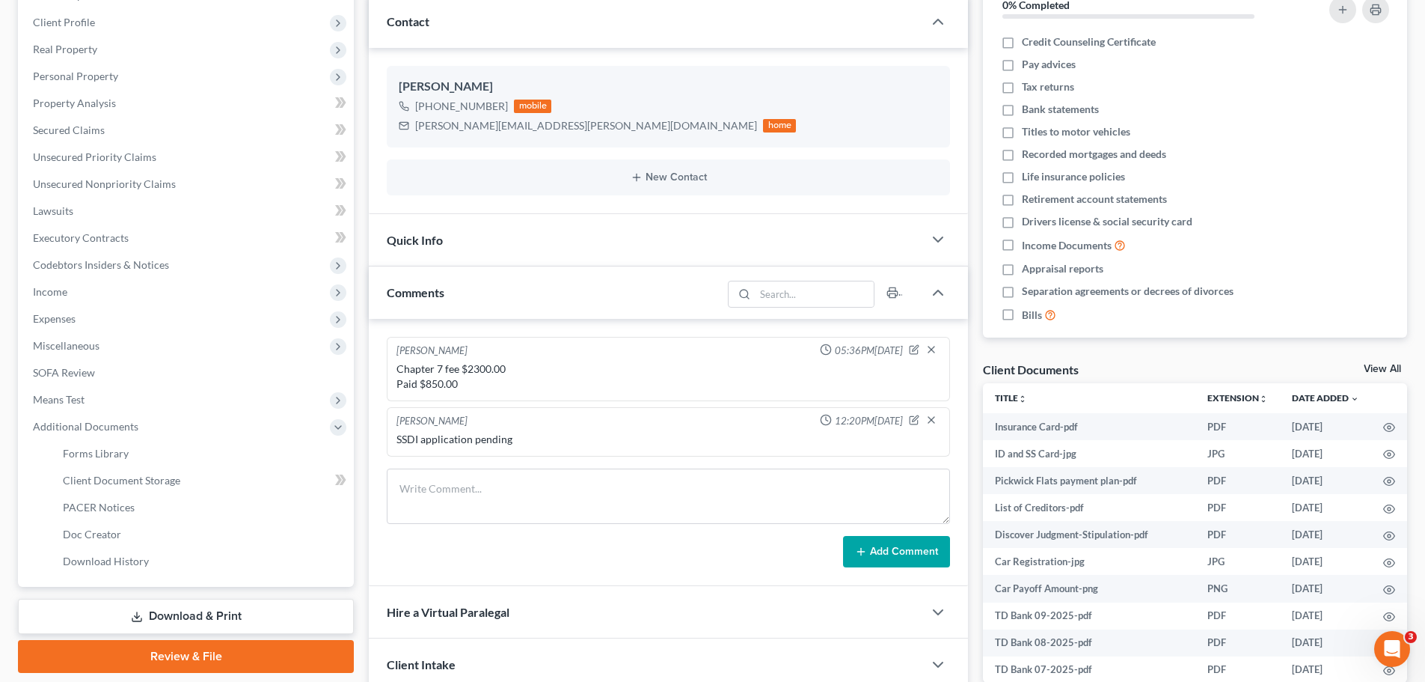
scroll to position [299, 0]
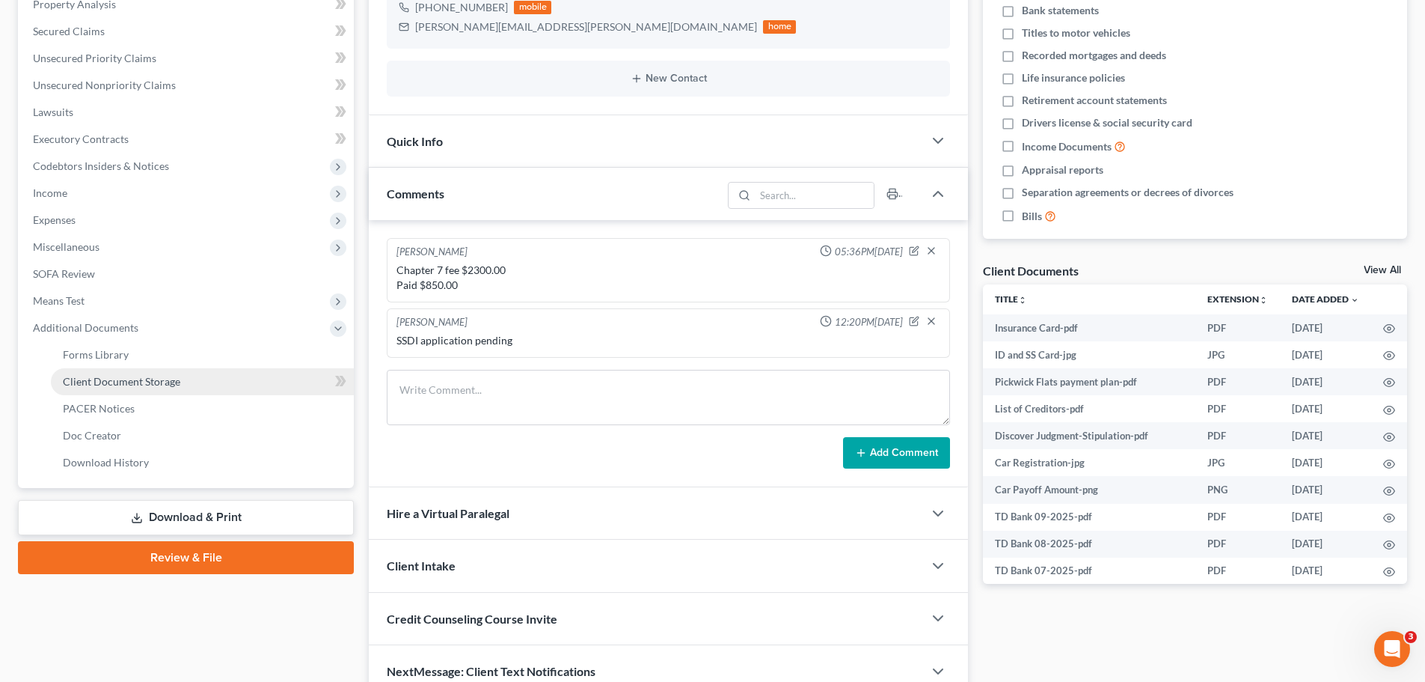
click at [134, 389] on link "Client Document Storage" at bounding box center [202, 381] width 303 height 27
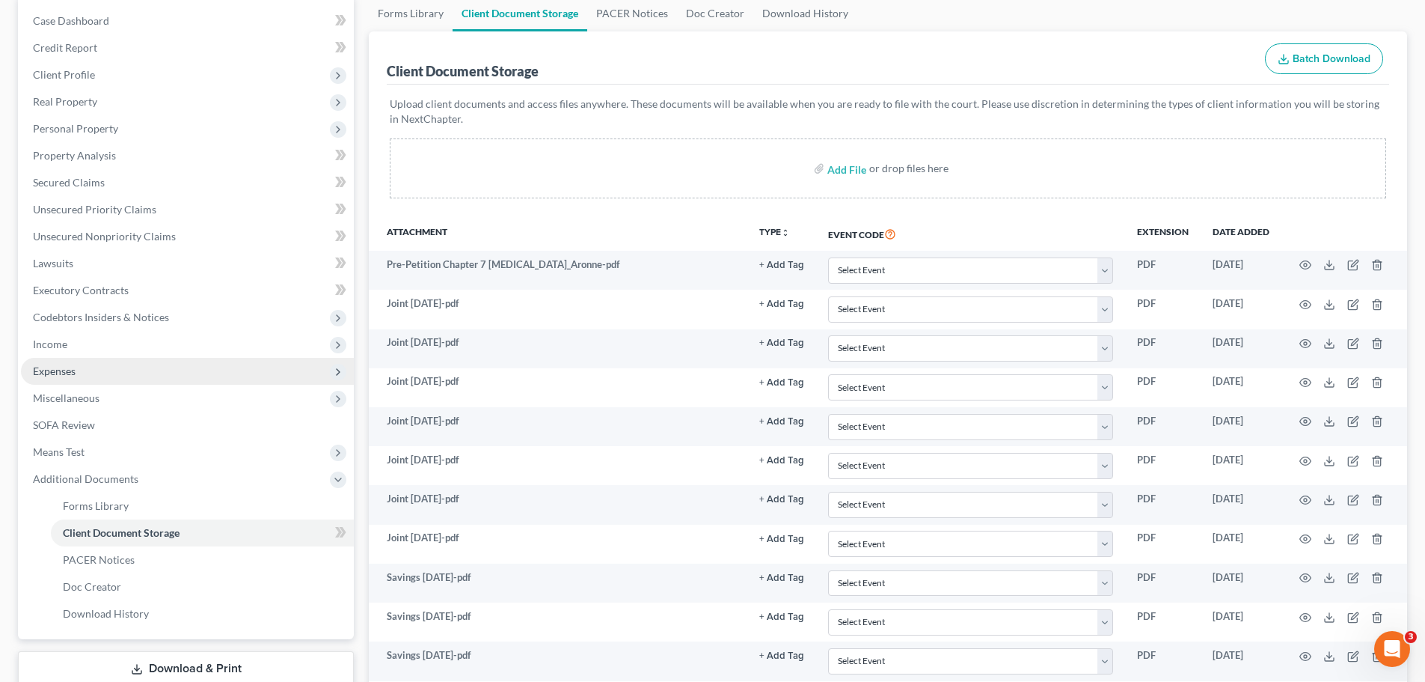
scroll to position [150, 0]
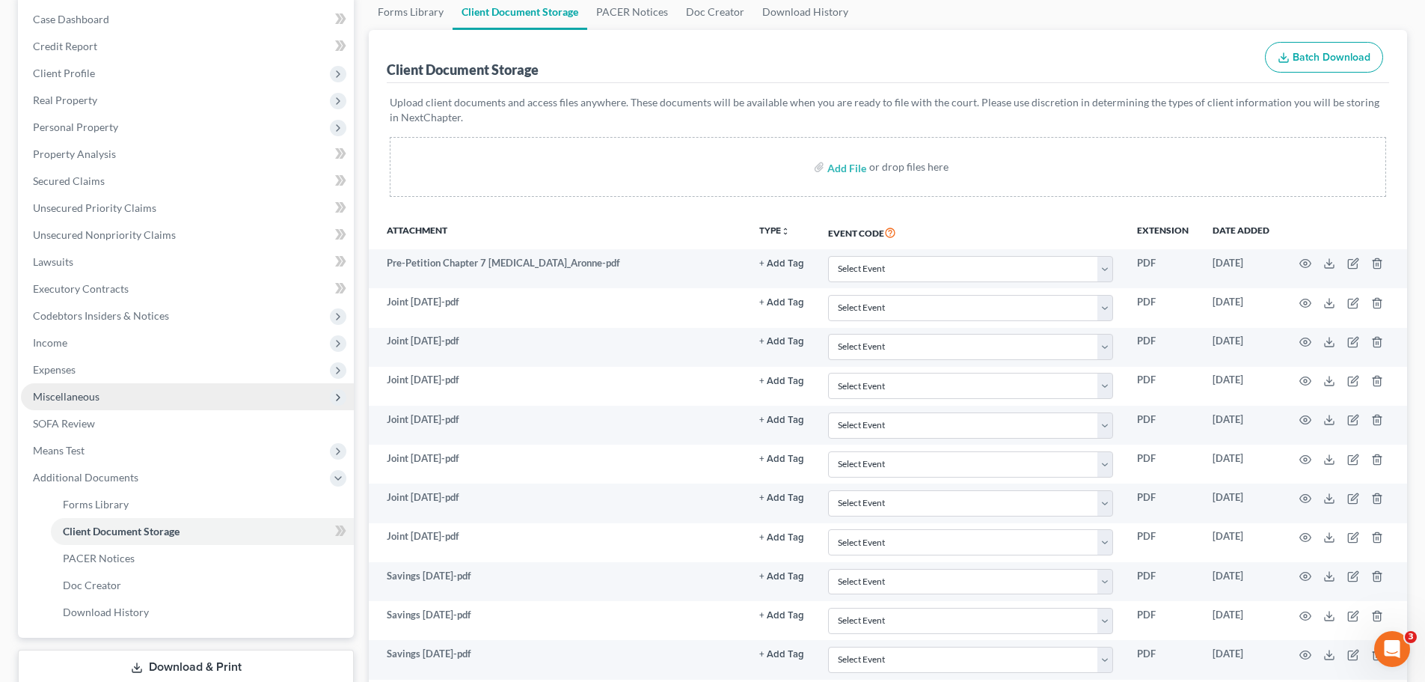
click at [130, 399] on span "Miscellaneous" at bounding box center [187, 396] width 333 height 27
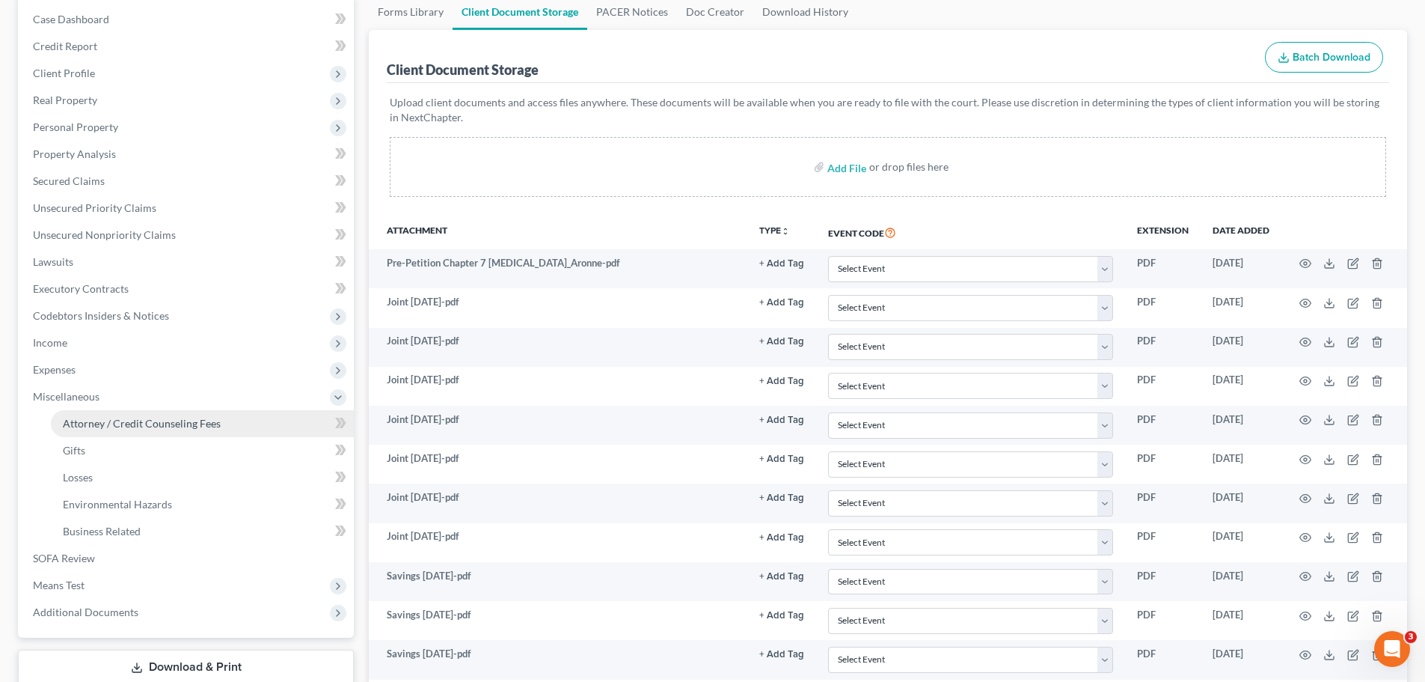
click at [149, 422] on span "Attorney / Credit Counseling Fees" at bounding box center [142, 423] width 158 height 13
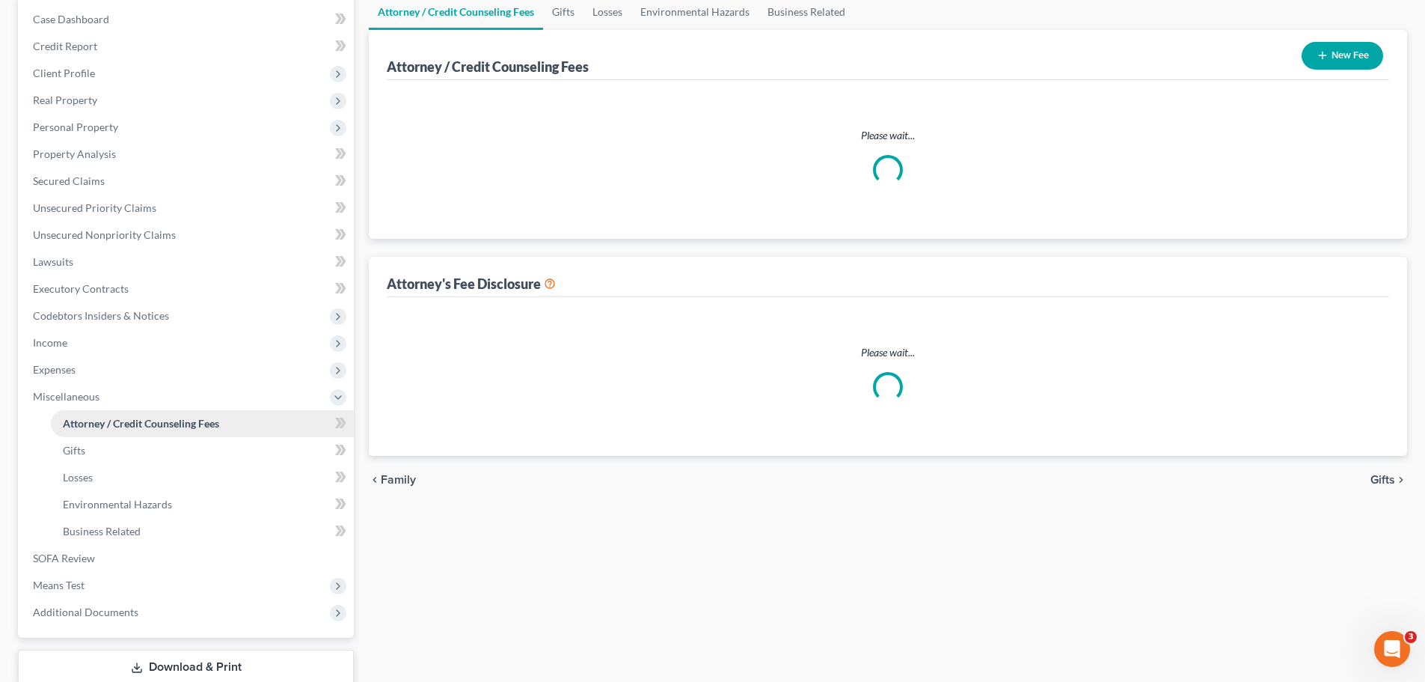
scroll to position [21, 0]
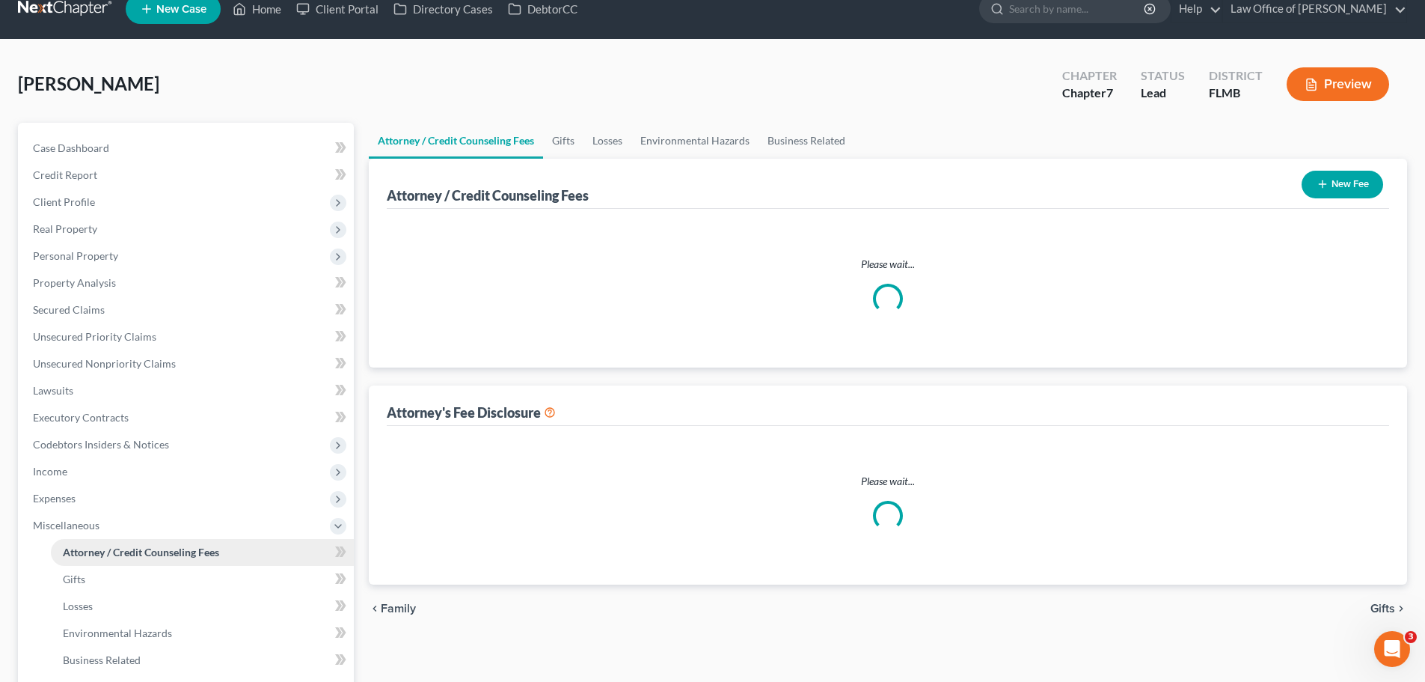
select select "0"
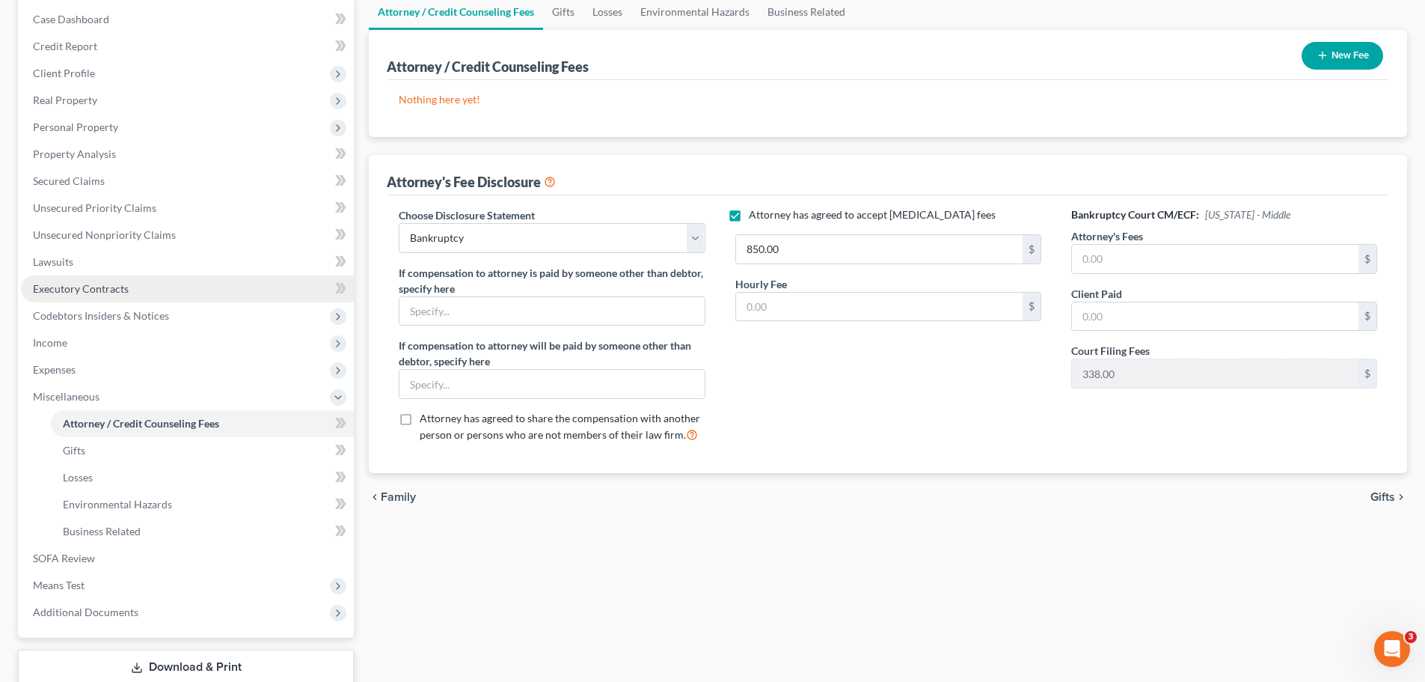
scroll to position [0, 0]
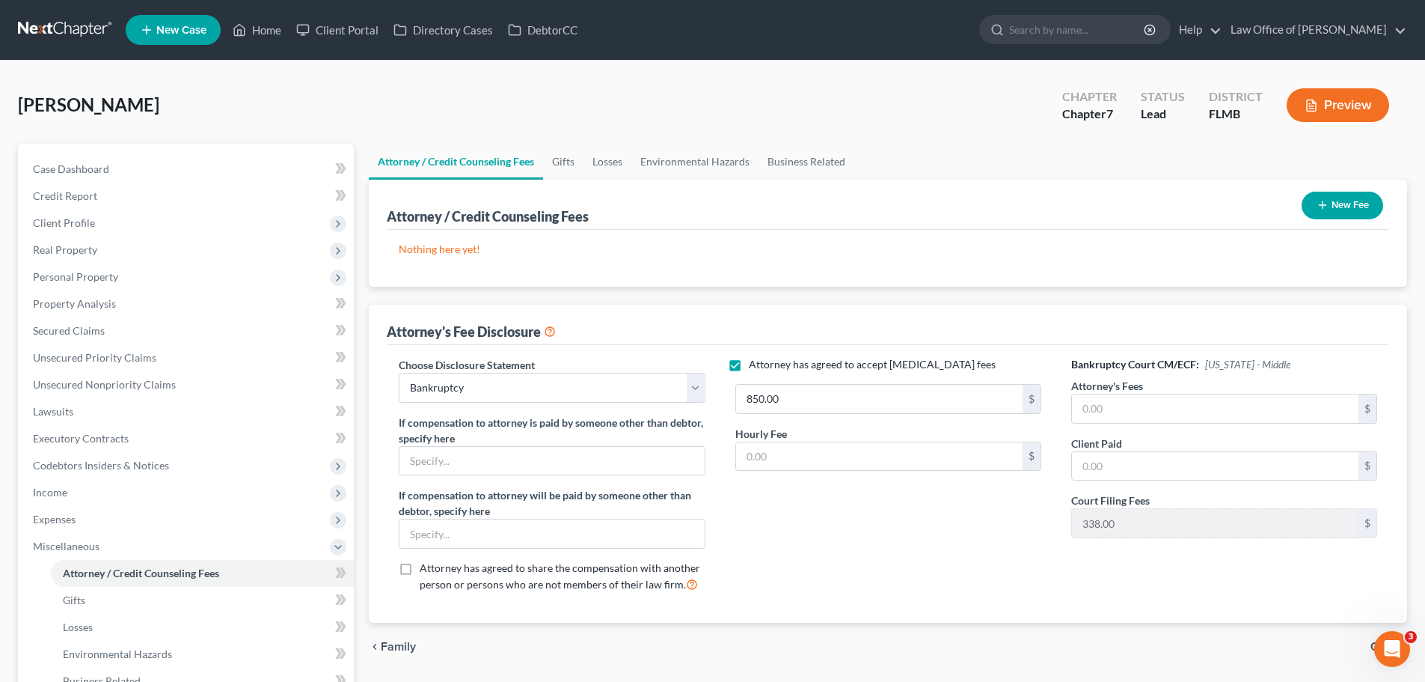
click at [1352, 214] on button "New Fee" at bounding box center [1343, 206] width 82 height 28
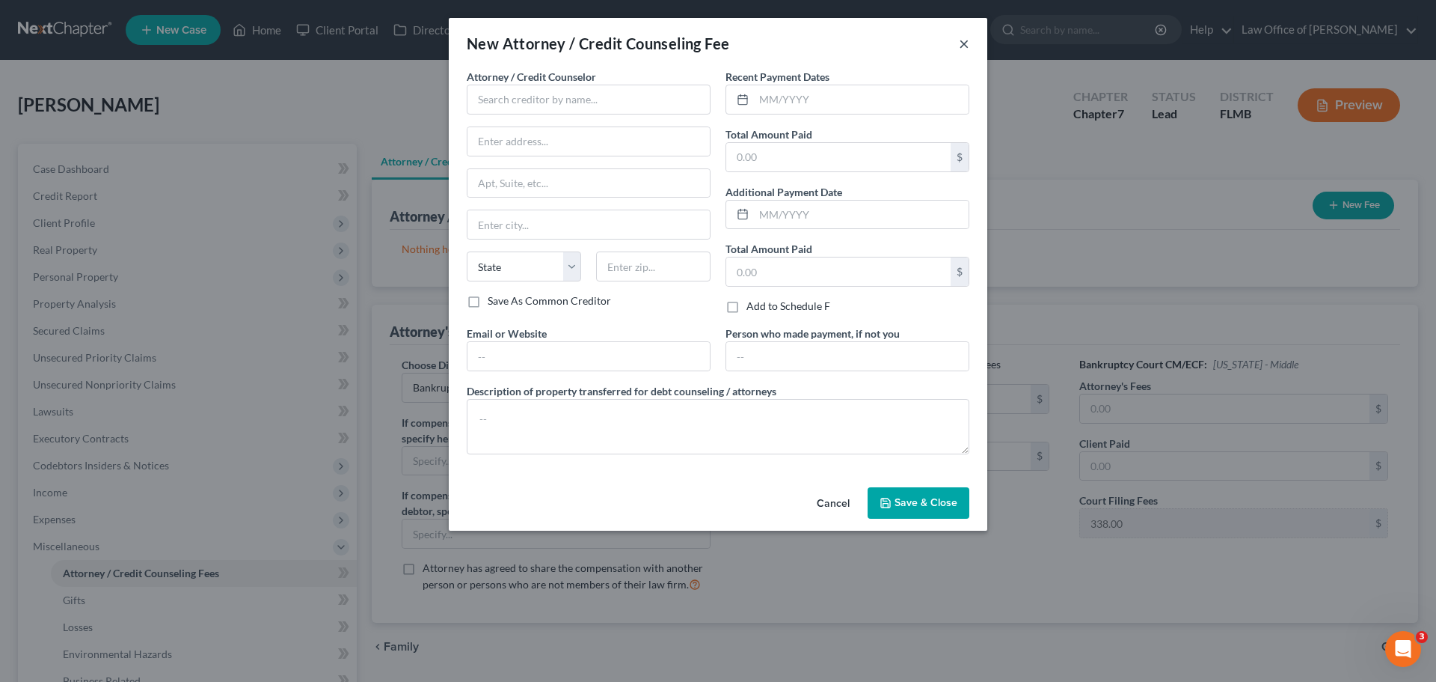
click at [967, 38] on button "×" at bounding box center [964, 43] width 10 height 18
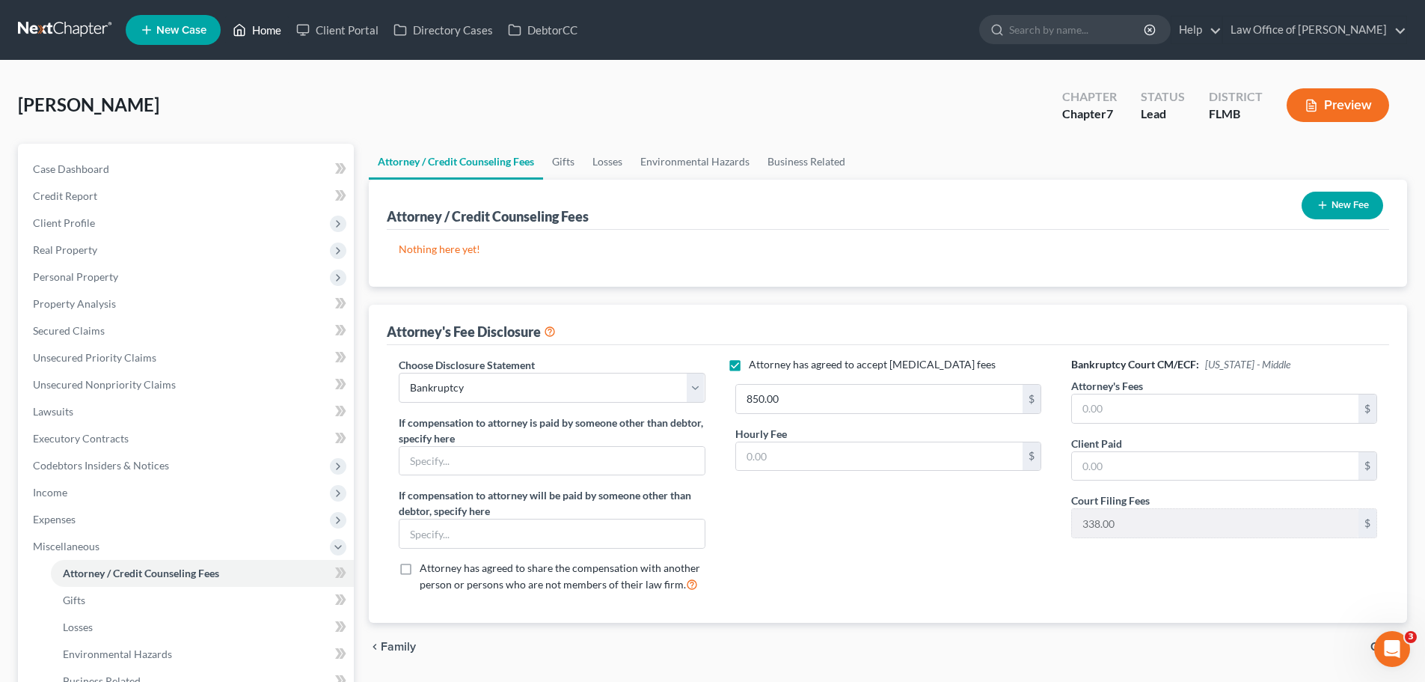
click at [253, 22] on link "Home" at bounding box center [257, 29] width 64 height 27
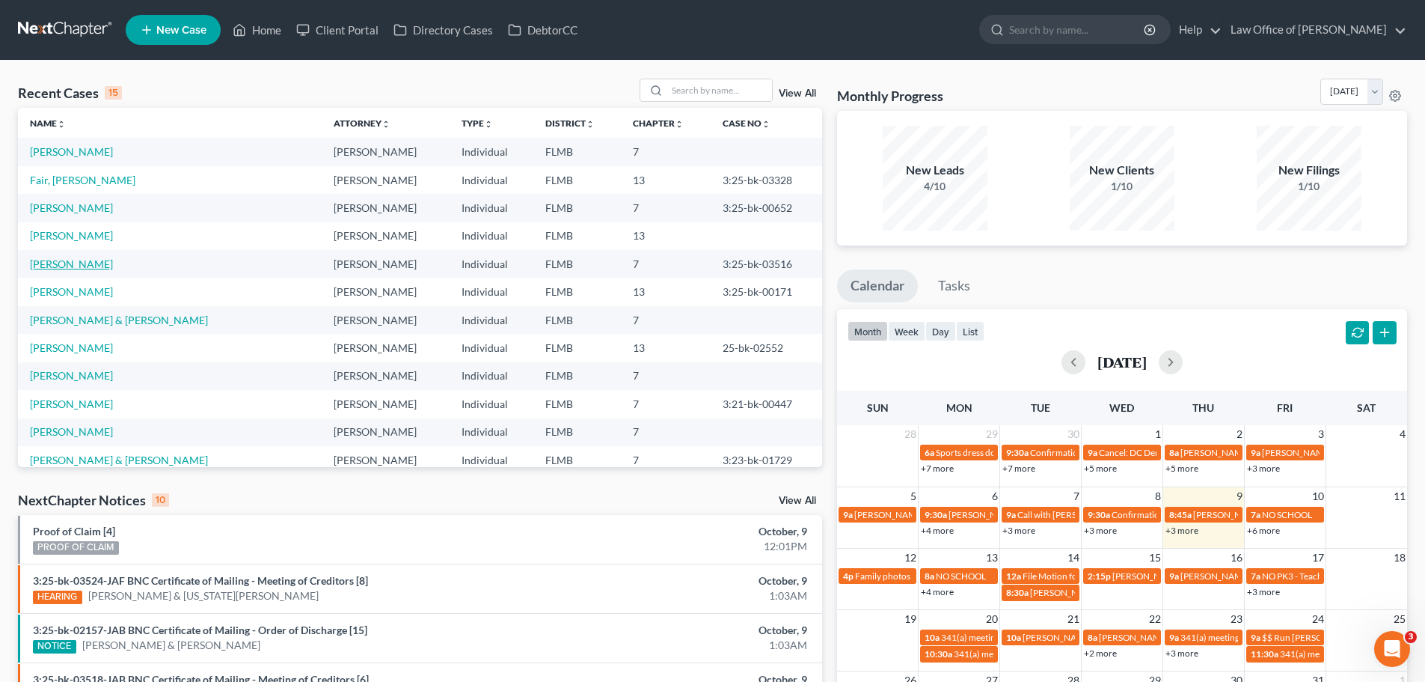
click at [58, 267] on link "[PERSON_NAME]" at bounding box center [71, 263] width 83 height 13
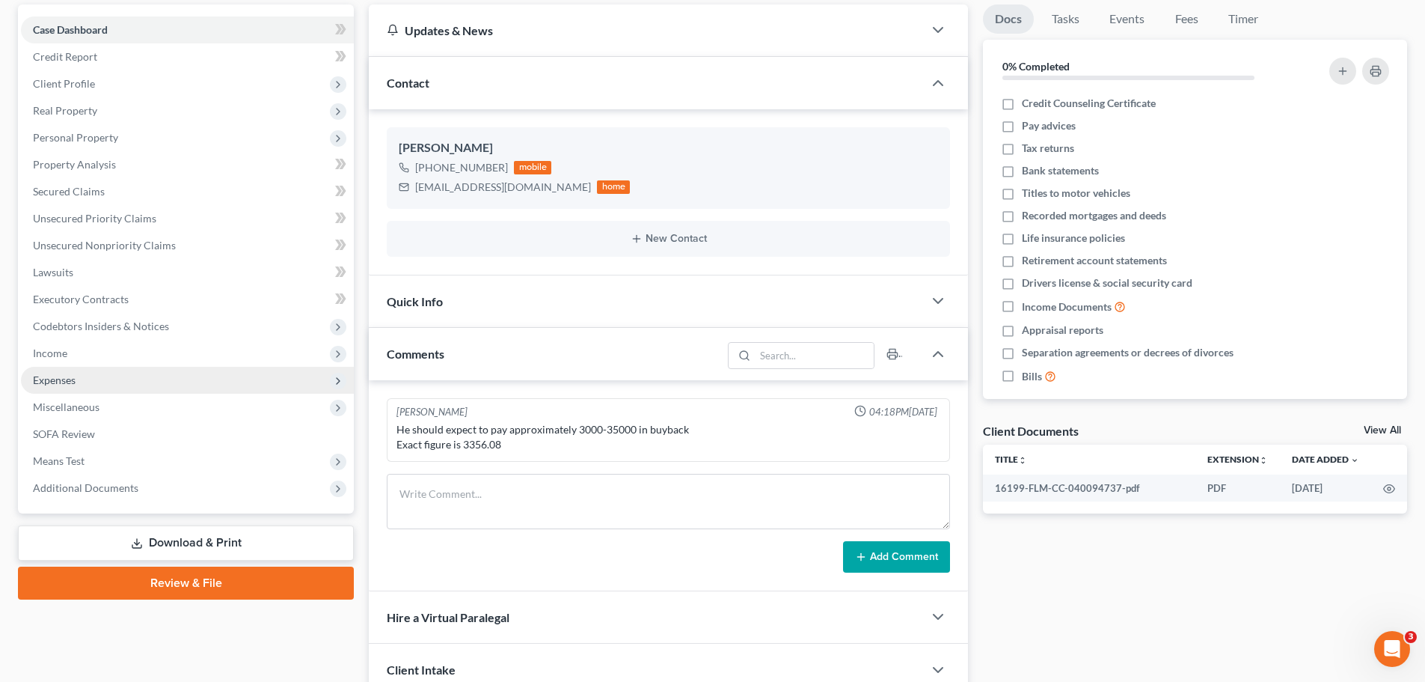
scroll to position [150, 0]
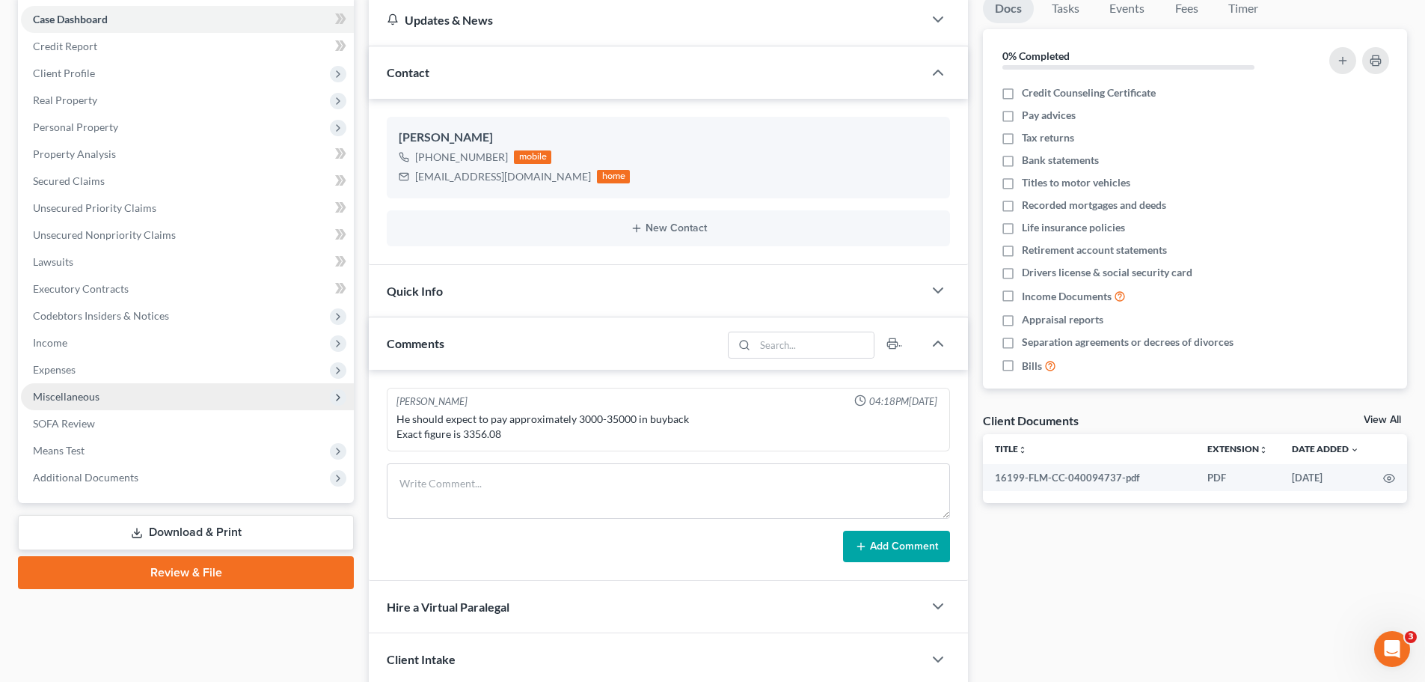
click at [93, 395] on span "Miscellaneous" at bounding box center [66, 396] width 67 height 13
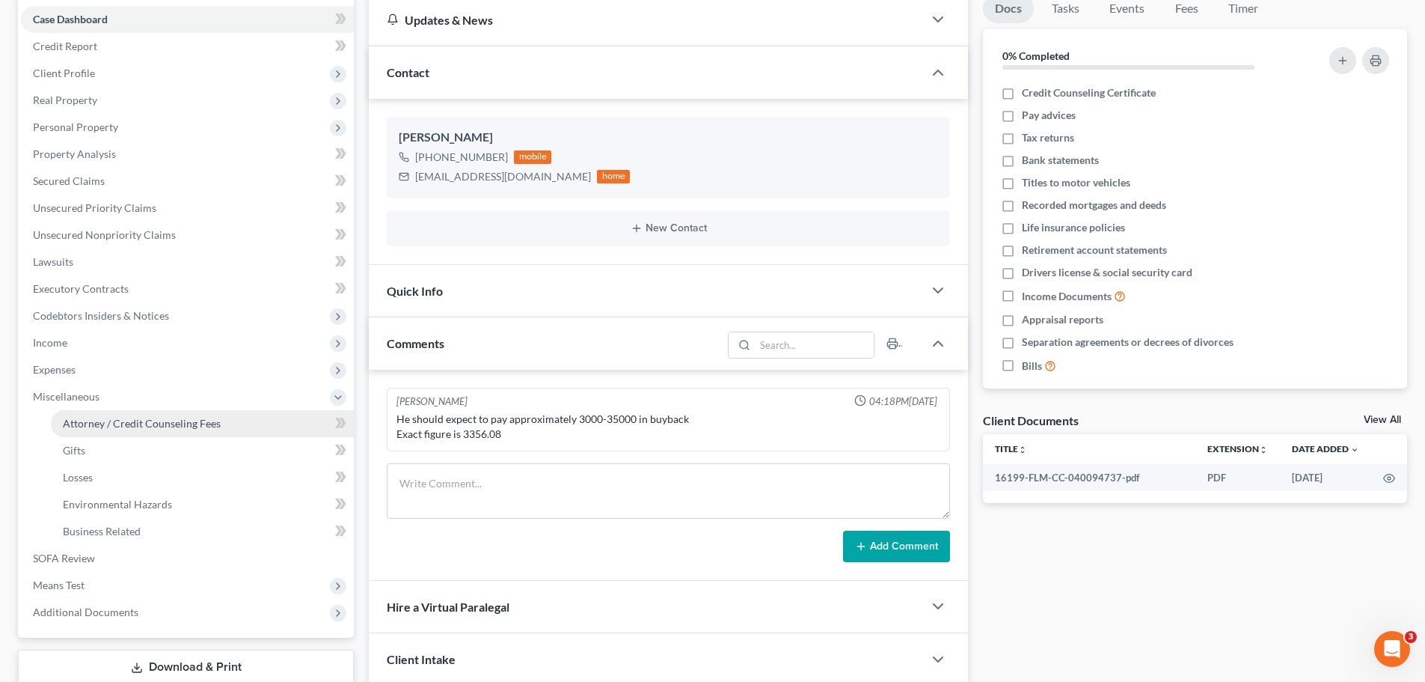
click at [105, 419] on span "Attorney / Credit Counseling Fees" at bounding box center [142, 423] width 158 height 13
select select "0"
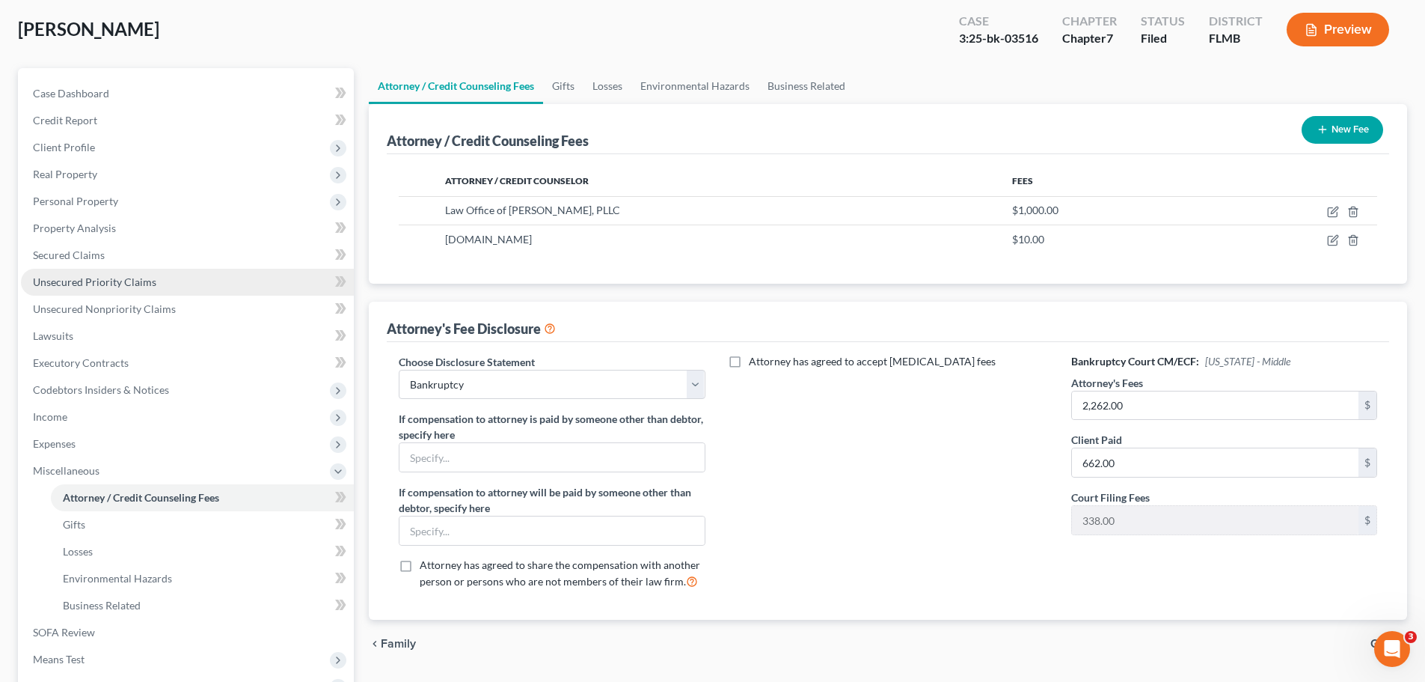
scroll to position [75, 0]
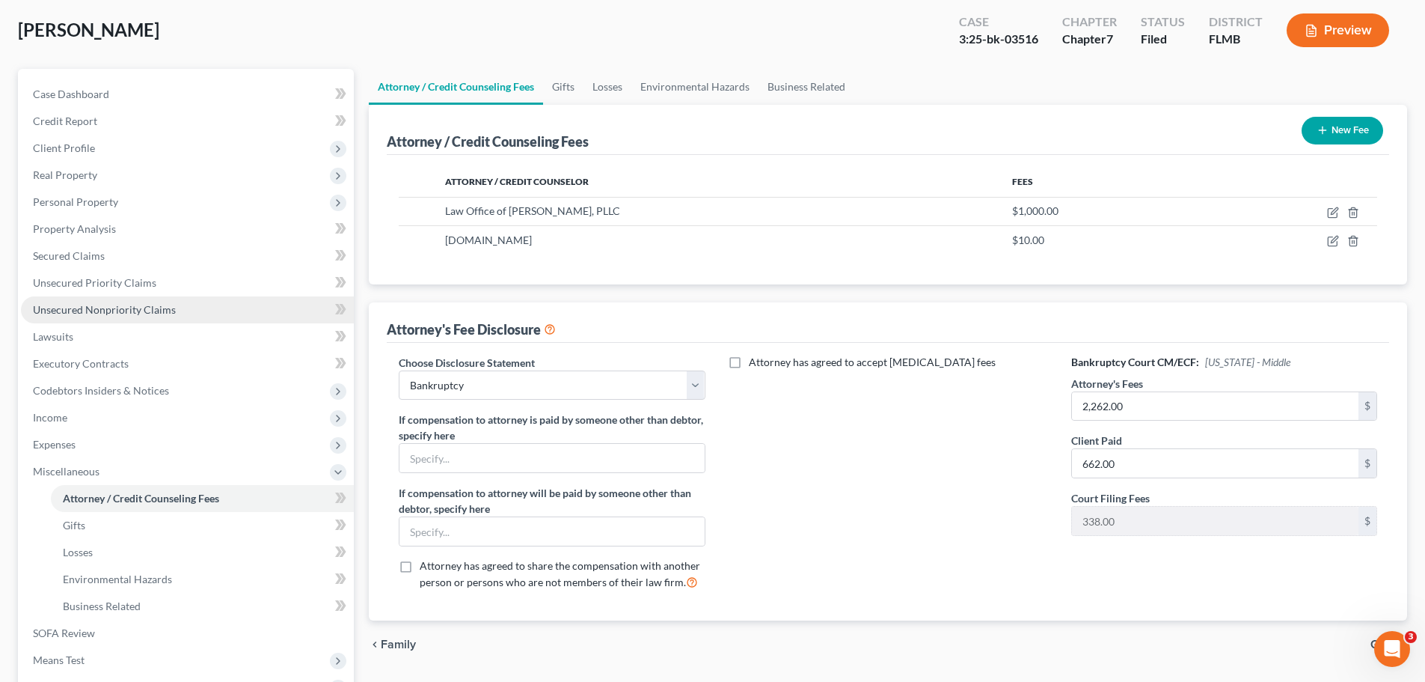
click at [162, 298] on link "Unsecured Nonpriority Claims" at bounding box center [187, 309] width 333 height 27
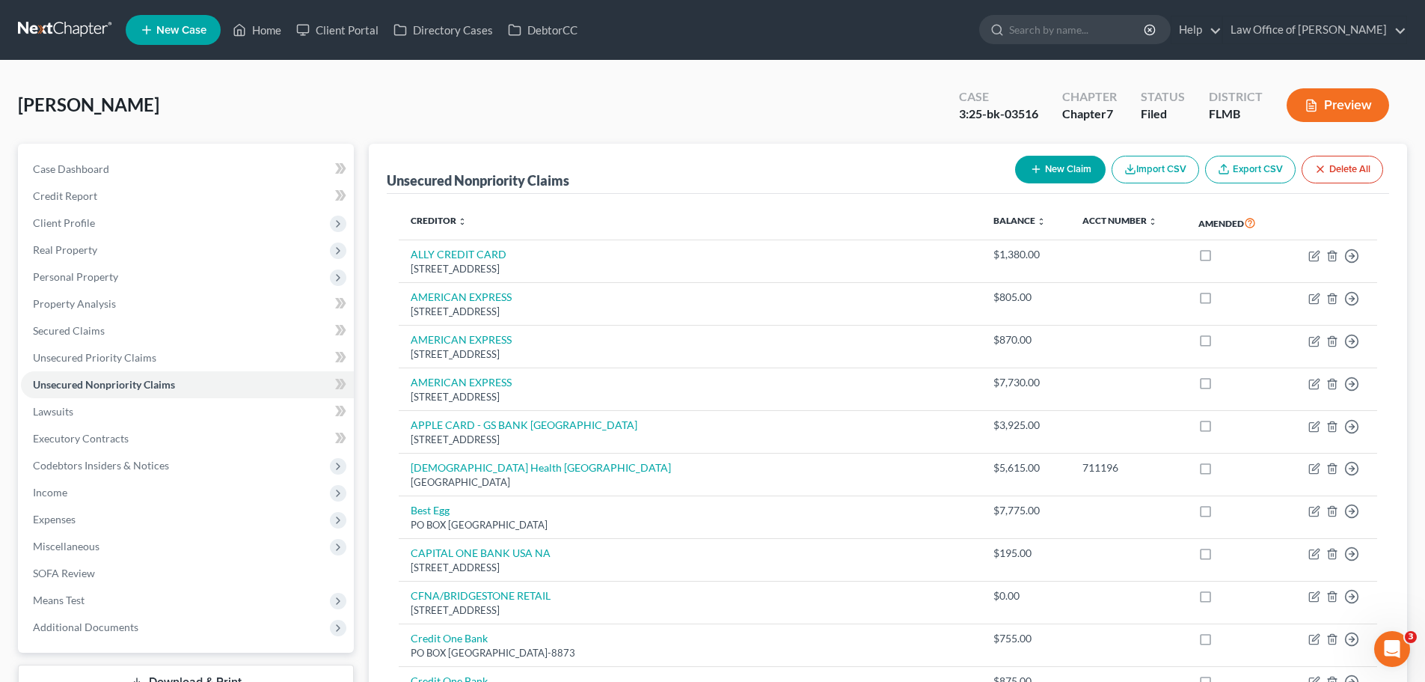
click at [1065, 171] on button "New Claim" at bounding box center [1060, 170] width 91 height 28
select select "0"
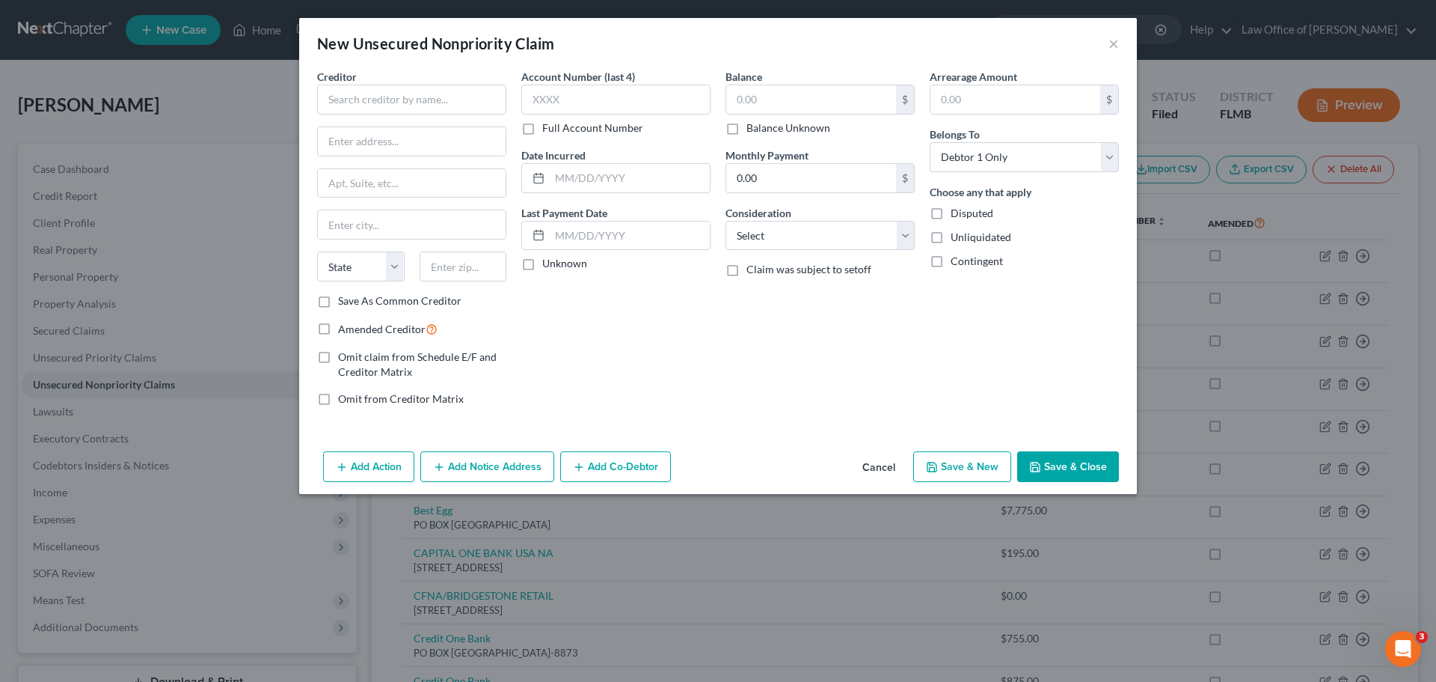
click at [477, 466] on button "Add Notice Address" at bounding box center [487, 466] width 134 height 31
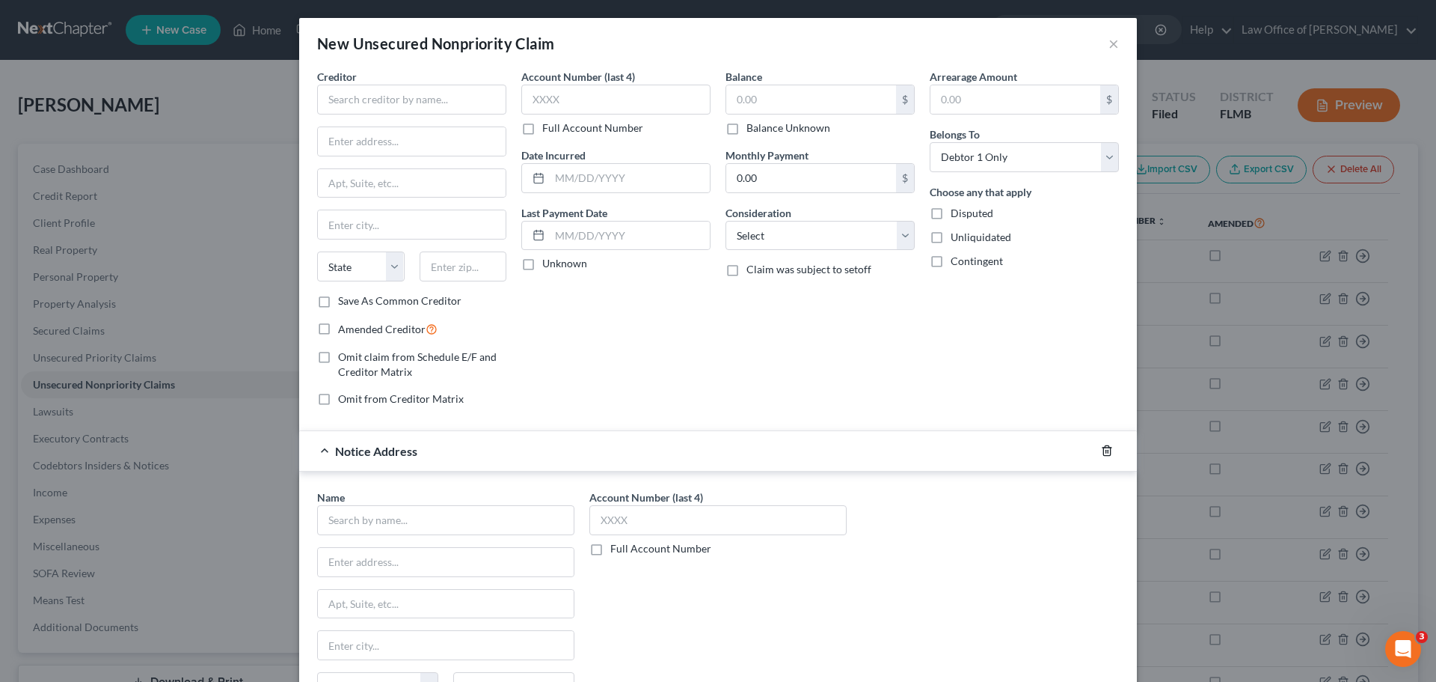
click at [1106, 449] on icon "button" at bounding box center [1107, 450] width 12 height 12
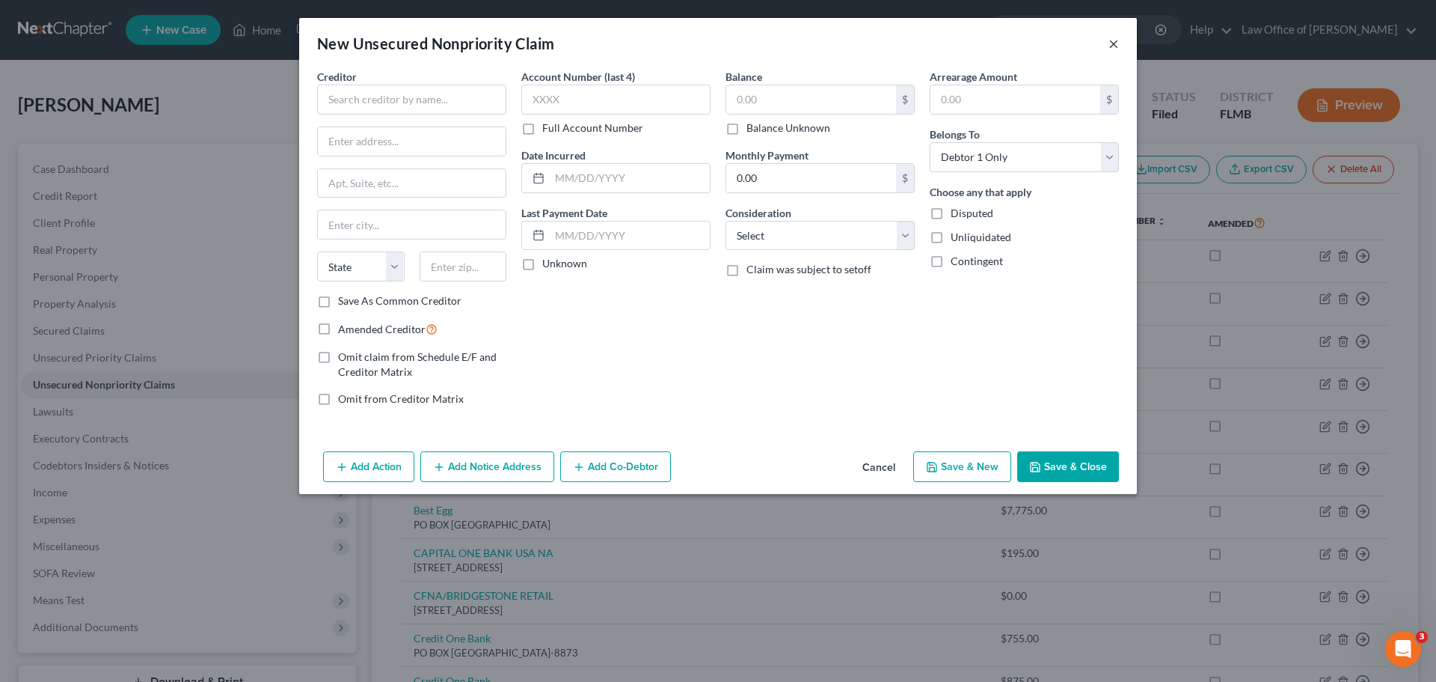
click at [1110, 43] on button "×" at bounding box center [1114, 43] width 10 height 18
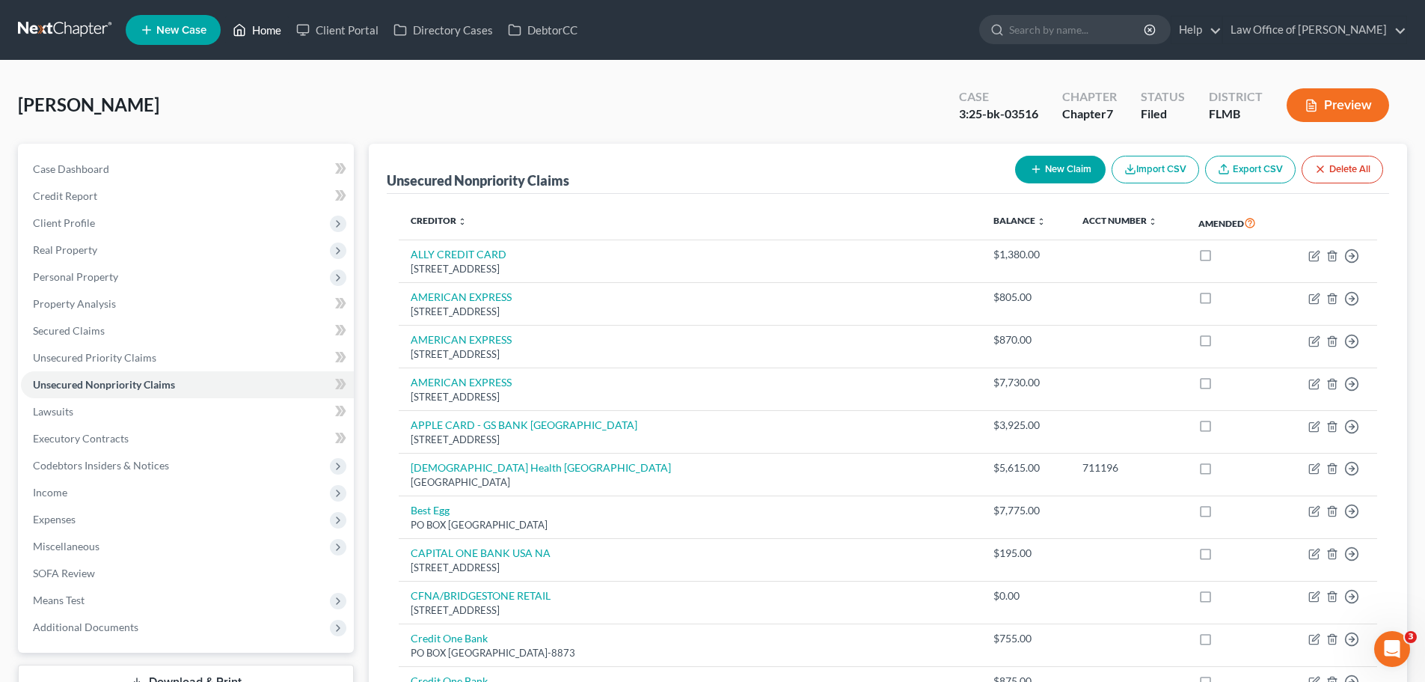
click at [258, 27] on link "Home" at bounding box center [257, 29] width 64 height 27
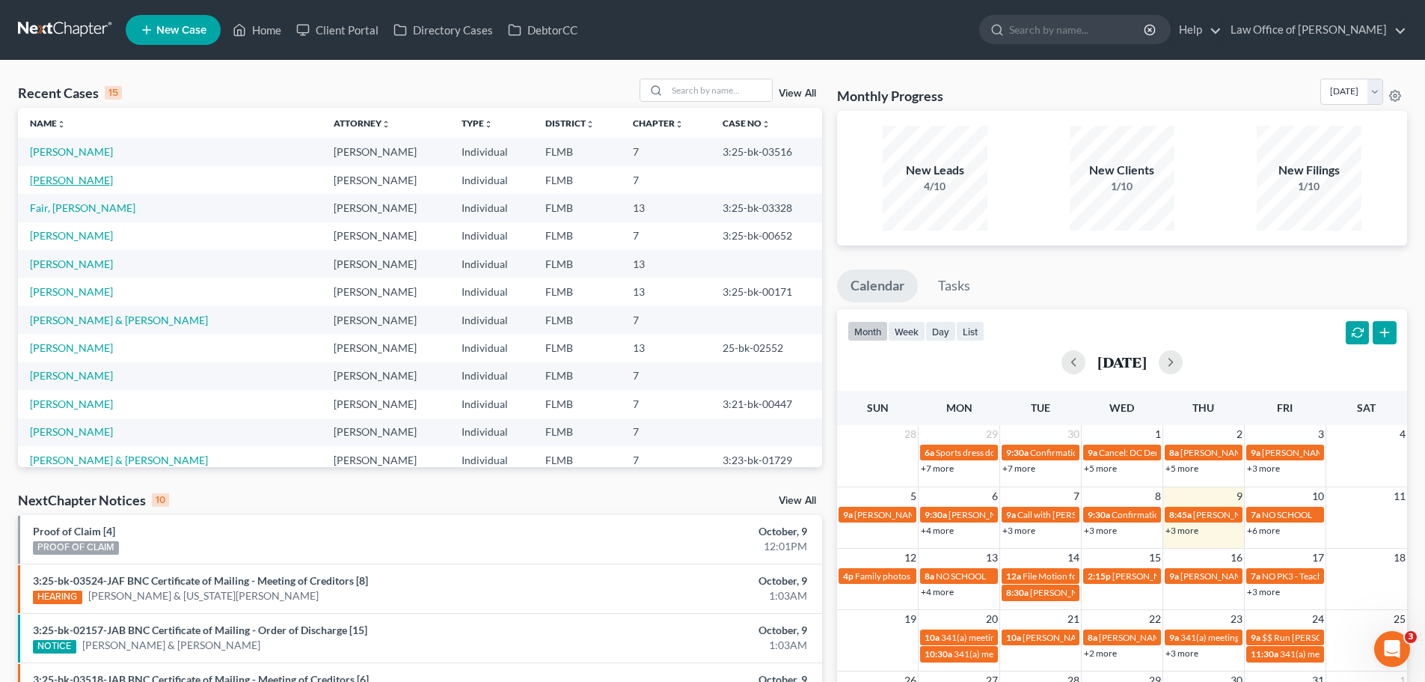
click at [60, 181] on link "[PERSON_NAME]" at bounding box center [71, 180] width 83 height 13
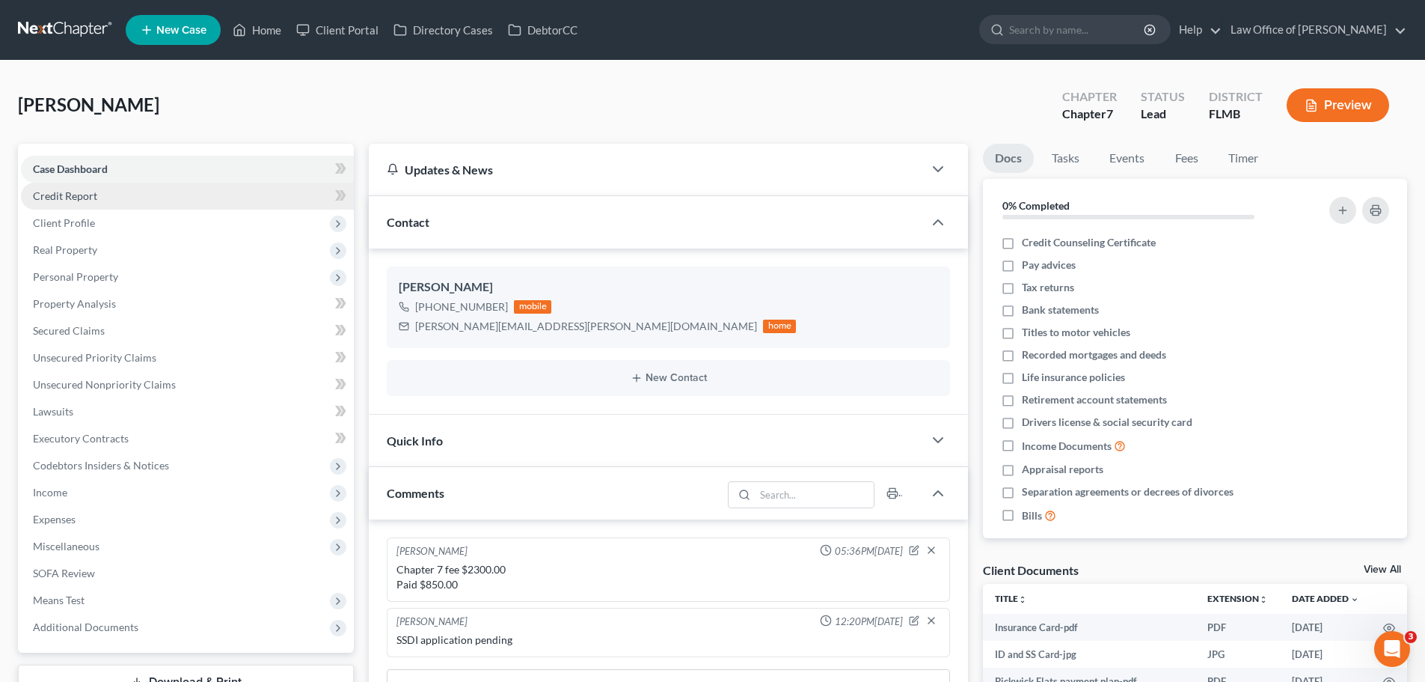
click at [74, 202] on link "Credit Report" at bounding box center [187, 196] width 333 height 27
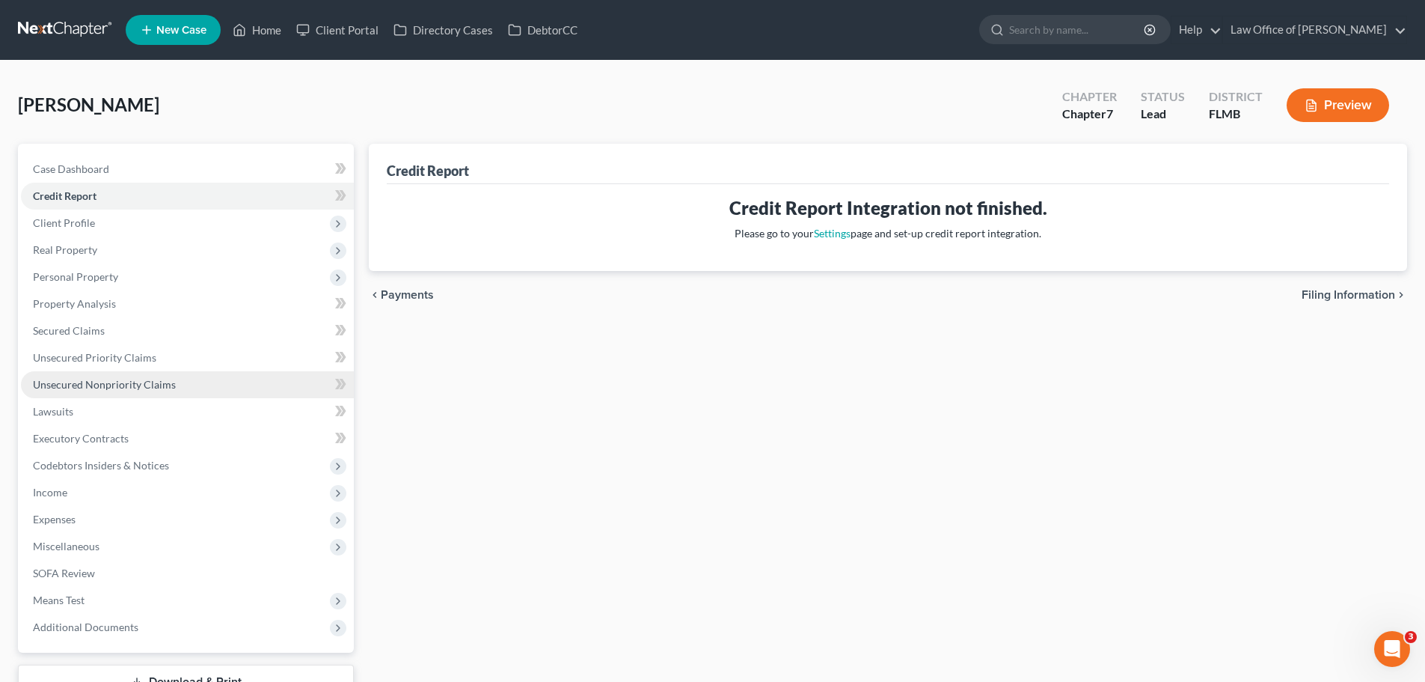
click at [114, 386] on span "Unsecured Nonpriority Claims" at bounding box center [104, 384] width 143 height 13
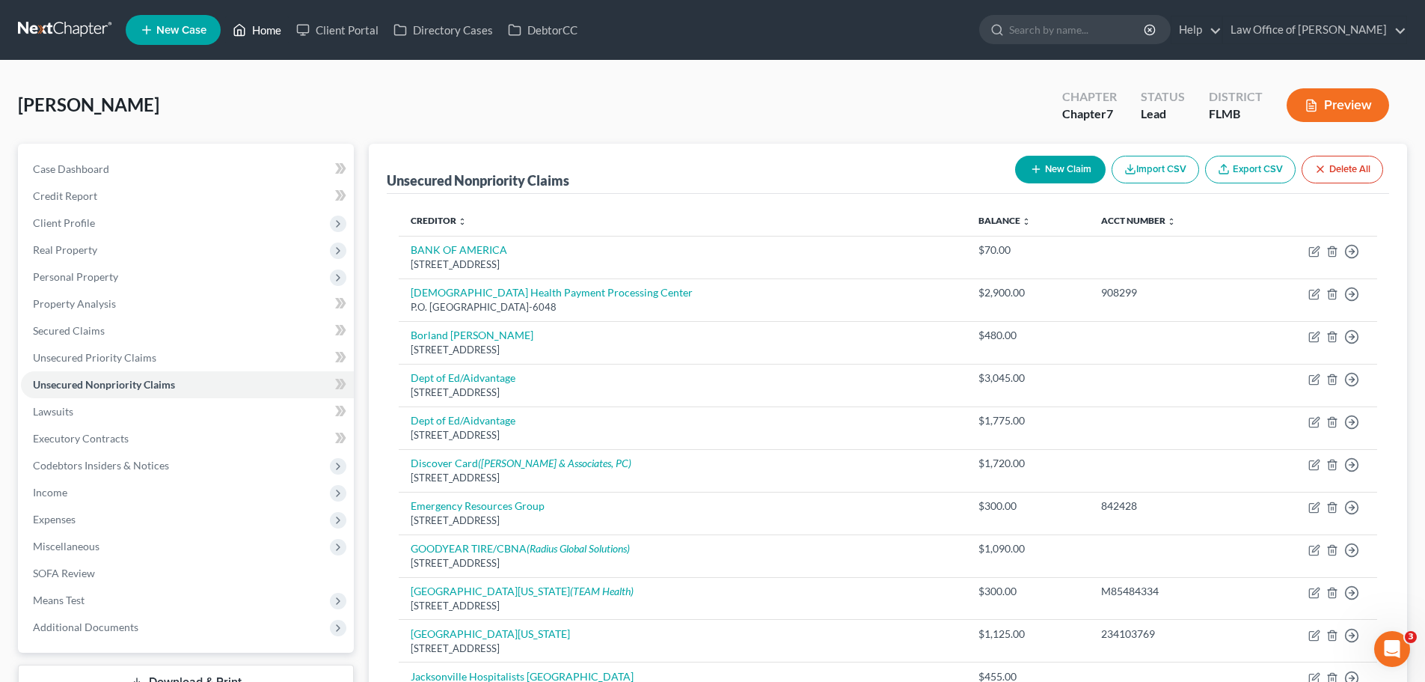
click at [263, 31] on link "Home" at bounding box center [257, 29] width 64 height 27
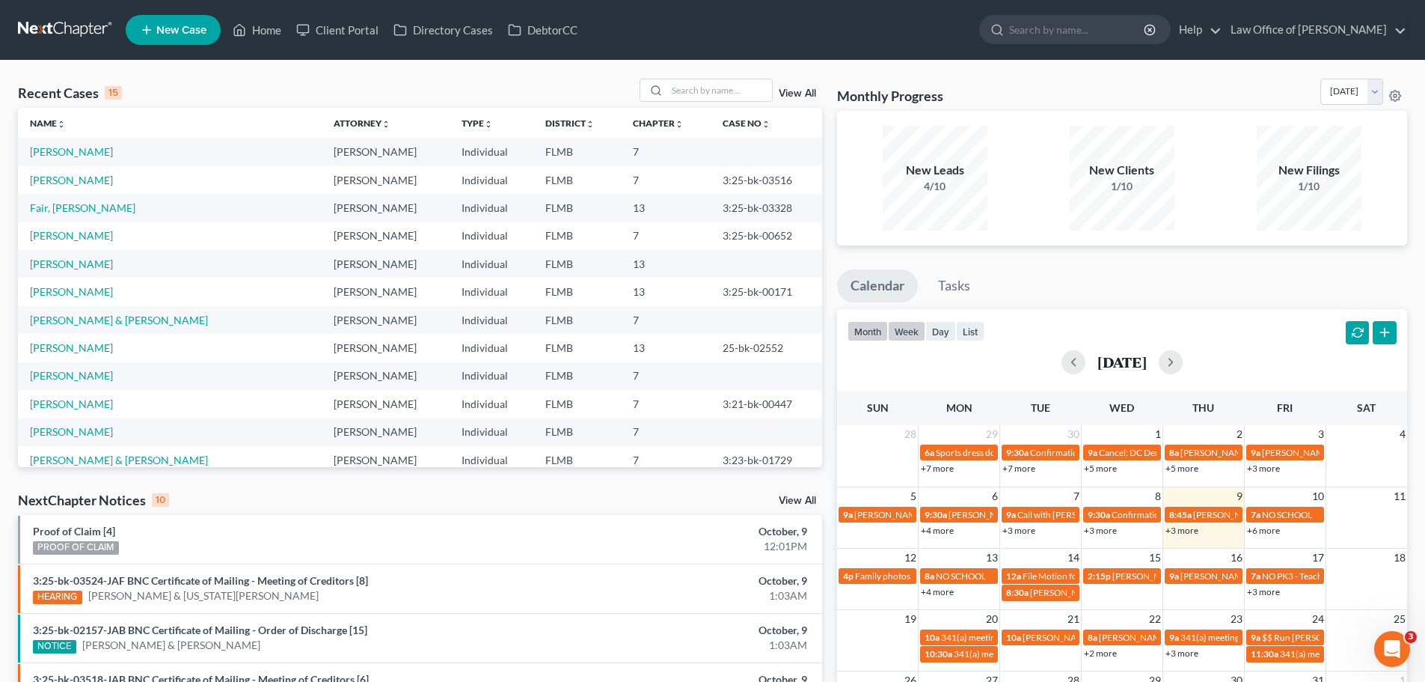
click at [916, 331] on button "week" at bounding box center [906, 331] width 37 height 20
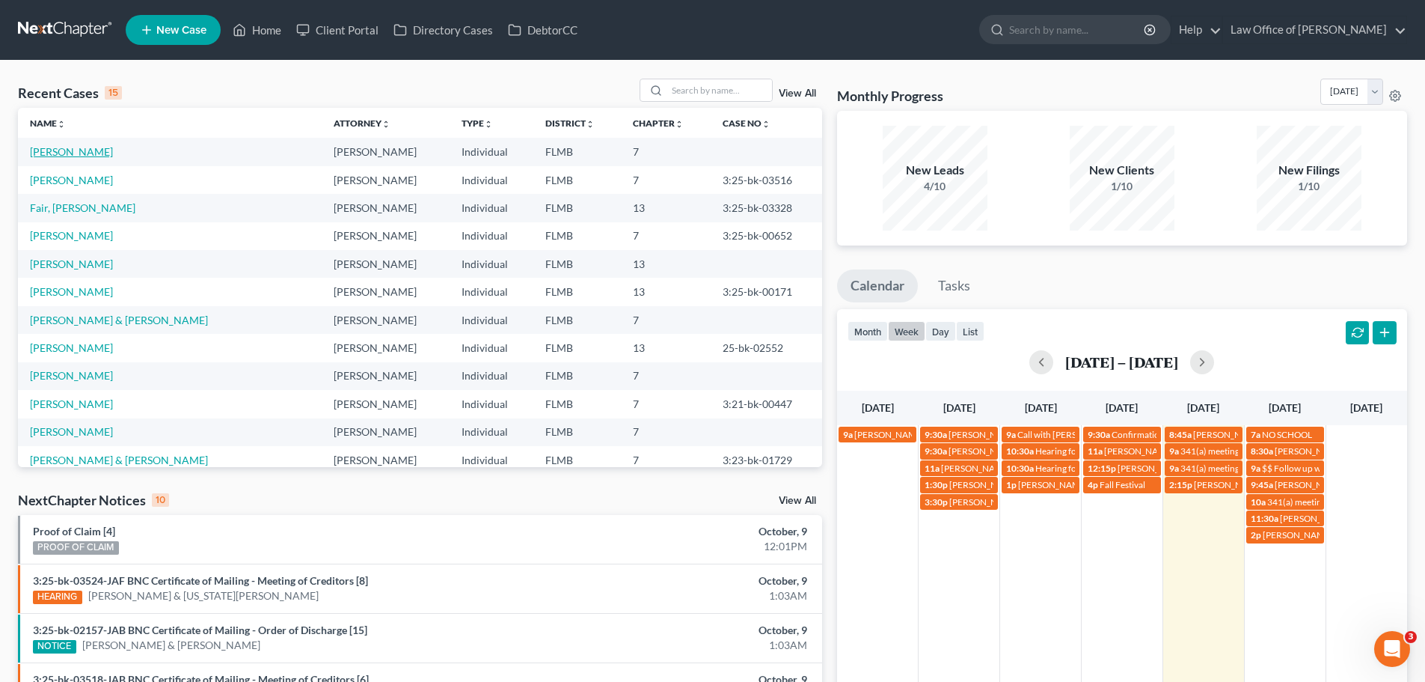
click at [49, 148] on link "[PERSON_NAME]" at bounding box center [71, 151] width 83 height 13
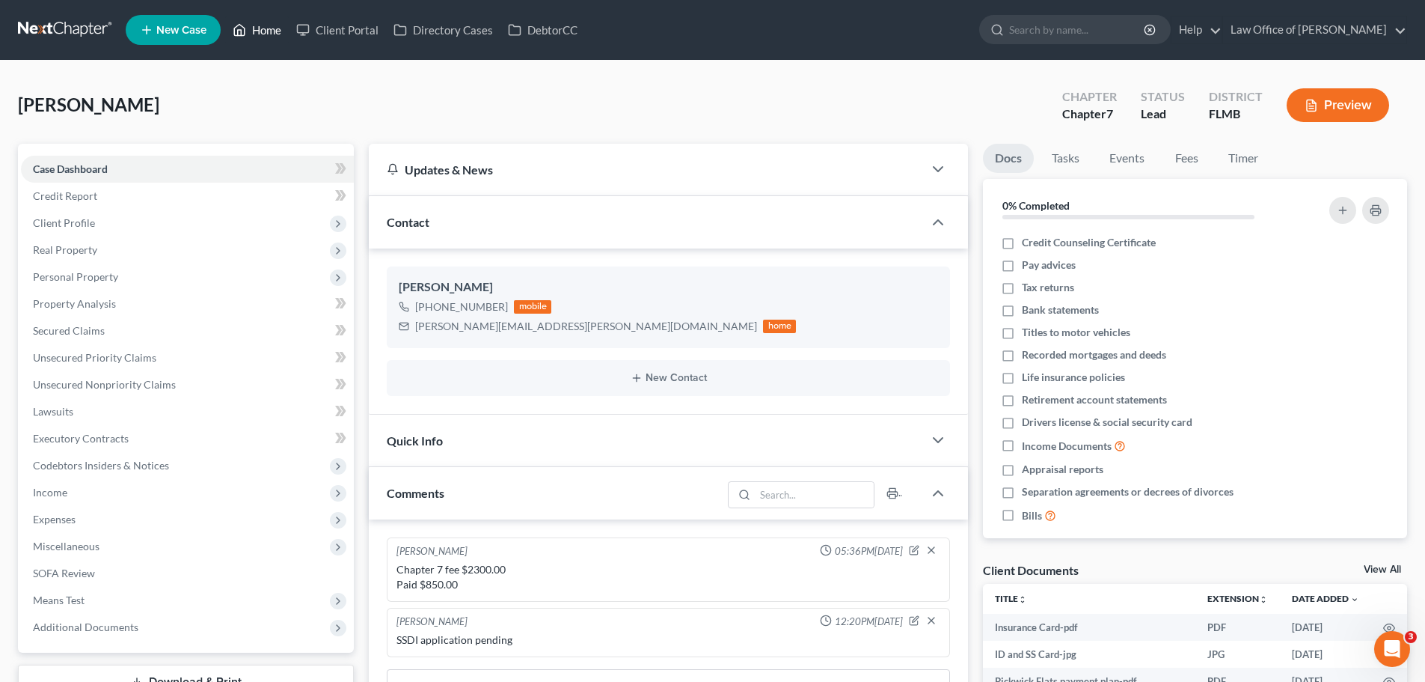
click at [249, 25] on link "Home" at bounding box center [257, 29] width 64 height 27
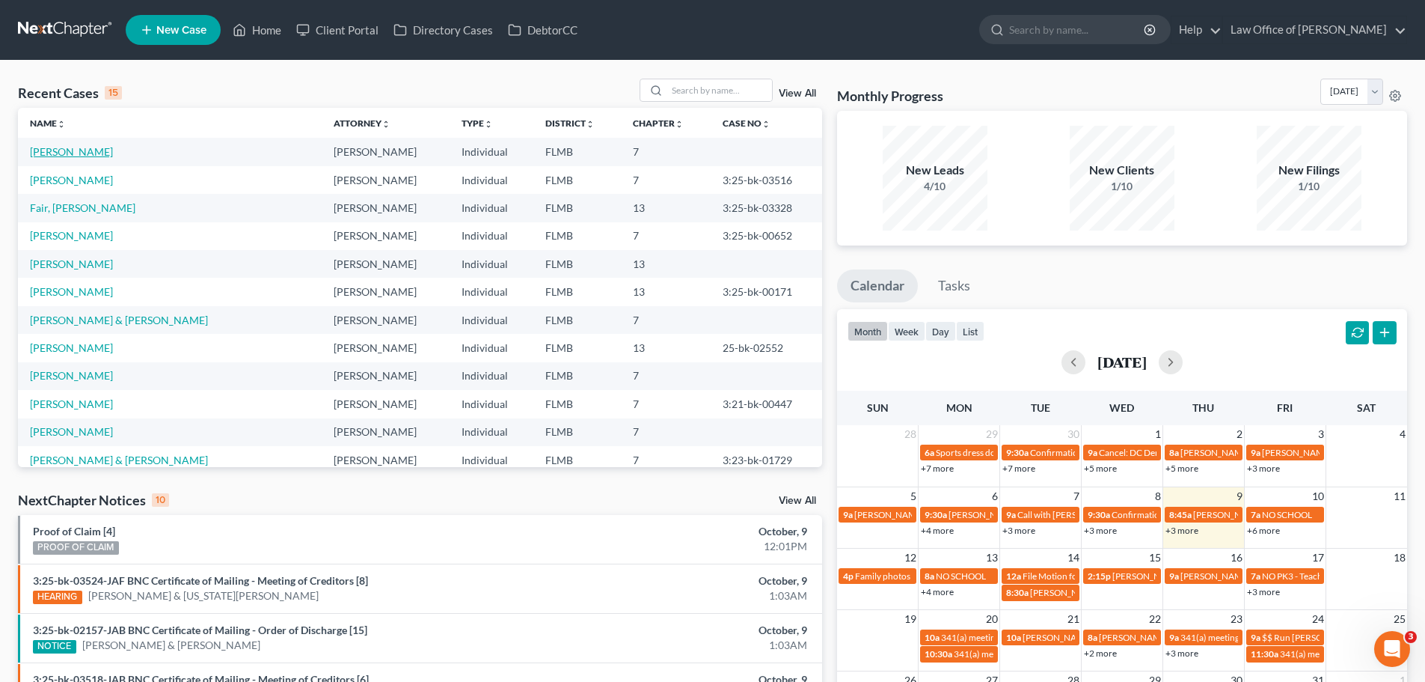
click at [63, 153] on link "[PERSON_NAME]" at bounding box center [71, 151] width 83 height 13
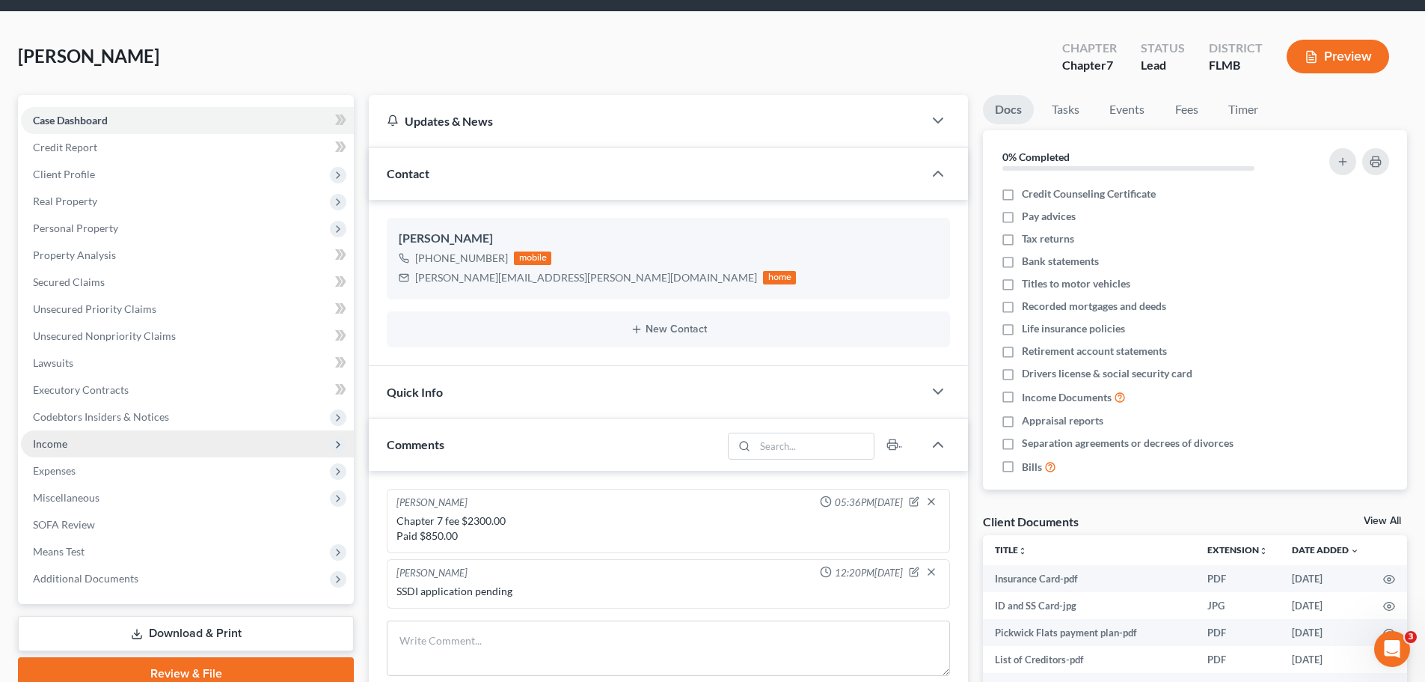
scroll to position [75, 0]
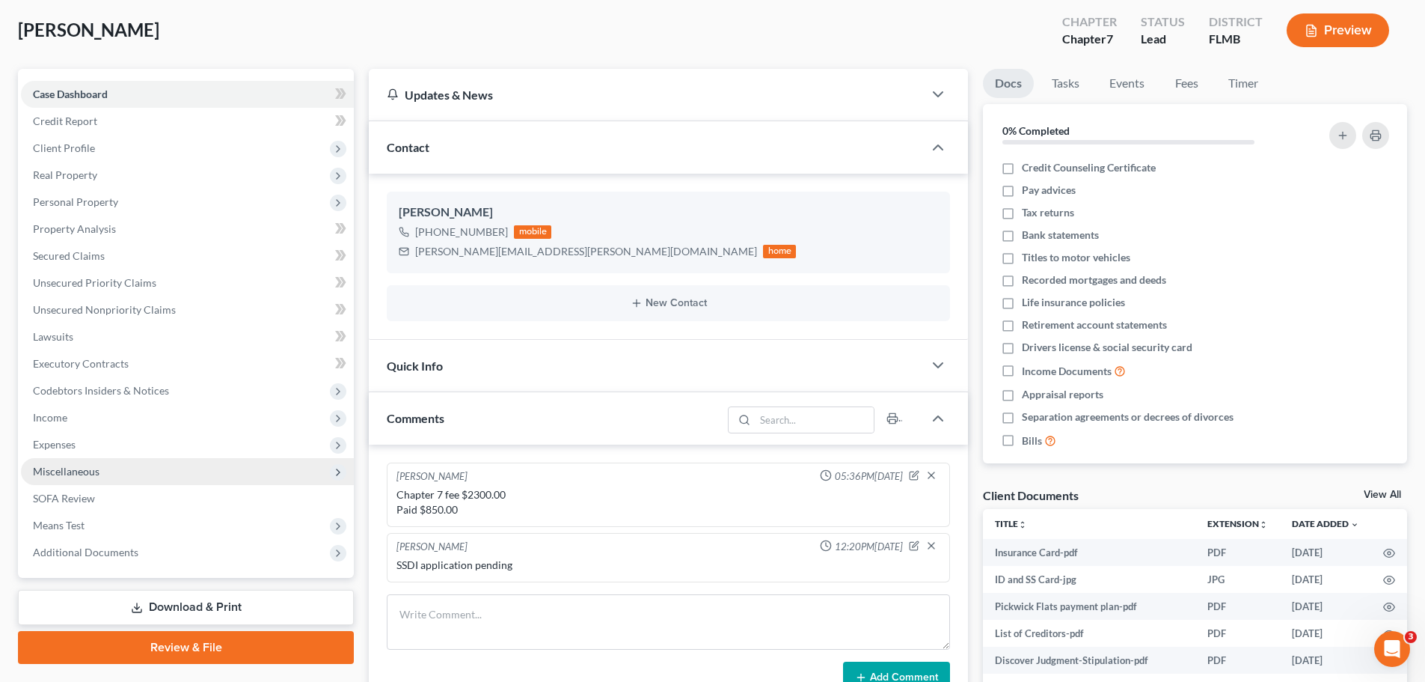
click at [111, 471] on span "Miscellaneous" at bounding box center [187, 471] width 333 height 27
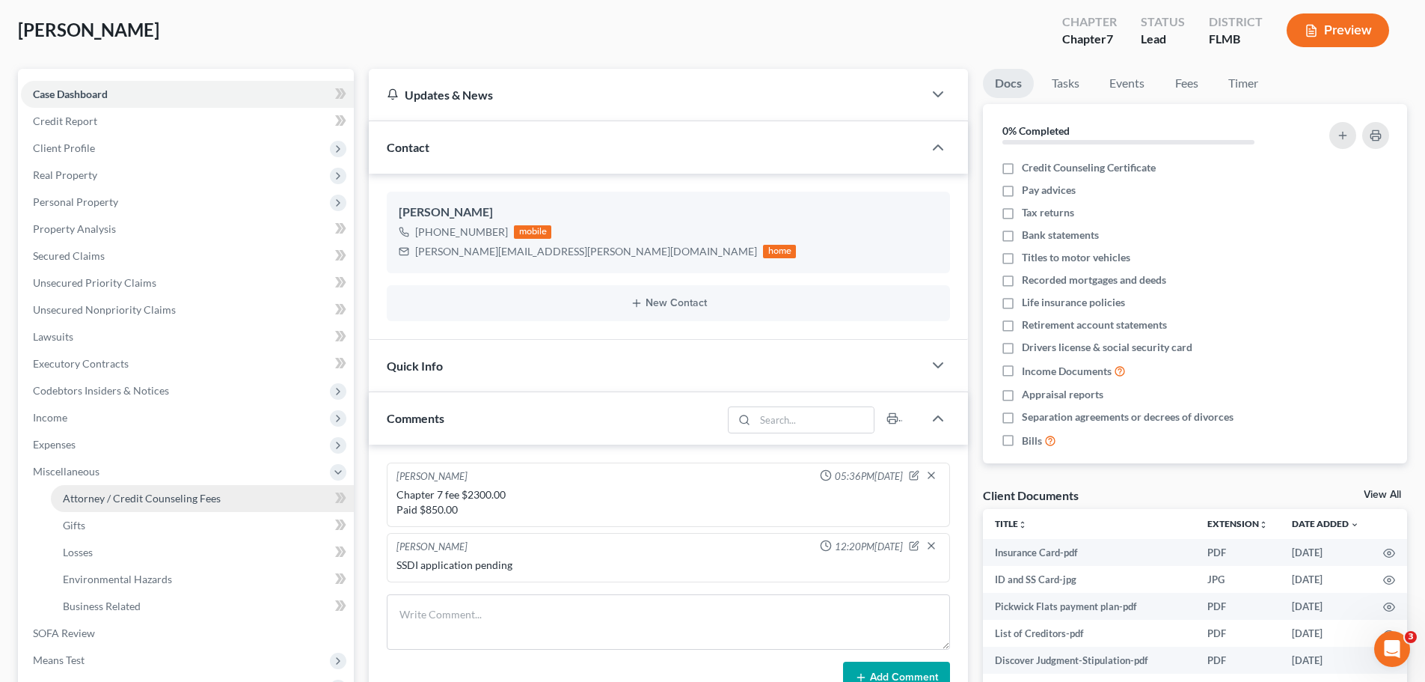
click at [138, 505] on link "Attorney / Credit Counseling Fees" at bounding box center [202, 498] width 303 height 27
select select "0"
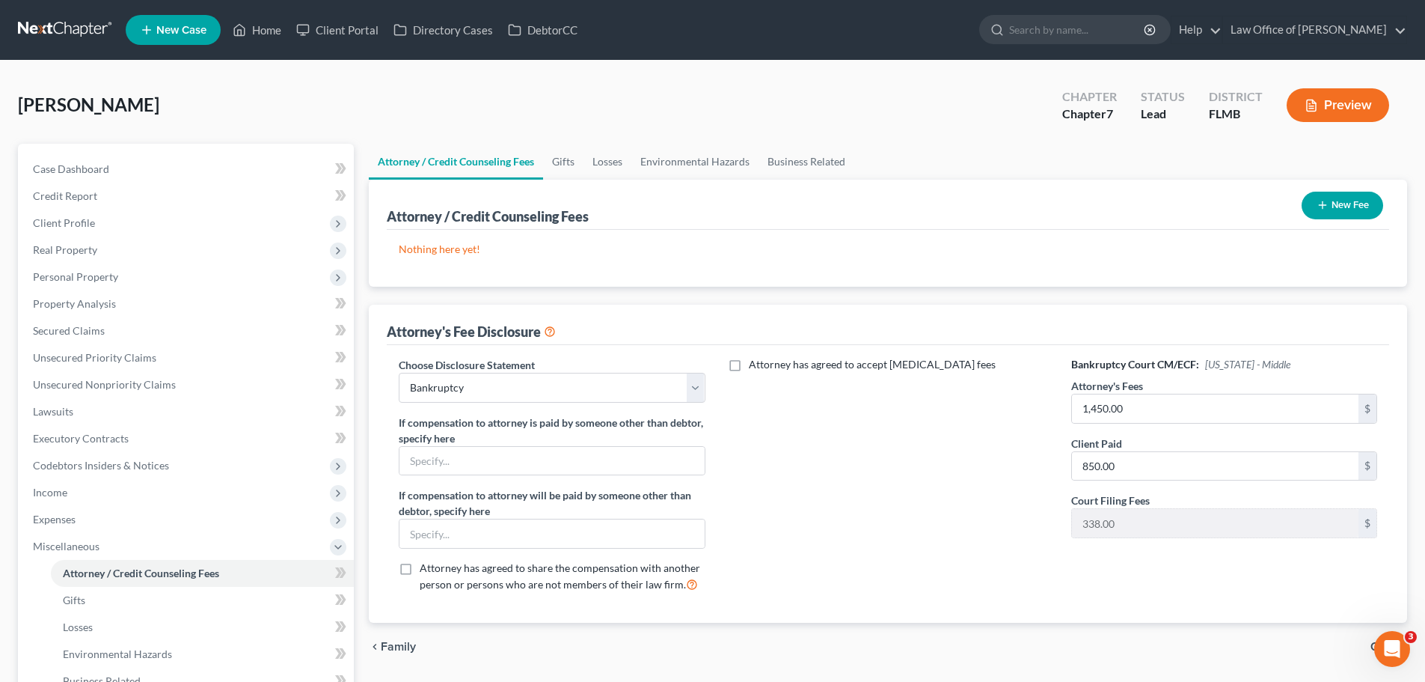
click at [1338, 208] on button "New Fee" at bounding box center [1343, 206] width 82 height 28
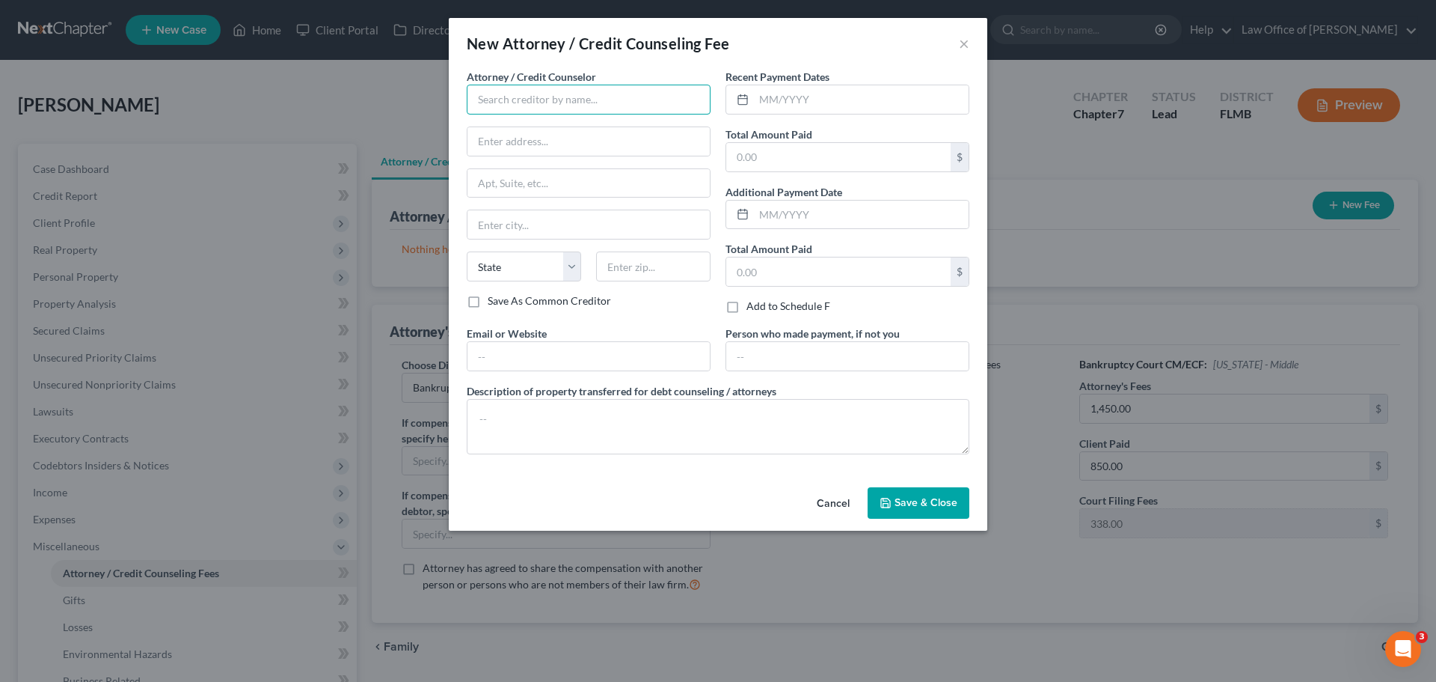
click at [504, 102] on input "text" at bounding box center [589, 100] width 244 height 30
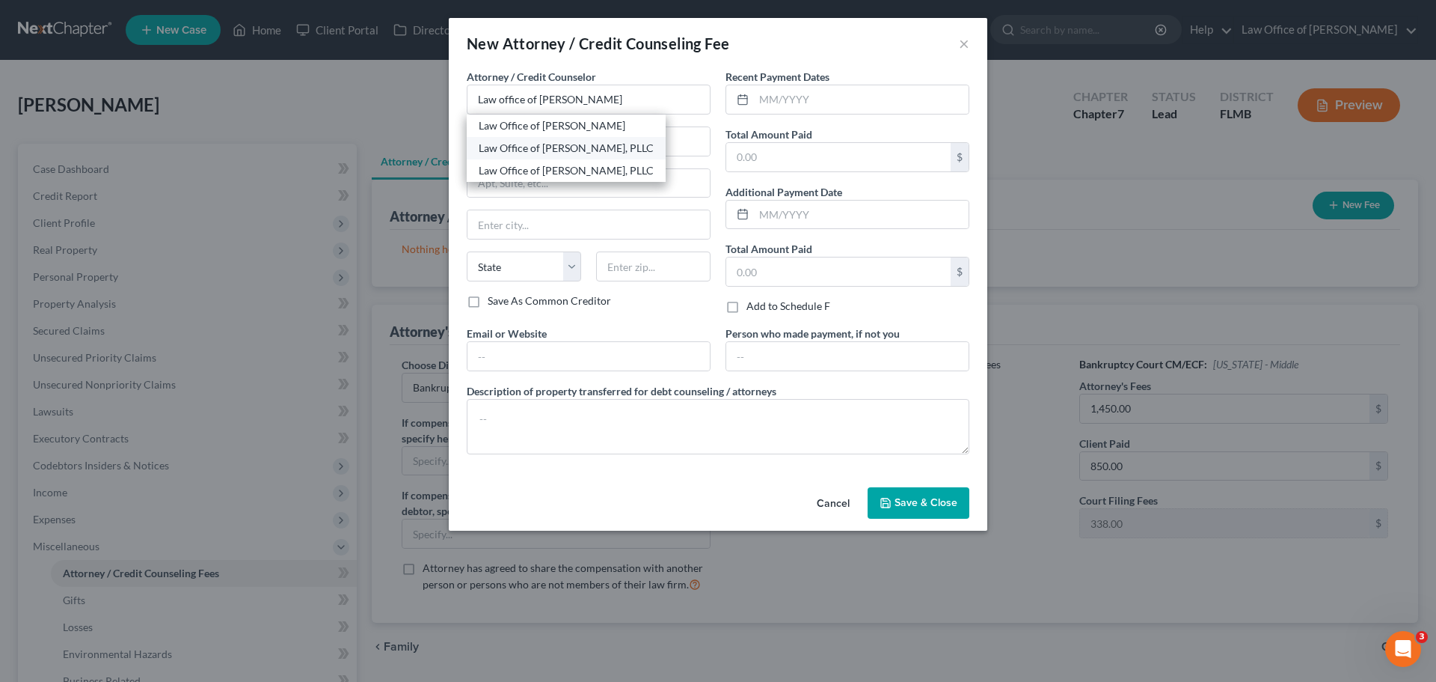
click at [618, 149] on div "Law Office of [PERSON_NAME], PLLC" at bounding box center [566, 148] width 175 height 15
type input "Law Office of [PERSON_NAME], PLLC"
type input "[STREET_ADDRESS][PERSON_NAME]"
type input "Ste. 205"
type input "[GEOGRAPHIC_DATA]"
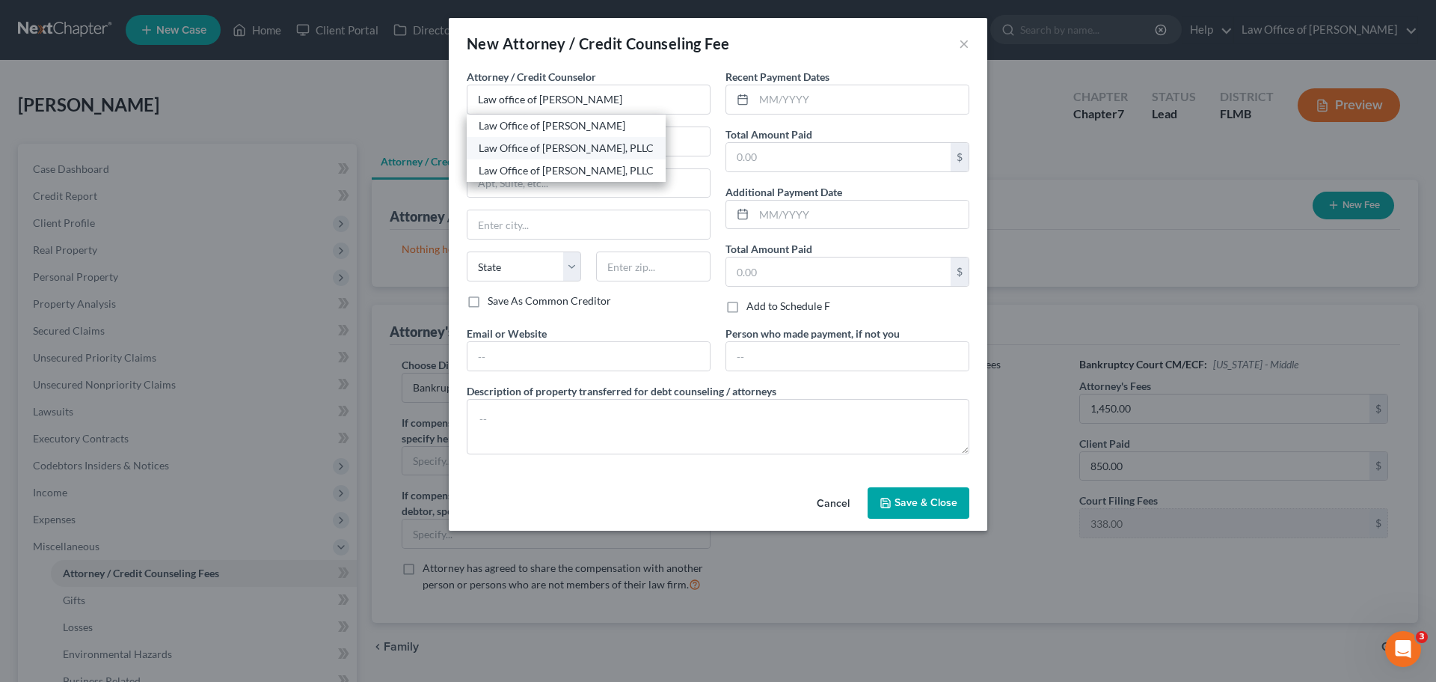
select select "9"
type input "32223"
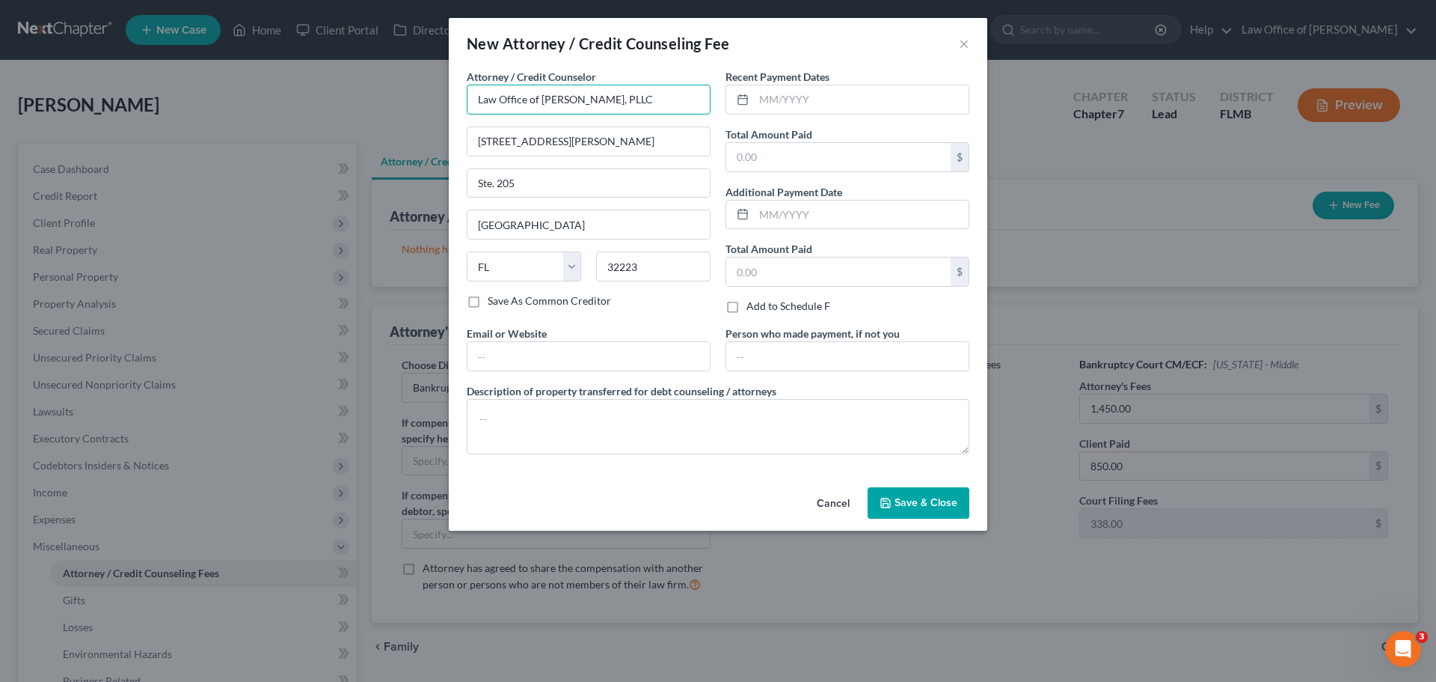
drag, startPoint x: 670, startPoint y: 107, endPoint x: 450, endPoint y: 94, distance: 221.1
click at [450, 94] on div "Attorney / Credit Counselor * Law Office of [PERSON_NAME], [GEOGRAPHIC_DATA] [S…" at bounding box center [718, 275] width 539 height 412
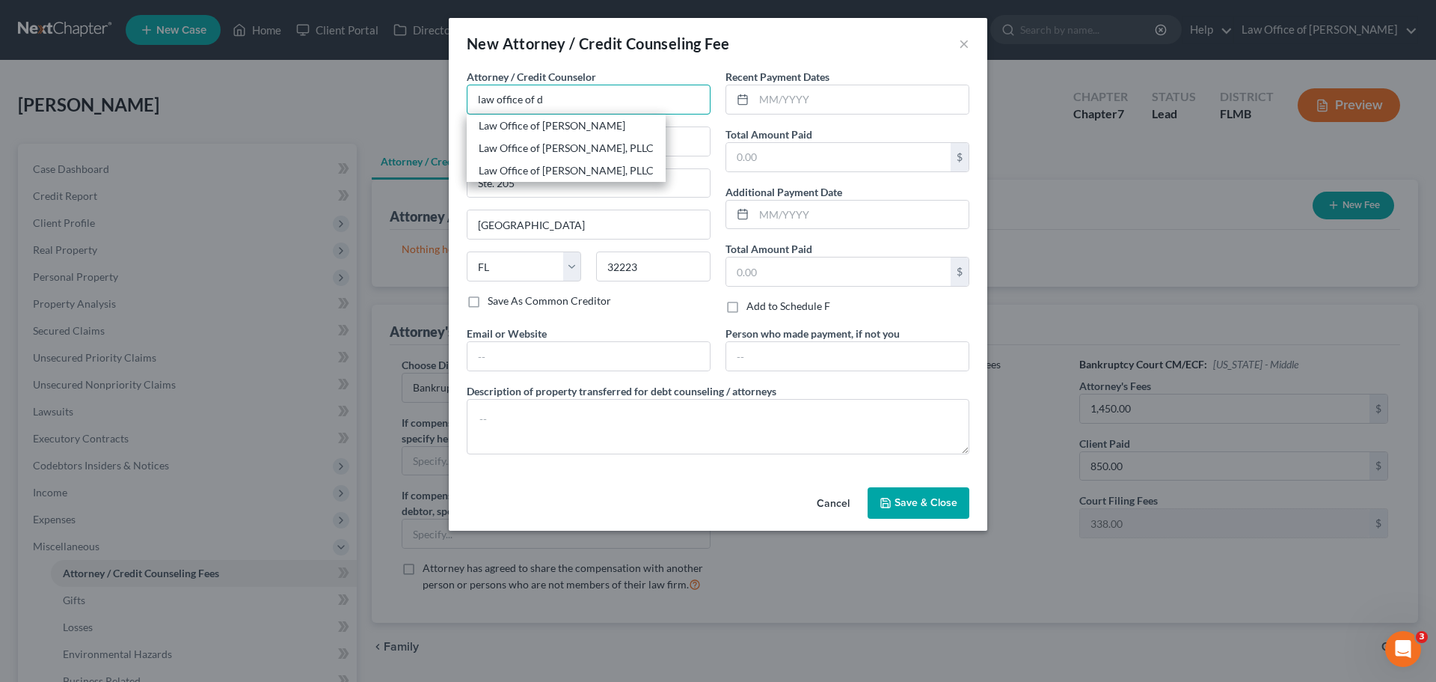
type input "law office of d"
click at [838, 509] on button "Cancel" at bounding box center [833, 504] width 57 height 30
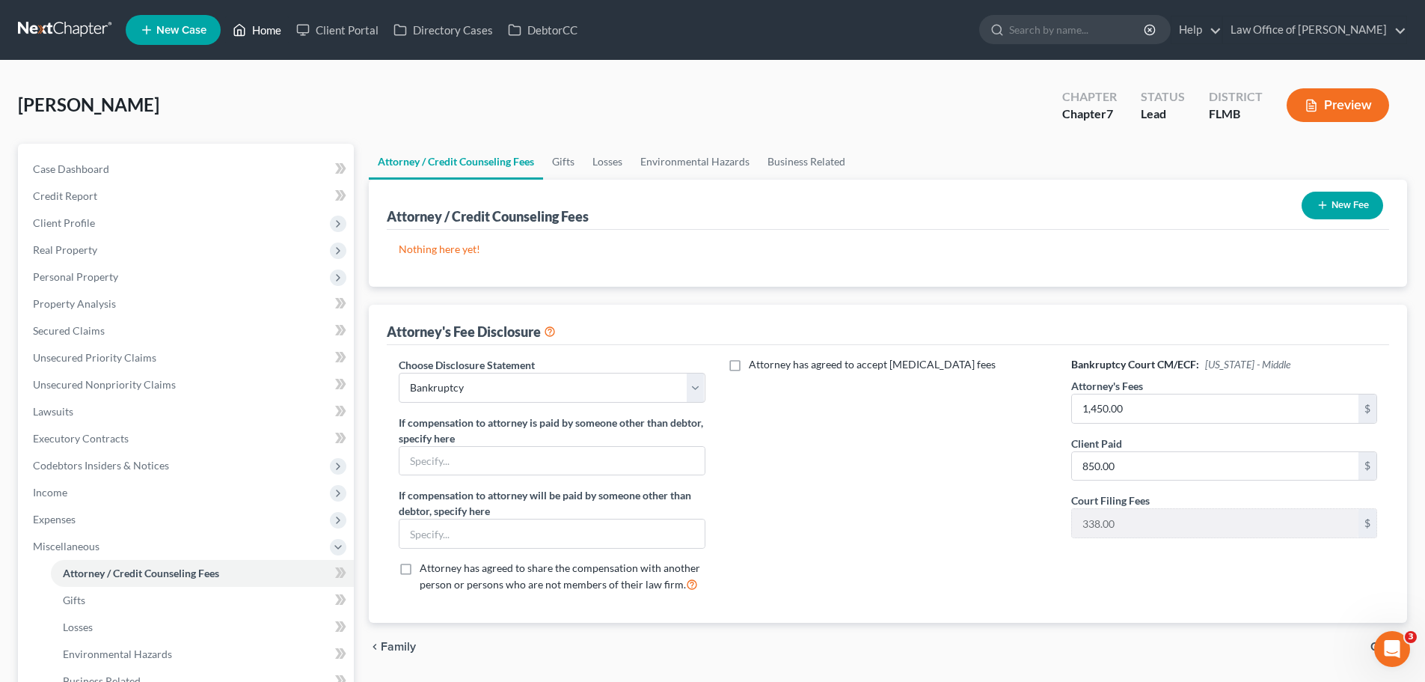
click at [267, 37] on link "Home" at bounding box center [257, 29] width 64 height 27
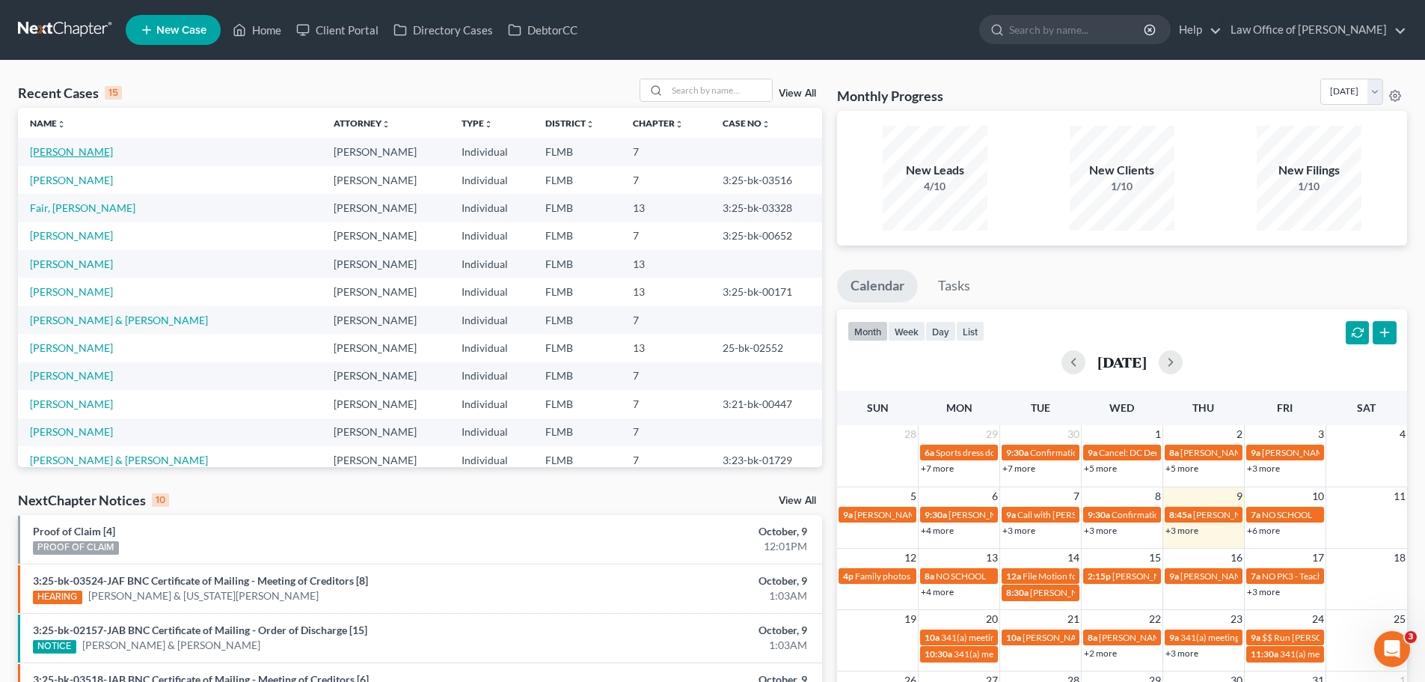
click at [85, 150] on link "[PERSON_NAME]" at bounding box center [71, 151] width 83 height 13
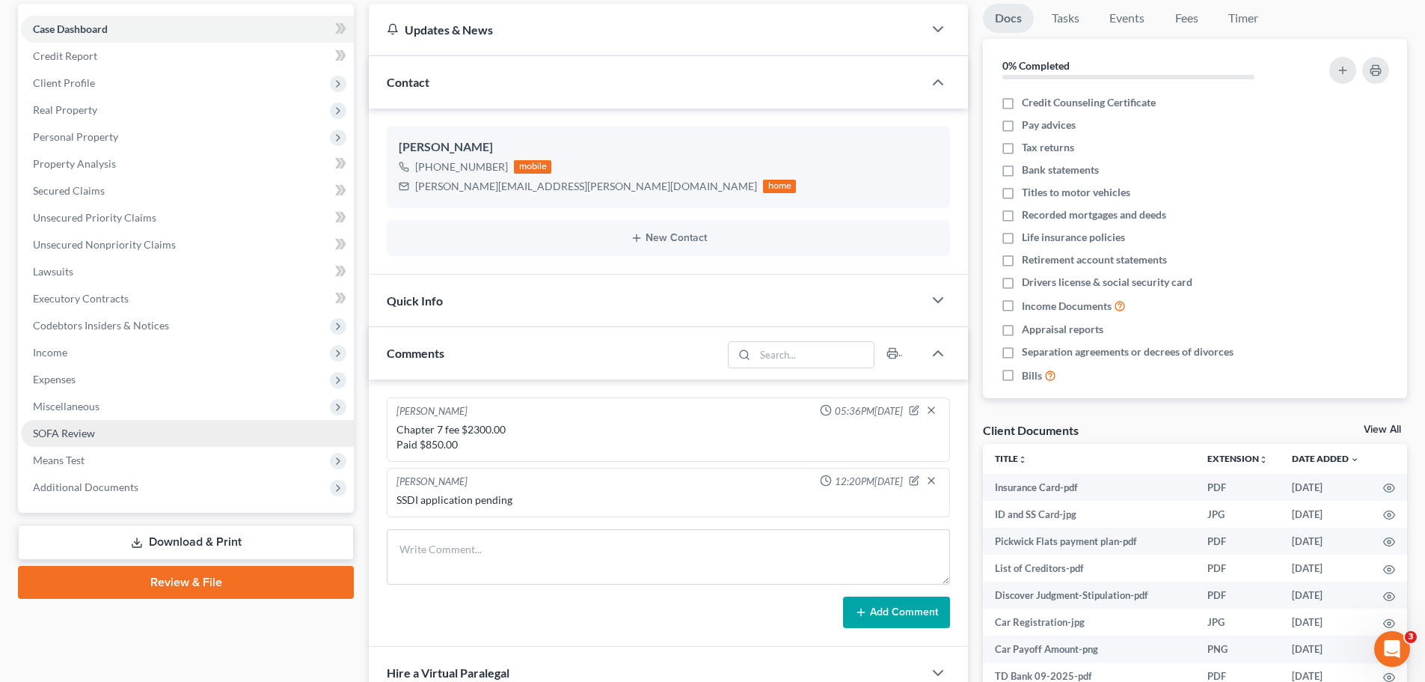
scroll to position [150, 0]
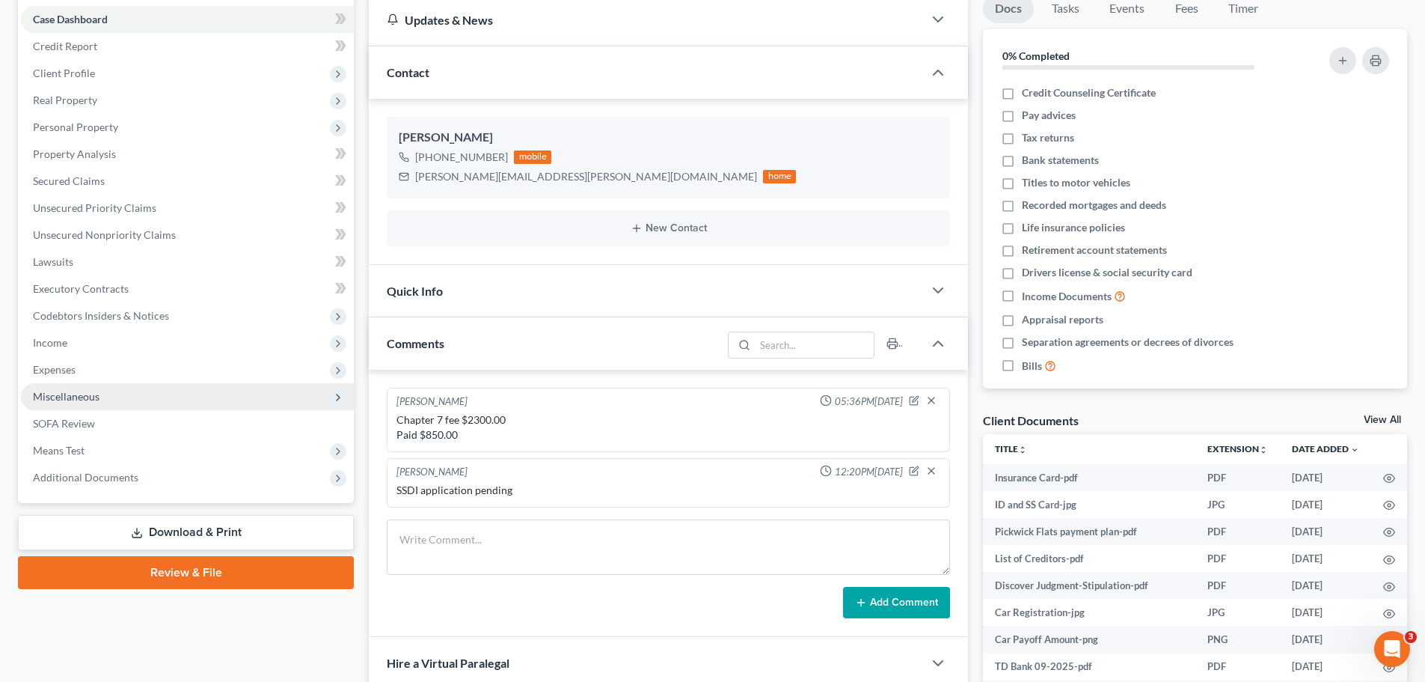
click at [93, 390] on span "Miscellaneous" at bounding box center [66, 396] width 67 height 13
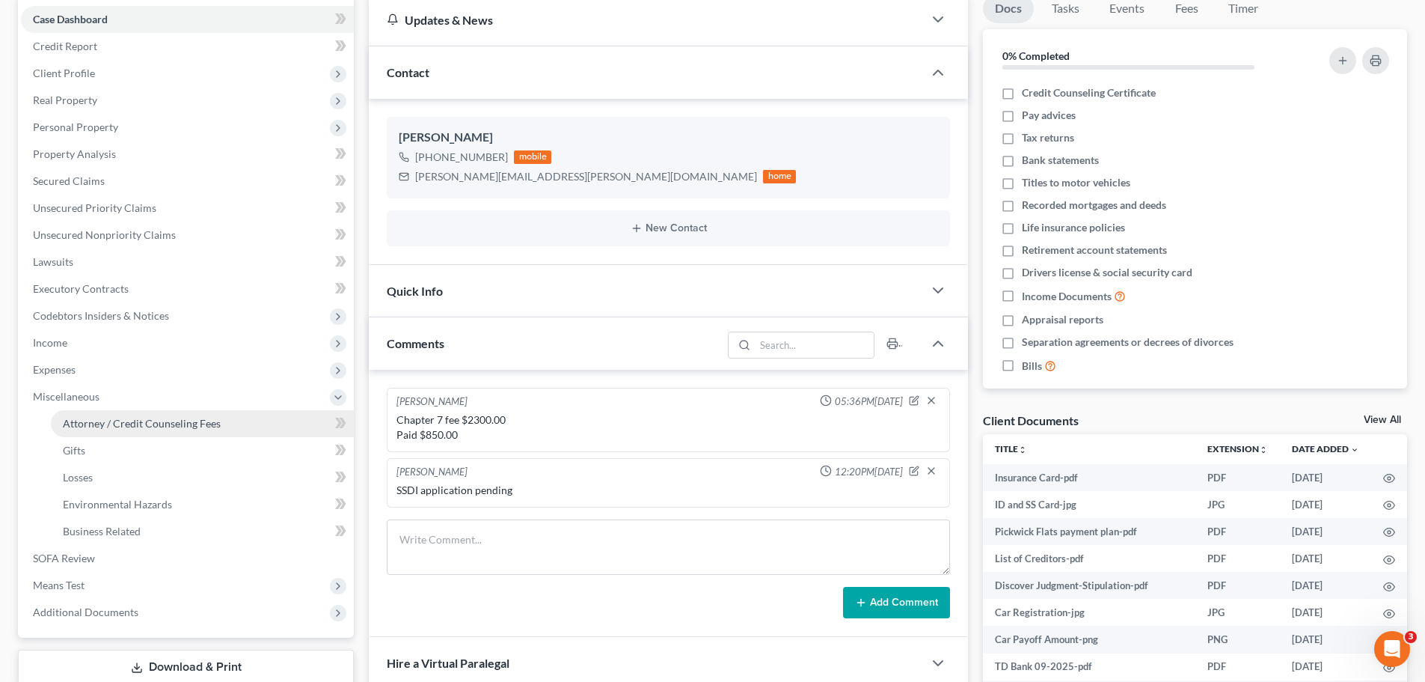
click at [108, 426] on span "Attorney / Credit Counseling Fees" at bounding box center [142, 423] width 158 height 13
select select "0"
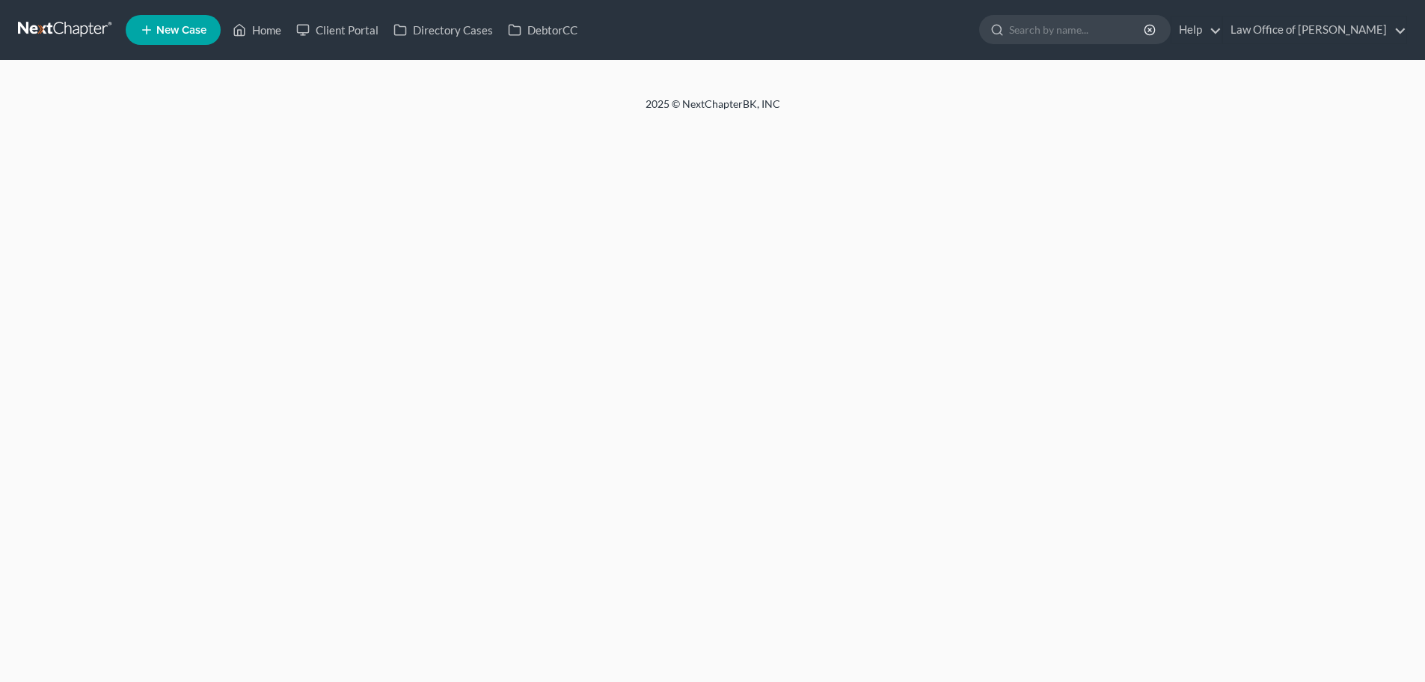
select select "0"
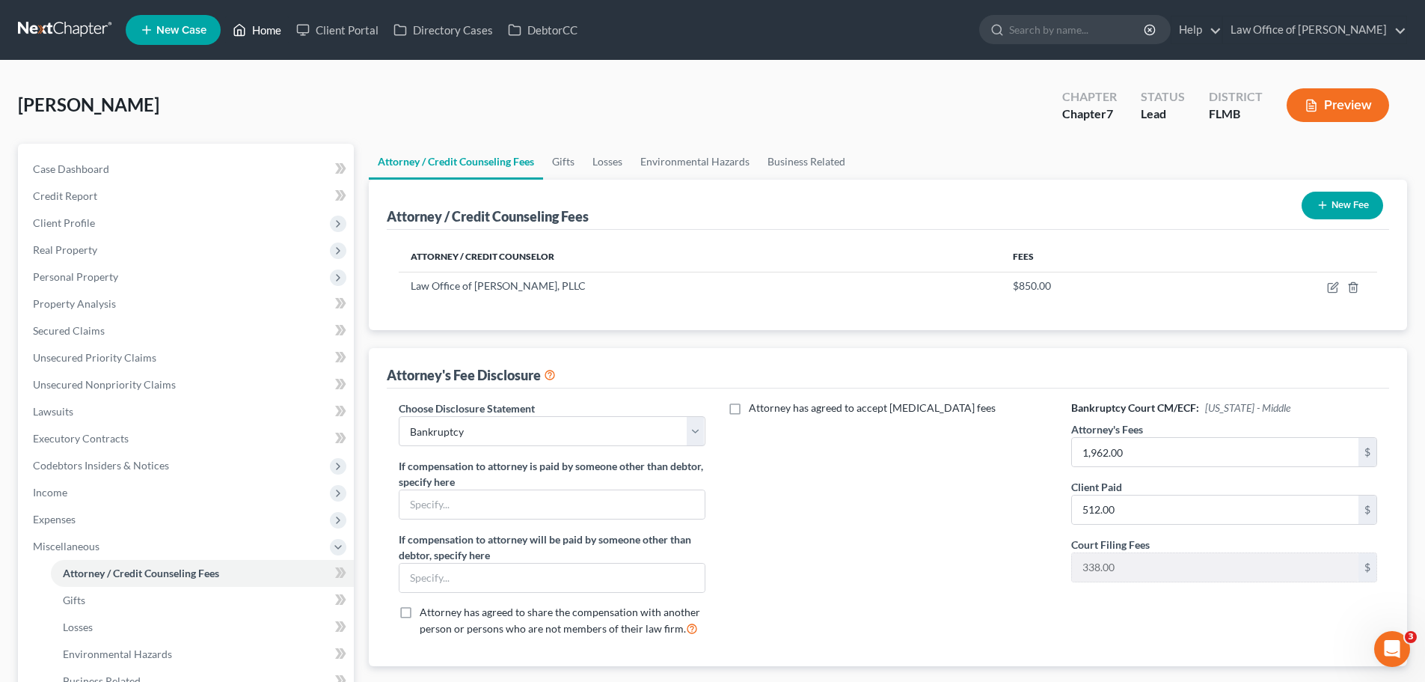
click at [260, 27] on link "Home" at bounding box center [257, 29] width 64 height 27
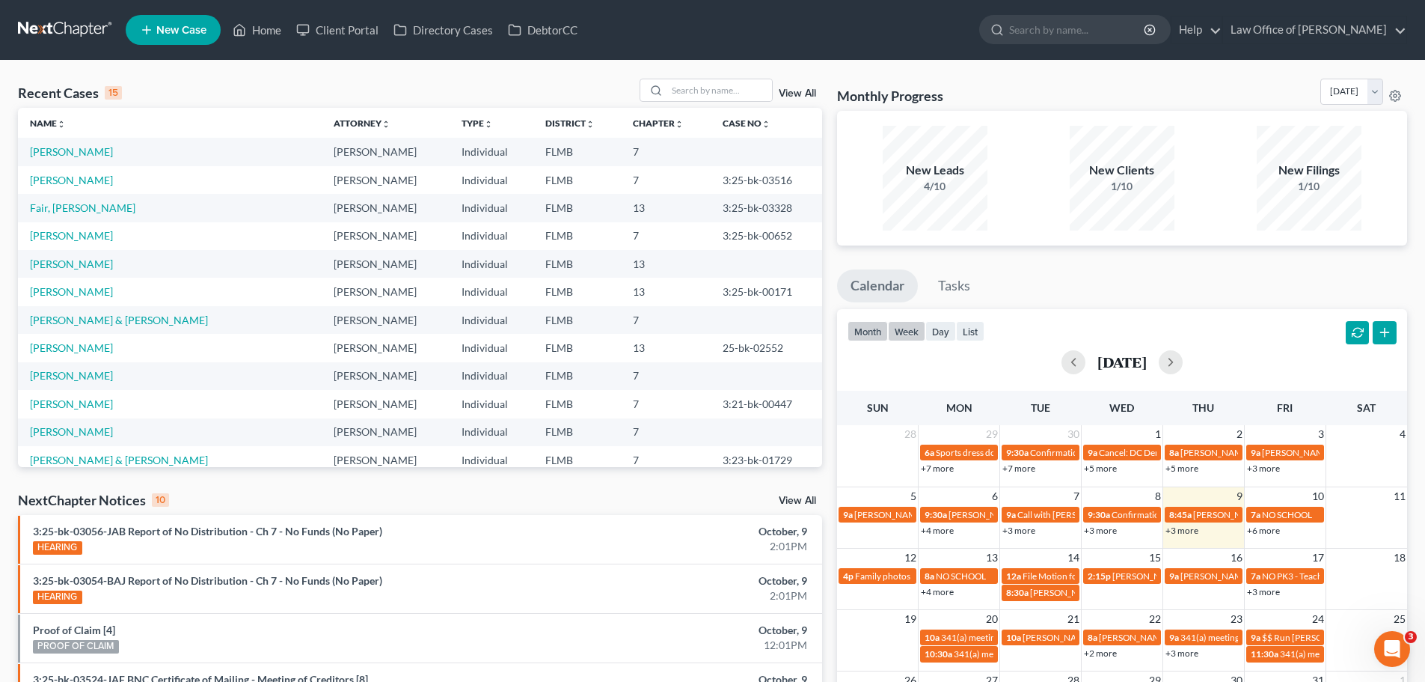
click at [911, 329] on button "week" at bounding box center [906, 331] width 37 height 20
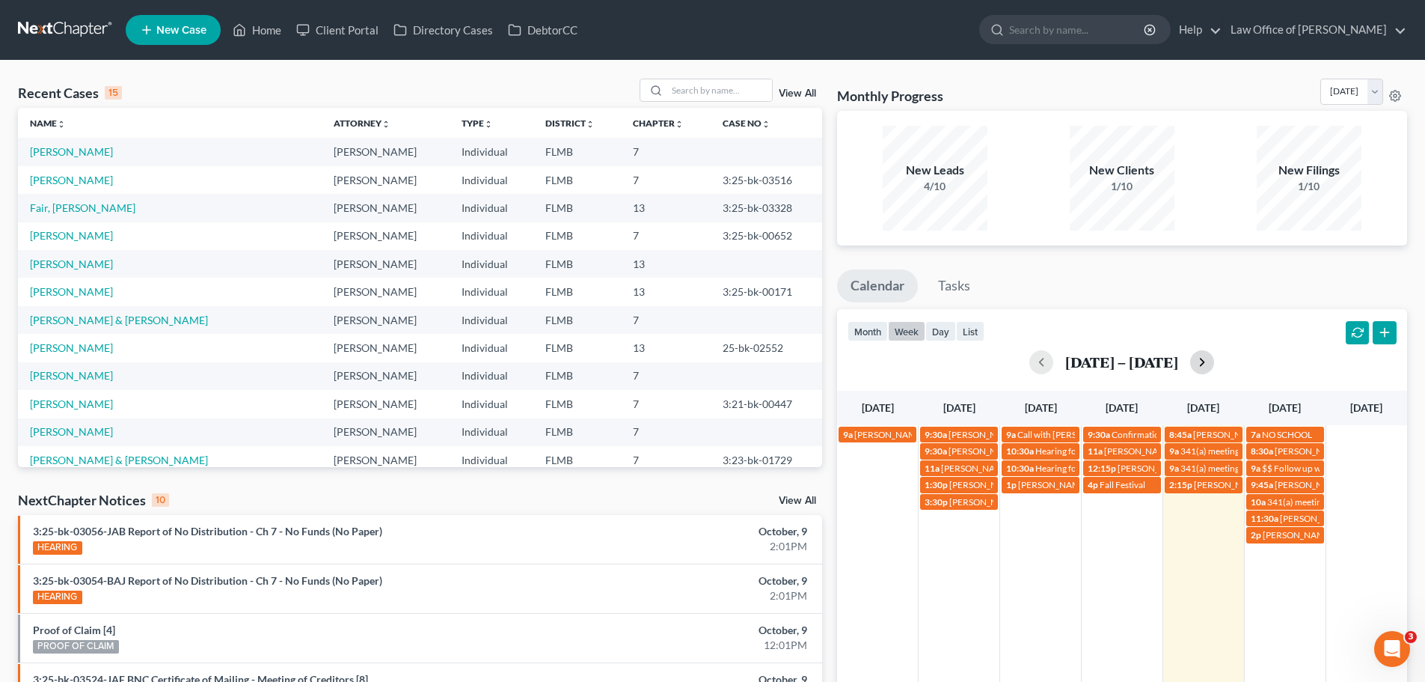
click at [1196, 353] on button "button" at bounding box center [1202, 362] width 24 height 24
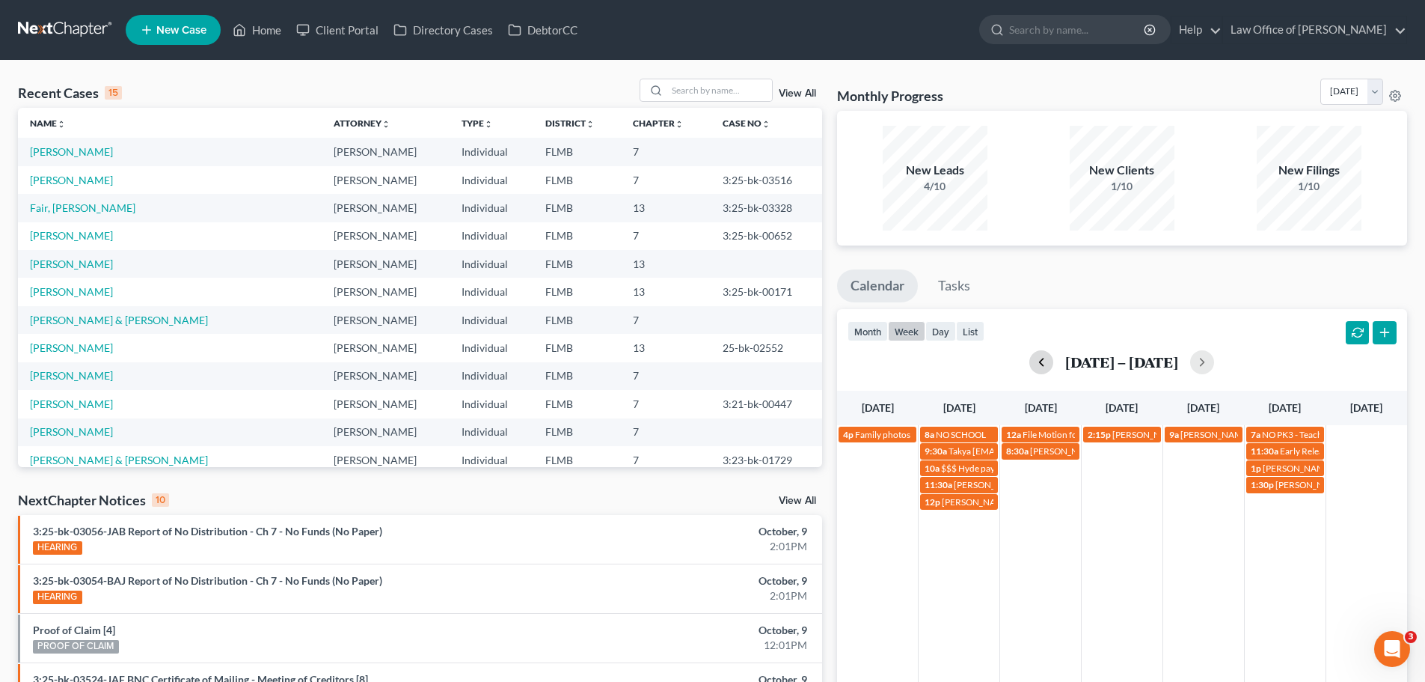
click at [1045, 358] on button "button" at bounding box center [1041, 362] width 24 height 24
